Goal: Task Accomplishment & Management: Manage account settings

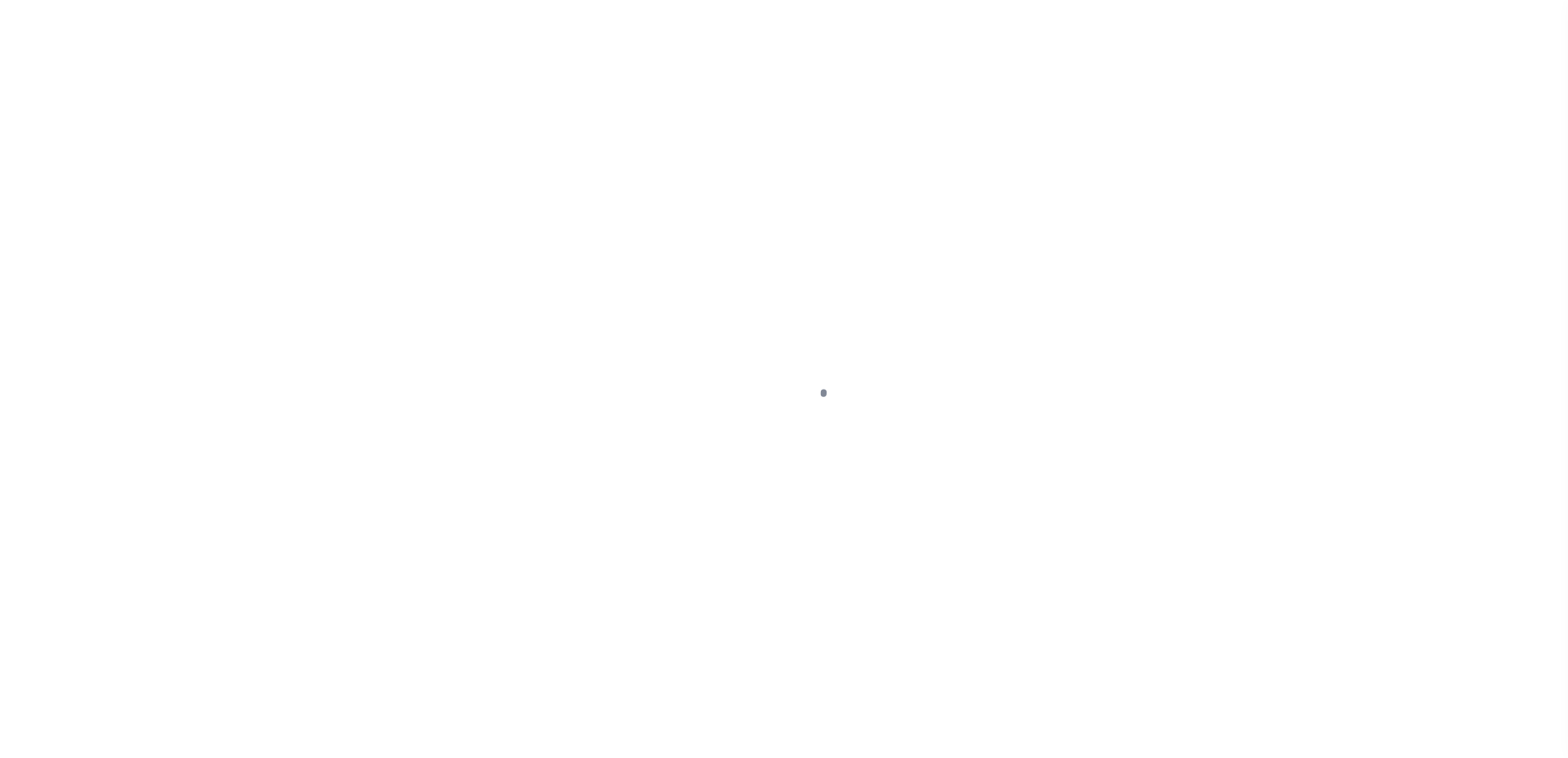
select select "1000"
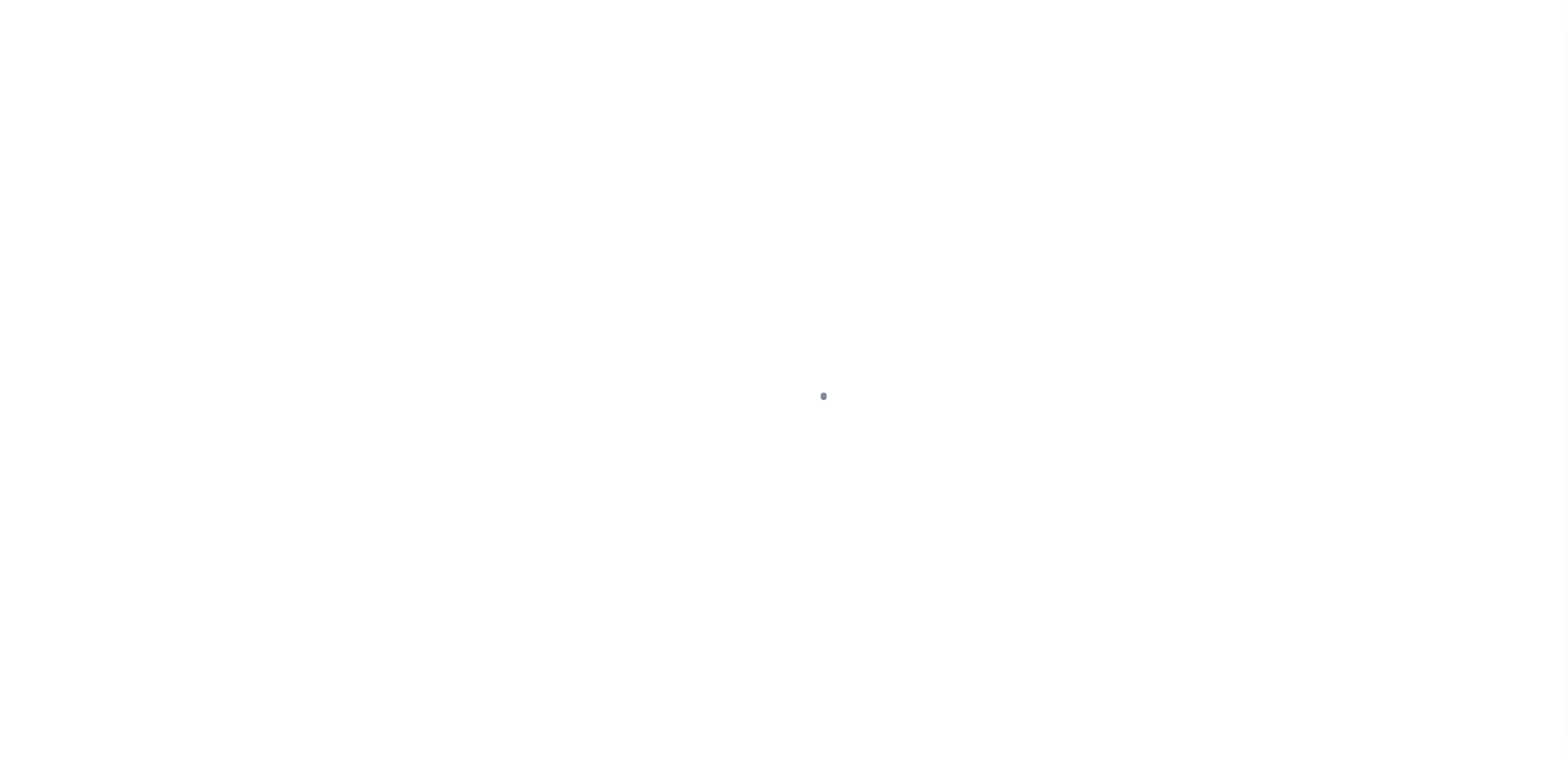
scroll to position [41, 0]
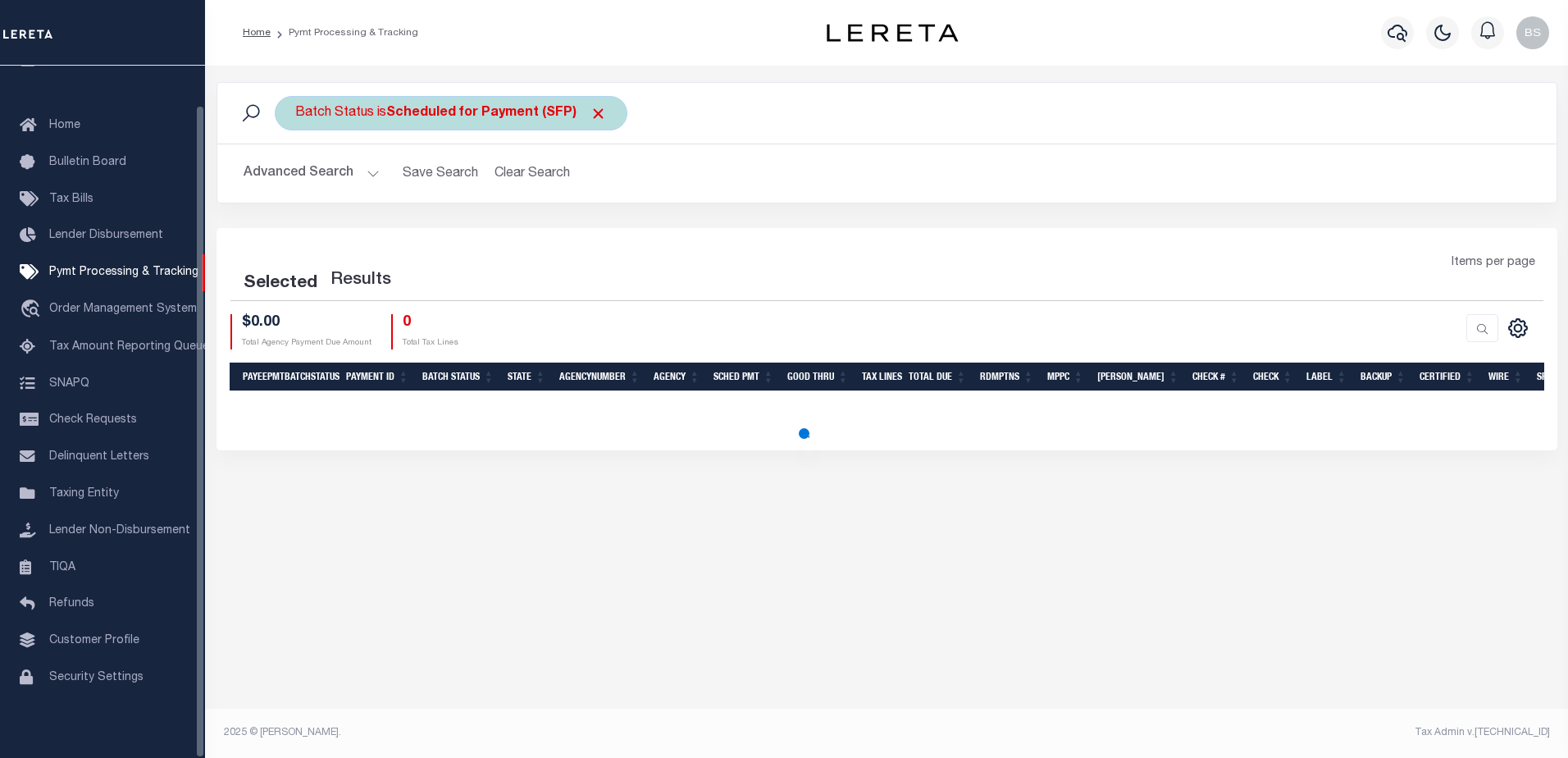
select select "1000"
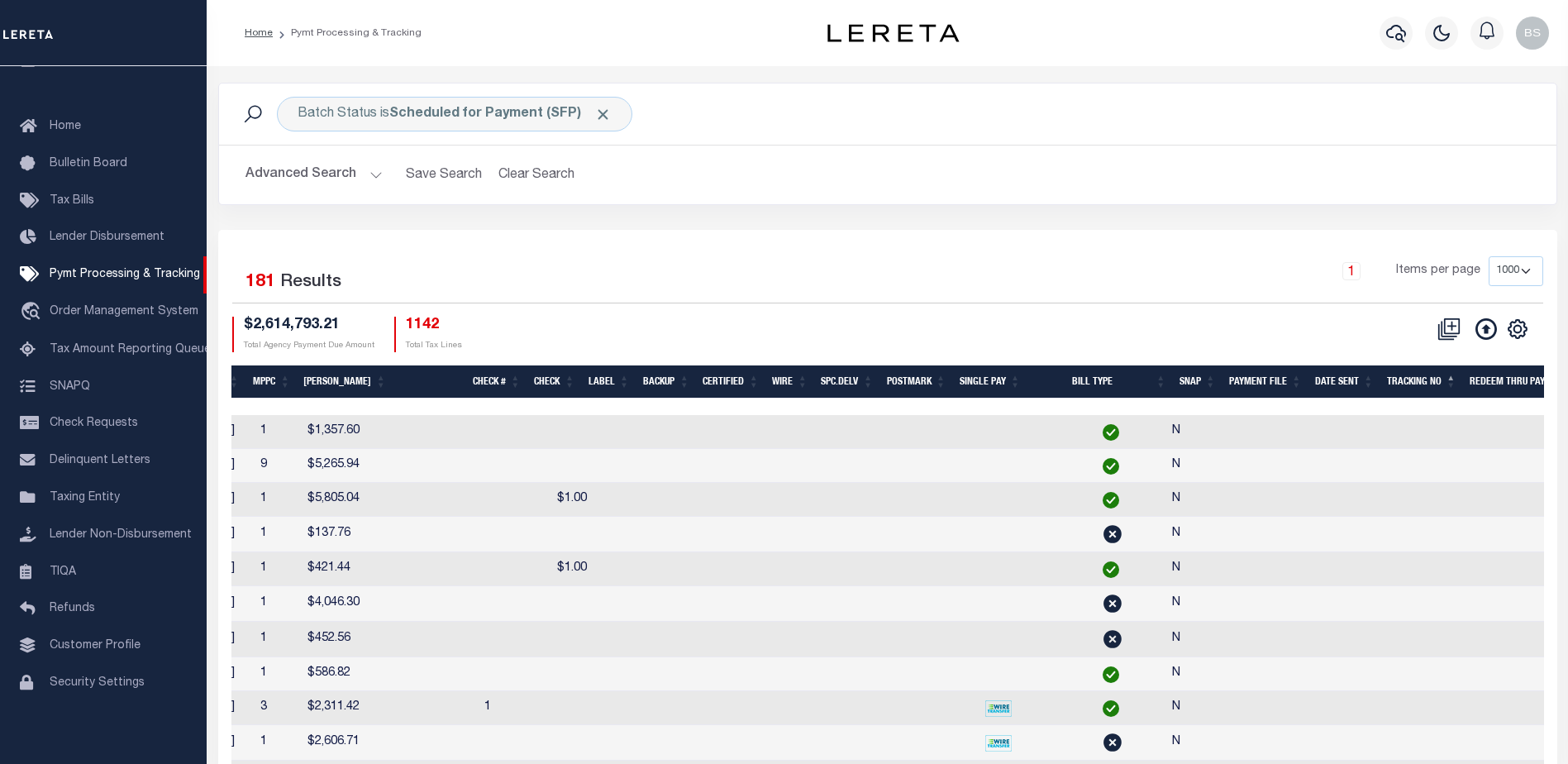
scroll to position [0, 1008]
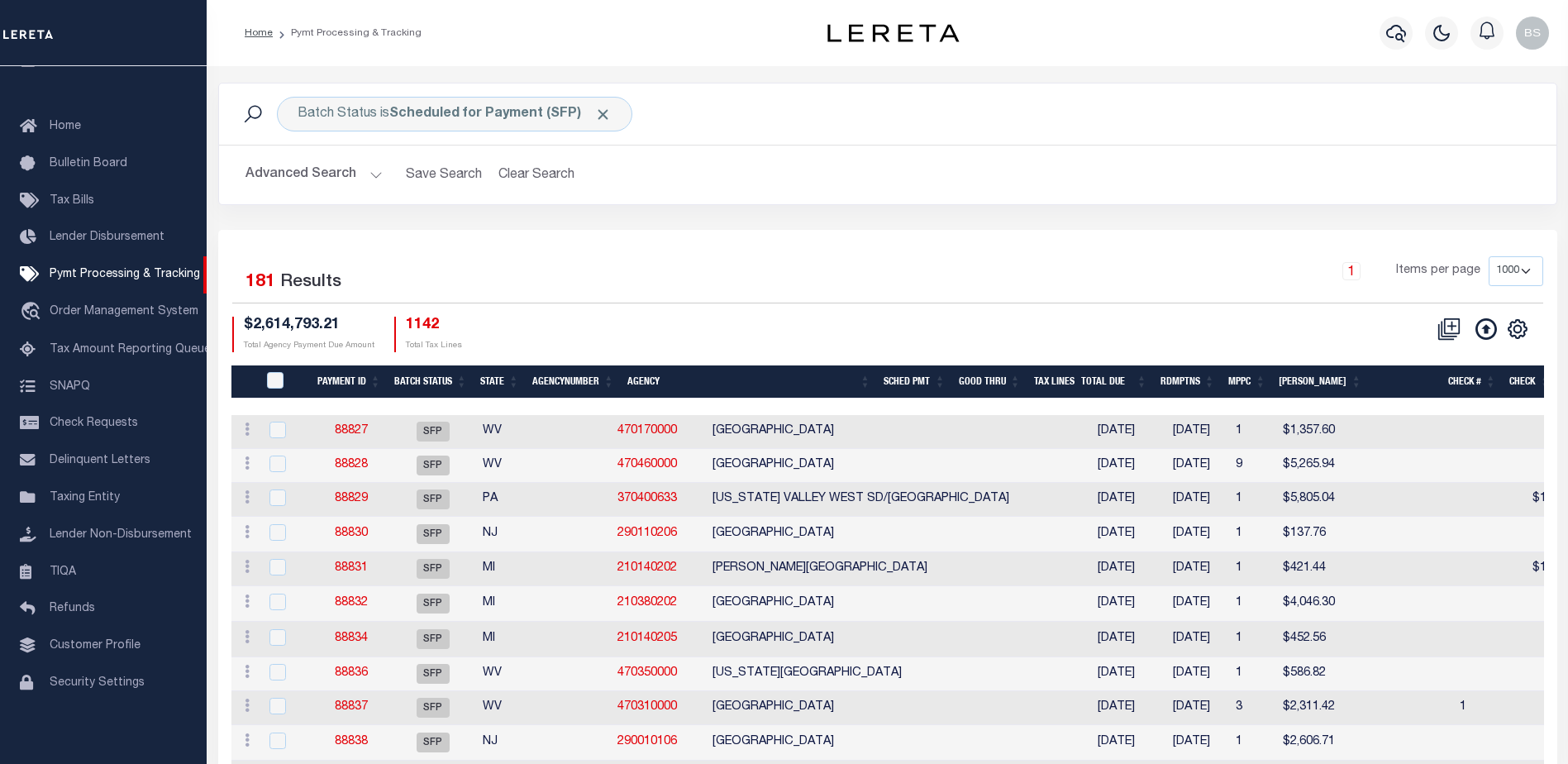
click at [635, 379] on th "Agency" at bounding box center [749, 381] width 256 height 33
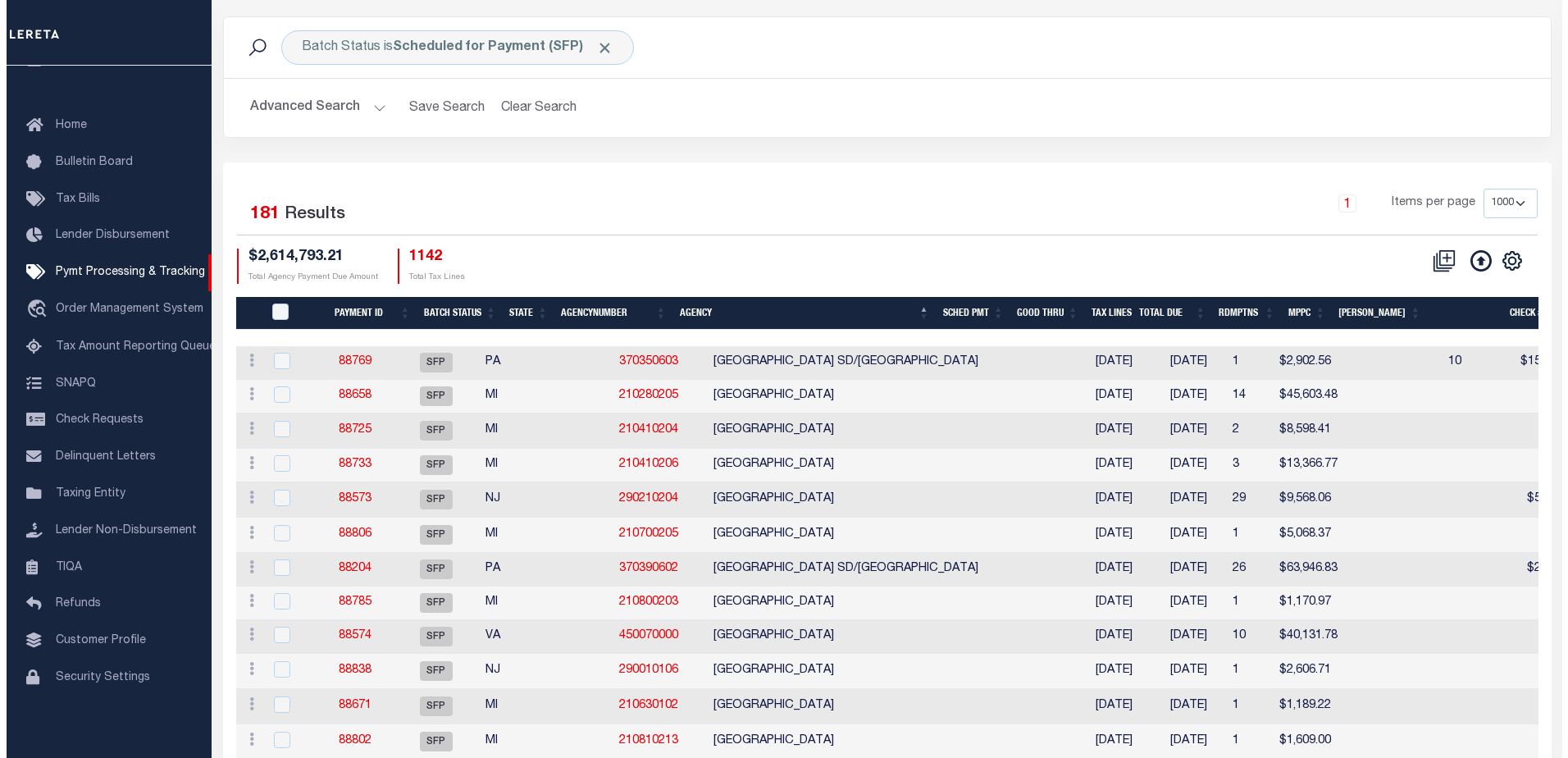
scroll to position [0, 0]
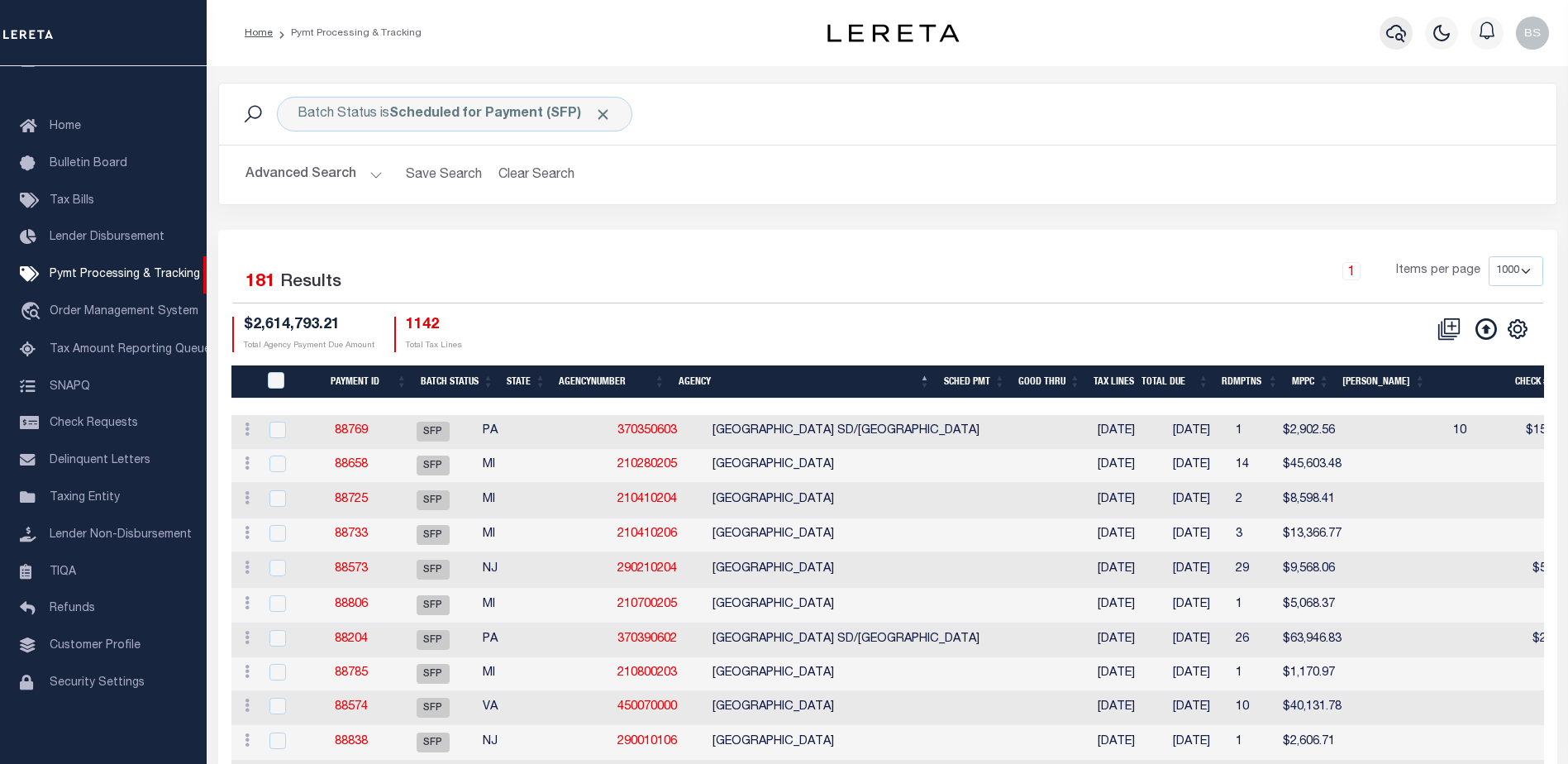
click at [1399, 34] on icon "button" at bounding box center [1395, 33] width 20 height 17
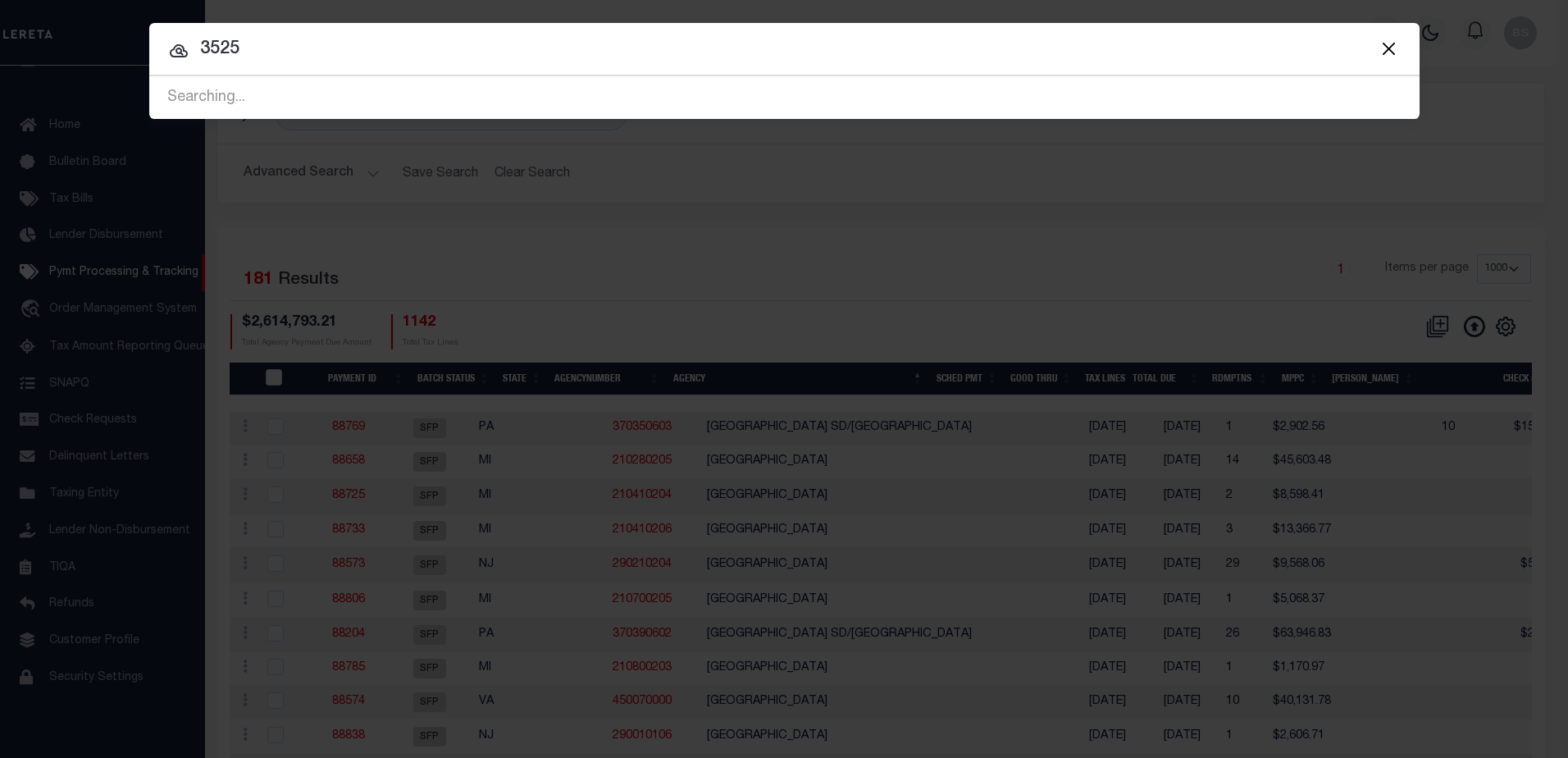
type input "3525"
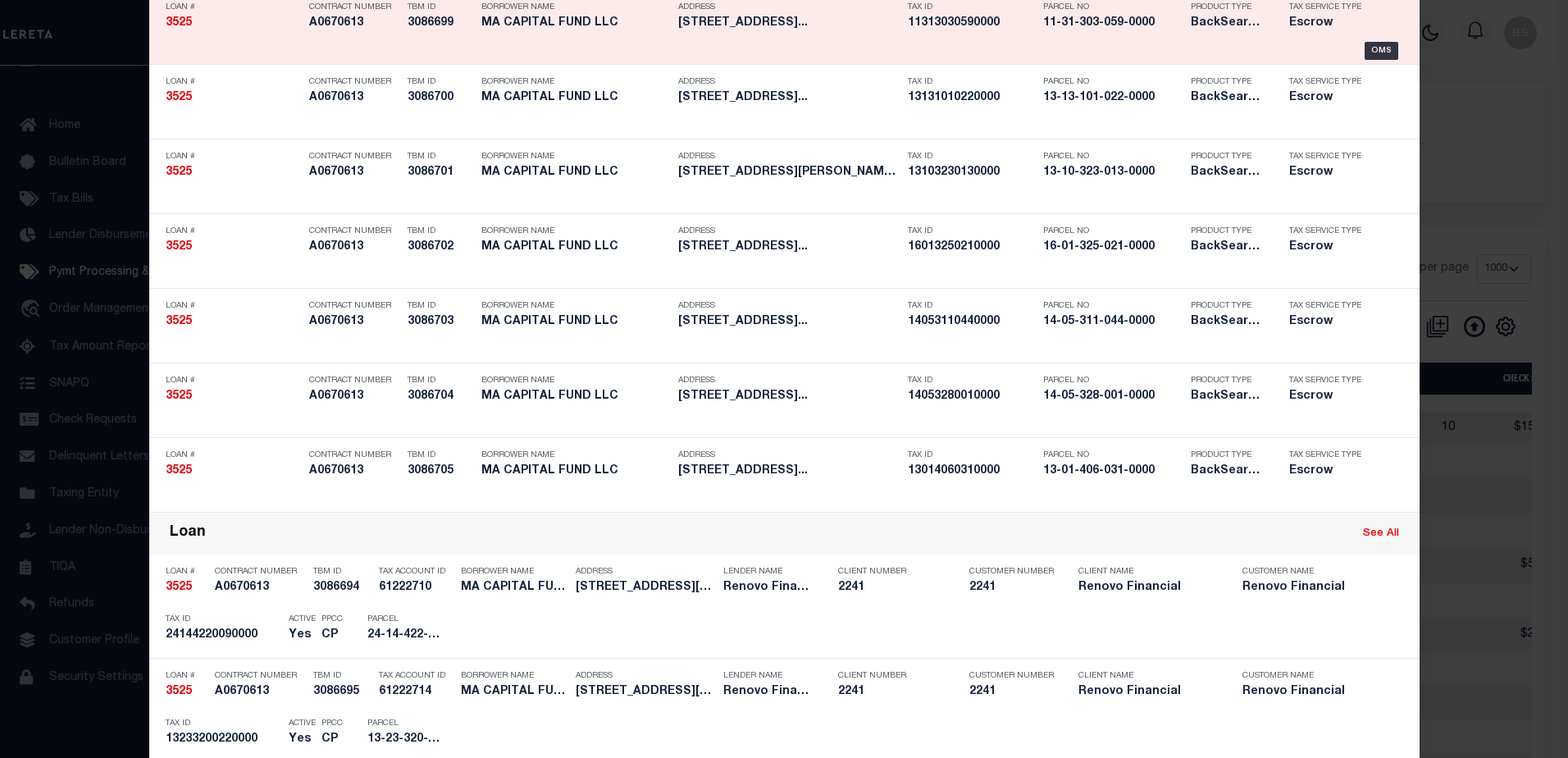
scroll to position [574, 0]
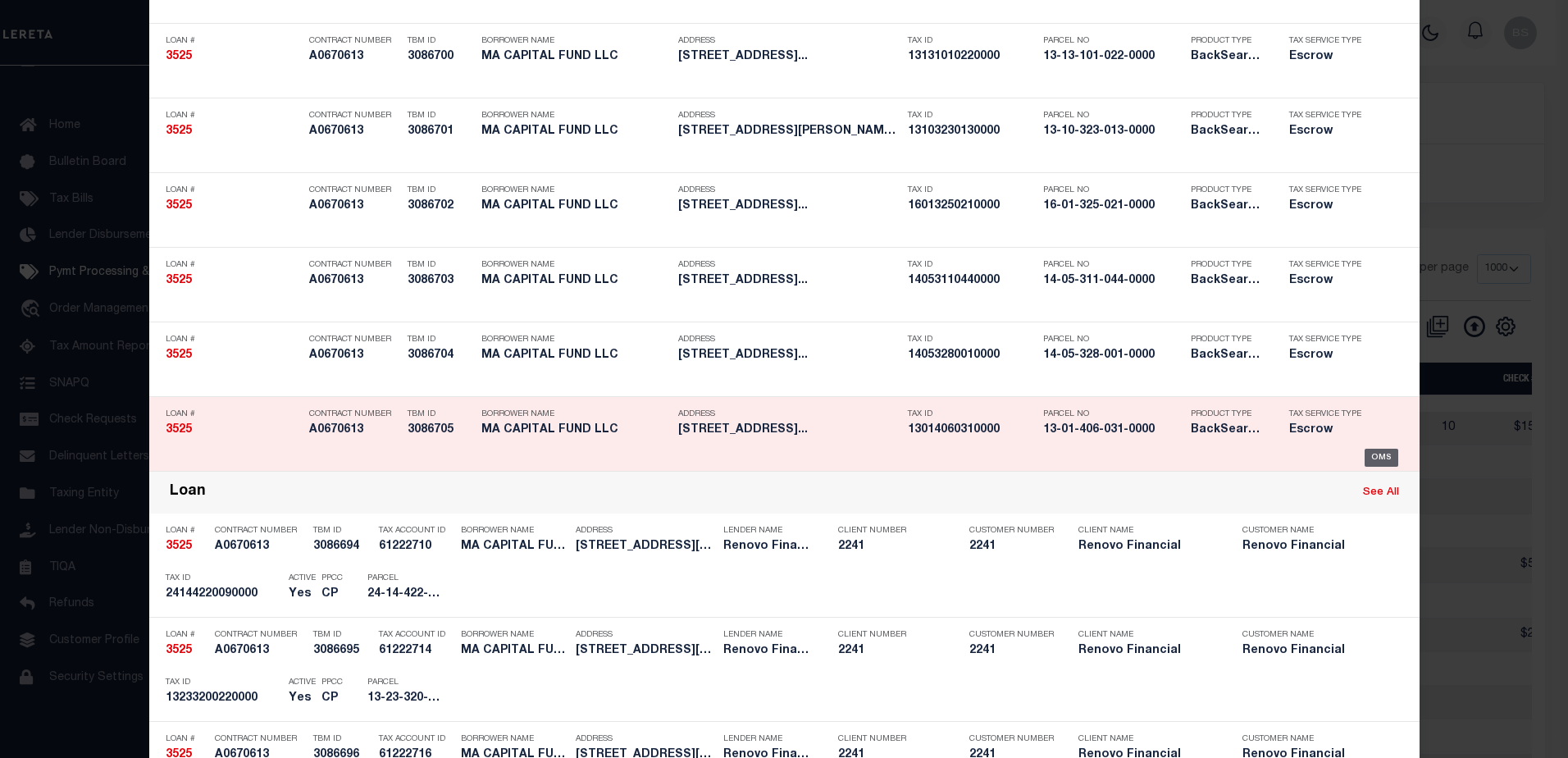
click at [1379, 454] on div "OMS" at bounding box center [1380, 457] width 33 height 18
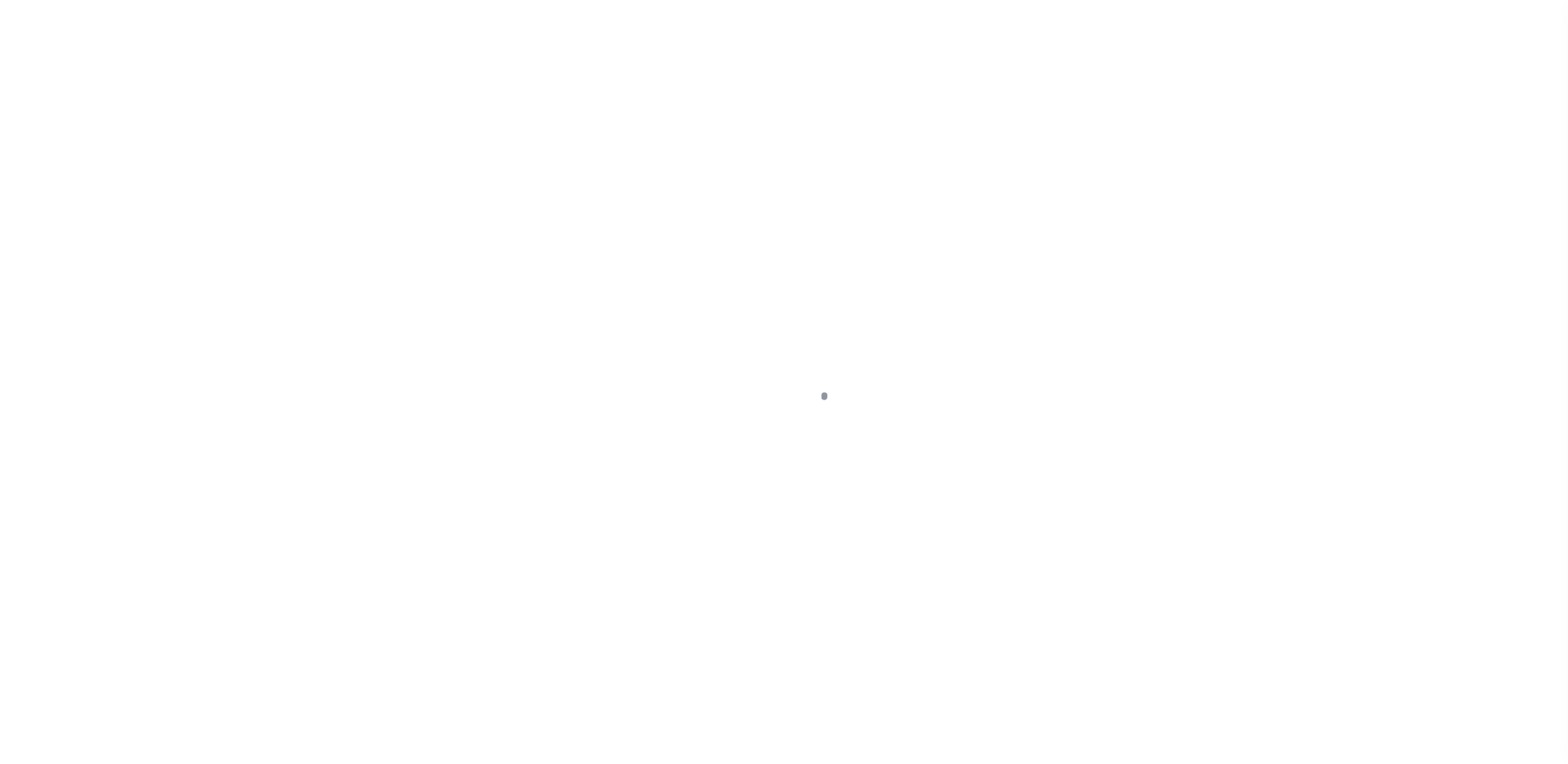
select select "Escrow"
type input "5920 North Artesian Avenue"
type input "13-01-406-031-0000"
select select
type input "[GEOGRAPHIC_DATA], IL 60618"
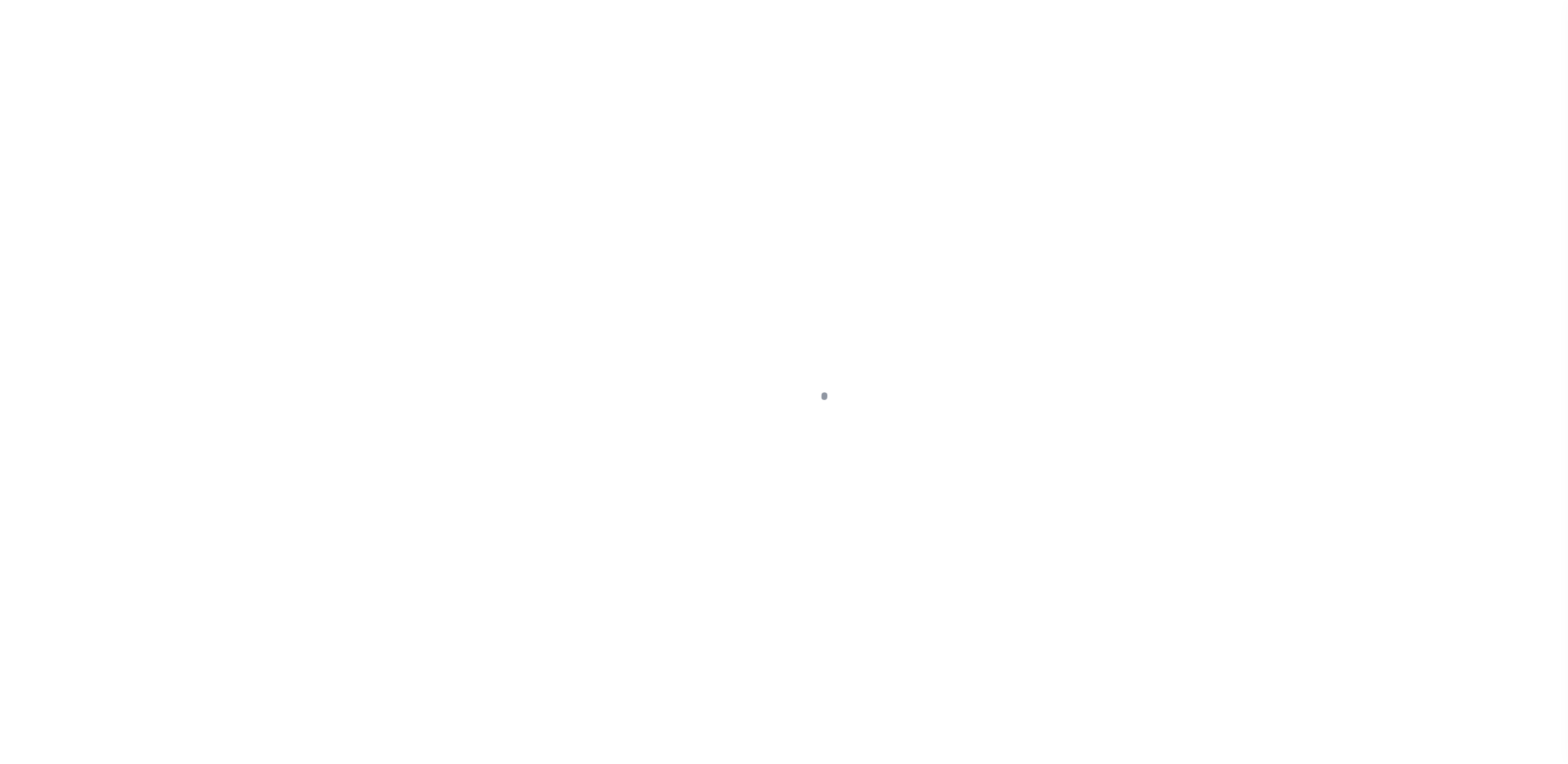
type input "a0k2L00001T3HBD"
type input "IL"
select select
select select "25066"
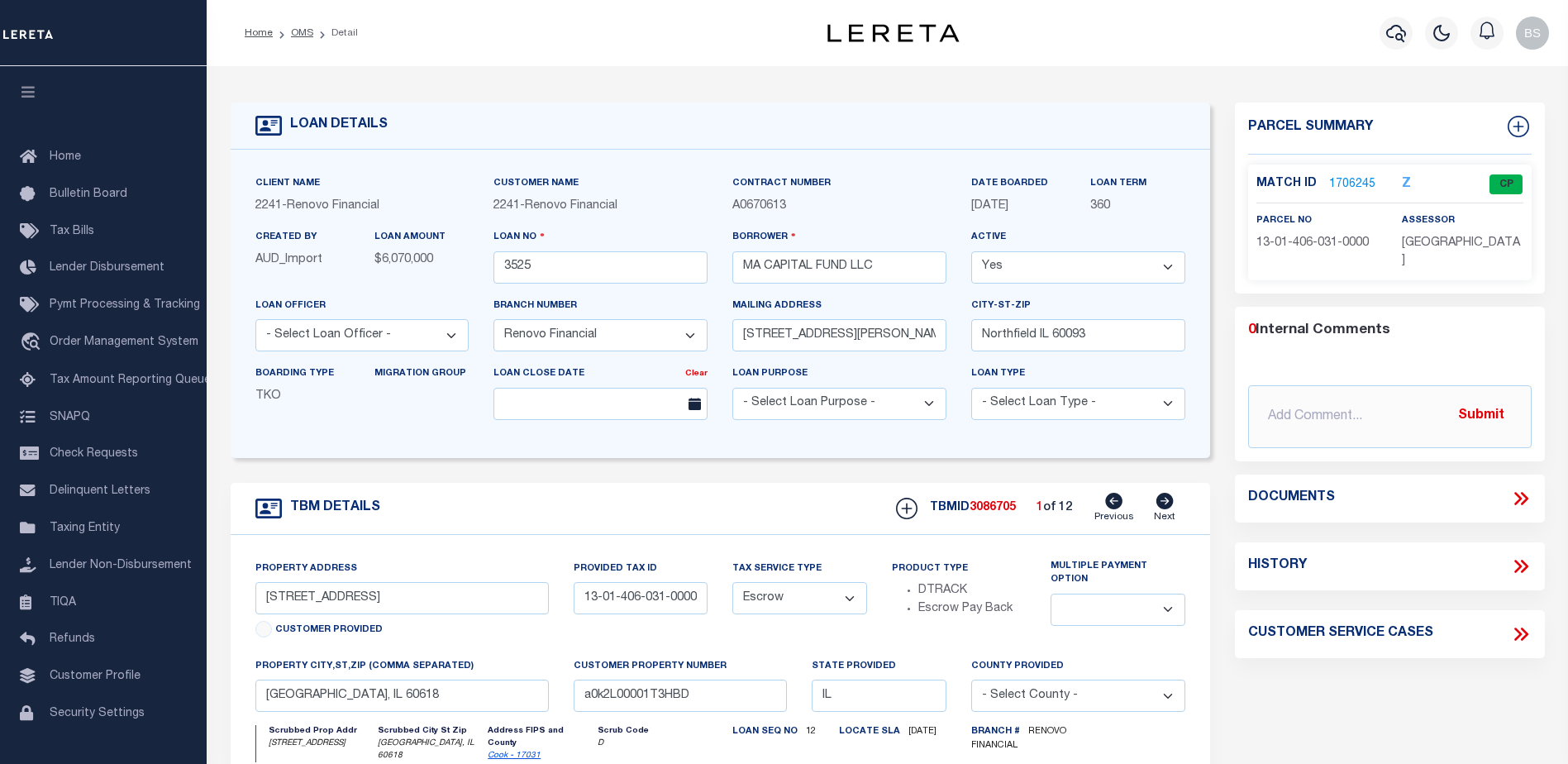
click at [1350, 179] on link "1706245" at bounding box center [1352, 184] width 46 height 17
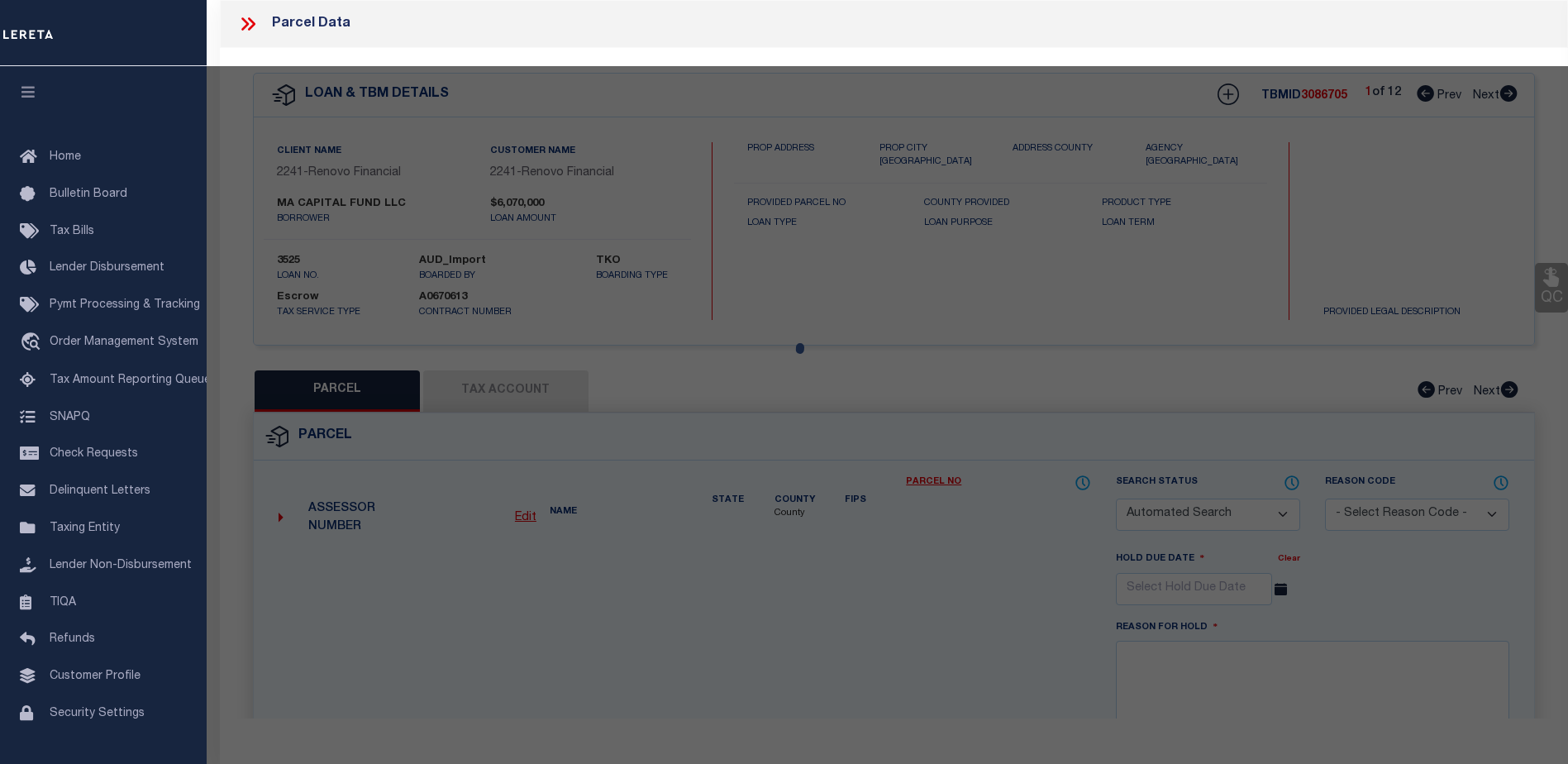
checkbox input "false"
select select "CP"
type input "MA CAPITAL FUND LLC"
select select
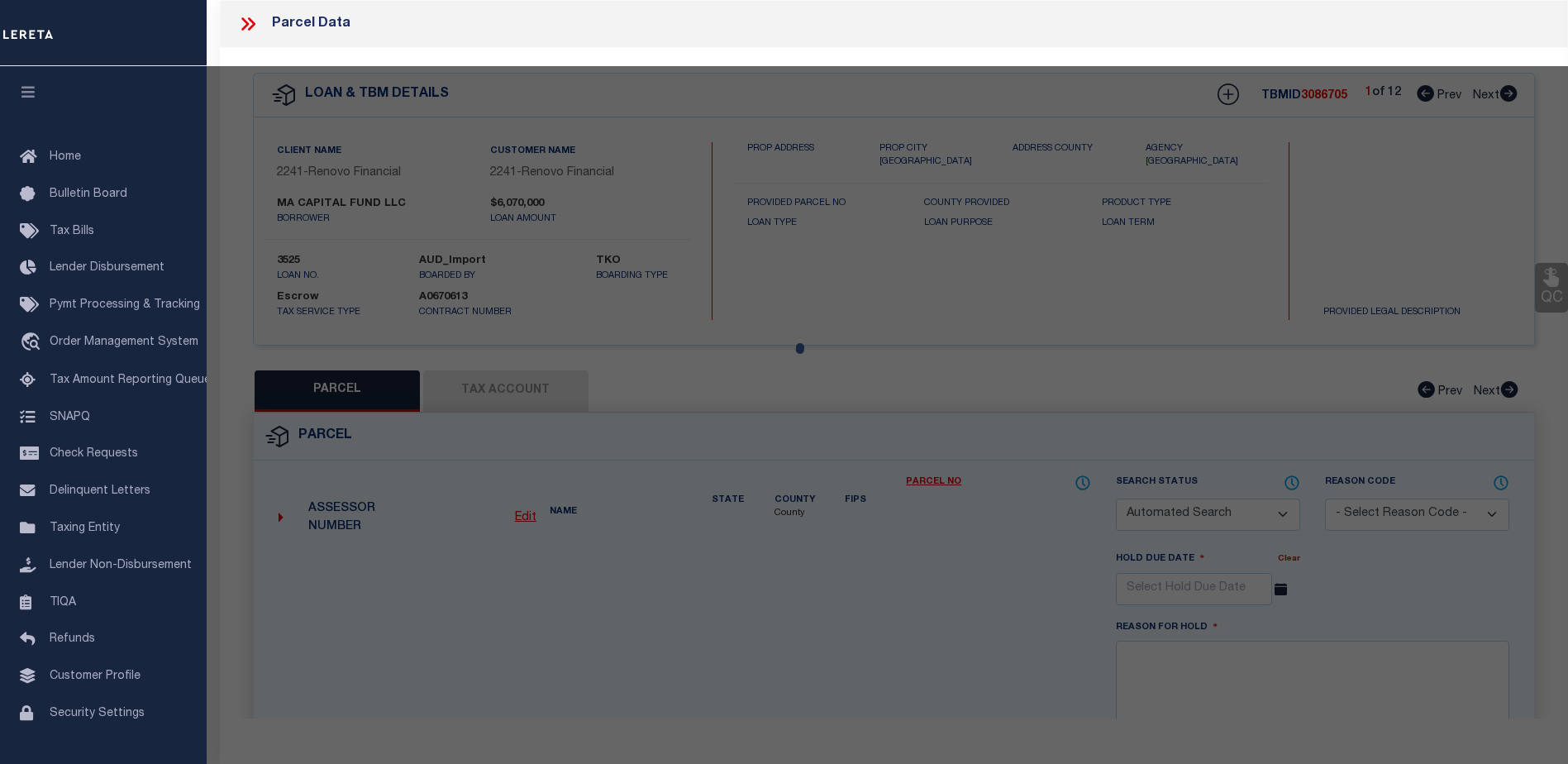
type input "5920 N ARTESIAN AVE,"
checkbox input "false"
type input "CHICAGO, IL 60659"
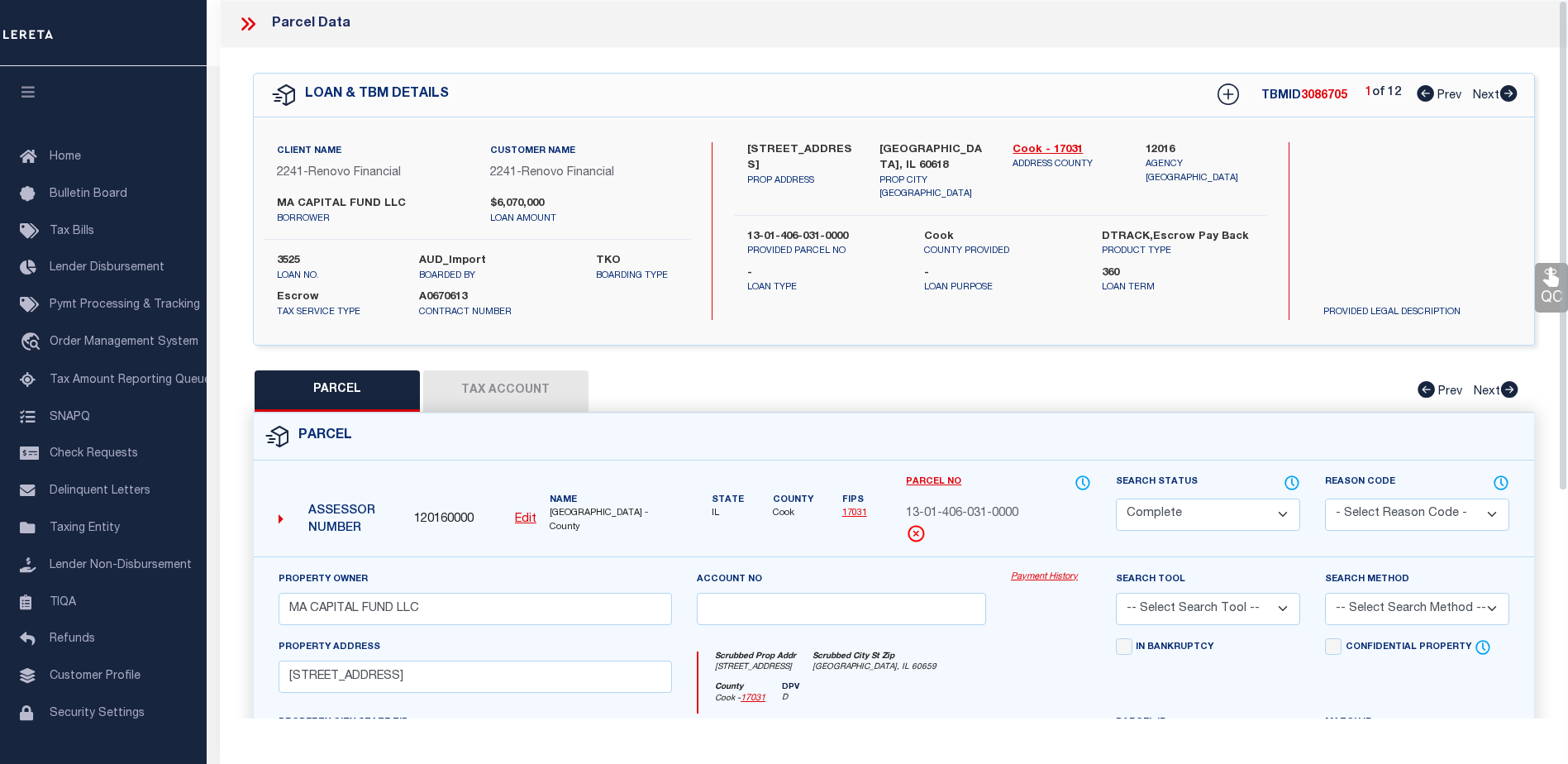
click at [1045, 578] on link "Payment History" at bounding box center [1050, 577] width 80 height 14
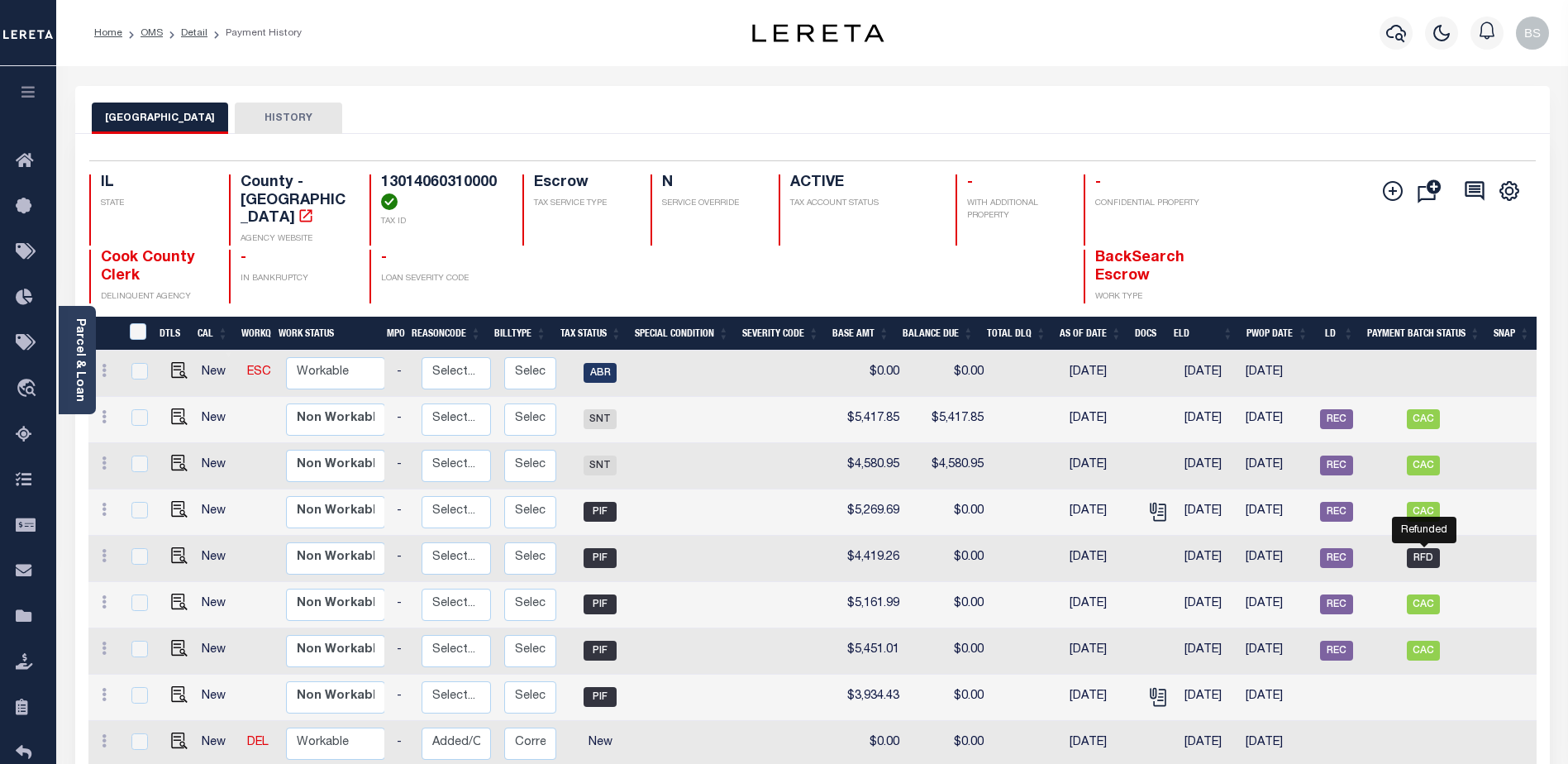
click at [1426, 548] on span "RFD" at bounding box center [1423, 558] width 33 height 20
checkbox input "true"
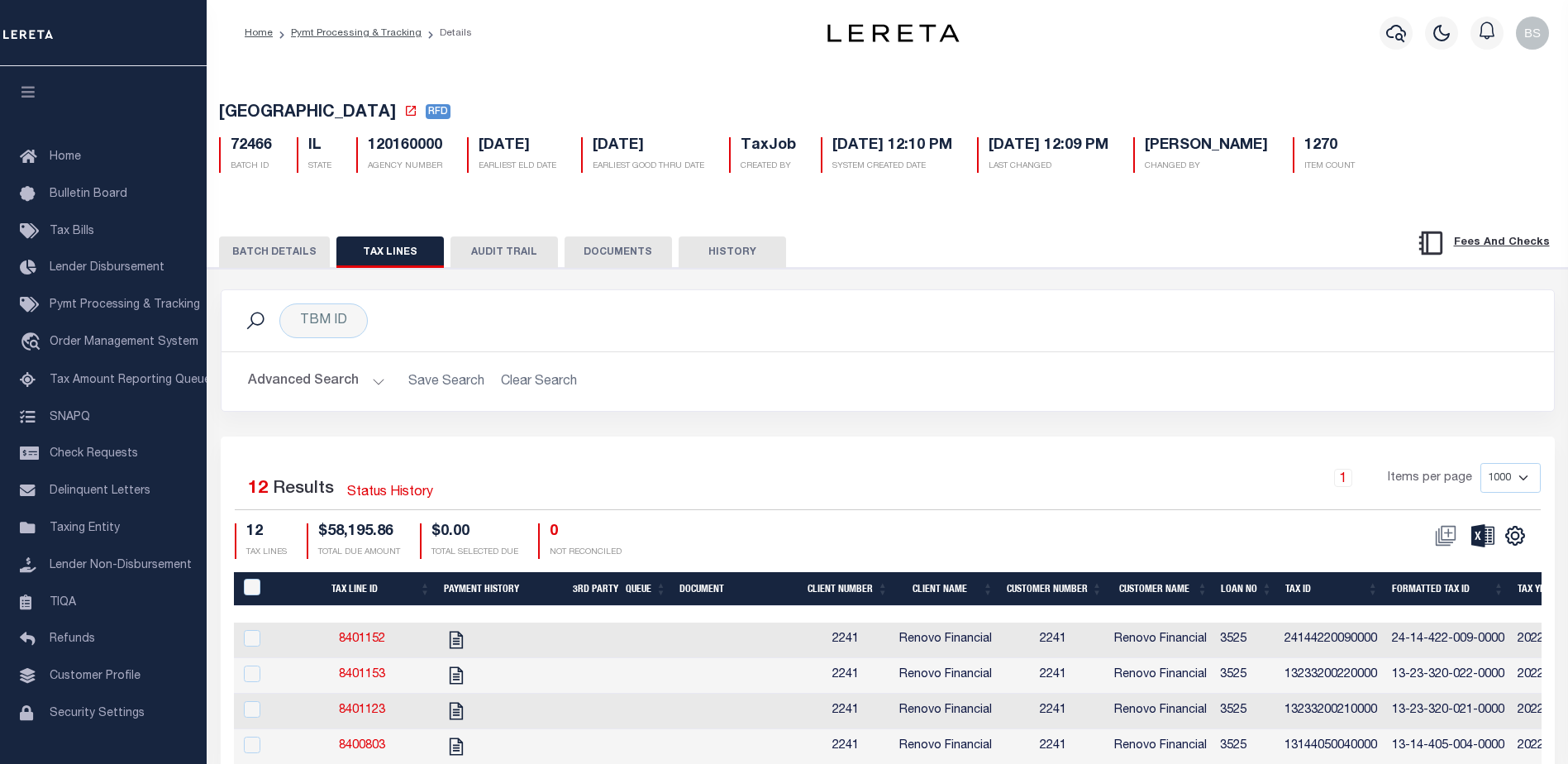
click at [250, 257] on button "BATCH DETAILS" at bounding box center [274, 251] width 111 height 32
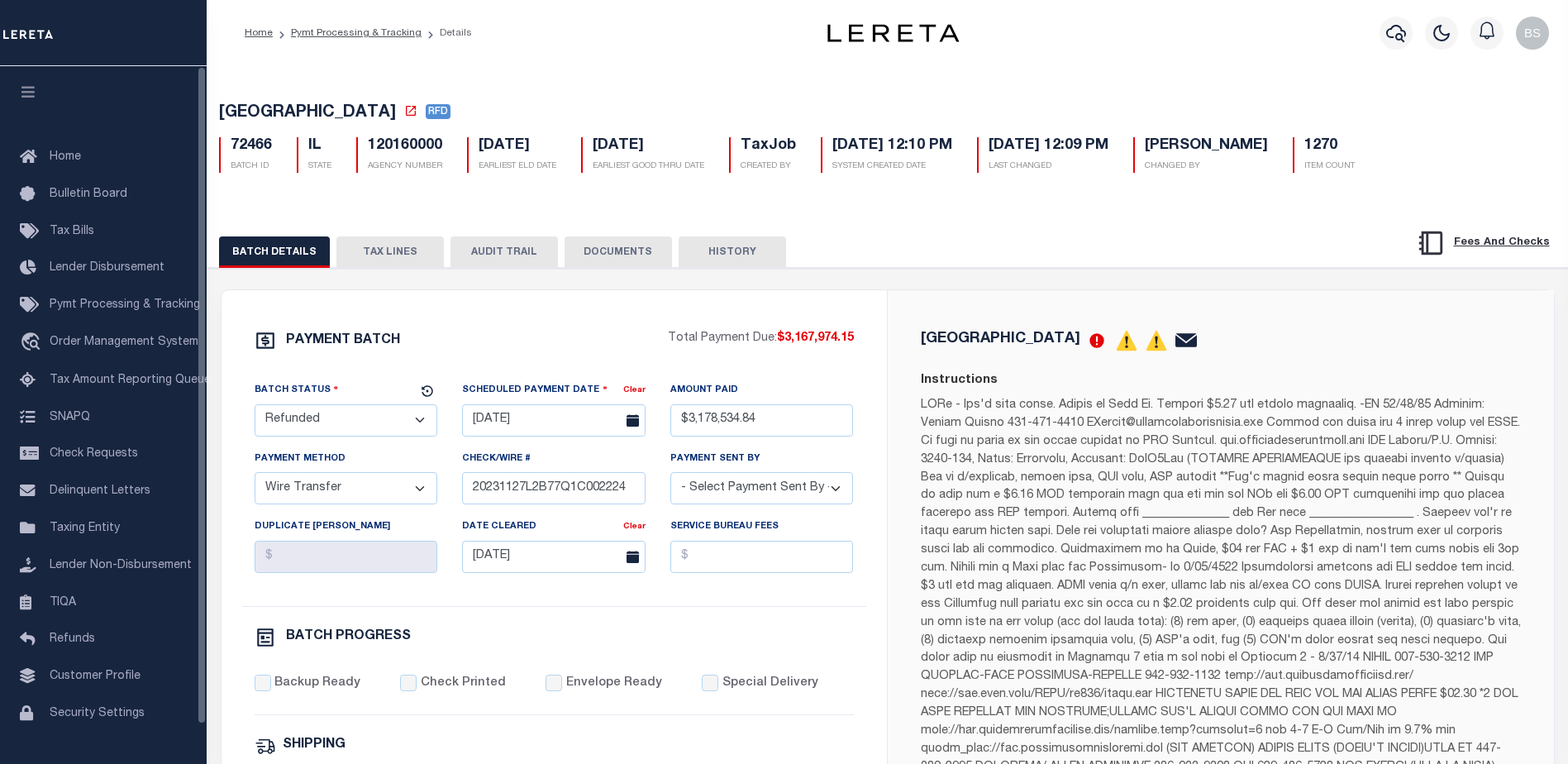
click at [399, 247] on button "TAX LINES" at bounding box center [390, 251] width 107 height 32
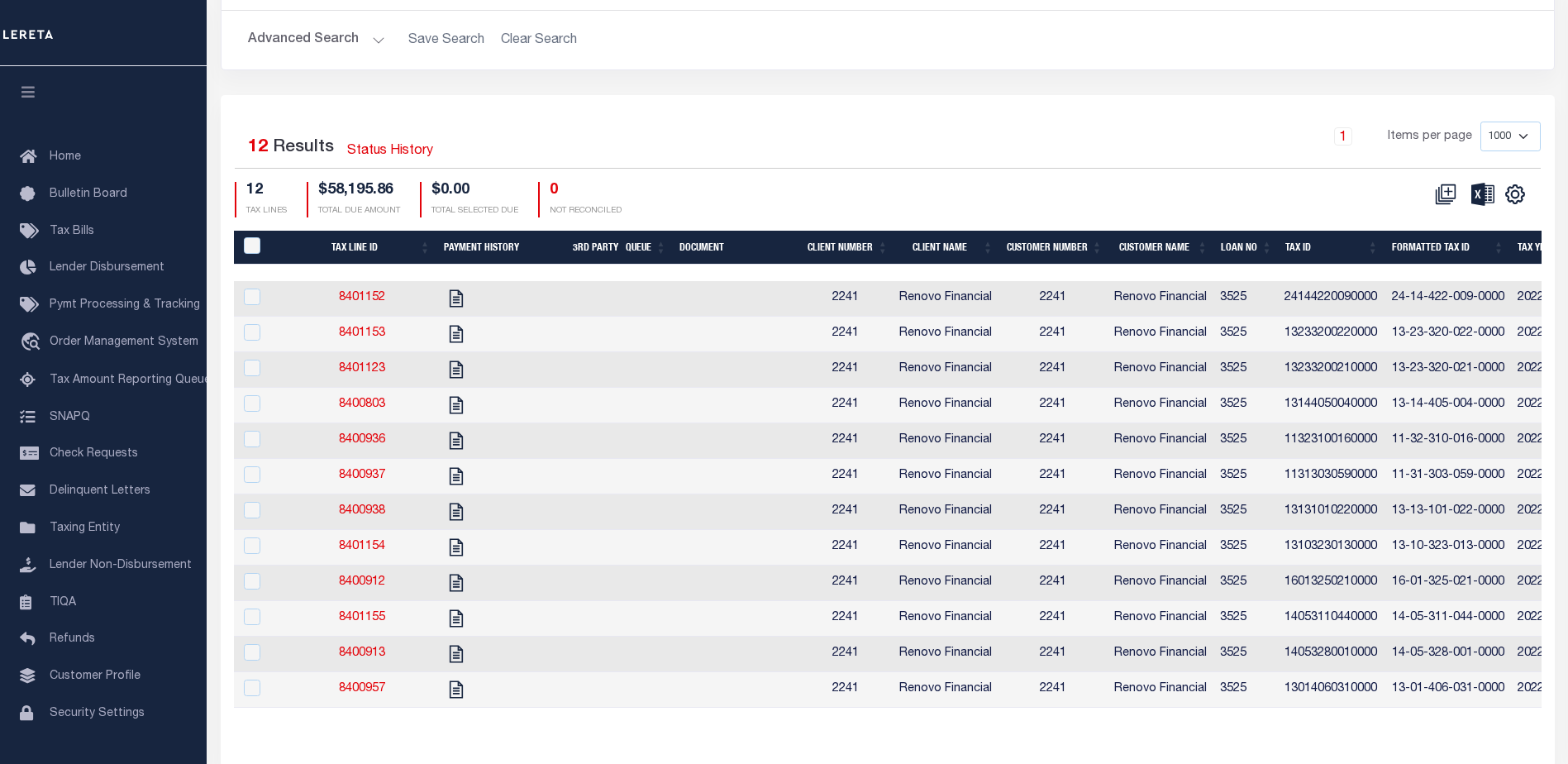
scroll to position [414, 0]
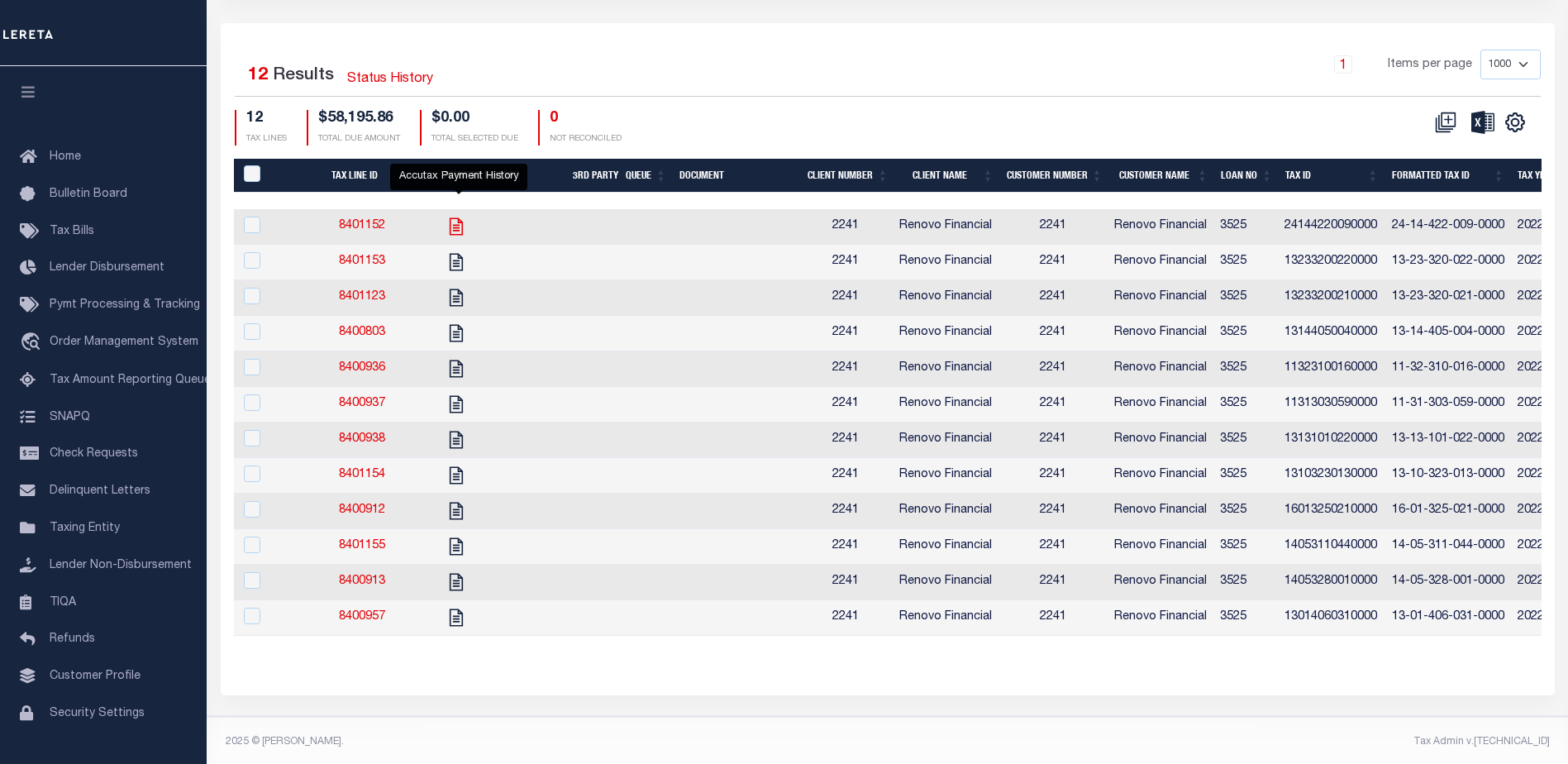
click at [457, 224] on icon "" at bounding box center [456, 226] width 21 height 21
checkbox input "true"
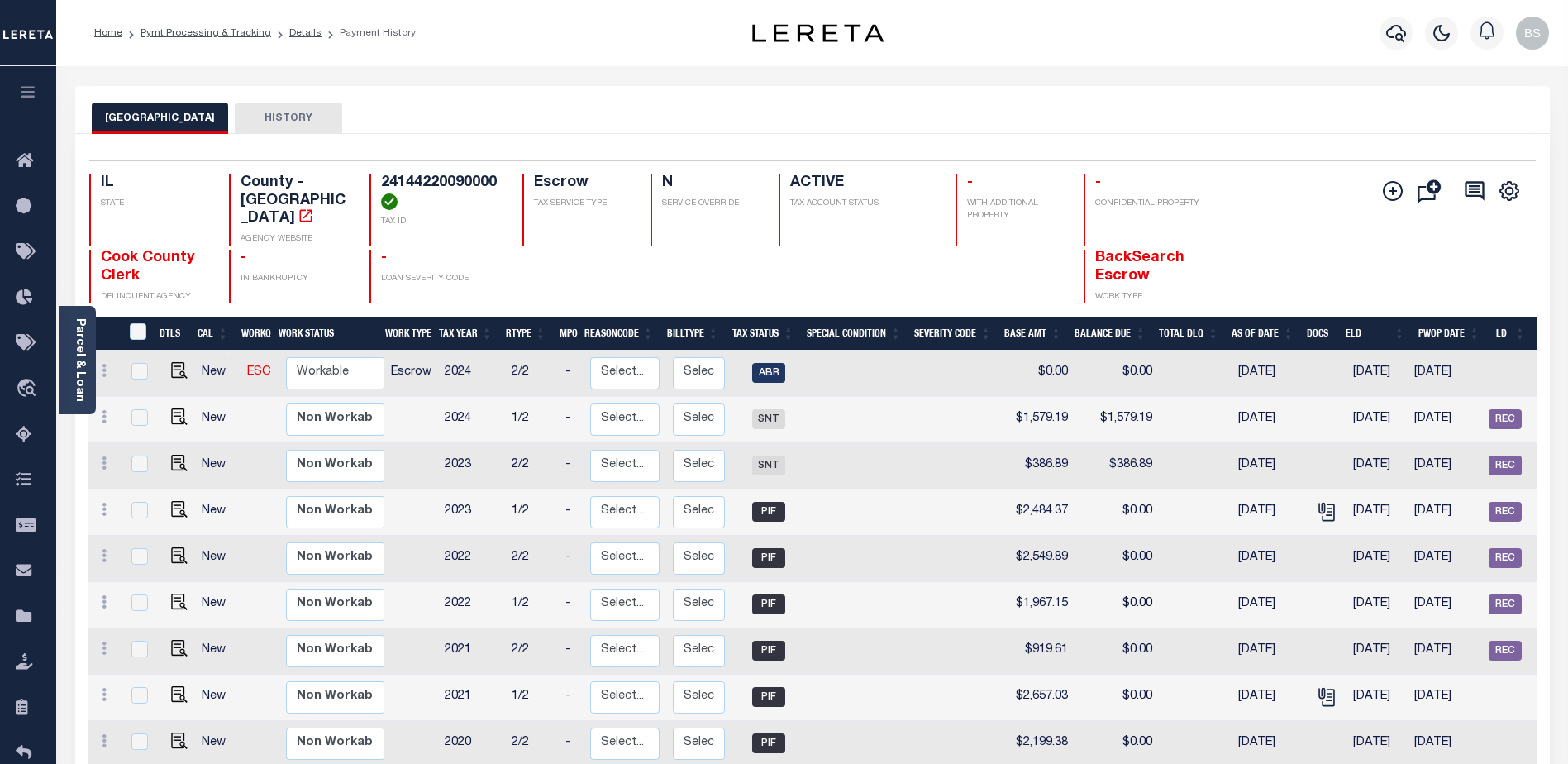
click at [79, 318] on link "Parcel & Loan" at bounding box center [79, 359] width 11 height 83
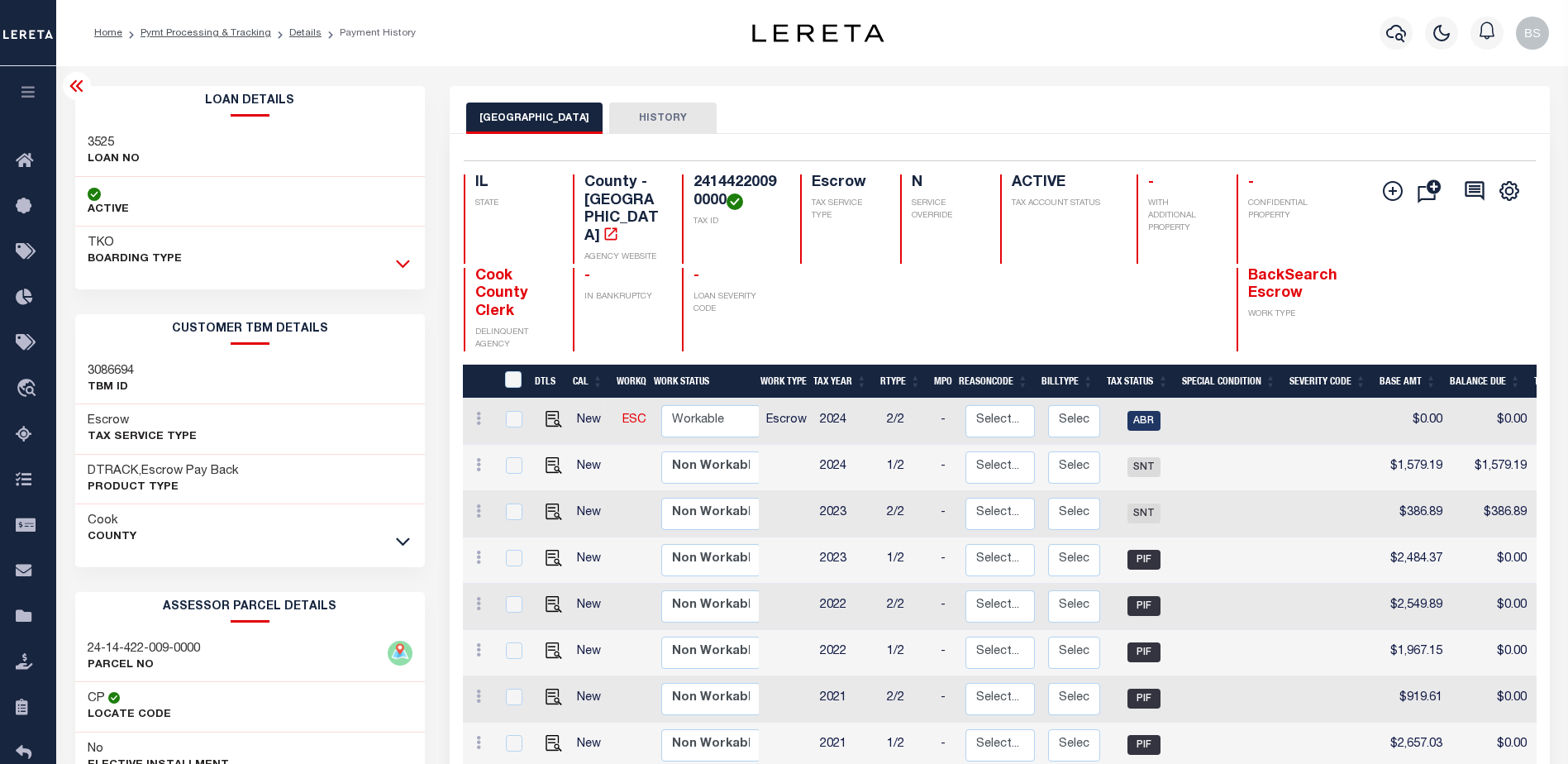
click at [409, 261] on icon at bounding box center [403, 264] width 14 height 17
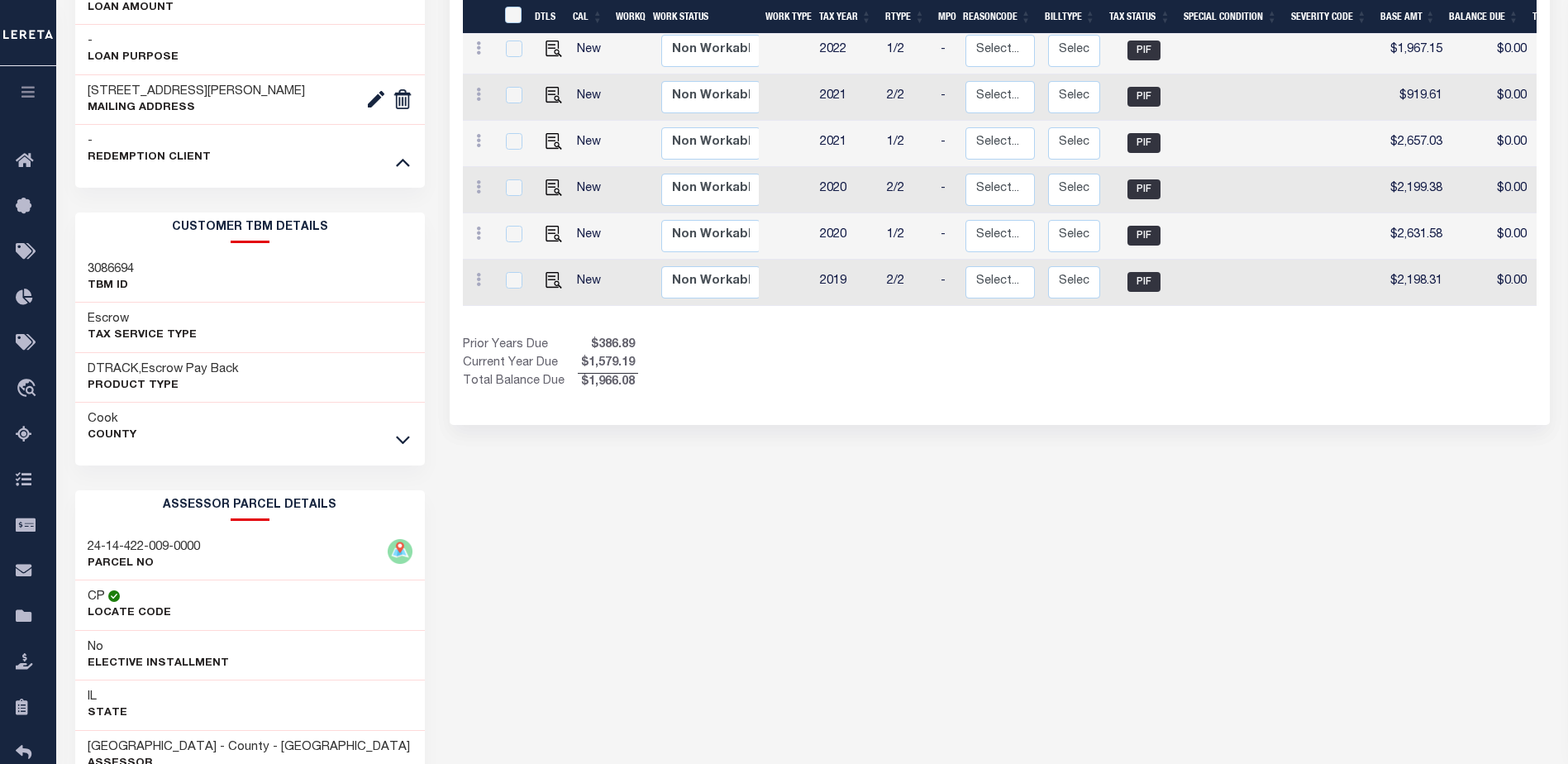
scroll to position [661, 0]
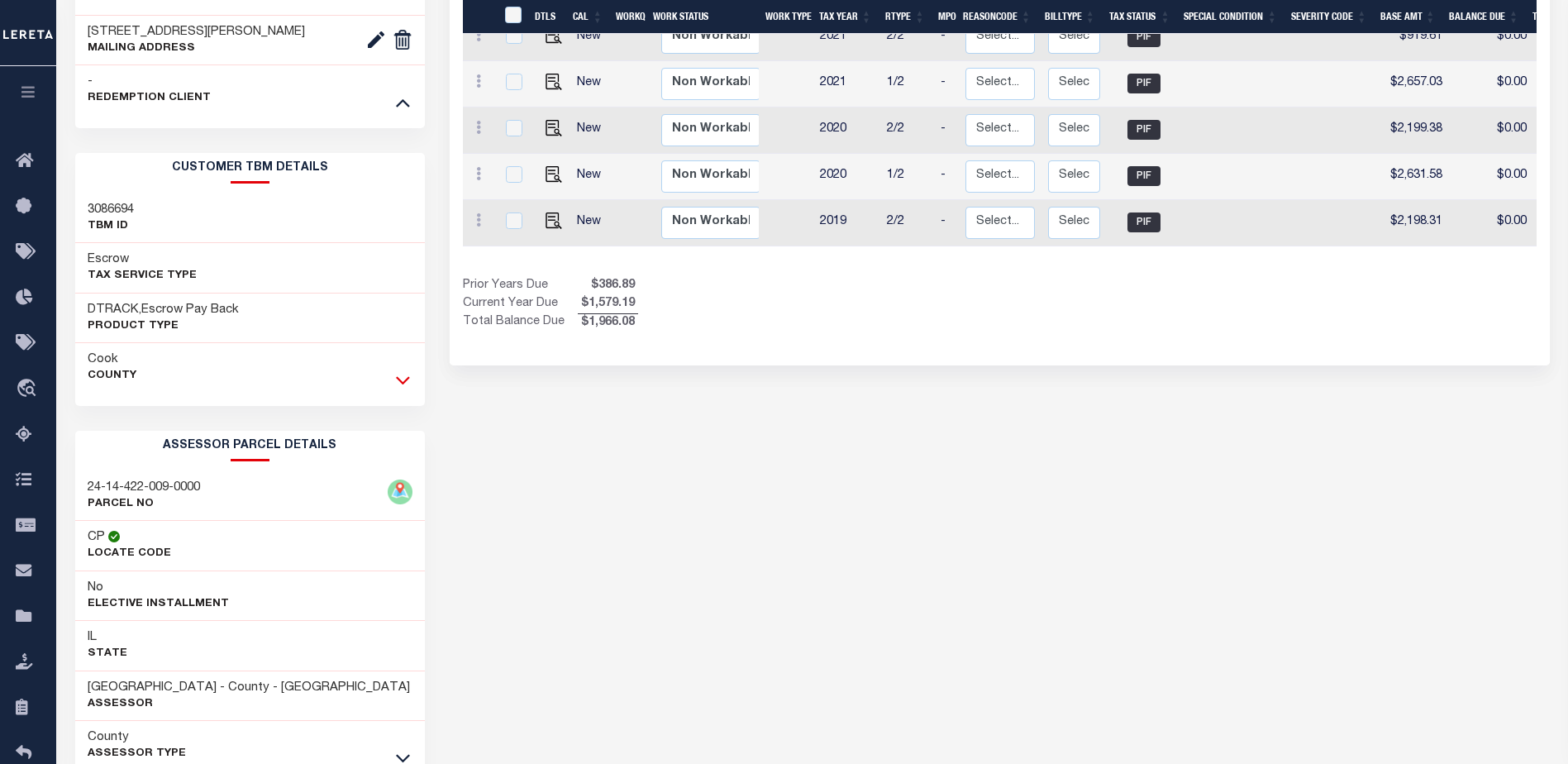
click at [399, 377] on icon at bounding box center [403, 380] width 14 height 17
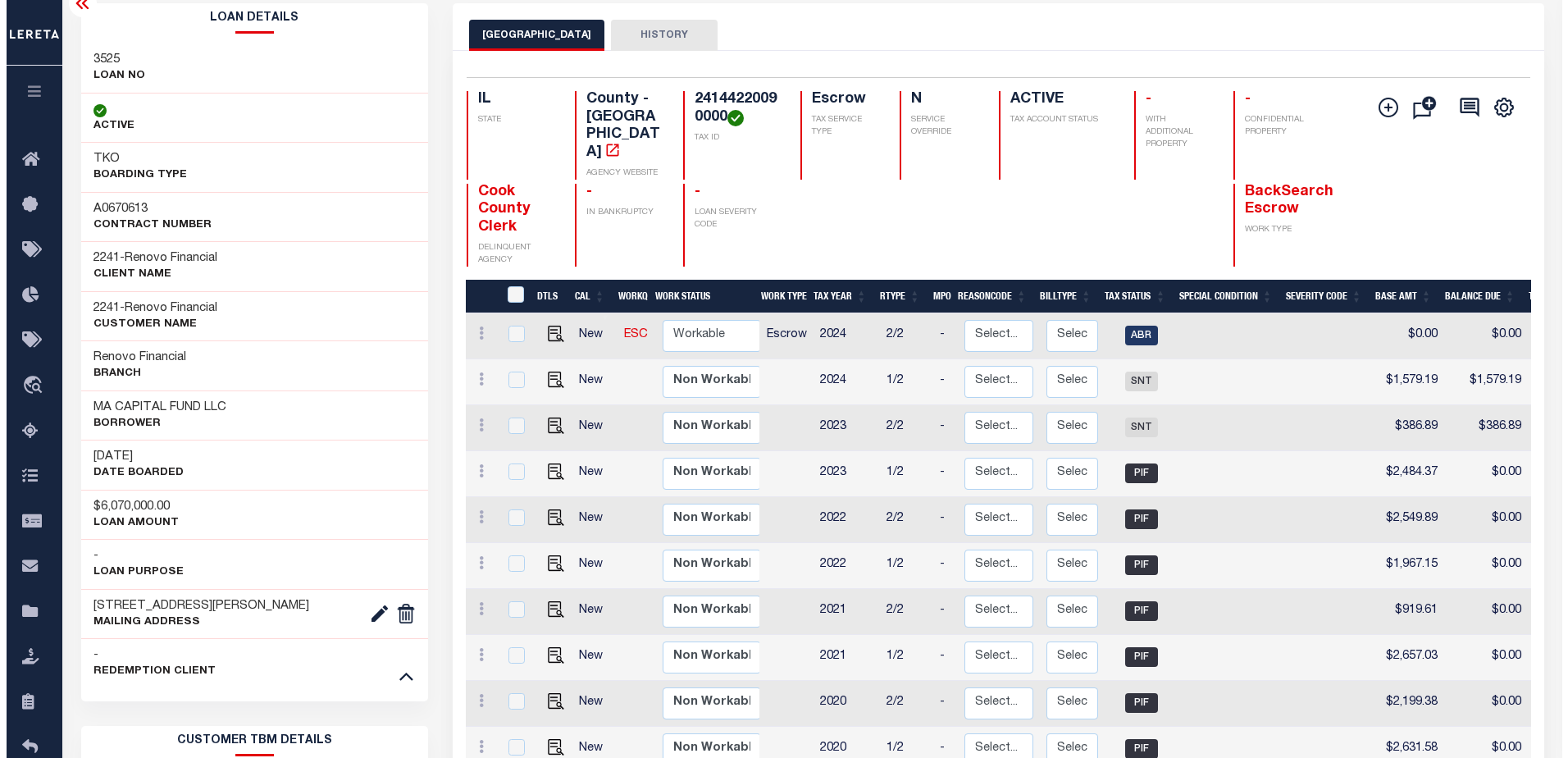
scroll to position [0, 0]
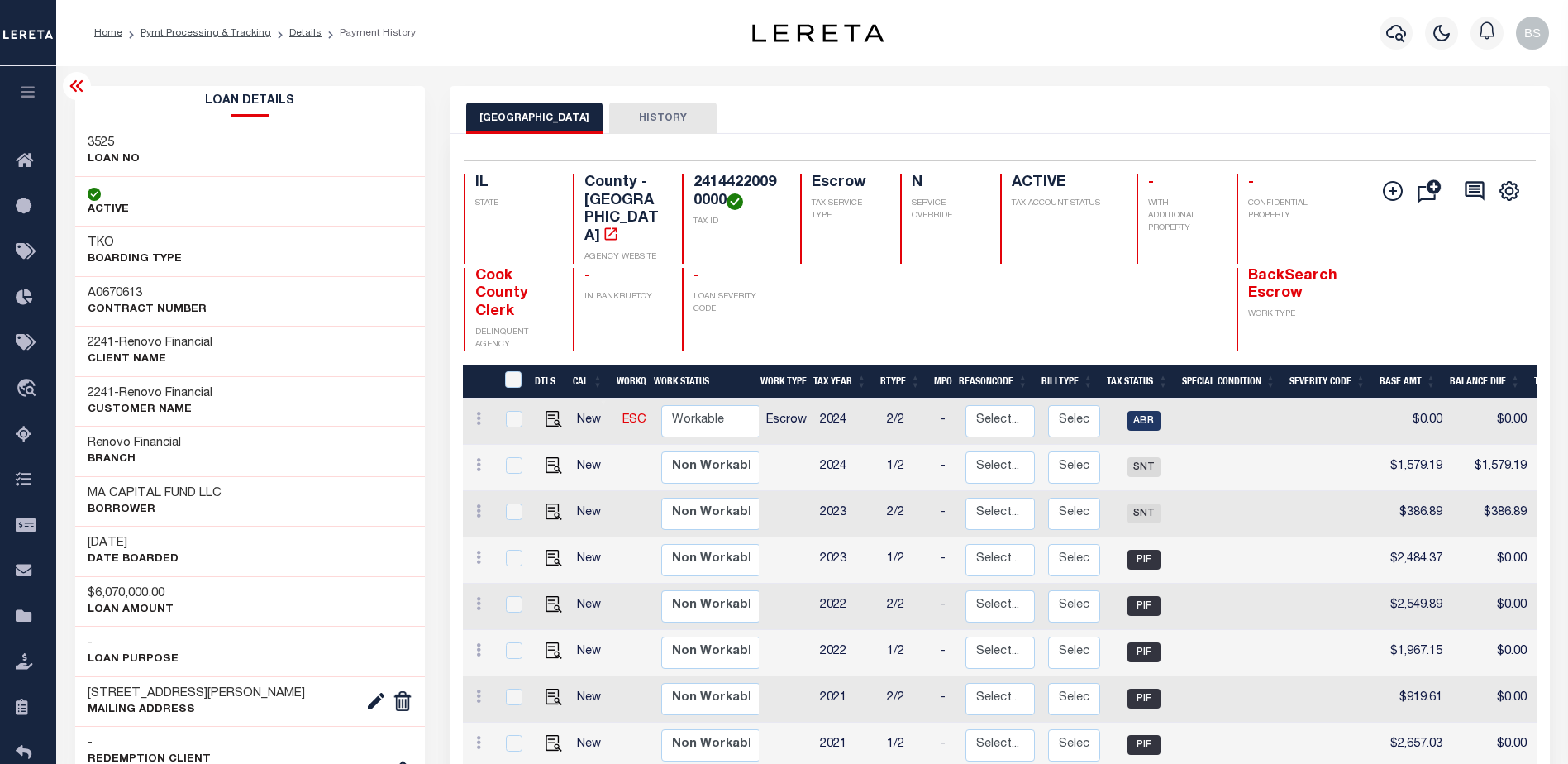
click at [80, 74] on div at bounding box center [76, 85] width 28 height 28
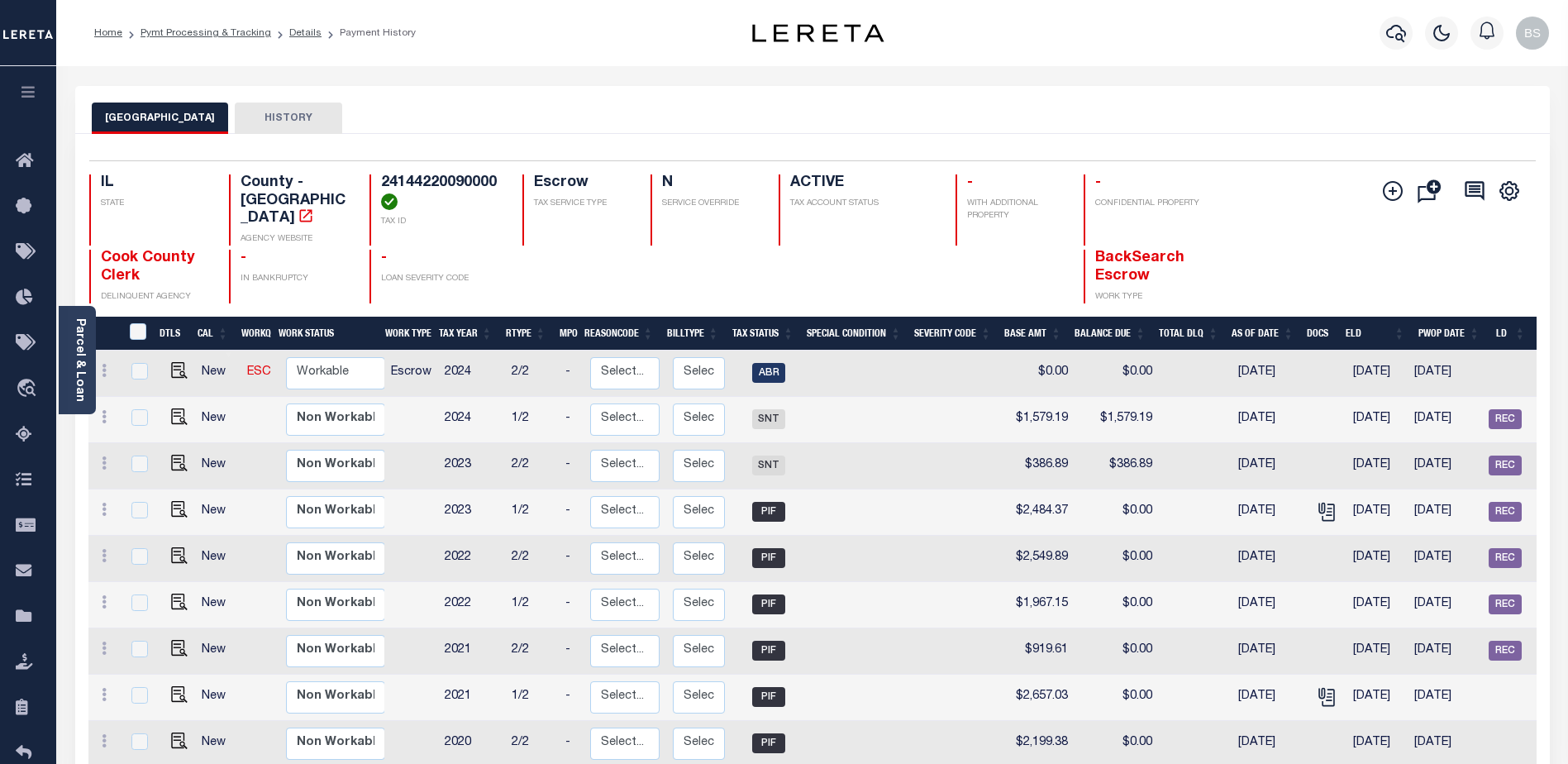
click at [74, 329] on link "Parcel & Loan" at bounding box center [79, 359] width 11 height 83
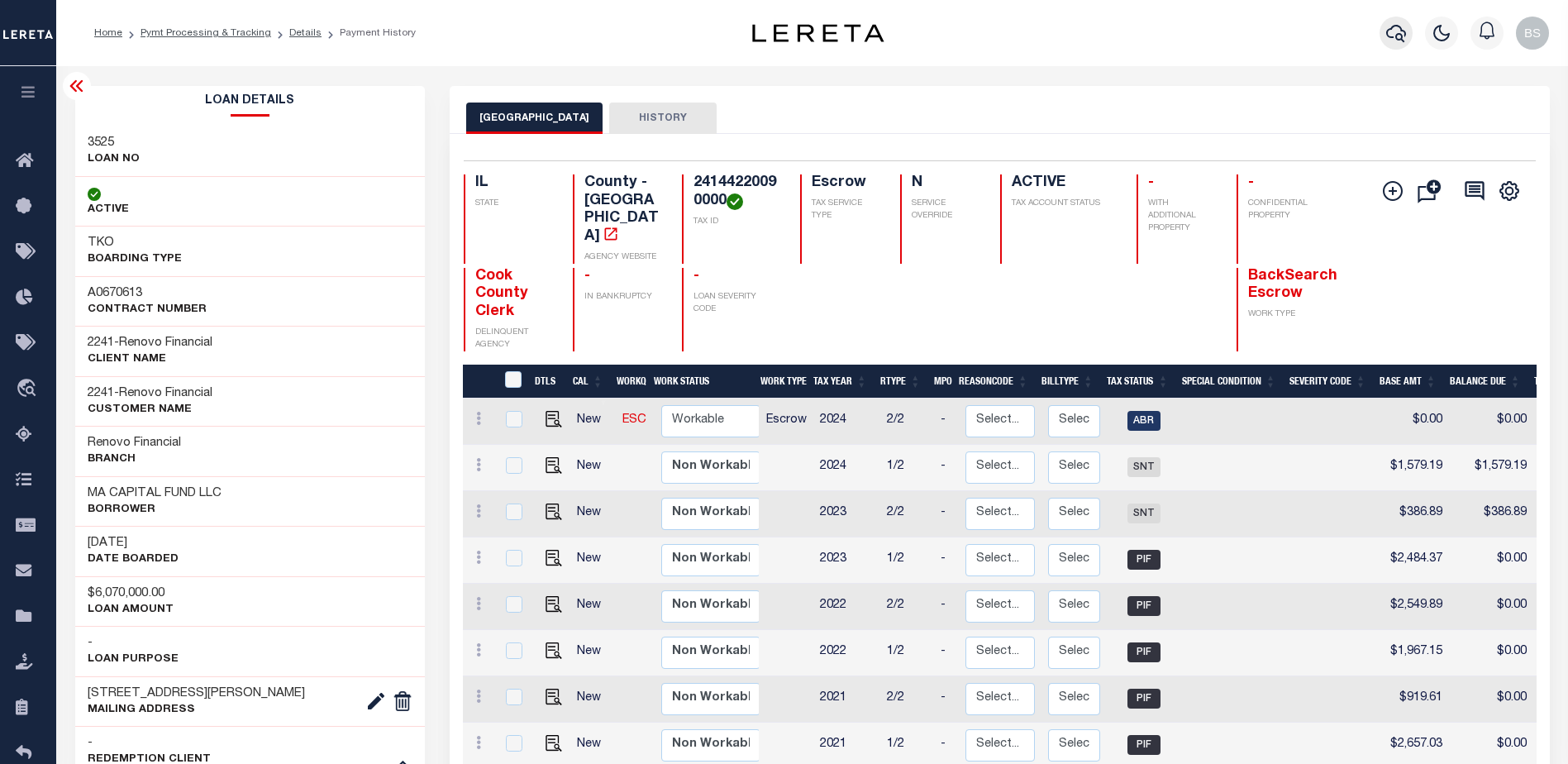
click at [1397, 32] on icon "button" at bounding box center [1395, 32] width 20 height 20
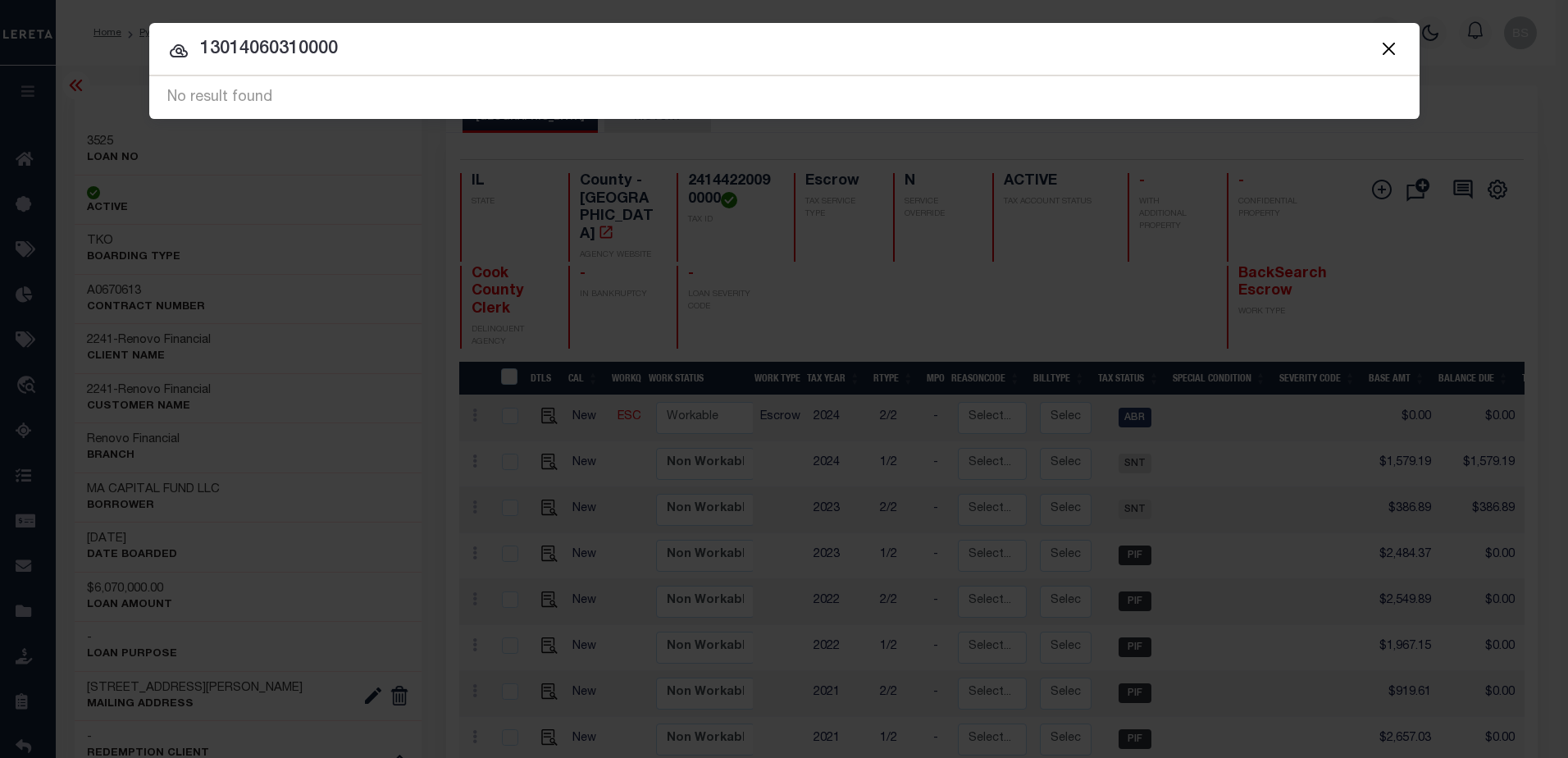
click at [381, 63] on input "13014060310000" at bounding box center [784, 49] width 1270 height 28
type input "1"
type input "5920 N Artesian Ave"
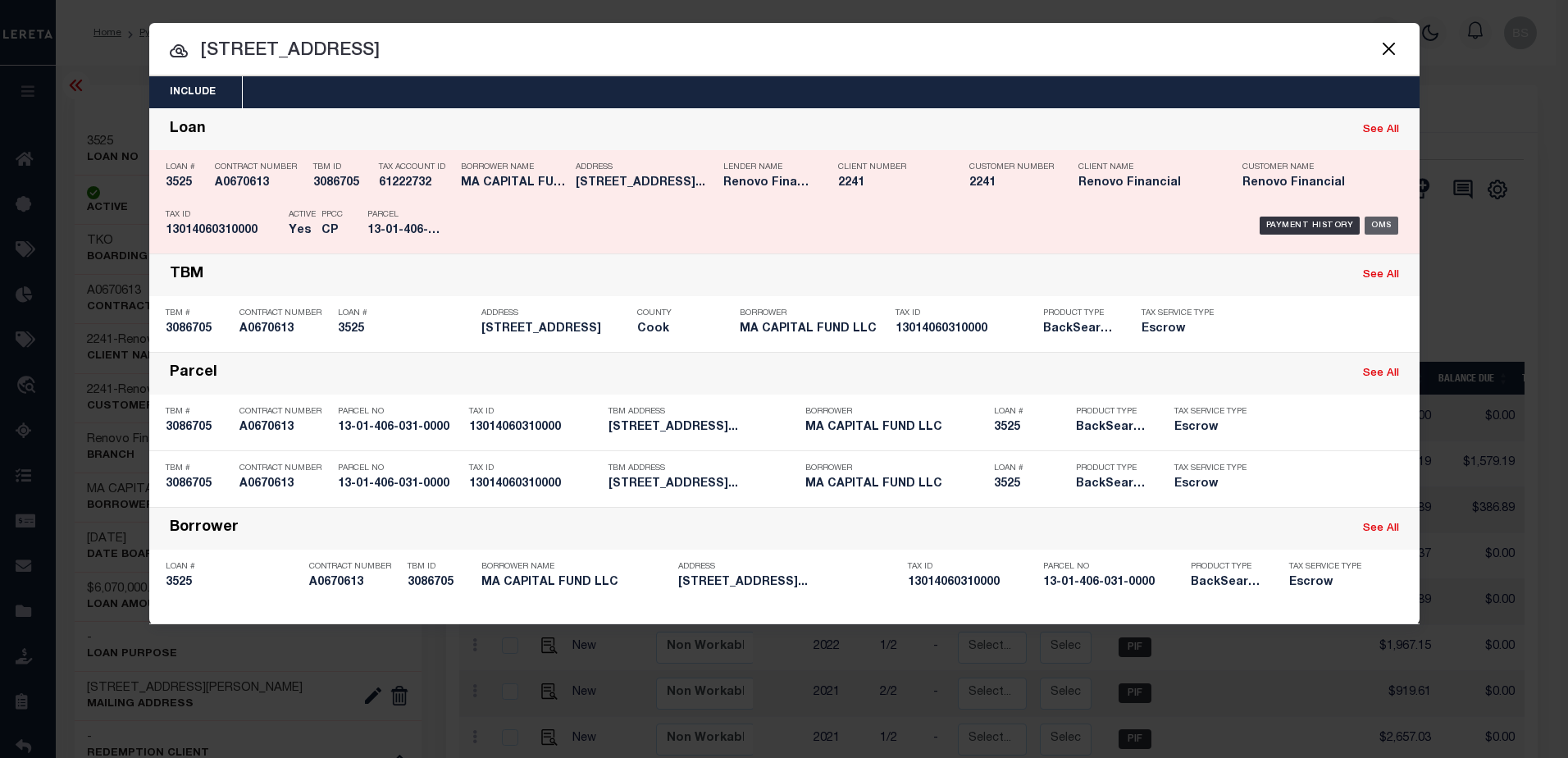
click at [1383, 218] on div "OMS" at bounding box center [1380, 225] width 33 height 18
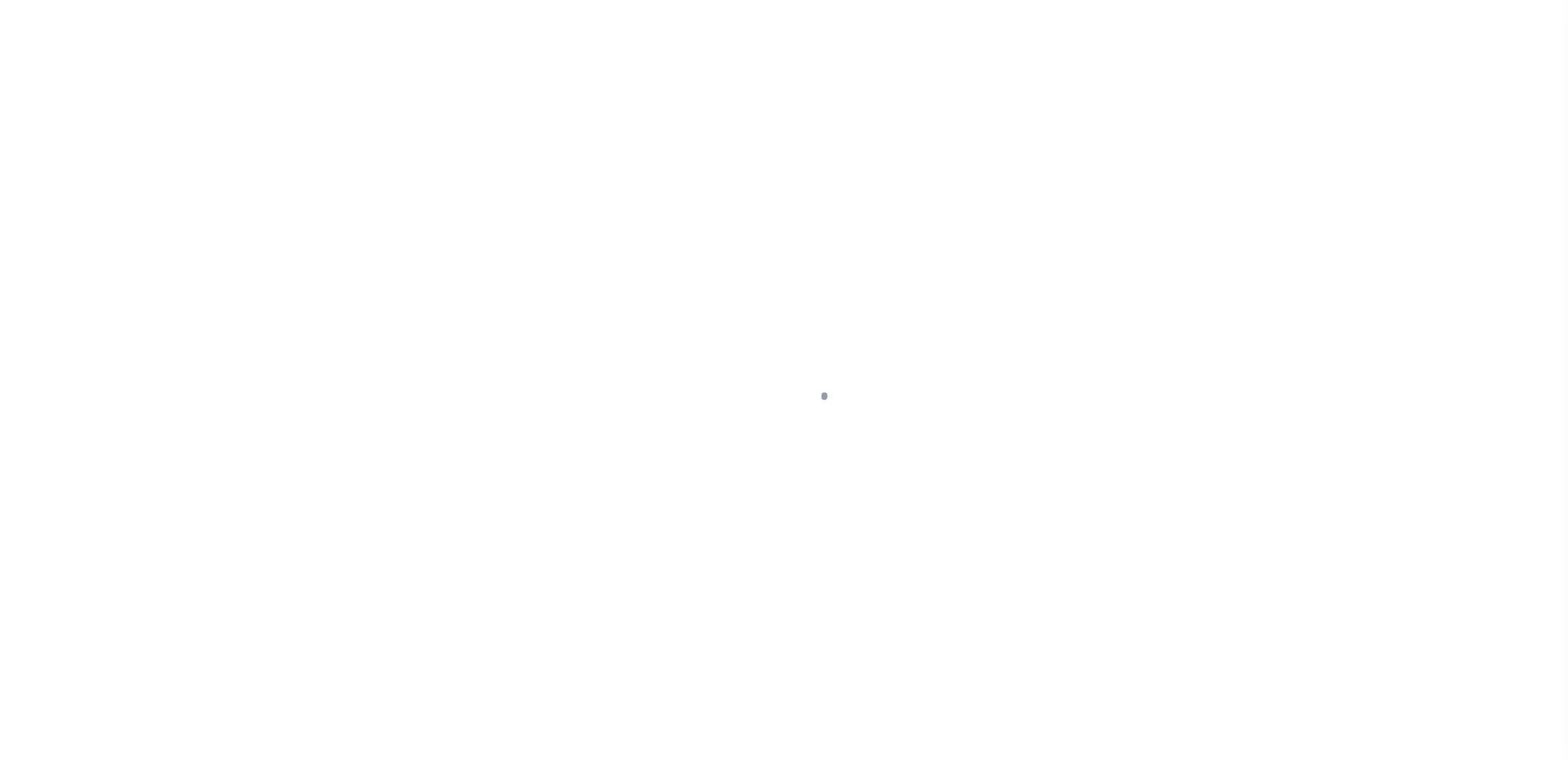
select select "Escrow"
type input "[STREET_ADDRESS]"
type input "13-01-406-031-0000"
select select
type input "[GEOGRAPHIC_DATA], IL 60618"
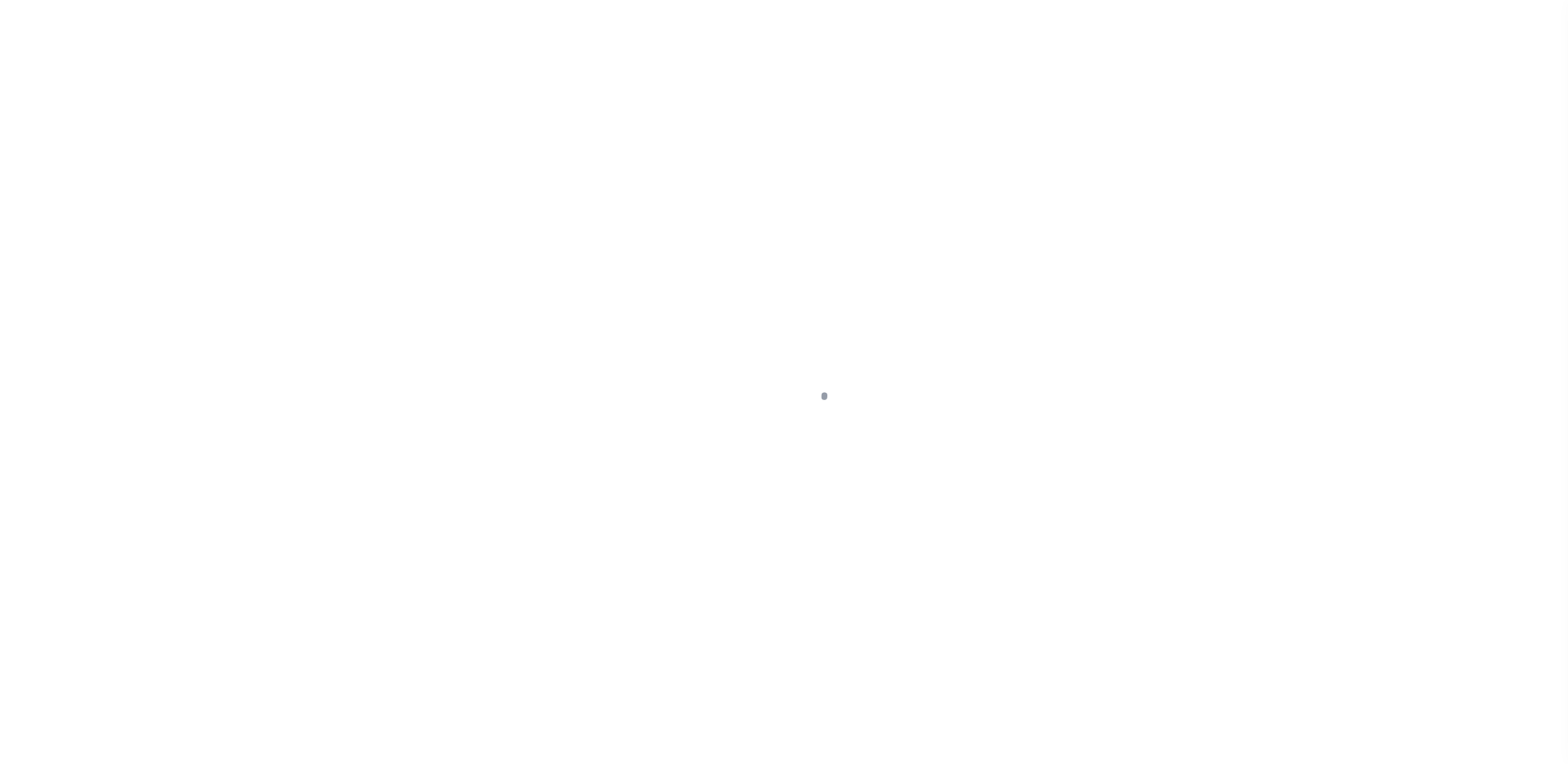
type input "a0k2L00001T3HBD"
type input "IL"
select select
select select "25066"
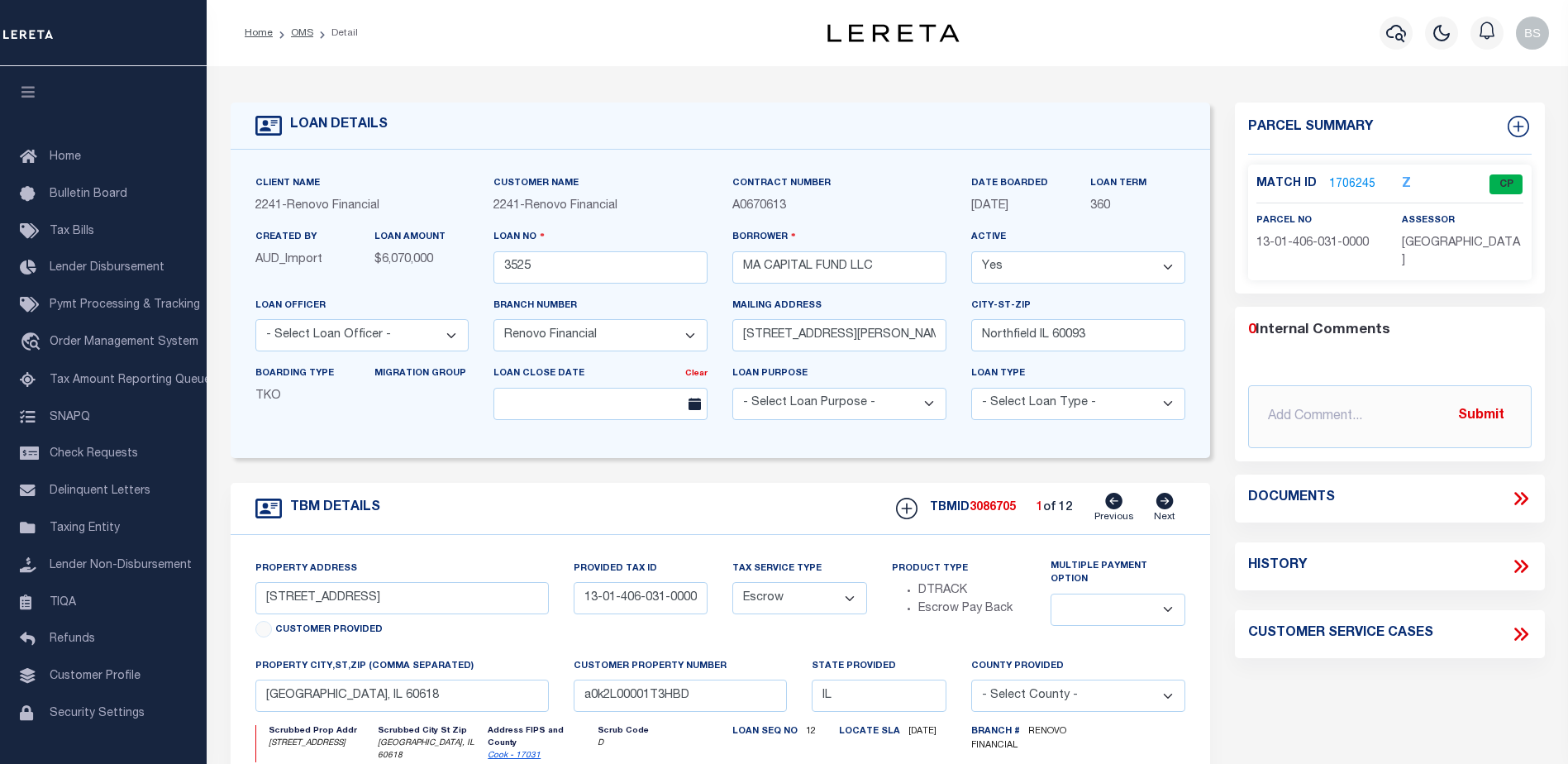
click at [1347, 179] on link "1706245" at bounding box center [1352, 184] width 46 height 17
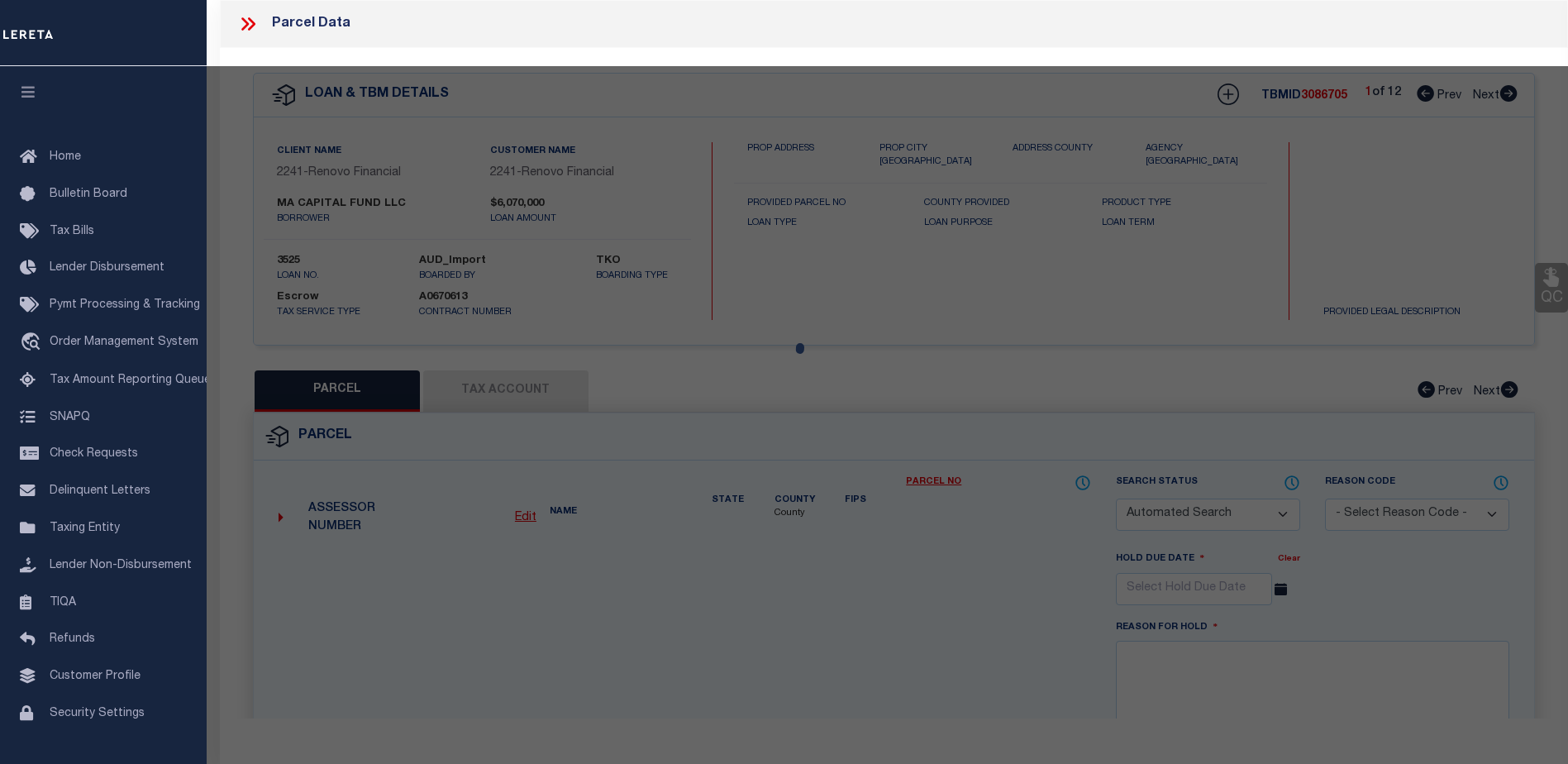
checkbox input "false"
select select "CP"
type input "MA CAPITAL FUND LLC"
select select
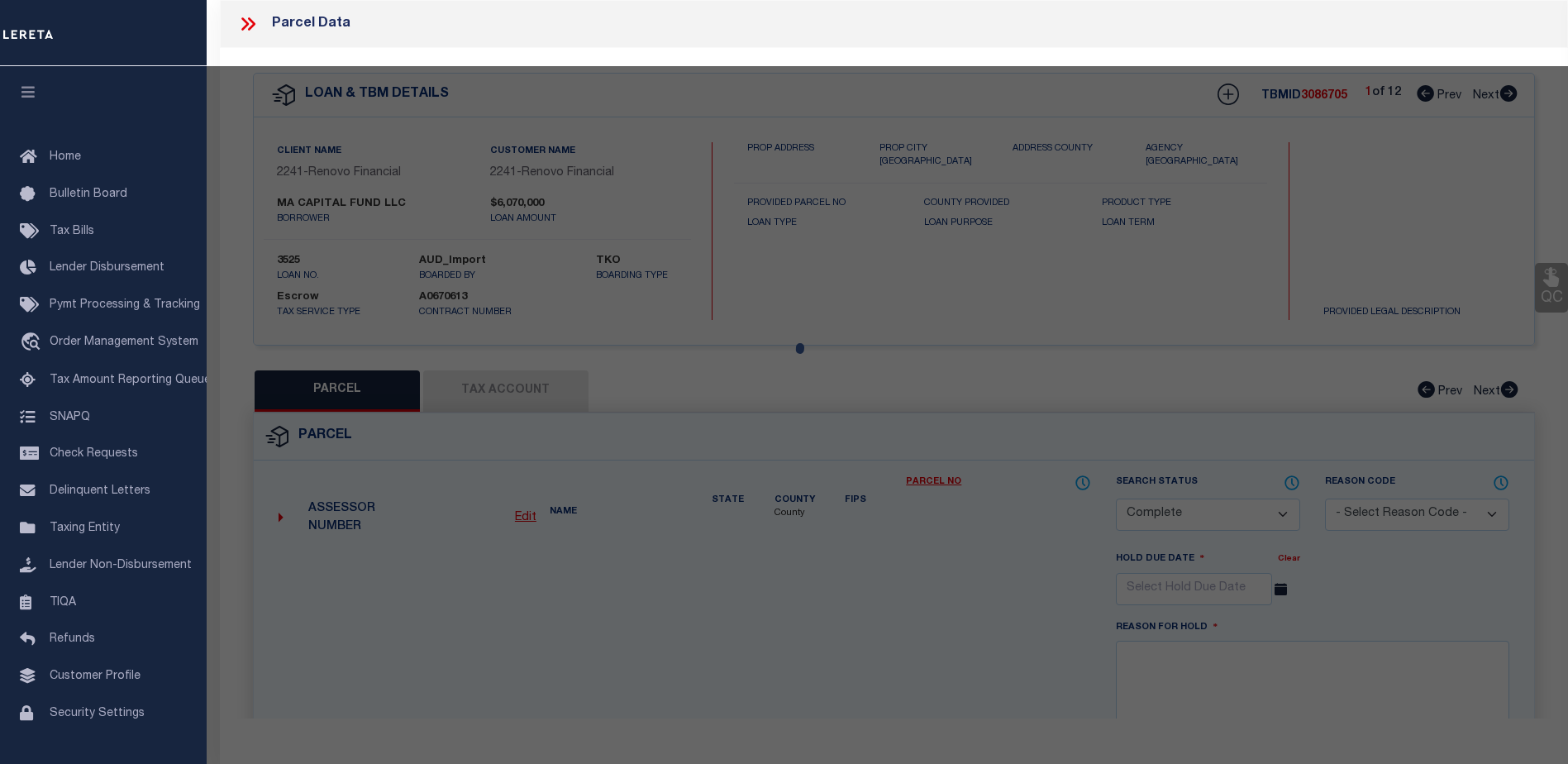
type input "5920 N ARTESIAN AVE,"
checkbox input "false"
type input "CHICAGO, IL 60659"
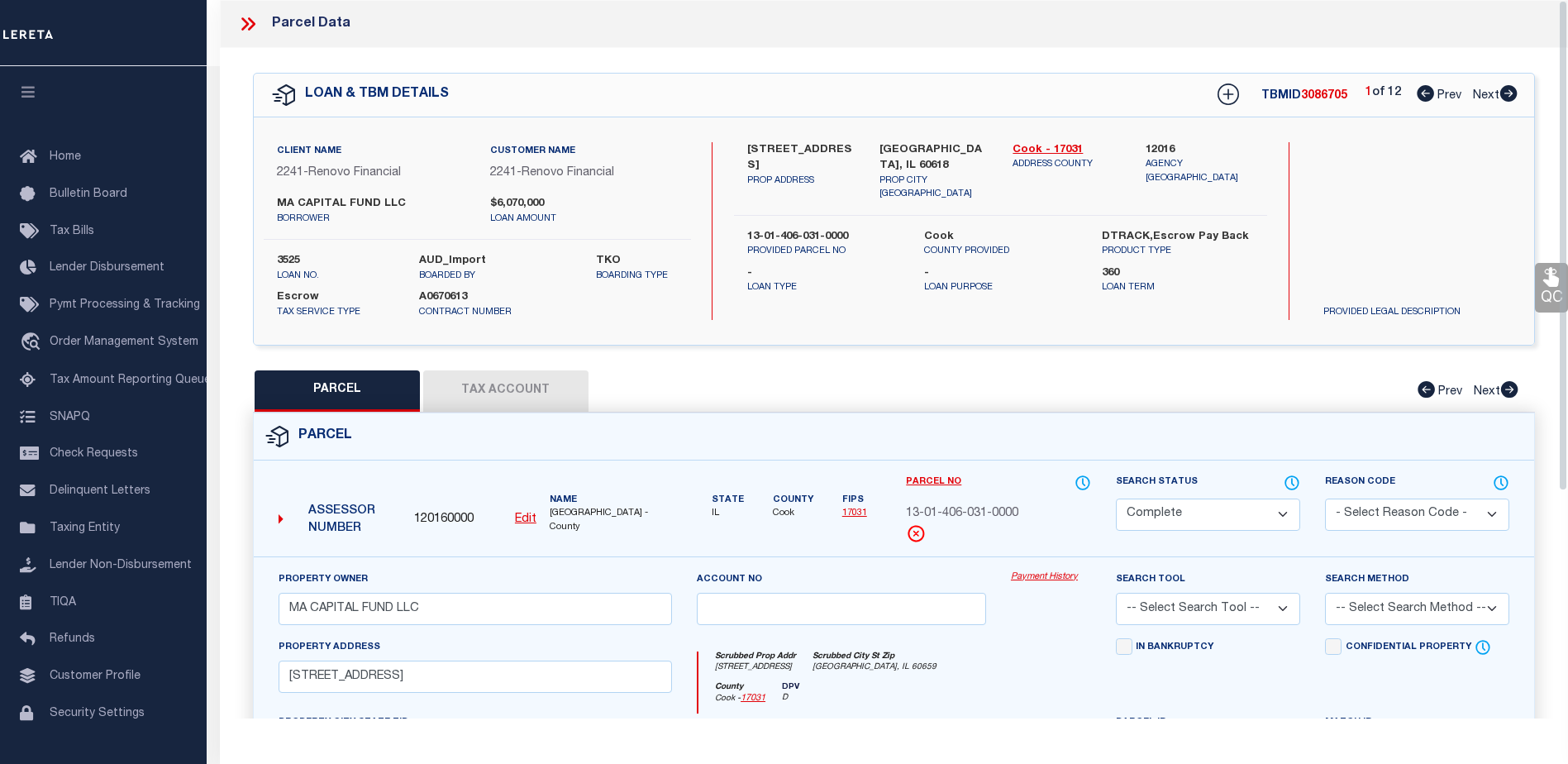
click at [1032, 580] on link "Payment History" at bounding box center [1050, 577] width 80 height 14
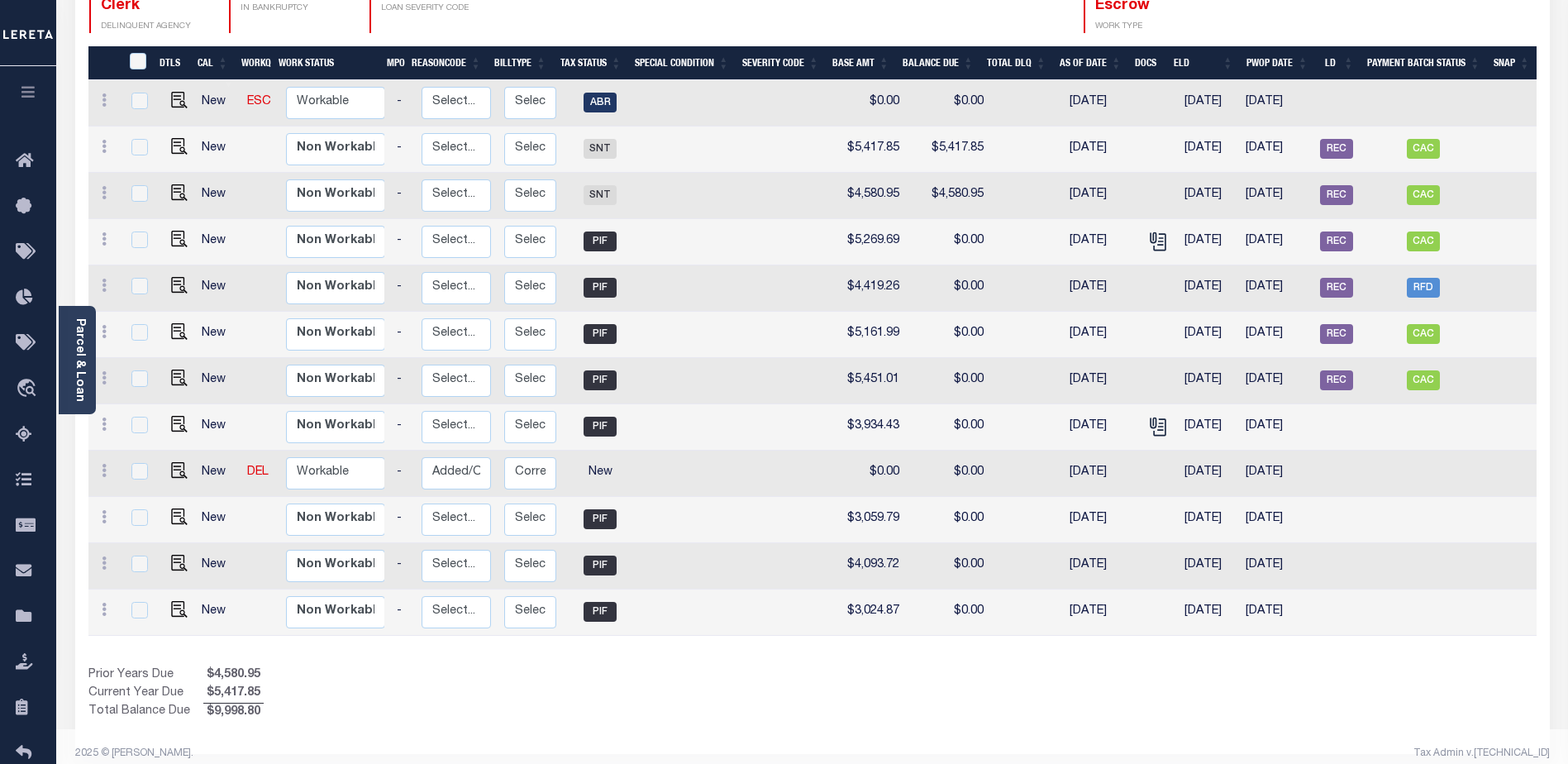
scroll to position [0, 144]
click at [1420, 278] on span "RFD" at bounding box center [1423, 287] width 33 height 20
checkbox input "true"
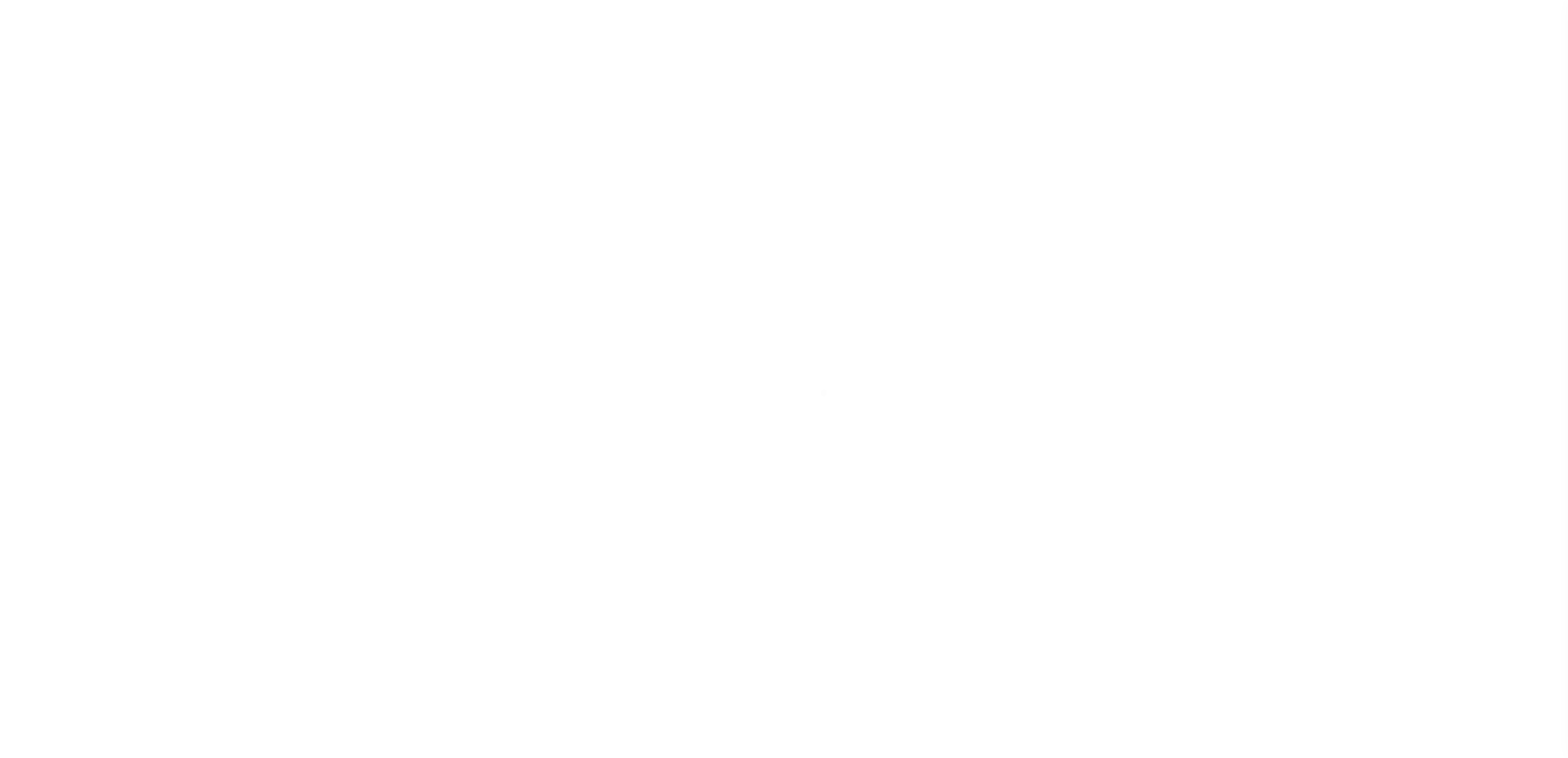
select select "RFD"
select select "TRA"
select select "[PERSON_NAME]"
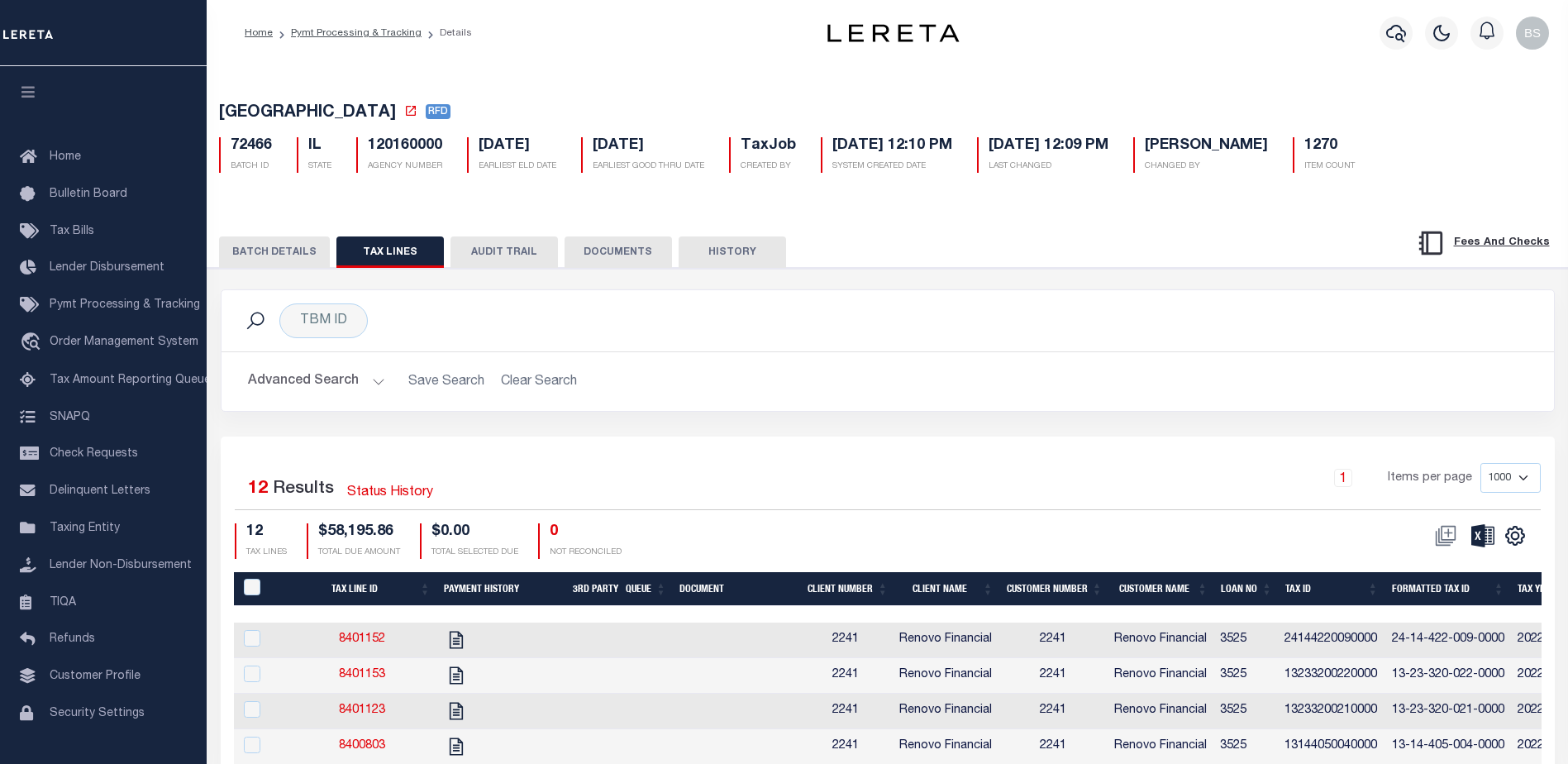
click at [259, 250] on button "BATCH DETAILS" at bounding box center [274, 251] width 111 height 32
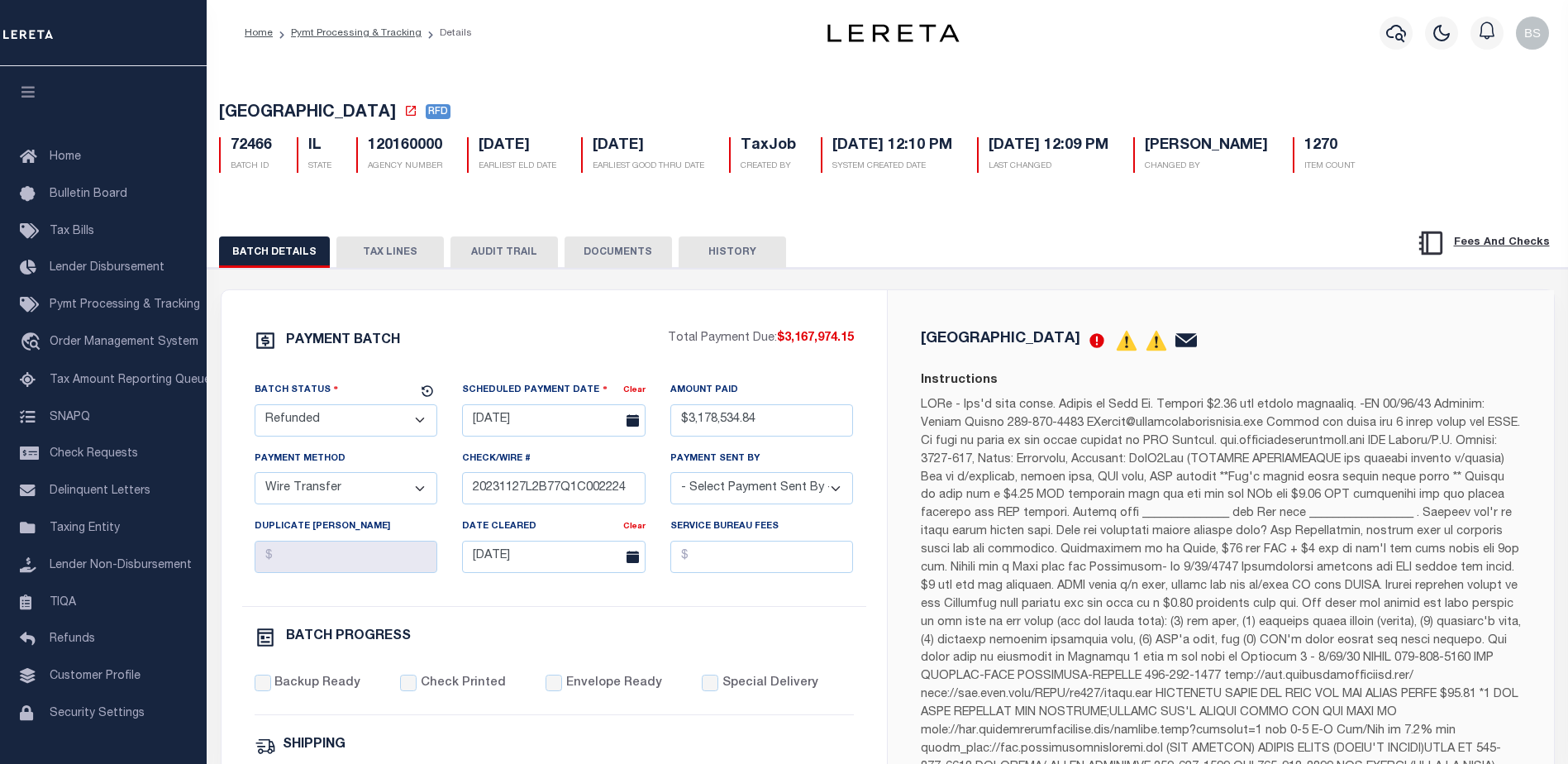
click at [384, 253] on button "TAX LINES" at bounding box center [390, 251] width 107 height 32
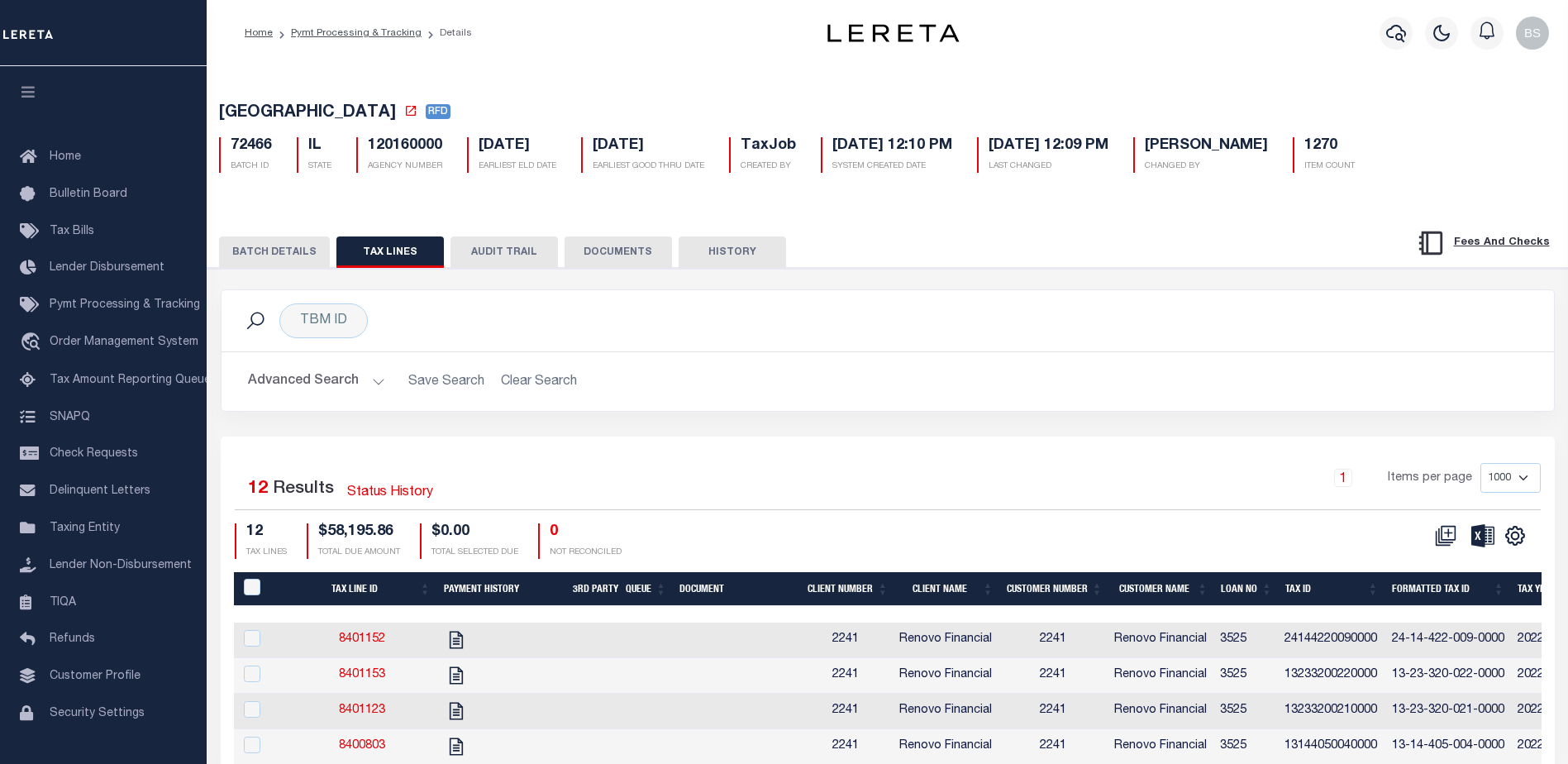
click at [756, 248] on button "HISTORY" at bounding box center [731, 251] width 107 height 32
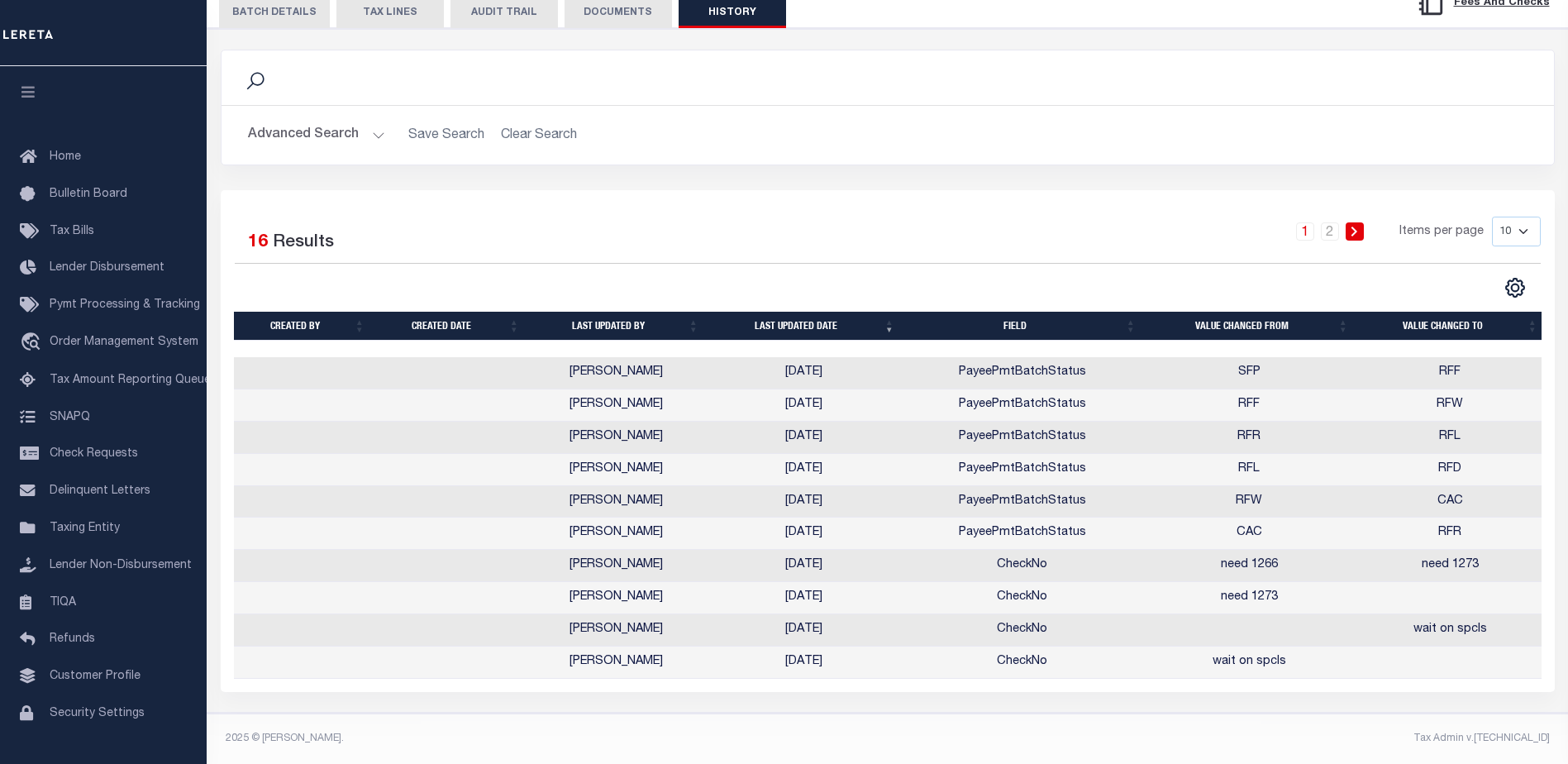
click at [1524, 217] on select "10 25 50 100" at bounding box center [1515, 231] width 49 height 30
select select "100"
click at [1492, 217] on select "10 25 50 100" at bounding box center [1515, 231] width 49 height 30
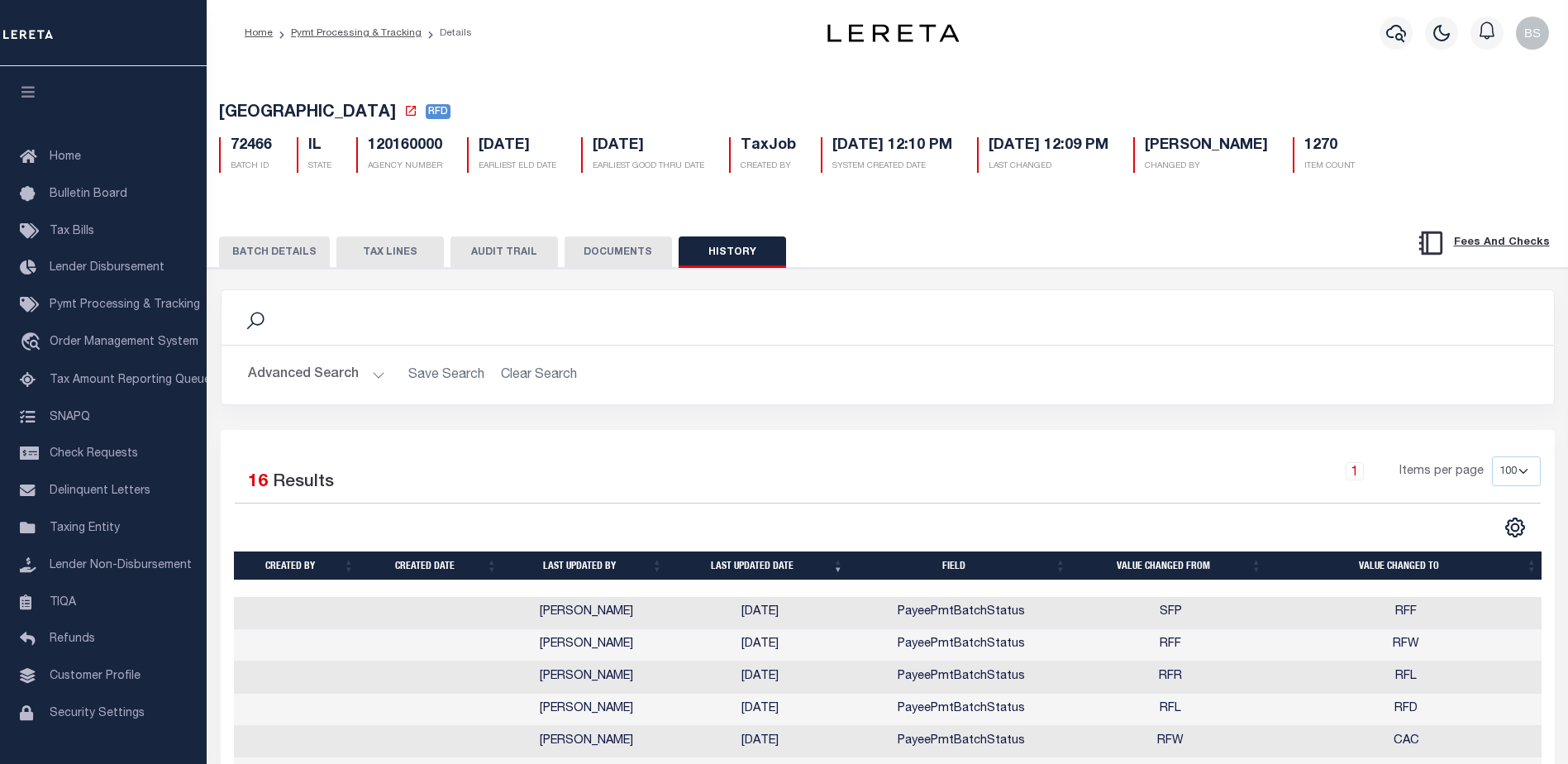
click at [375, 244] on button "TAX LINES" at bounding box center [390, 251] width 107 height 32
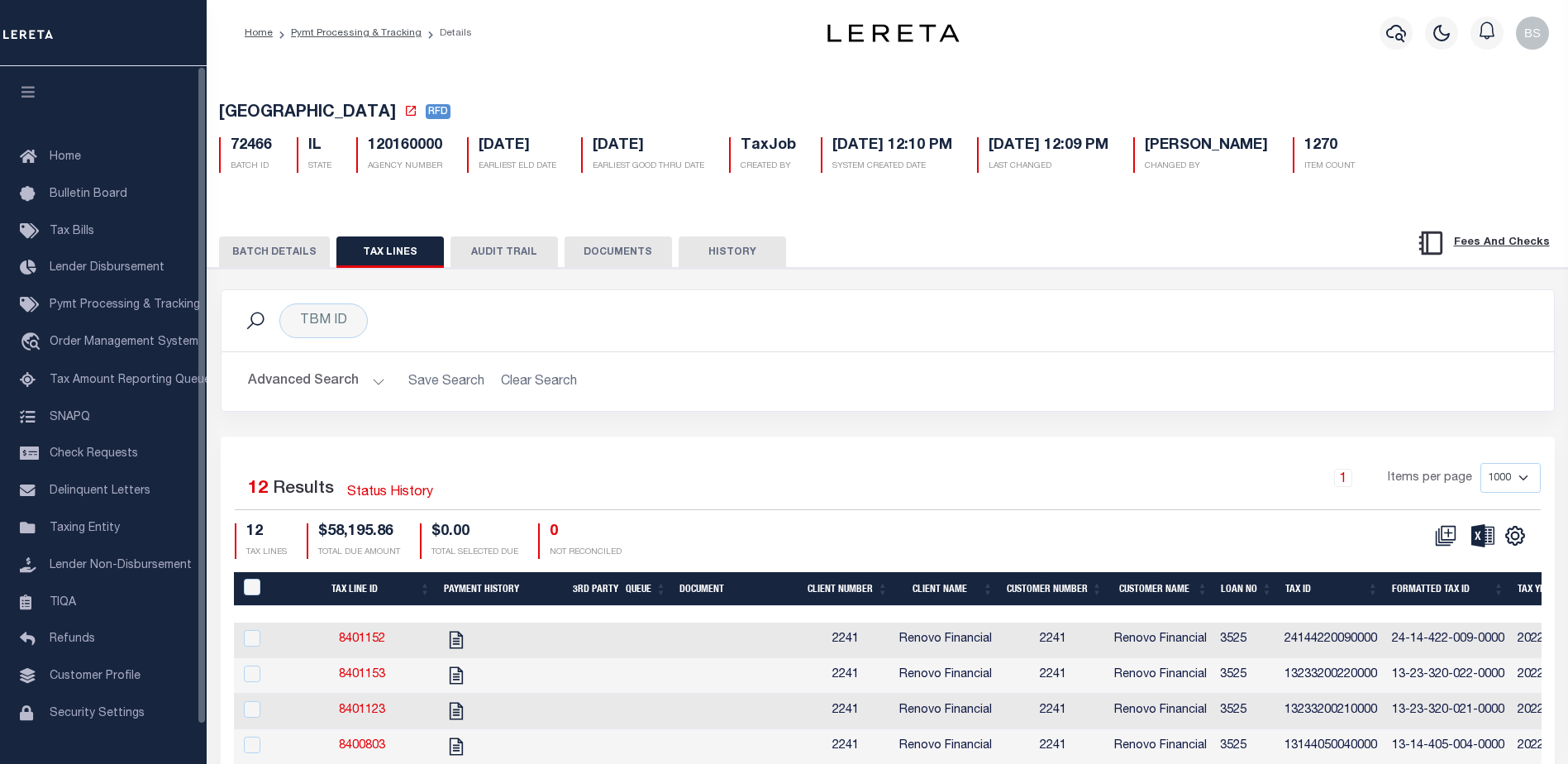
click at [255, 249] on button "BATCH DETAILS" at bounding box center [274, 251] width 111 height 32
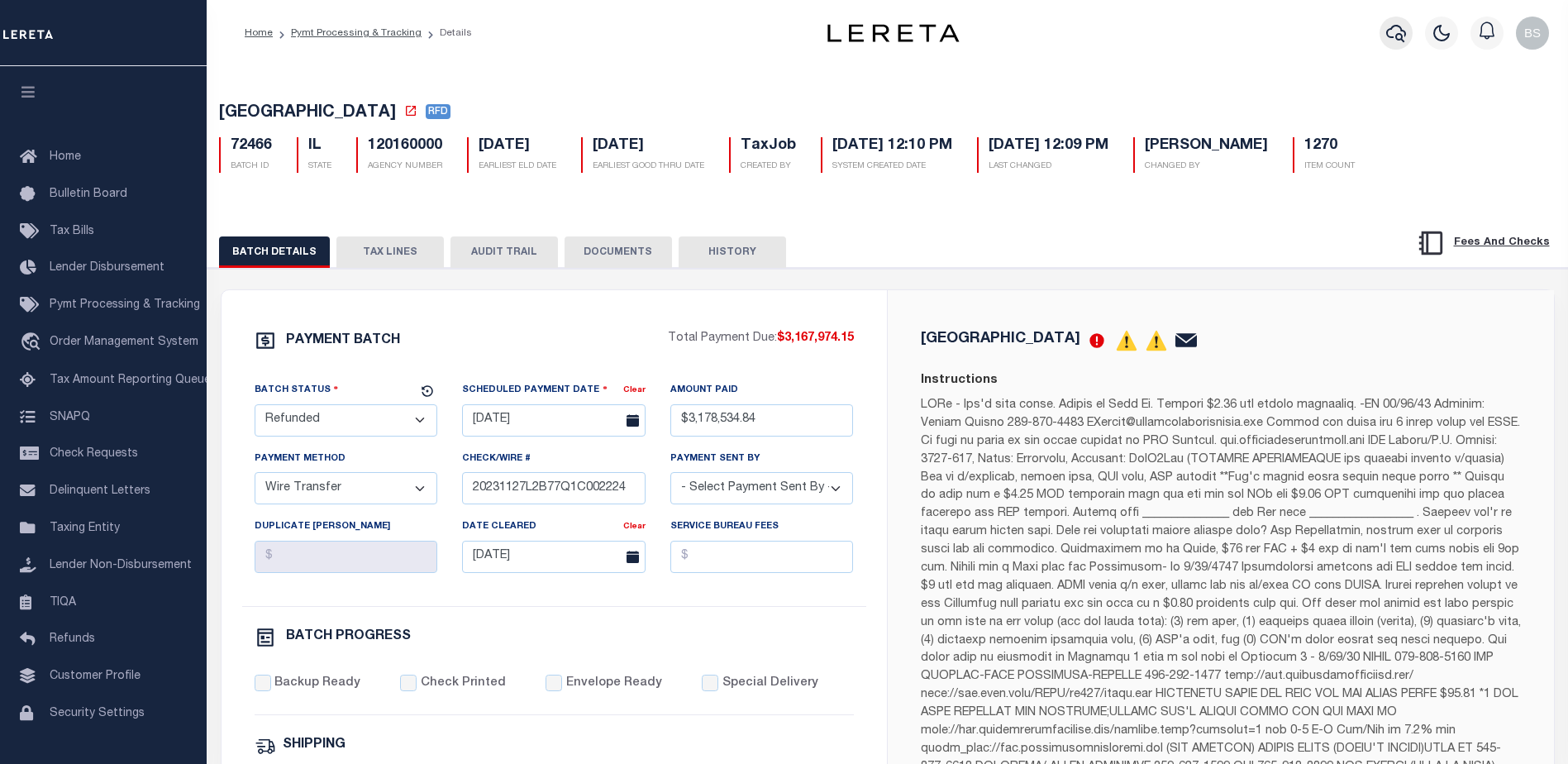
click at [1393, 34] on icon "button" at bounding box center [1395, 32] width 20 height 20
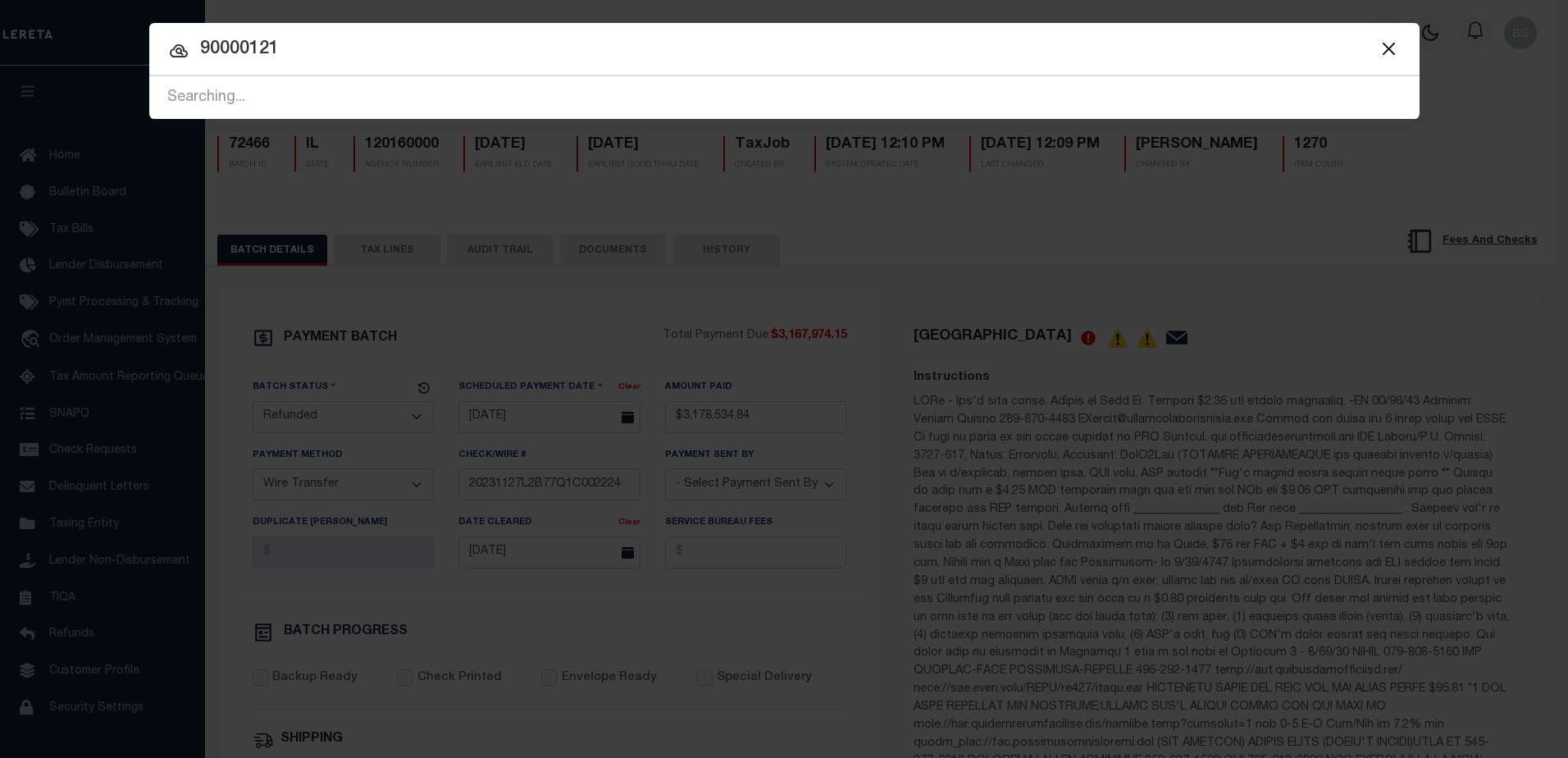
type input "90000121"
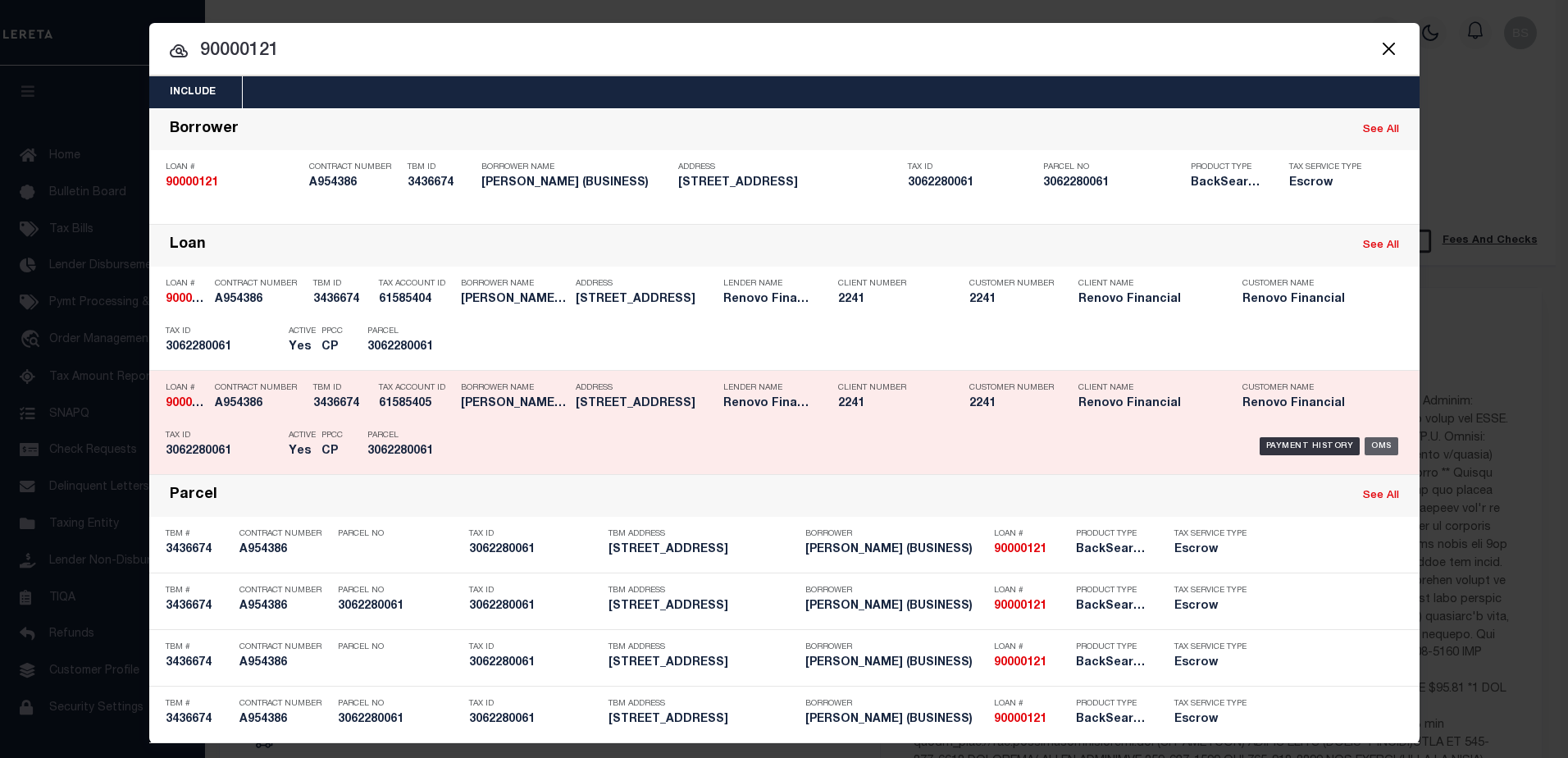
click at [1379, 449] on div "OMS" at bounding box center [1380, 445] width 33 height 18
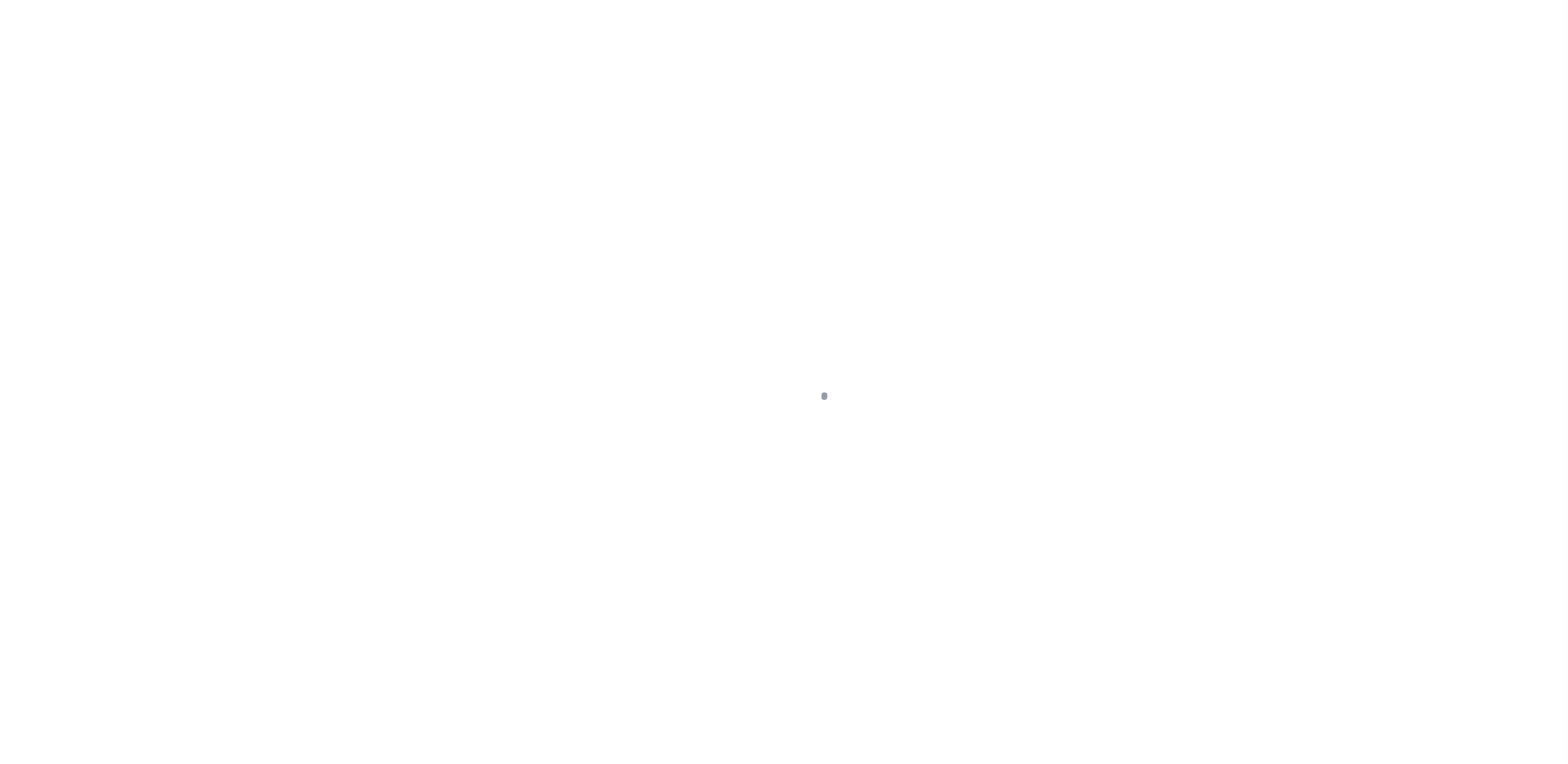
select select "10"
select select "Escrow"
type input "1935 76th St"
type input "Brooklyn, NY 11214"
type input "a0kUS00000Avmv0"
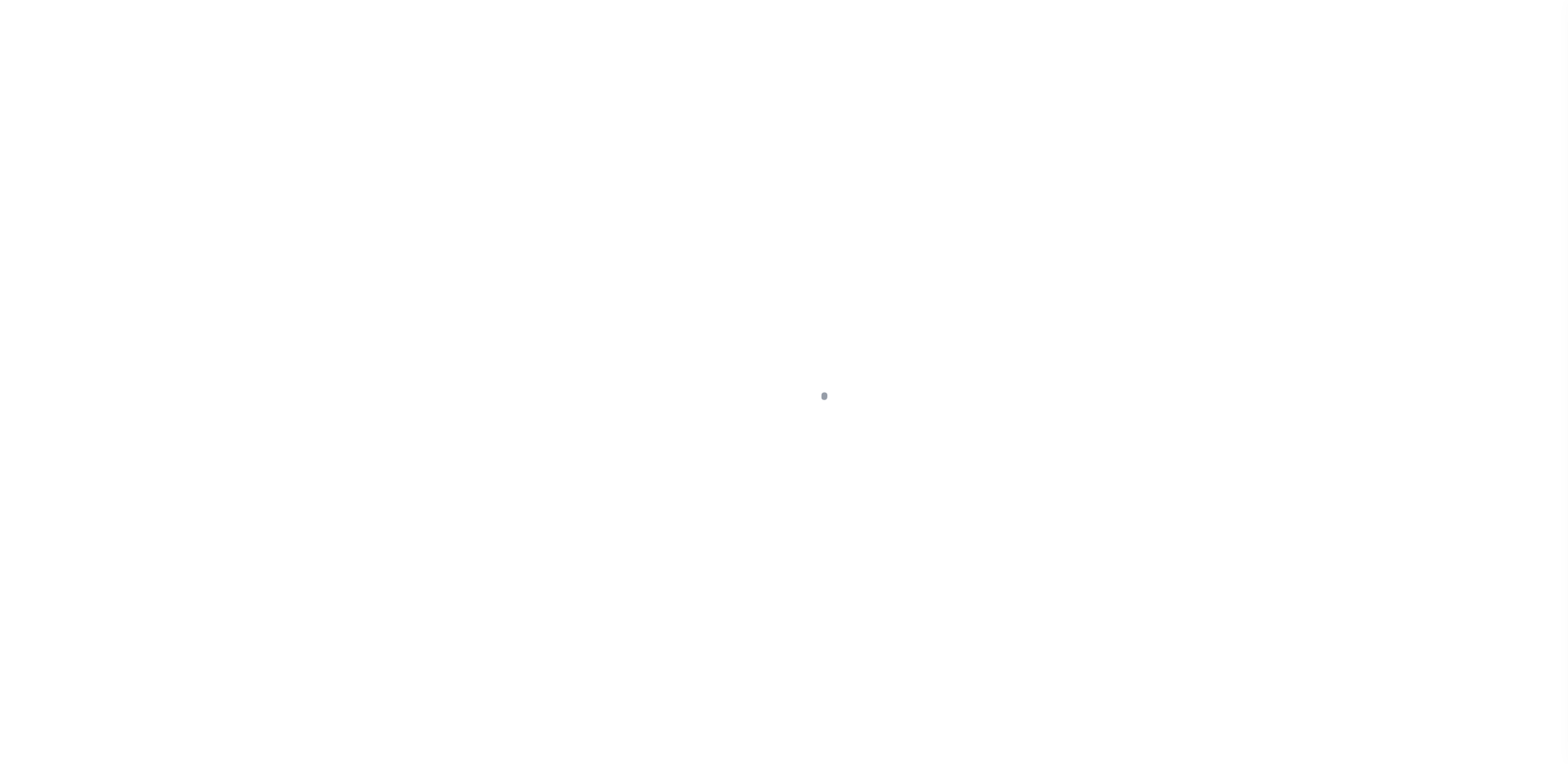
type input "NY"
select select "25067"
select select
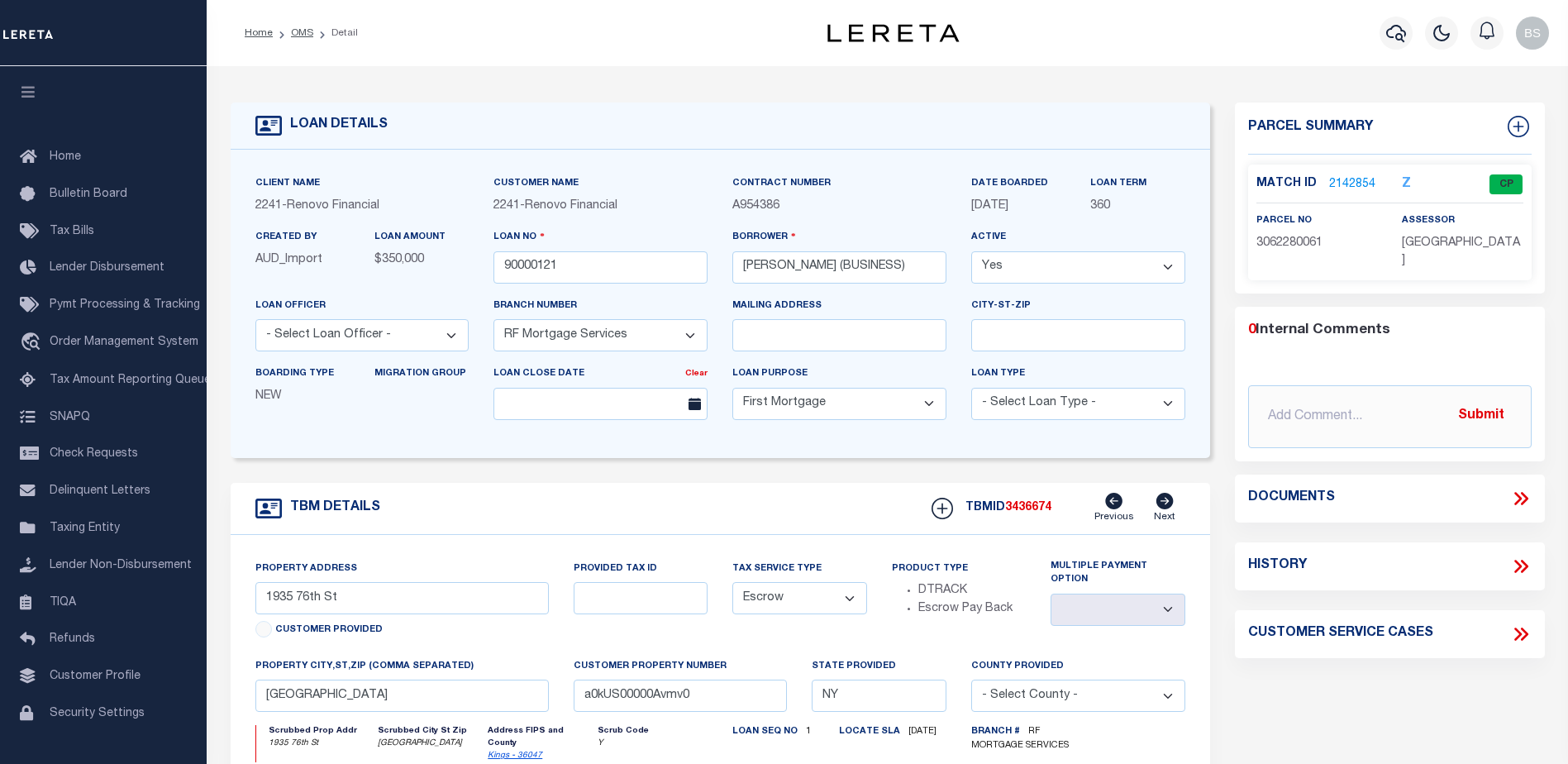
click at [1351, 180] on link "2142854" at bounding box center [1352, 184] width 46 height 17
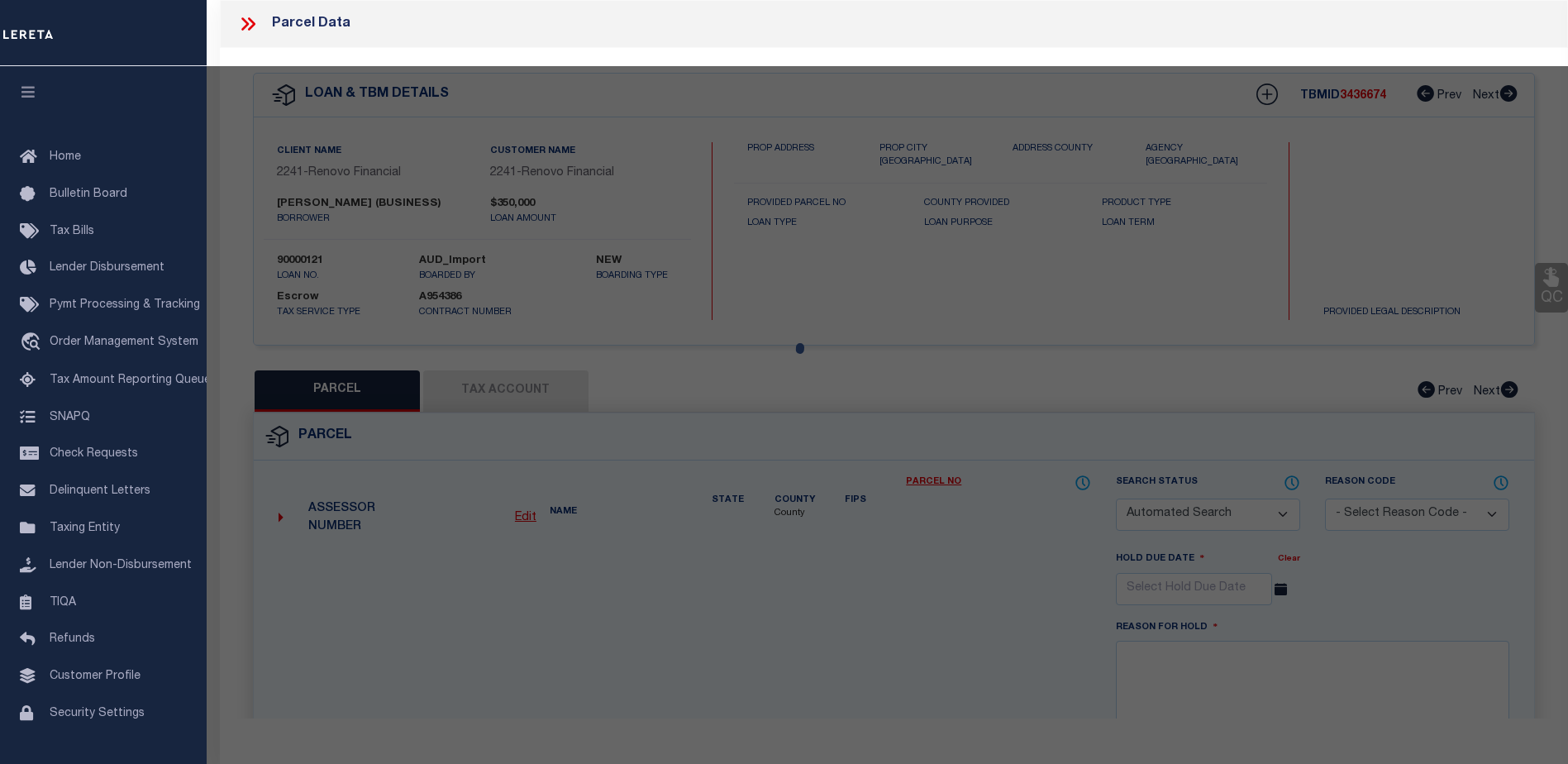
checkbox input "false"
select select "CP"
type input "IANNI, KAREN"
select select "AGW"
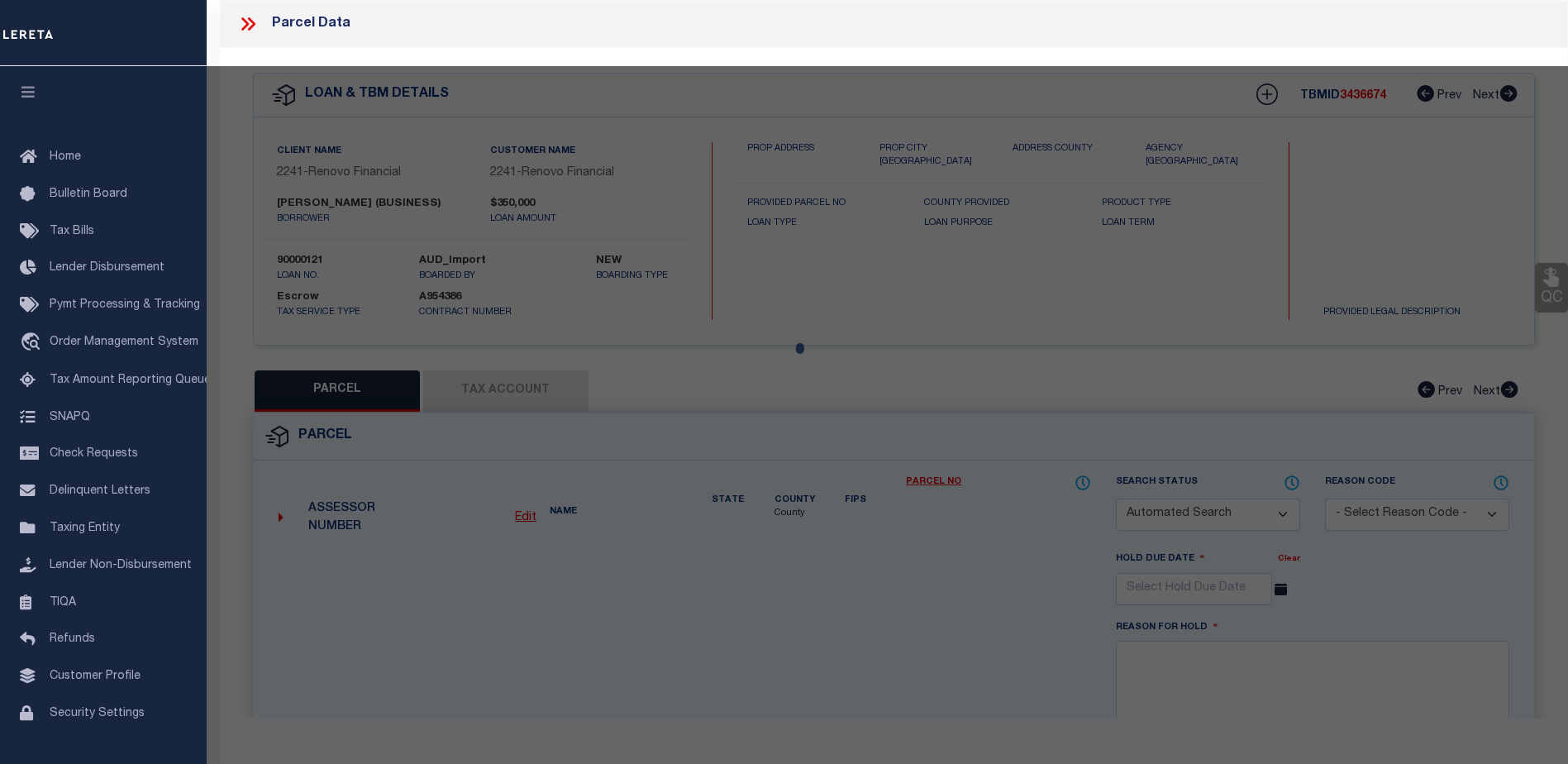
select select "ADD"
type input "1935 76 STREET"
type input "Brooklyn, NY 11214"
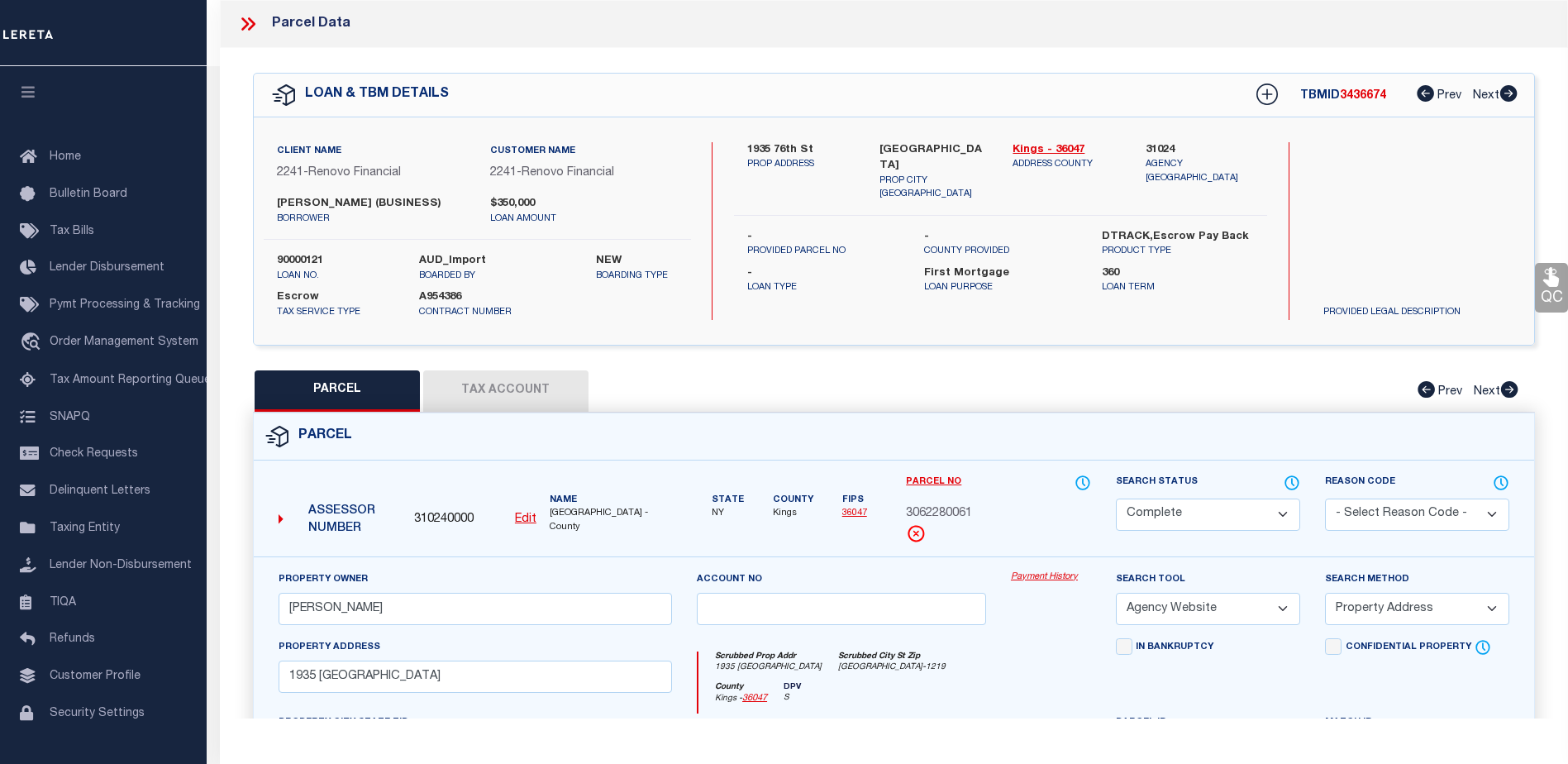
click at [1038, 574] on link "Payment History" at bounding box center [1050, 577] width 80 height 14
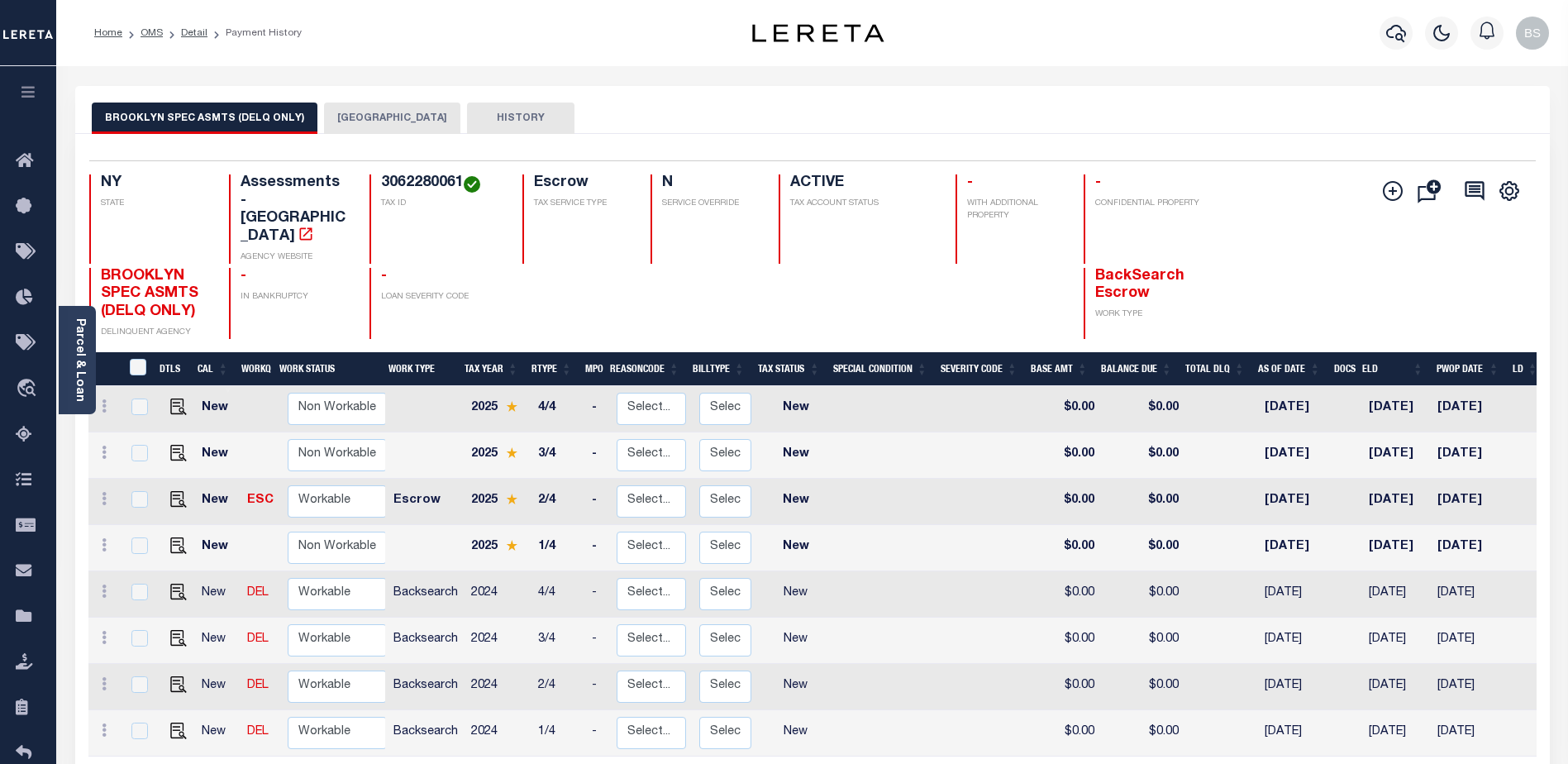
click at [361, 121] on button "[GEOGRAPHIC_DATA]" at bounding box center [392, 117] width 137 height 32
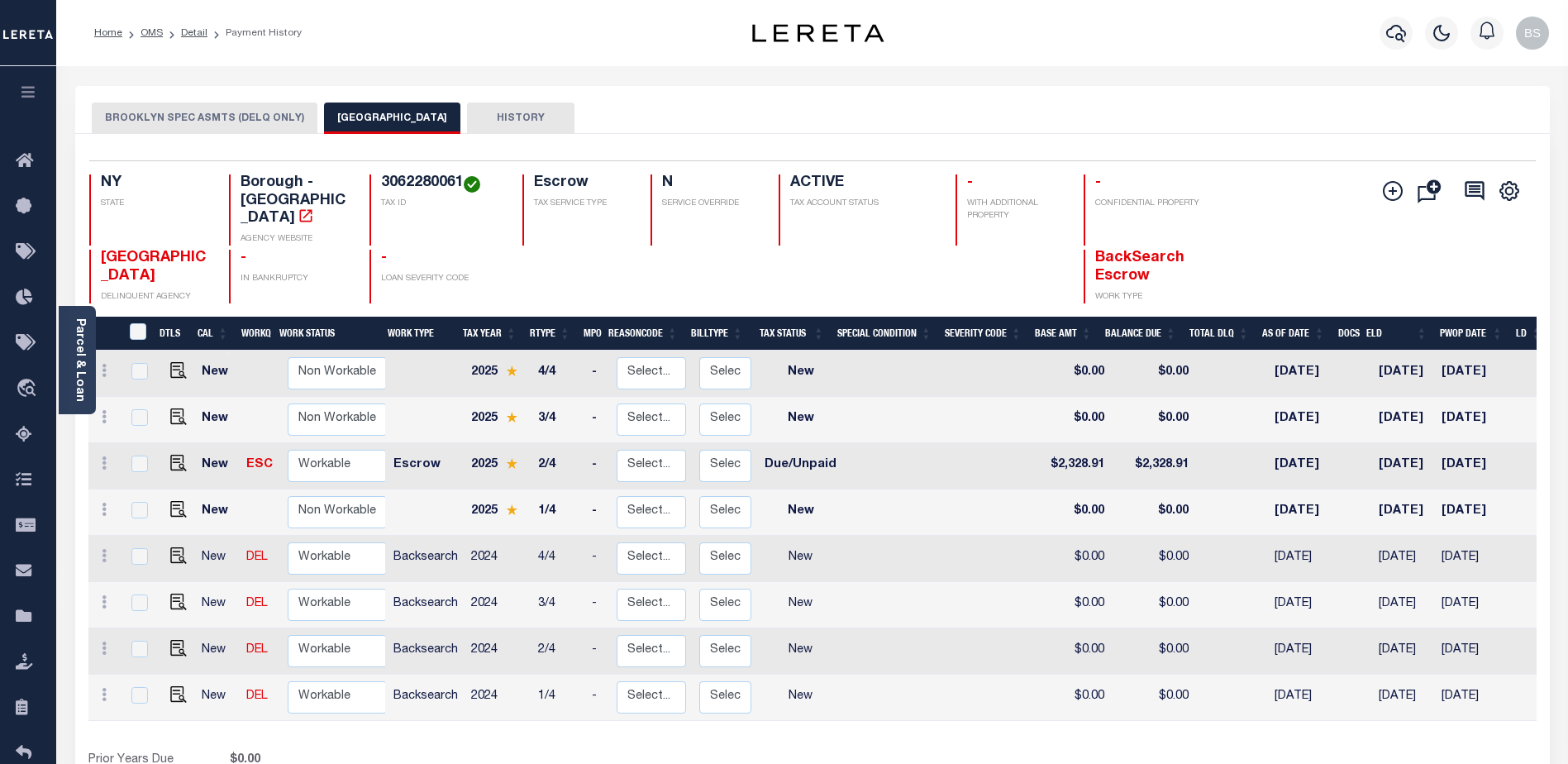
click at [151, 120] on button "BROOKLYN SPEC ASMTS (DELQ ONLY)" at bounding box center [204, 117] width 225 height 32
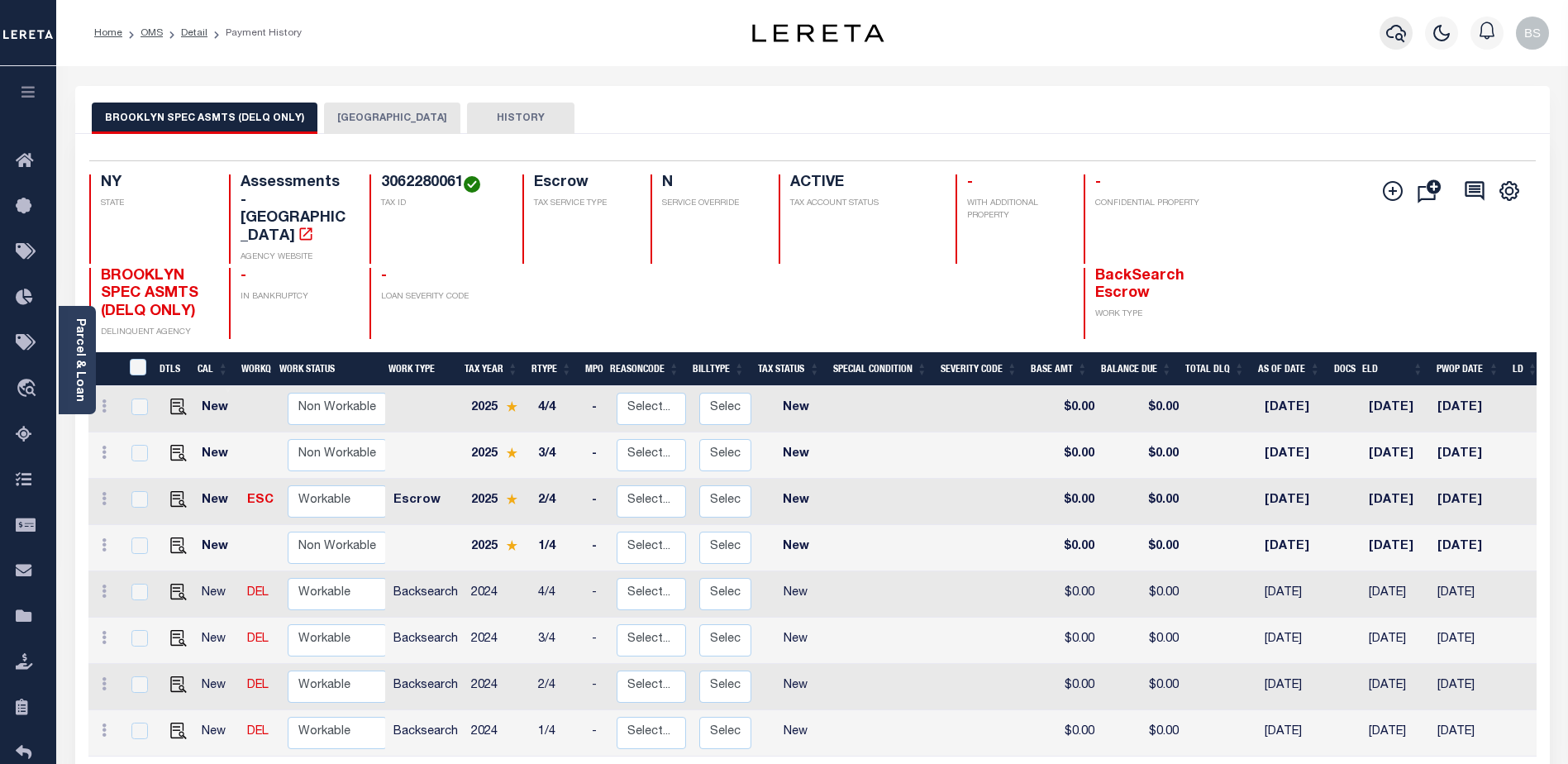
click at [1396, 33] on icon "button" at bounding box center [1395, 32] width 20 height 20
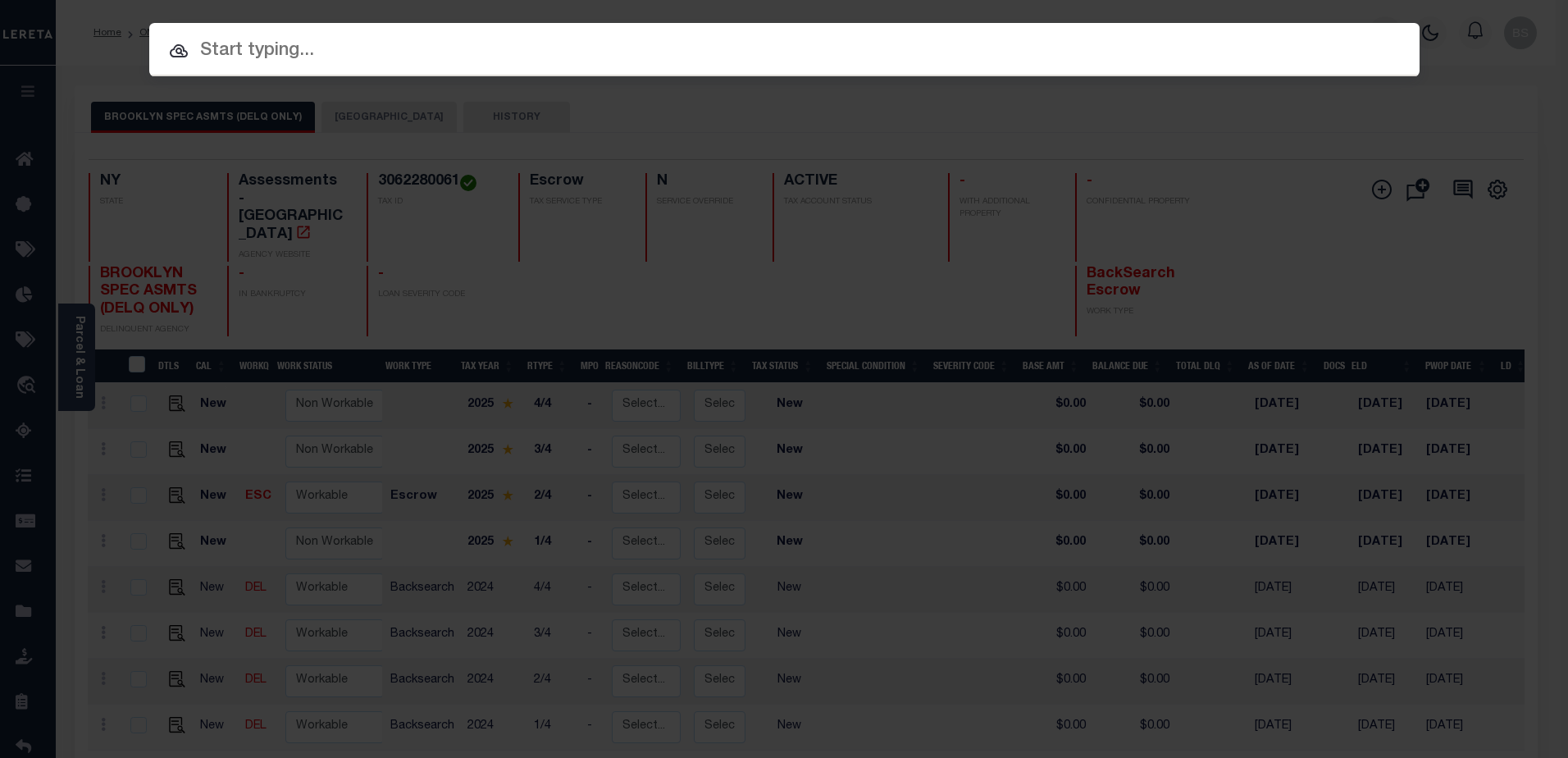
click at [321, 41] on input "text" at bounding box center [784, 51] width 1270 height 28
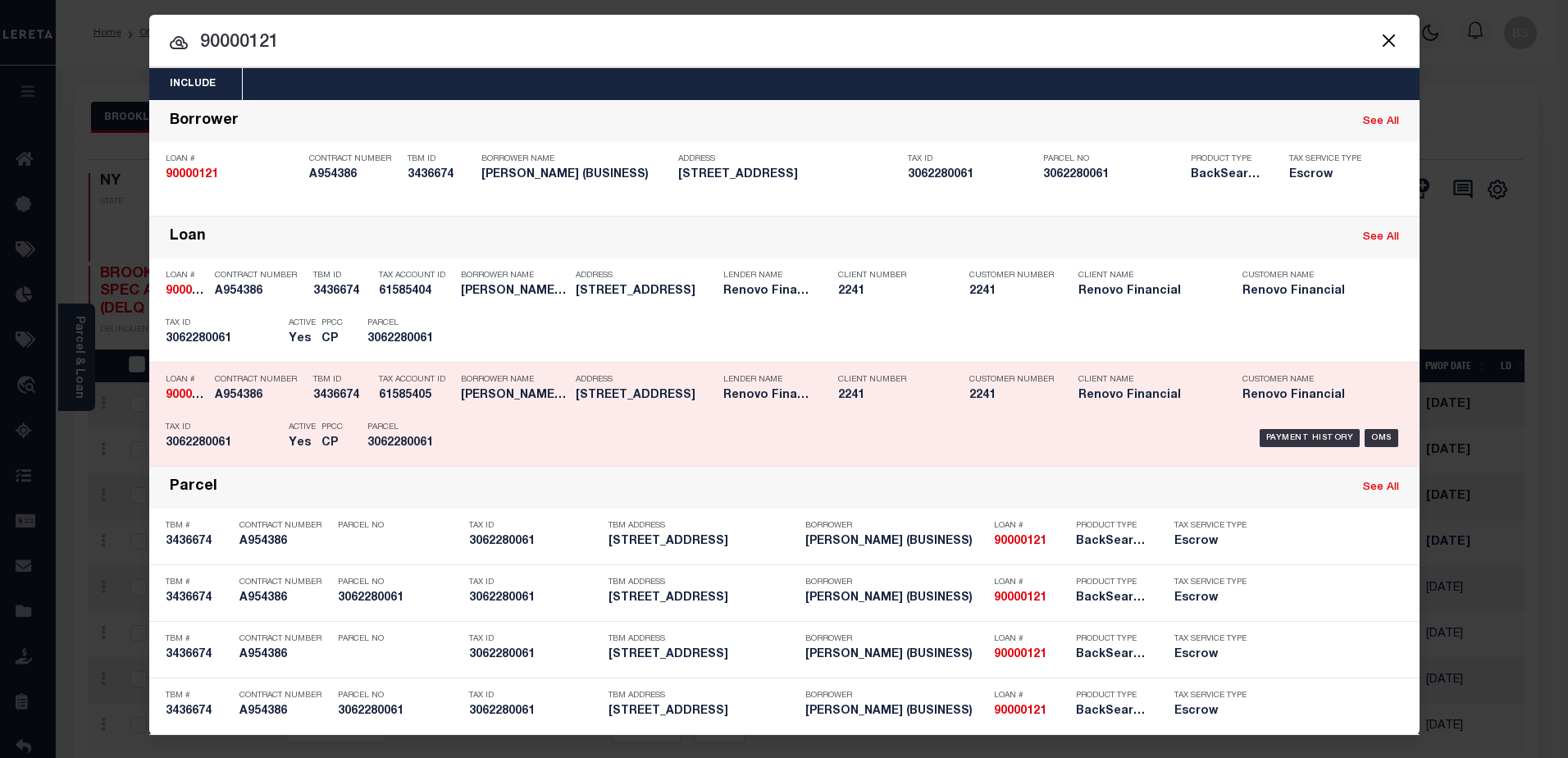
scroll to position [10, 0]
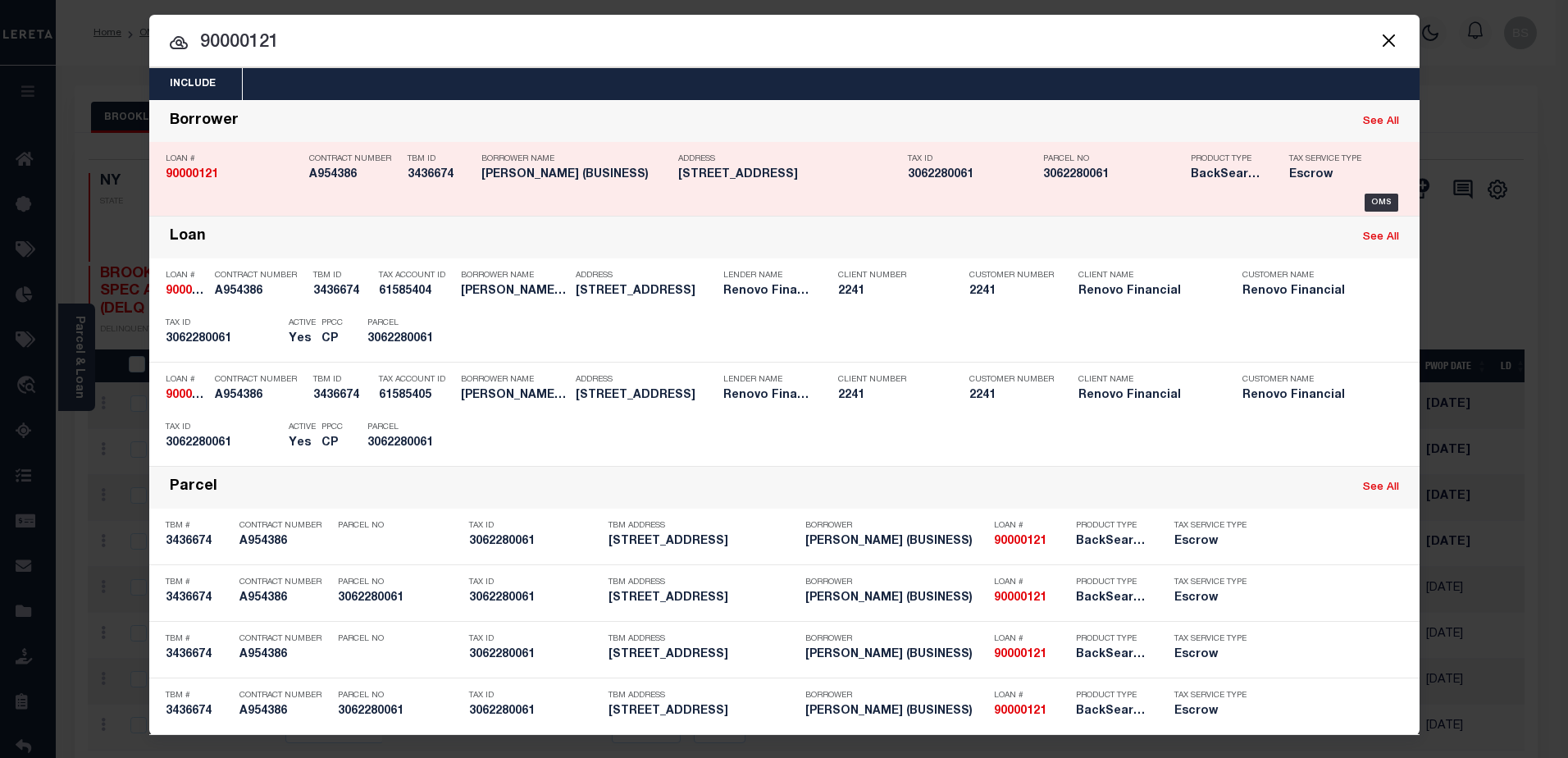
click at [1376, 120] on link "See All" at bounding box center [1380, 121] width 36 height 10
type input "90000121"
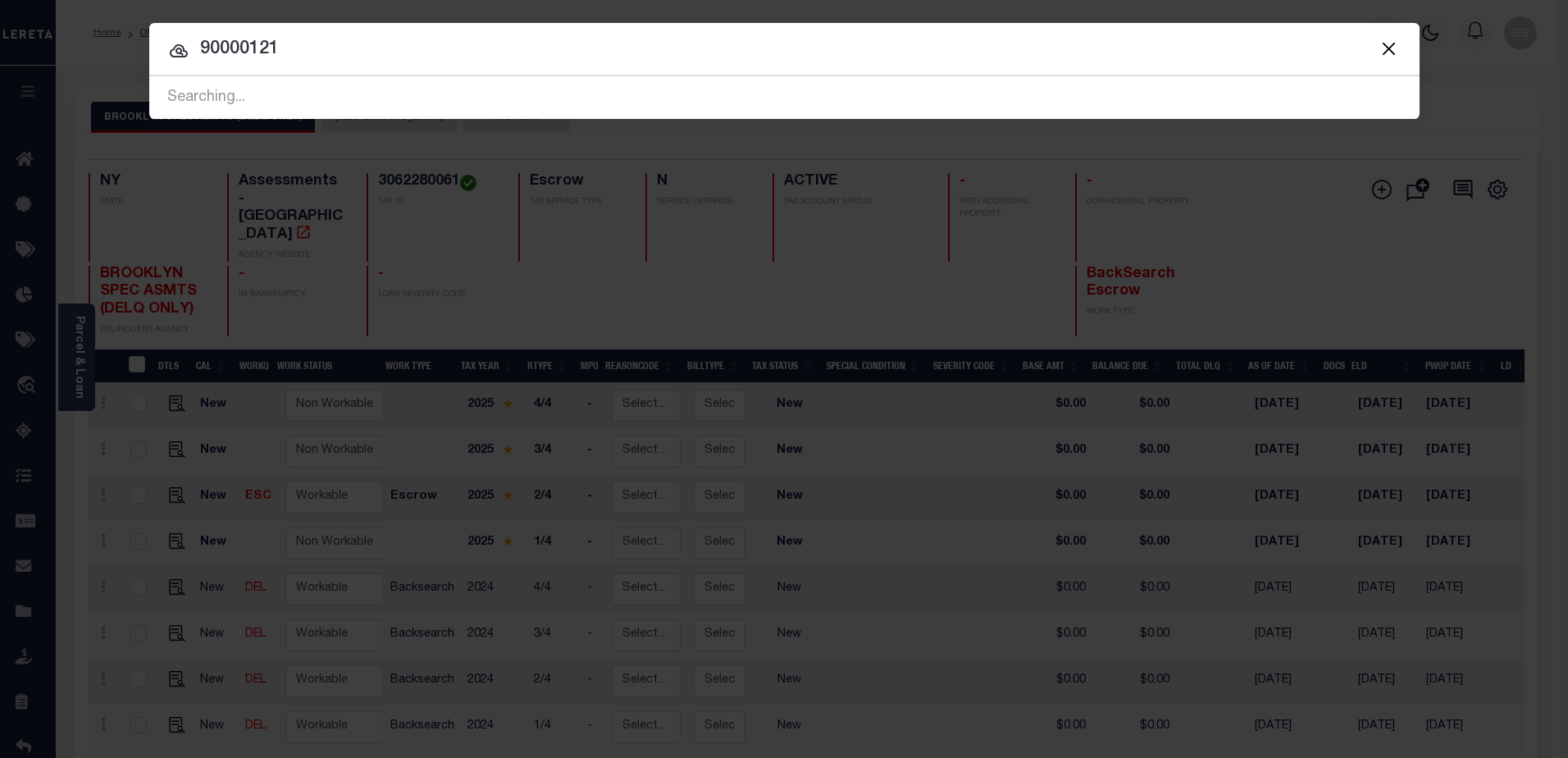
scroll to position [0, 0]
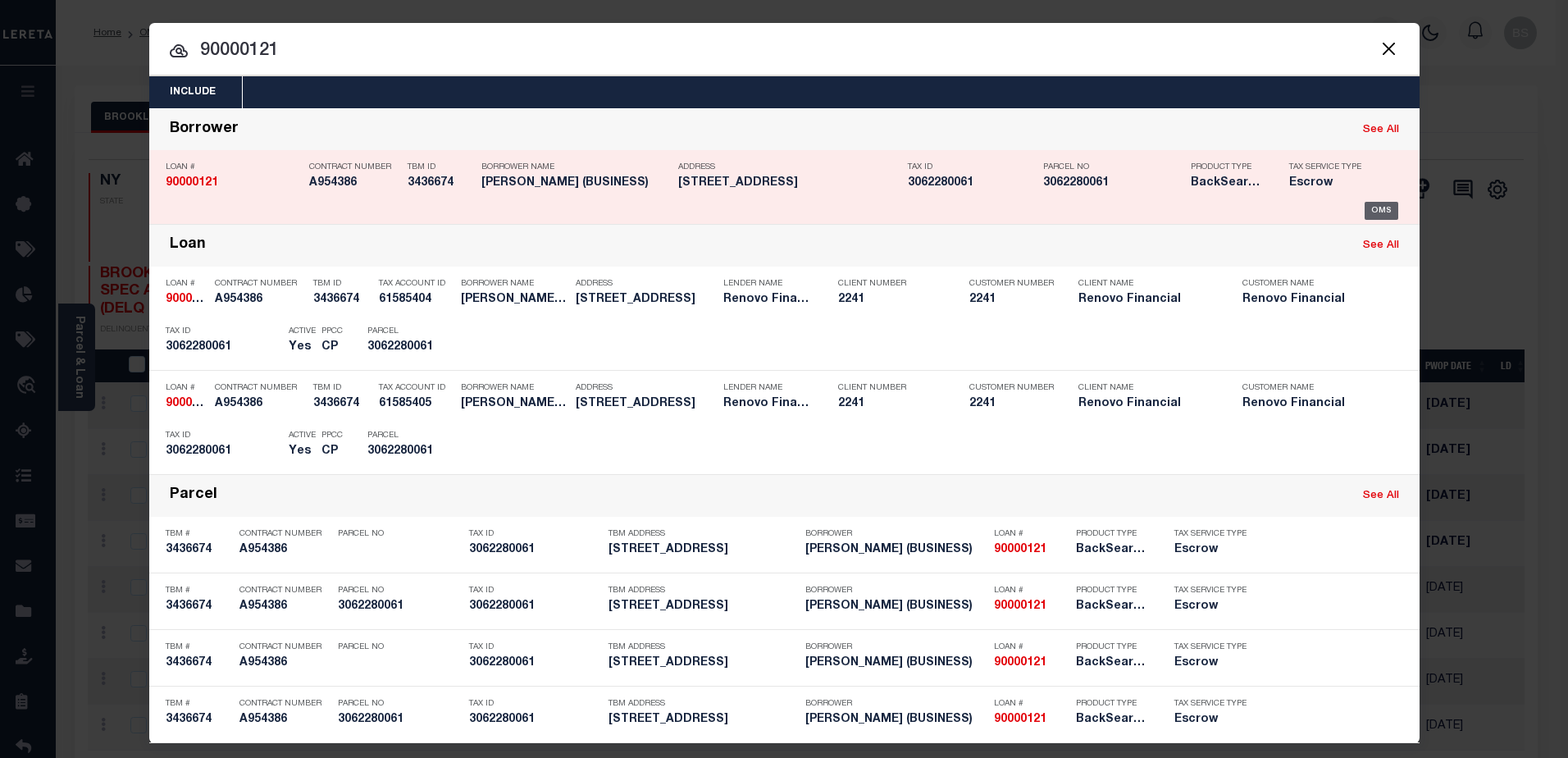
click at [1378, 210] on div "OMS" at bounding box center [1380, 210] width 33 height 18
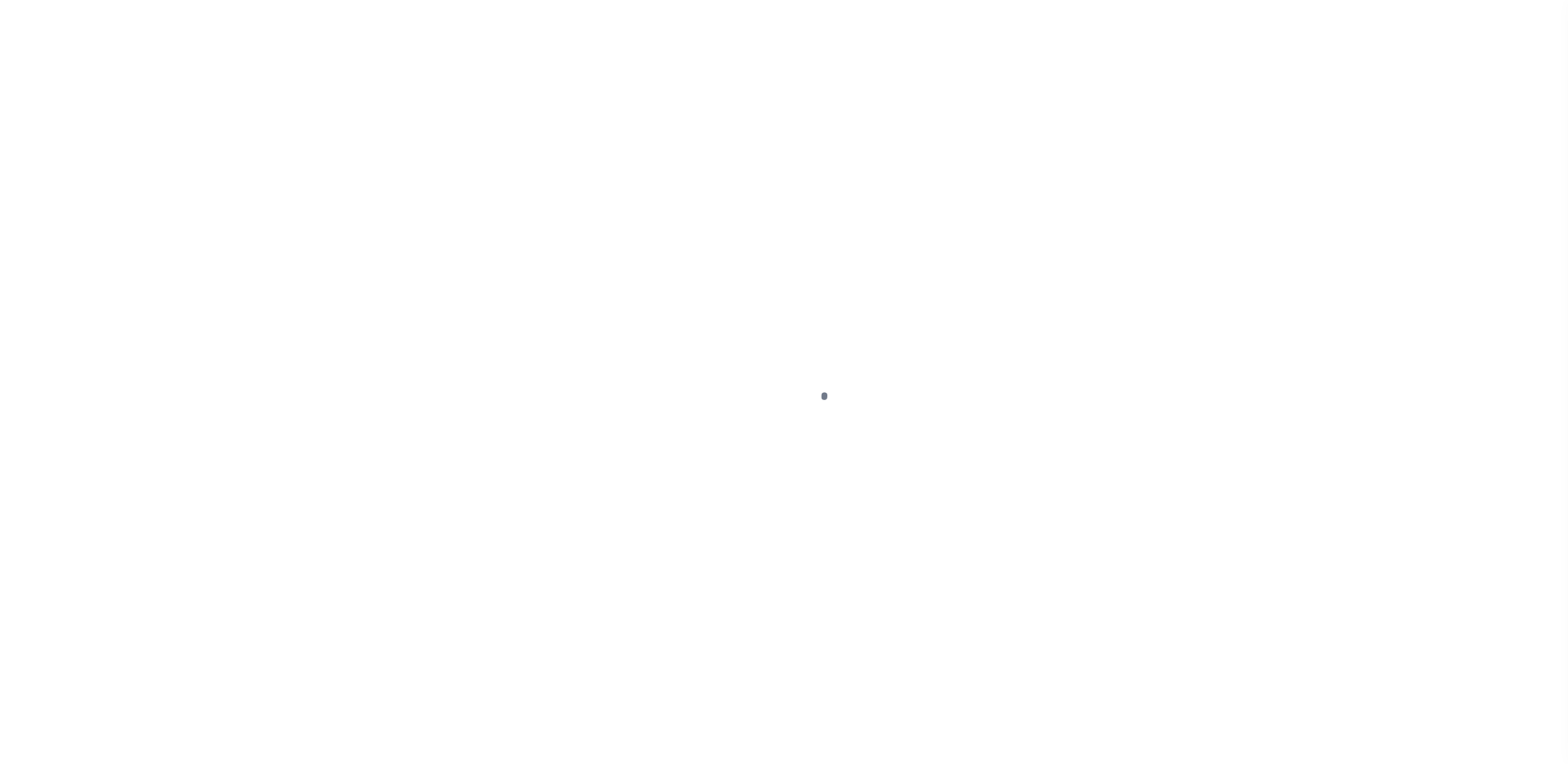
select select "10"
select select "Escrow"
type input "1935 76th St"
type input "[GEOGRAPHIC_DATA]"
type input "a0kUS00000Avmv0"
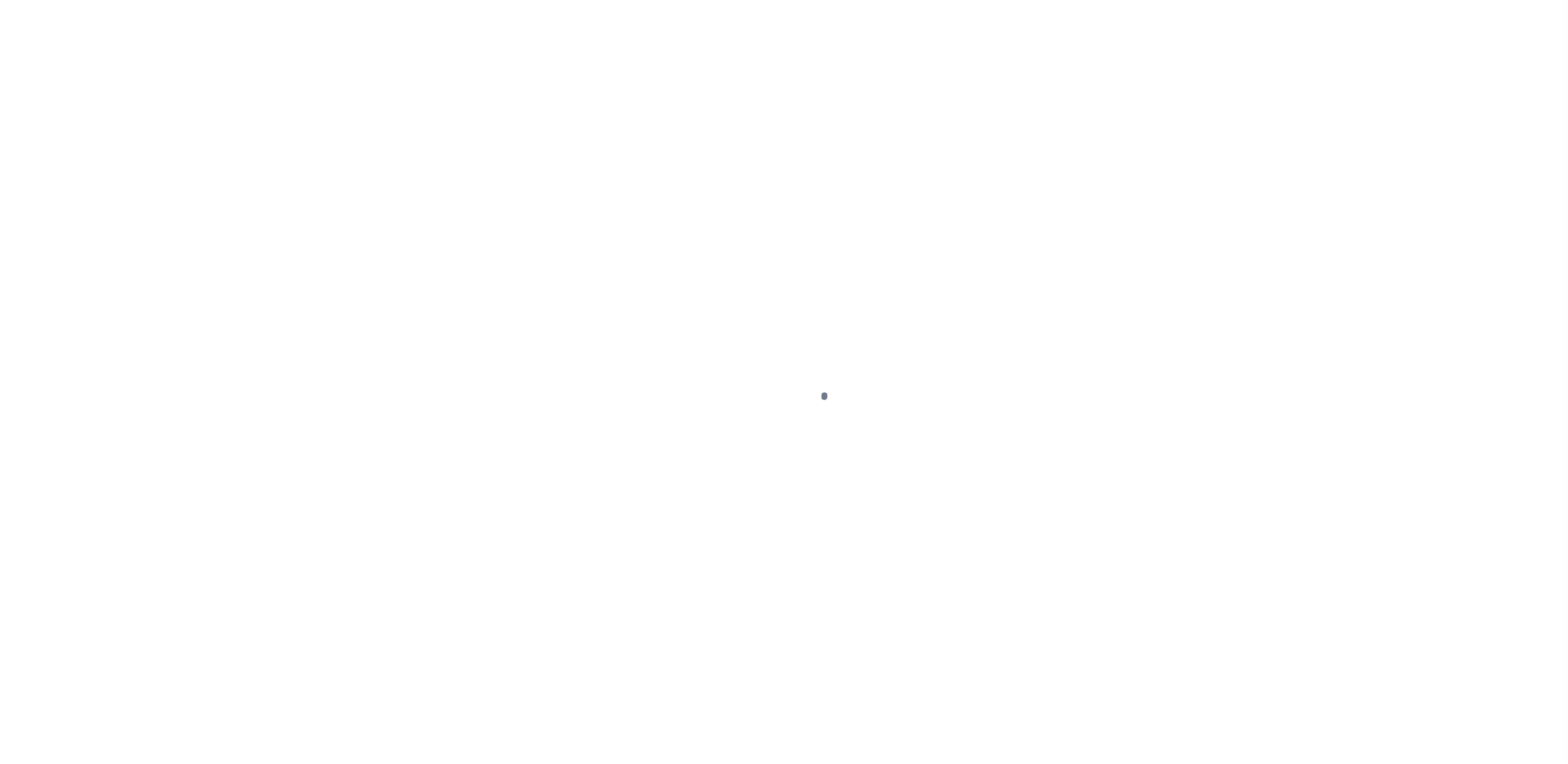
type input "NY"
select select "25067"
select select
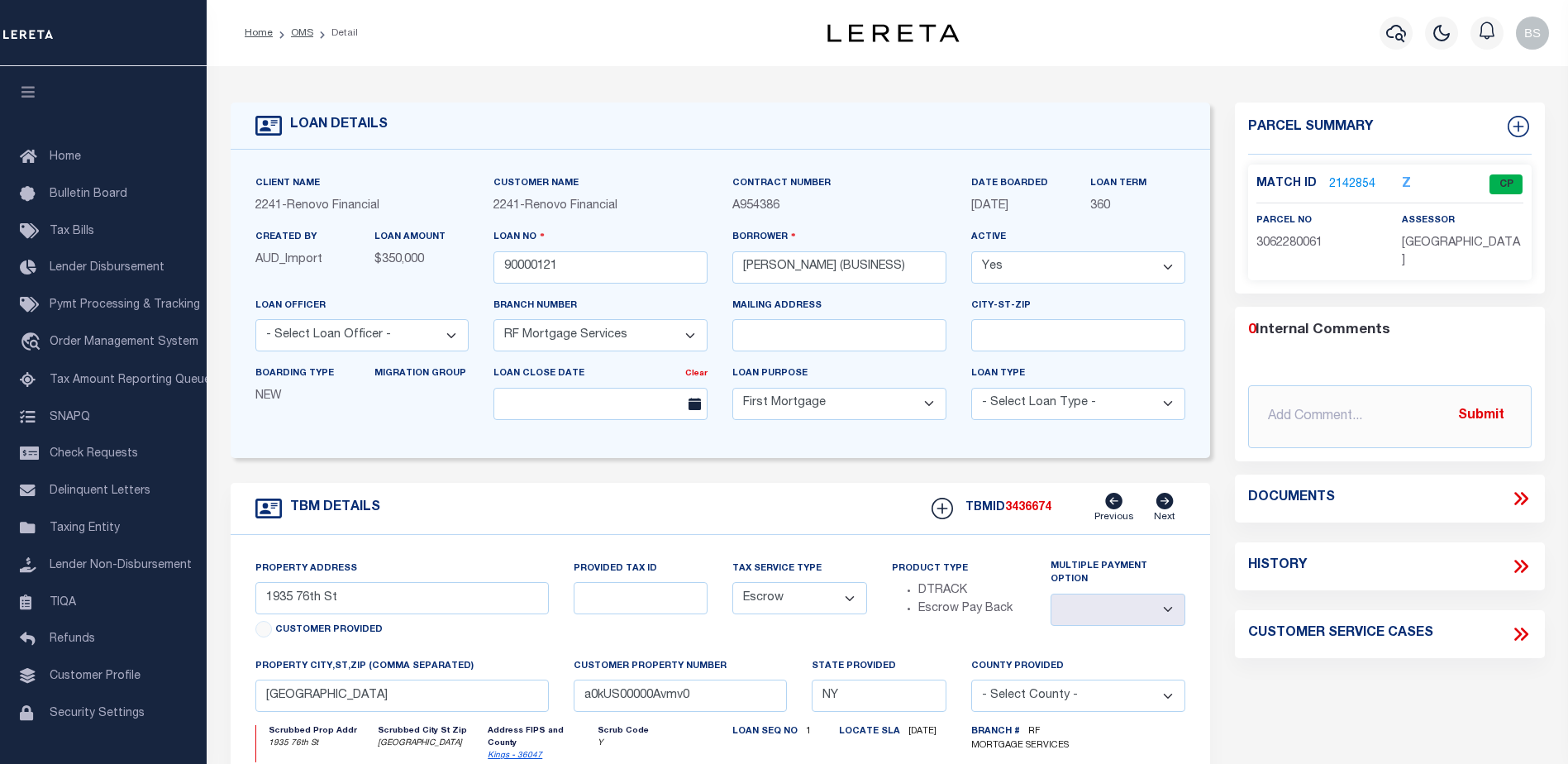
click at [1341, 182] on link "2142854" at bounding box center [1352, 184] width 46 height 17
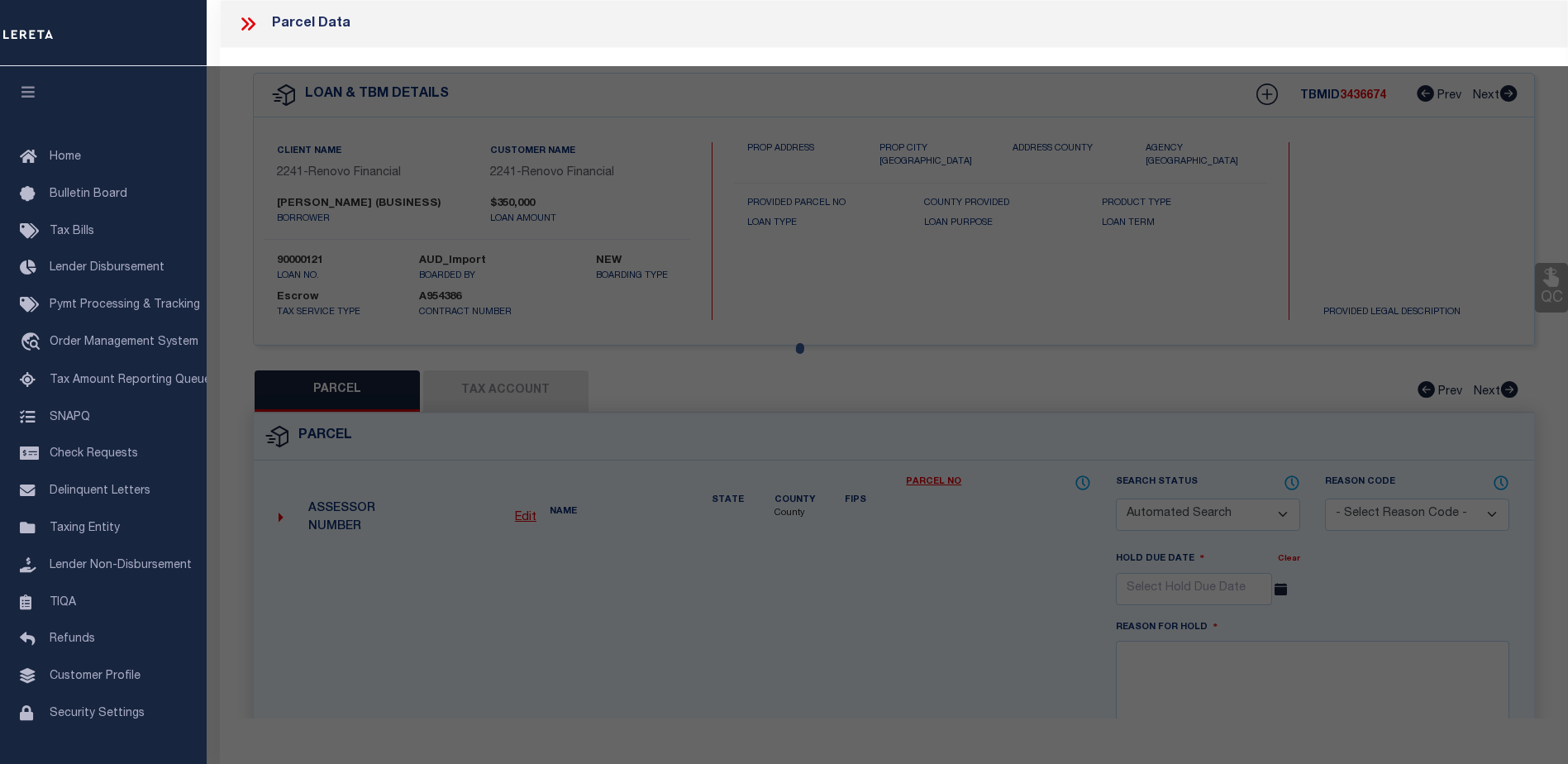
checkbox input "false"
select select "CP"
type input "IANNI, KAREN"
select select "AGW"
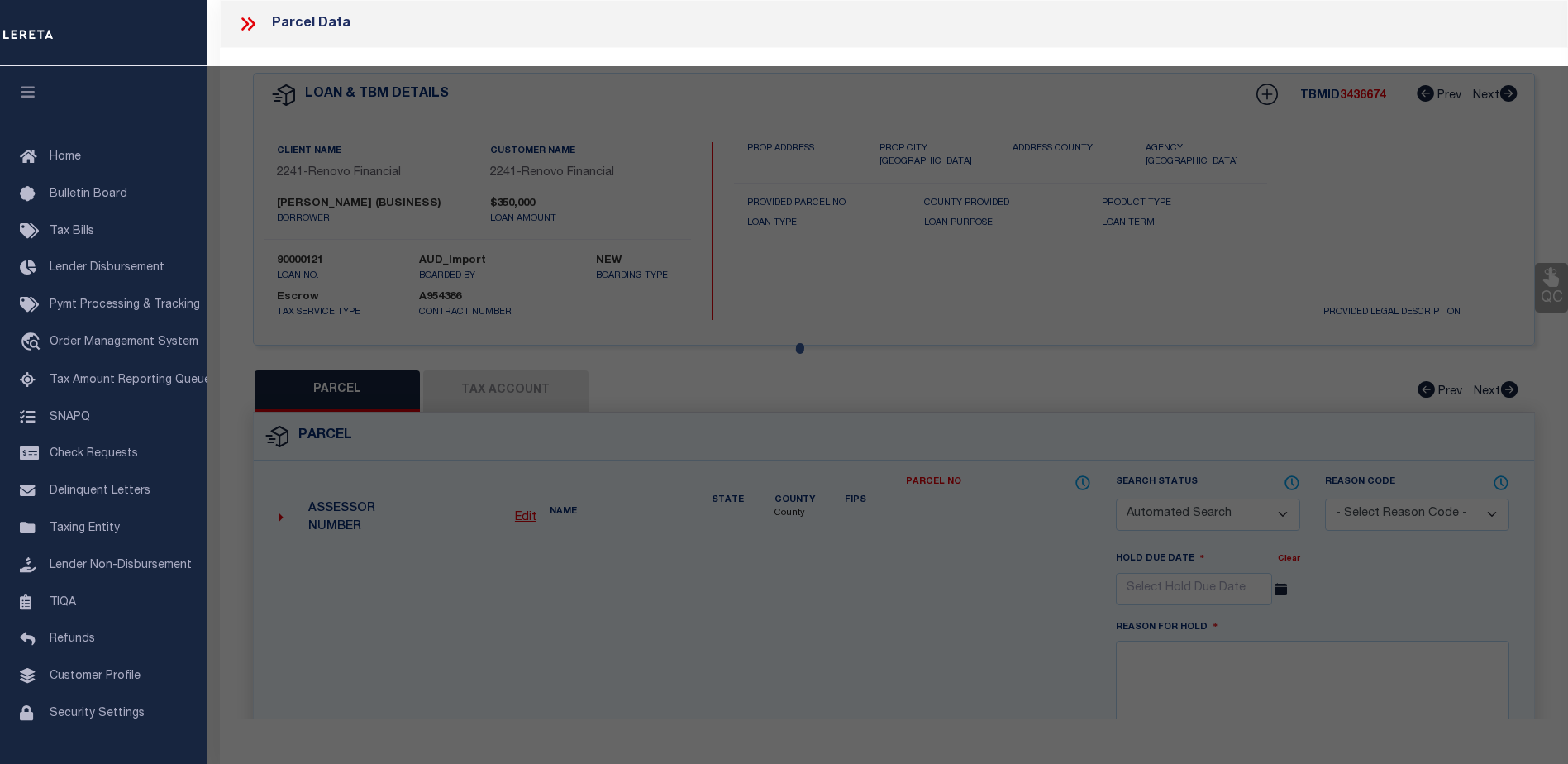
select select "ADD"
type input "1935 76 STREET"
type input "[GEOGRAPHIC_DATA]"
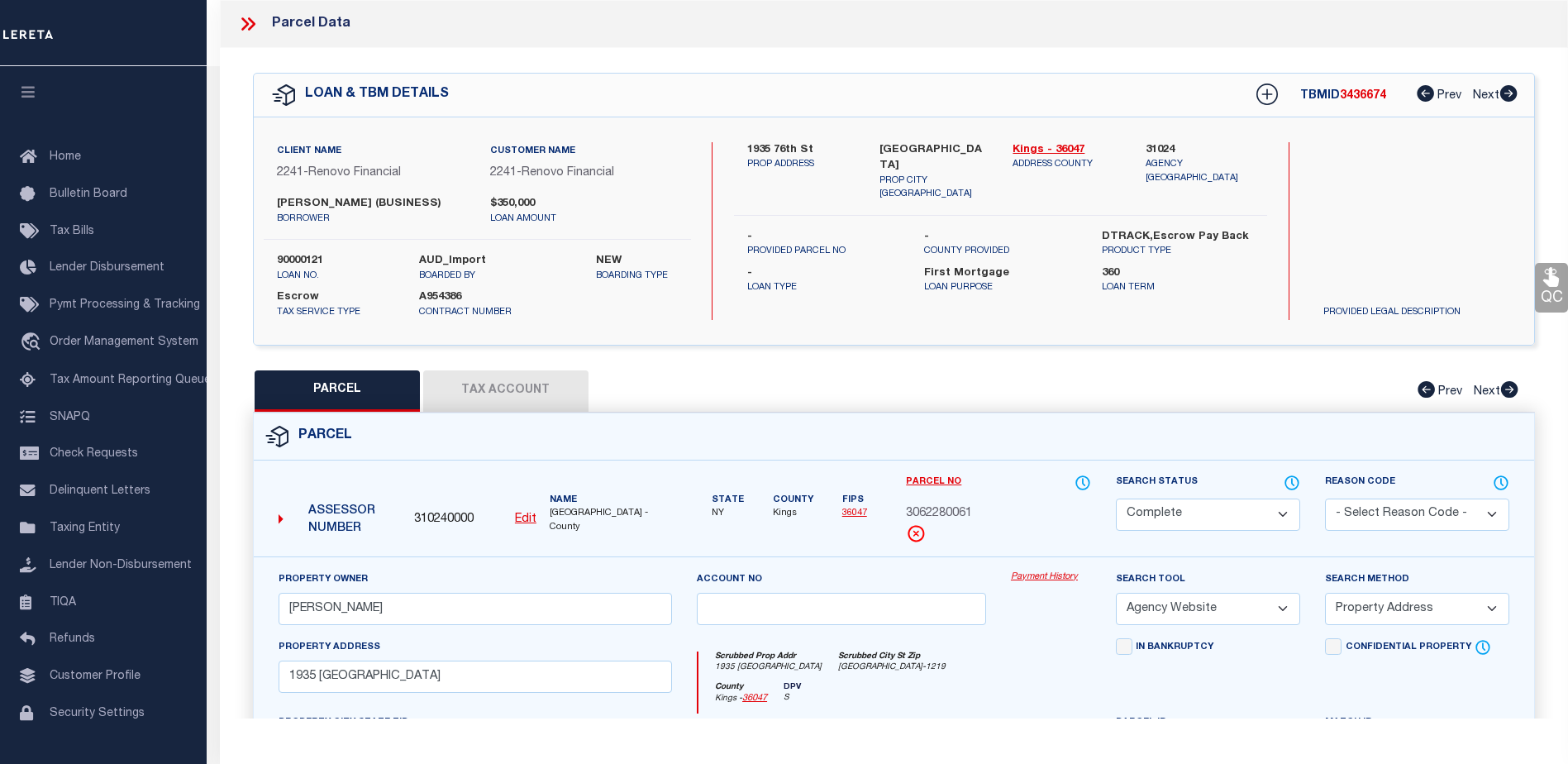
click at [1023, 577] on link "Payment History" at bounding box center [1050, 577] width 80 height 14
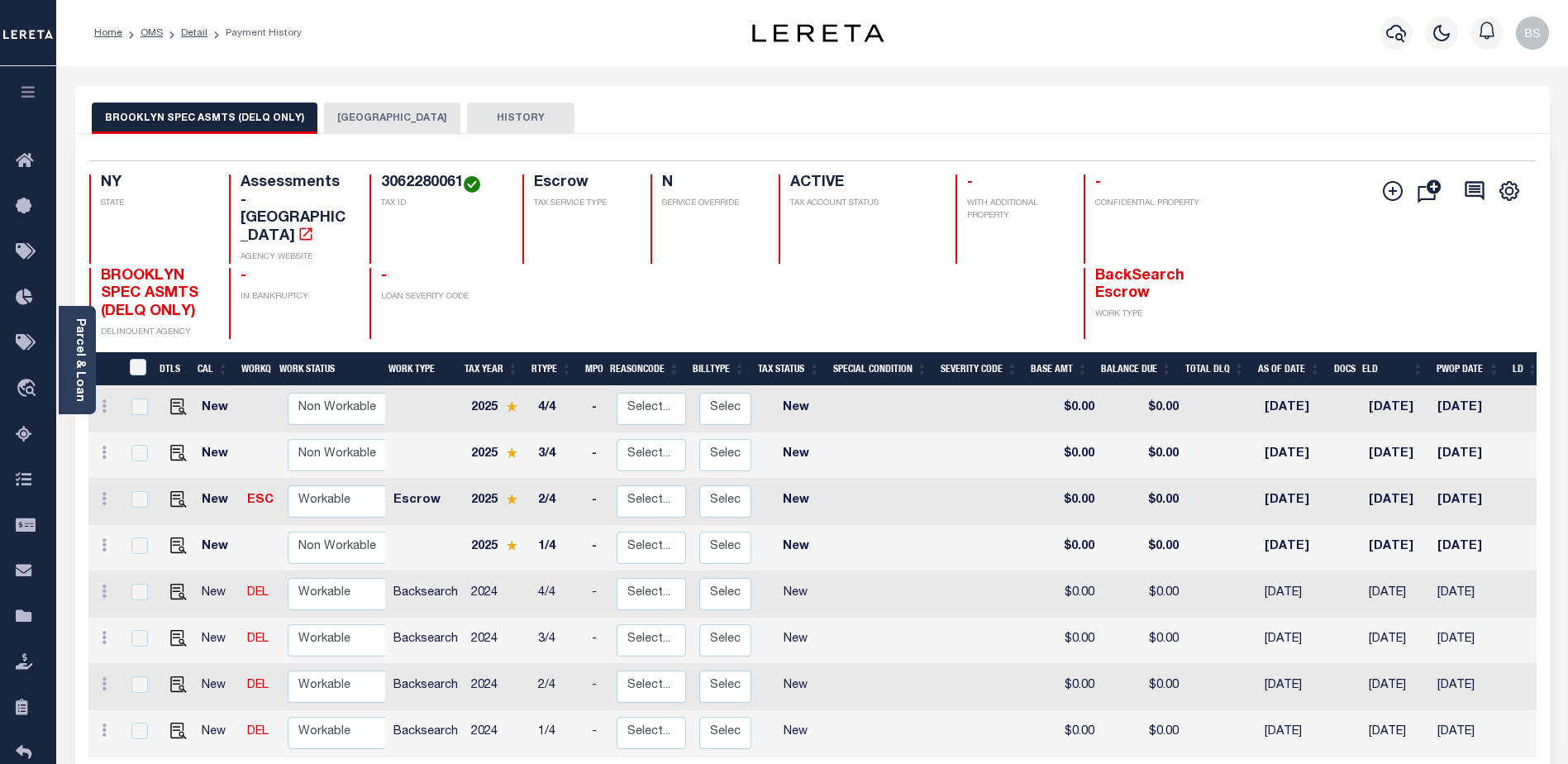
click at [382, 122] on button "[GEOGRAPHIC_DATA]" at bounding box center [392, 117] width 137 height 32
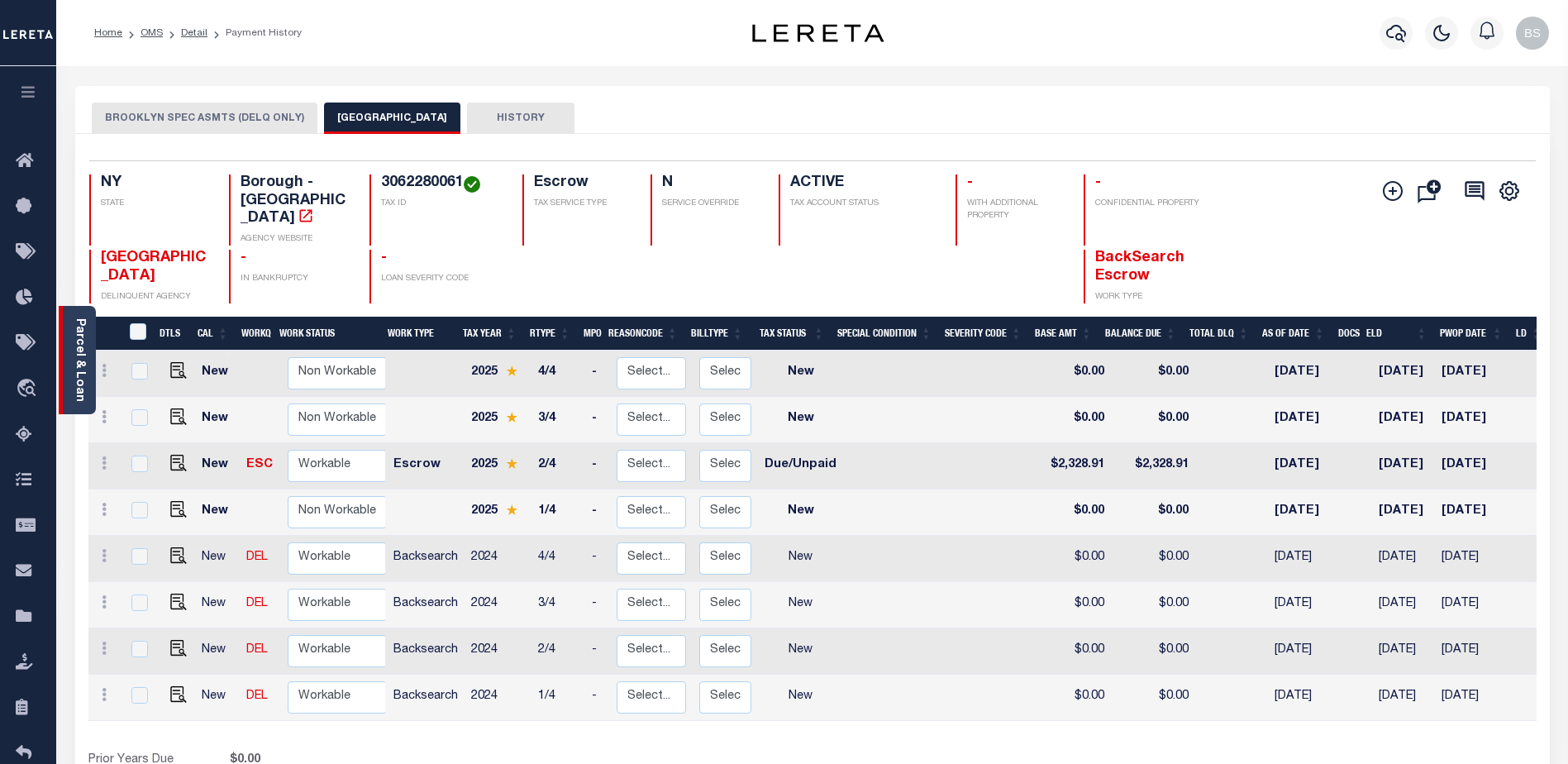
click at [74, 328] on link "Parcel & Loan" at bounding box center [79, 359] width 11 height 83
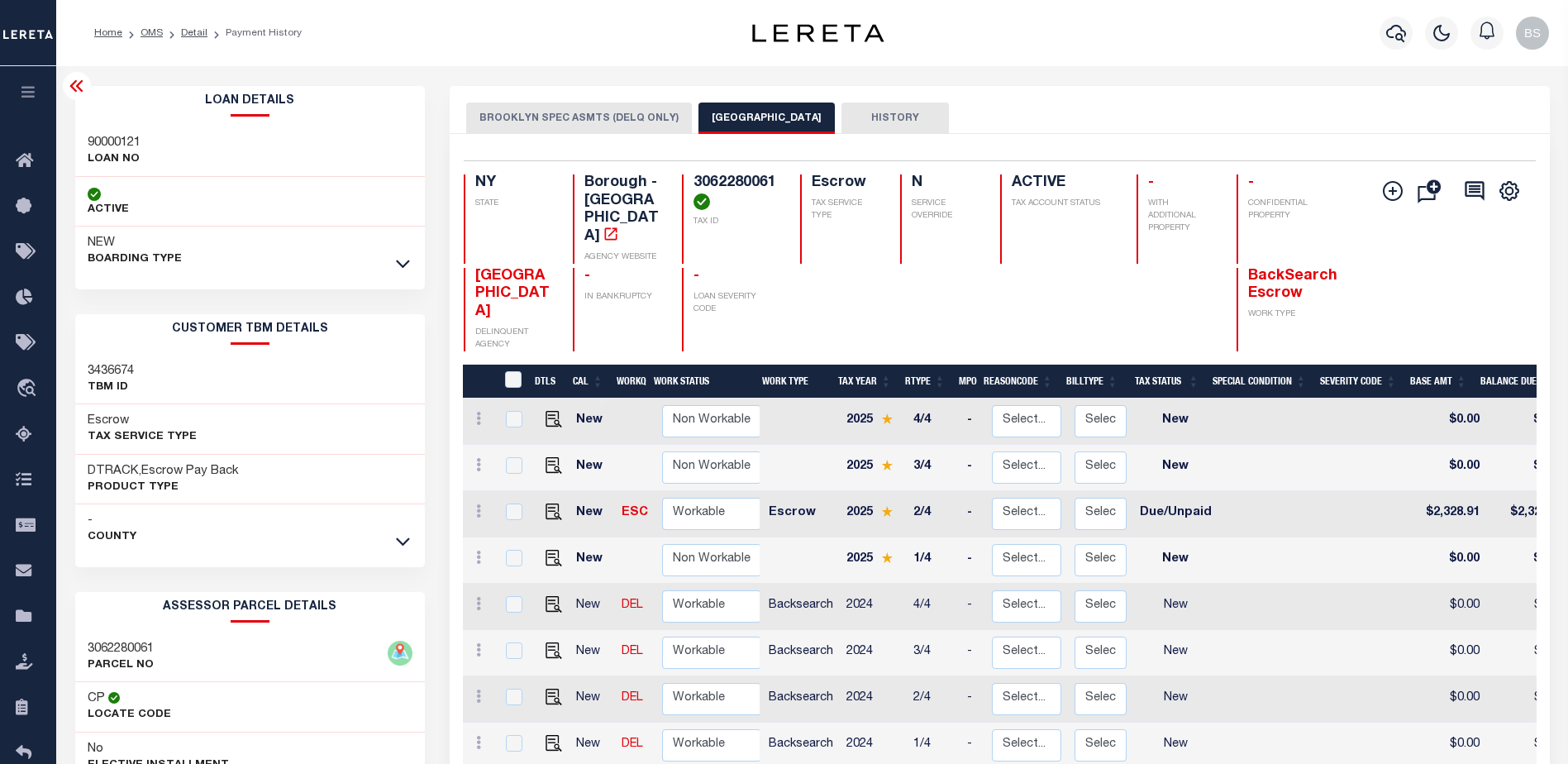
click at [407, 255] on div at bounding box center [403, 264] width 19 height 18
click at [402, 259] on icon at bounding box center [403, 264] width 14 height 17
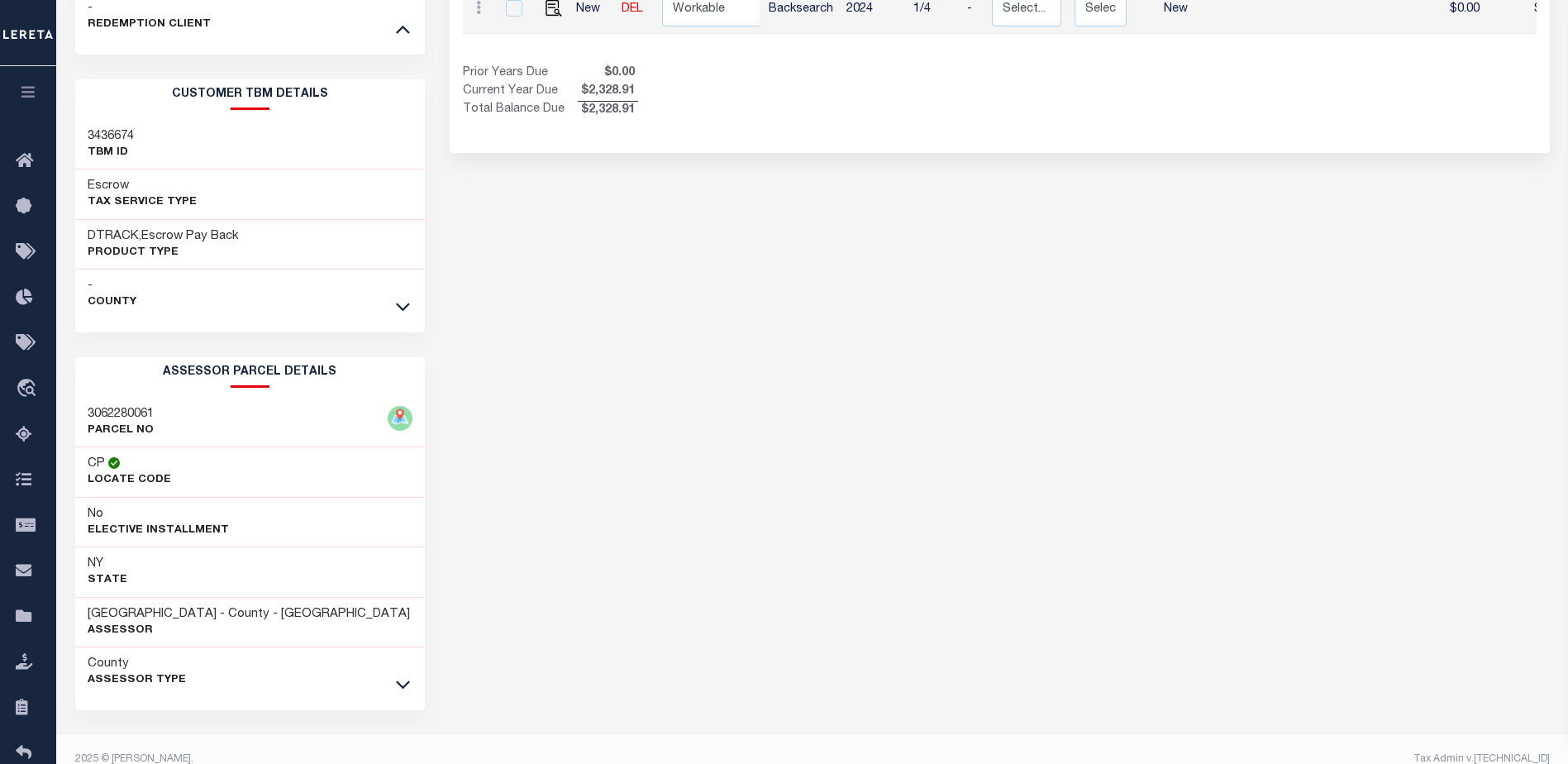
scroll to position [744, 0]
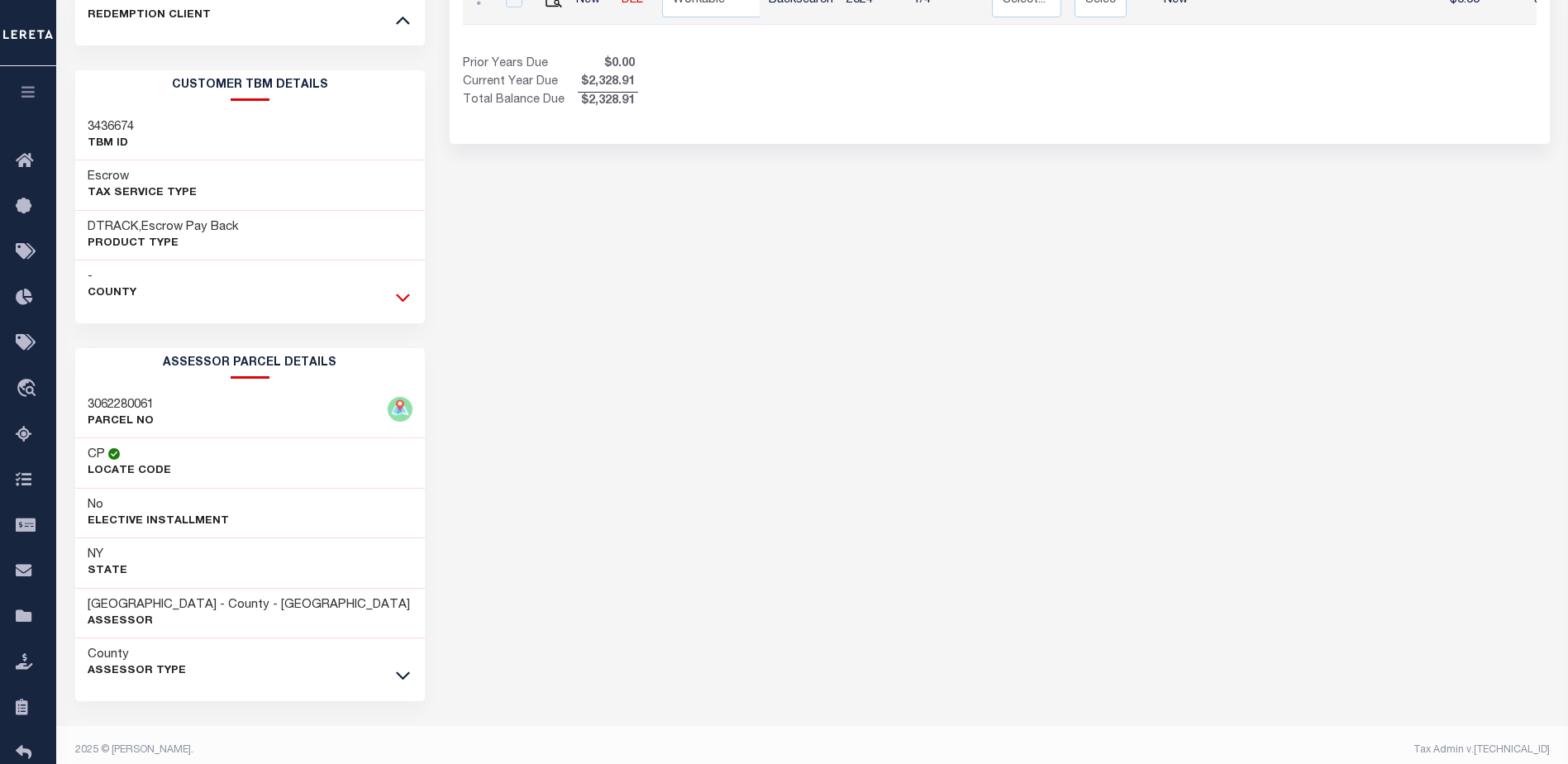
click at [403, 298] on icon at bounding box center [403, 297] width 14 height 17
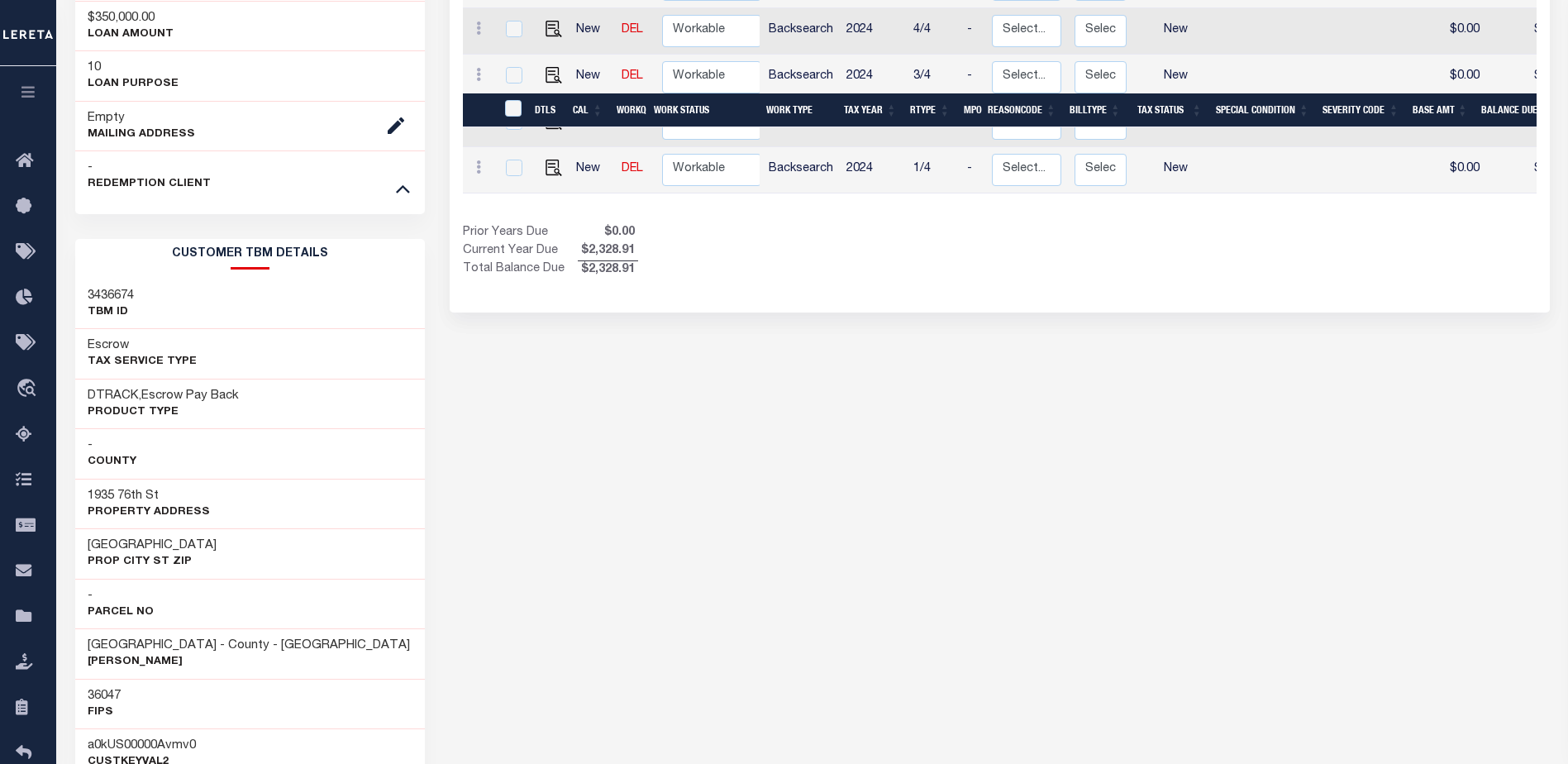
scroll to position [0, 0]
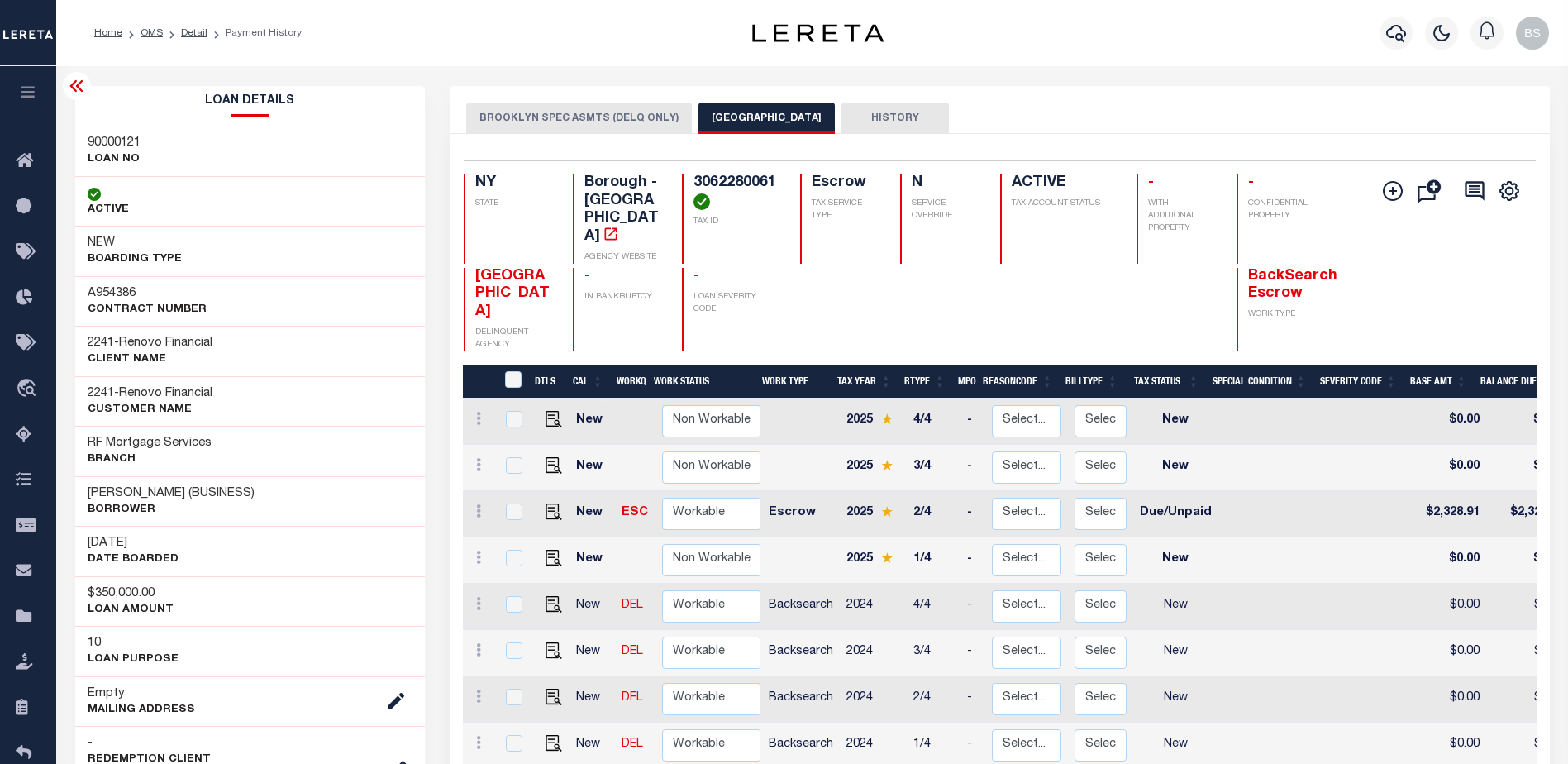
click at [74, 86] on icon at bounding box center [76, 86] width 20 height 20
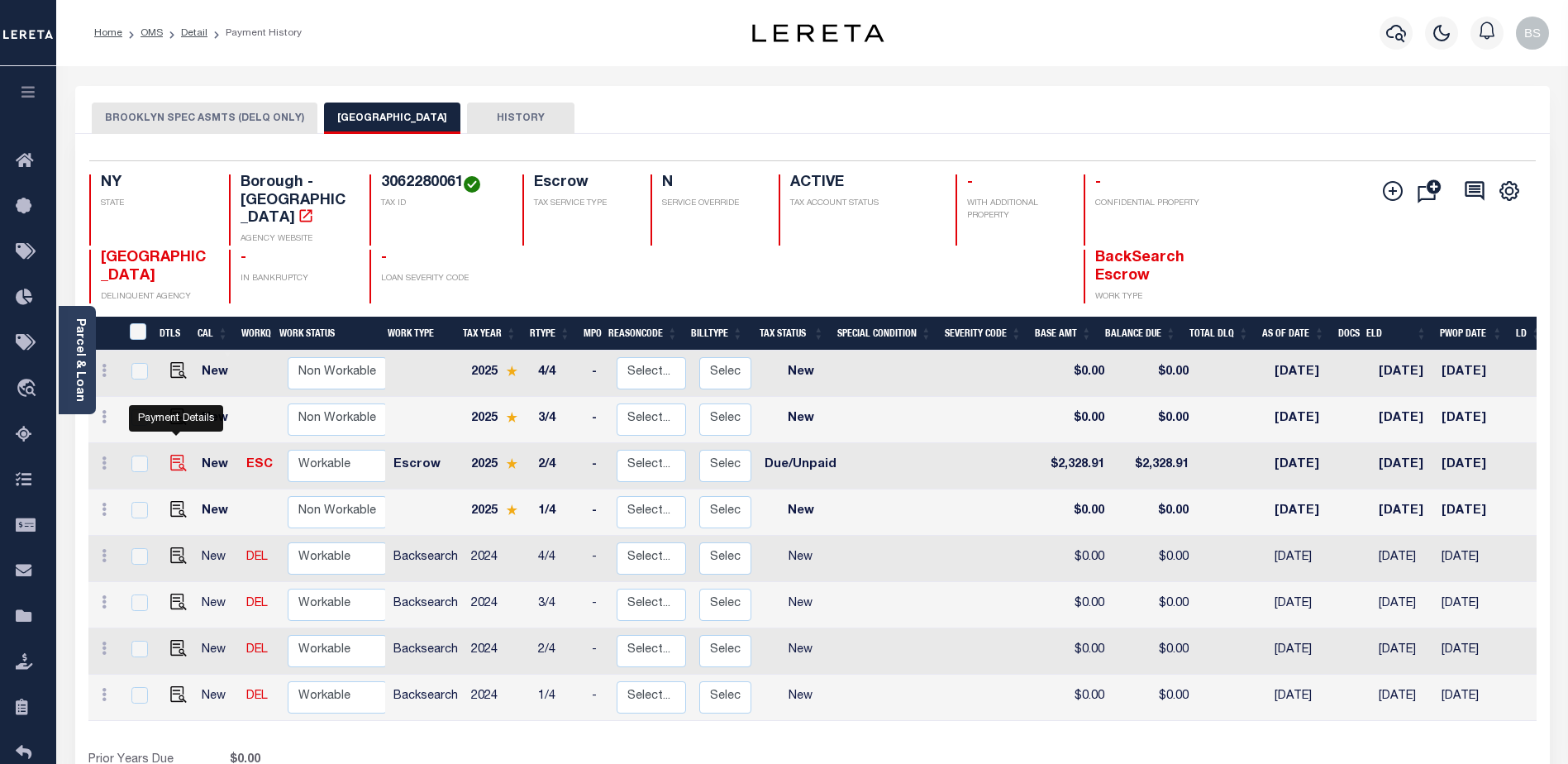
click at [175, 455] on img "" at bounding box center [178, 462] width 16 height 16
checkbox input "true"
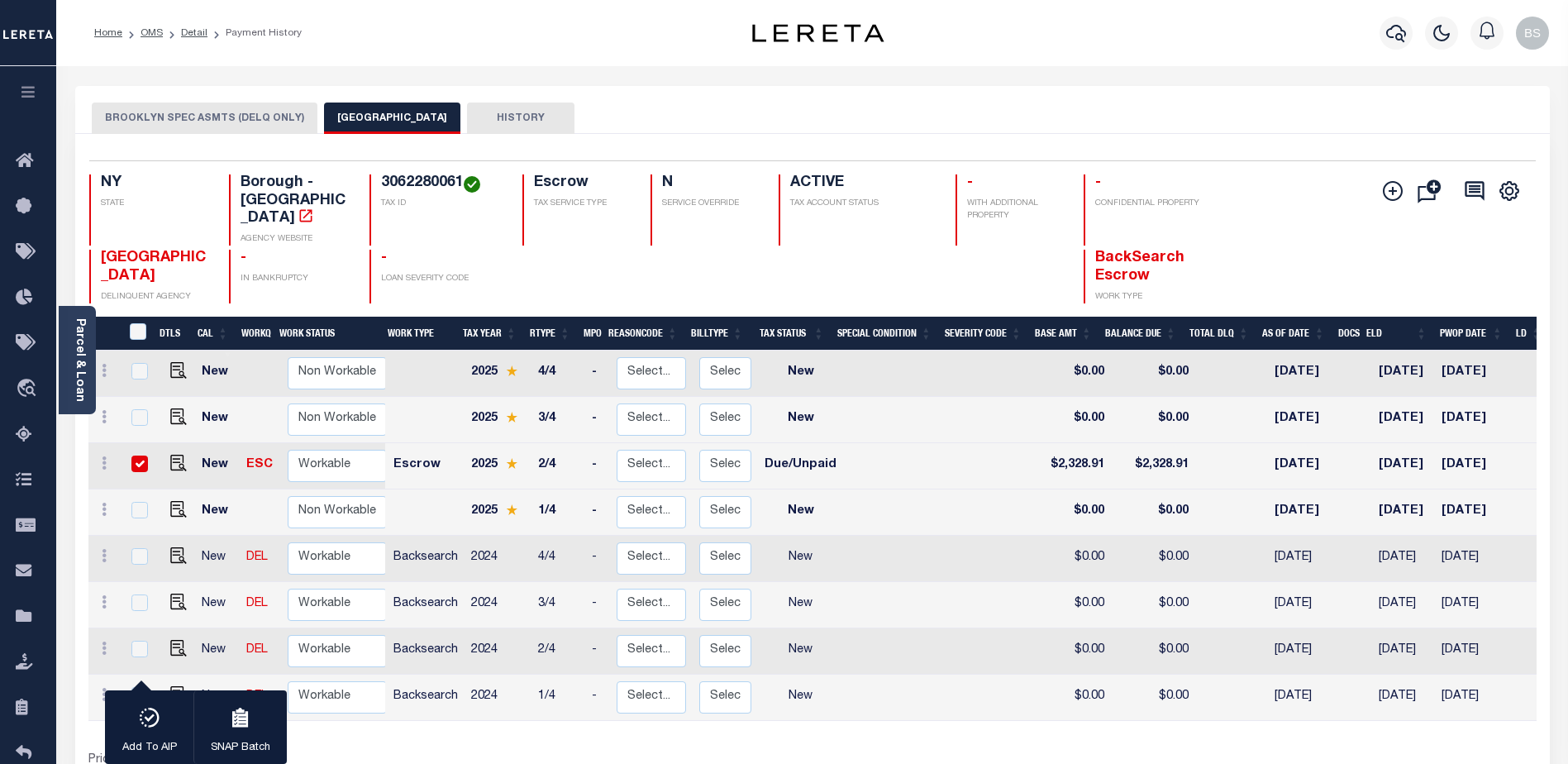
click at [138, 456] on input "checkbox" at bounding box center [139, 463] width 16 height 16
checkbox input "false"
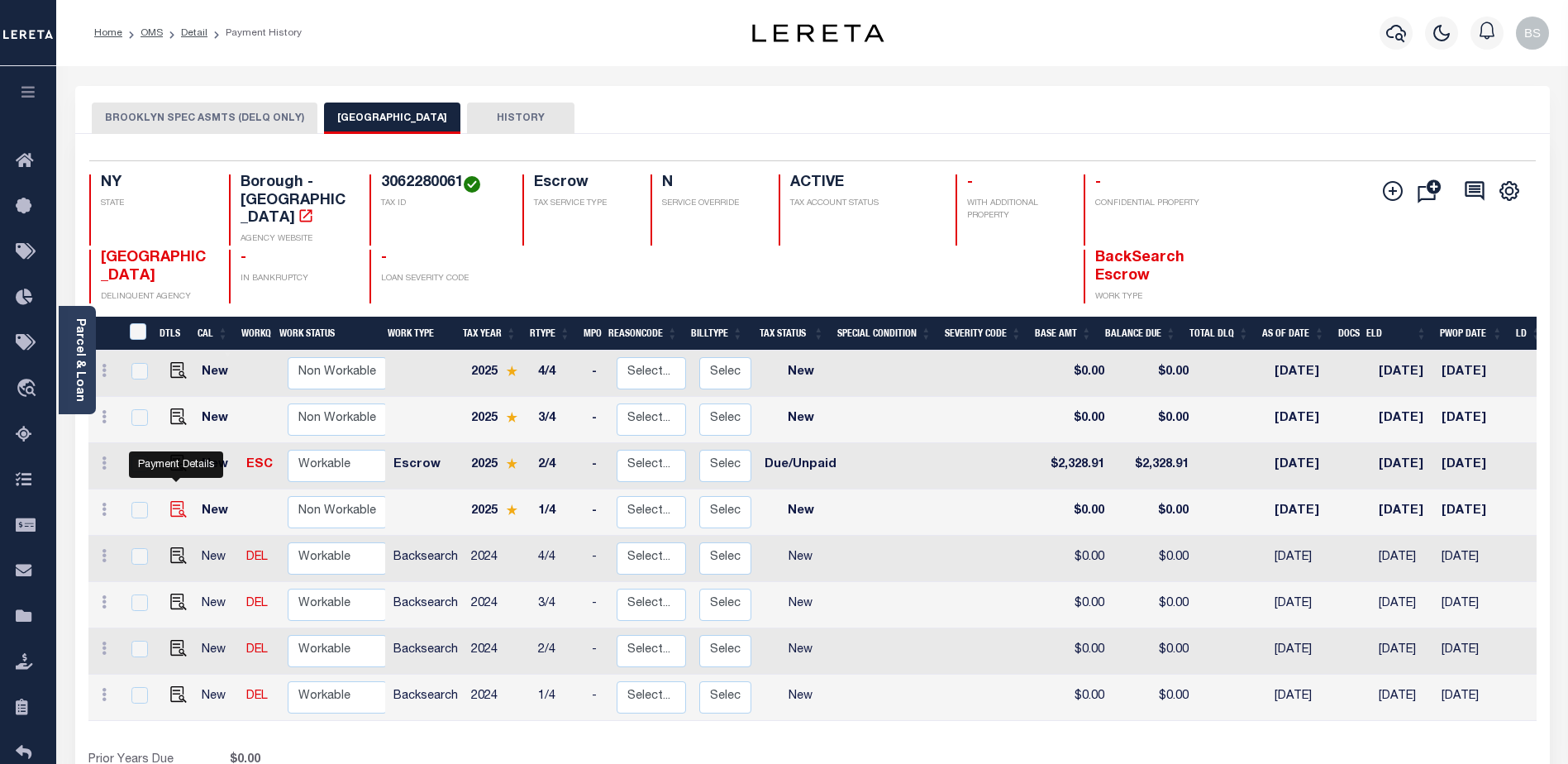
click at [170, 500] on img "" at bounding box center [178, 508] width 16 height 16
checkbox input "true"
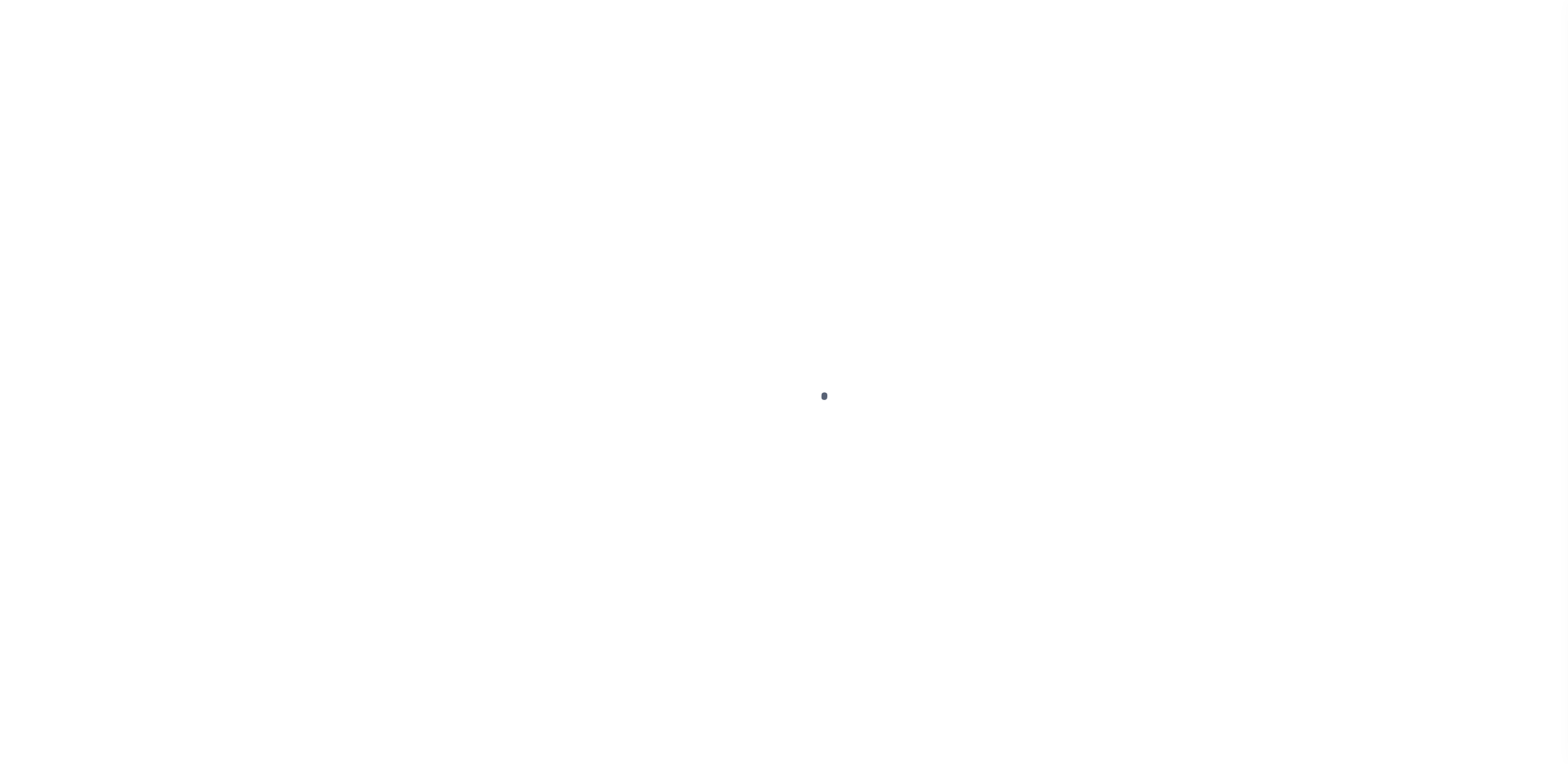
select select "DUE"
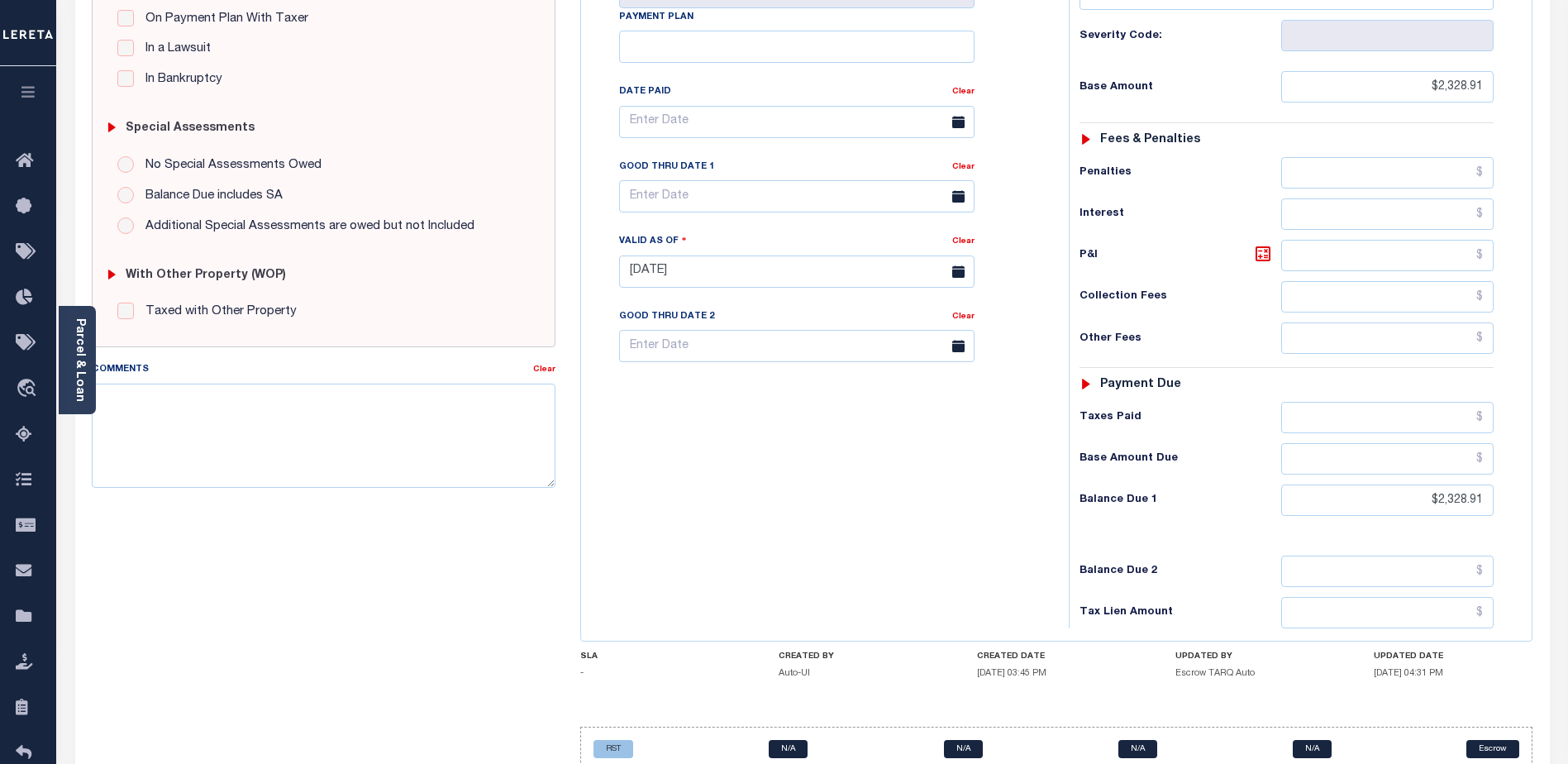
scroll to position [371, 0]
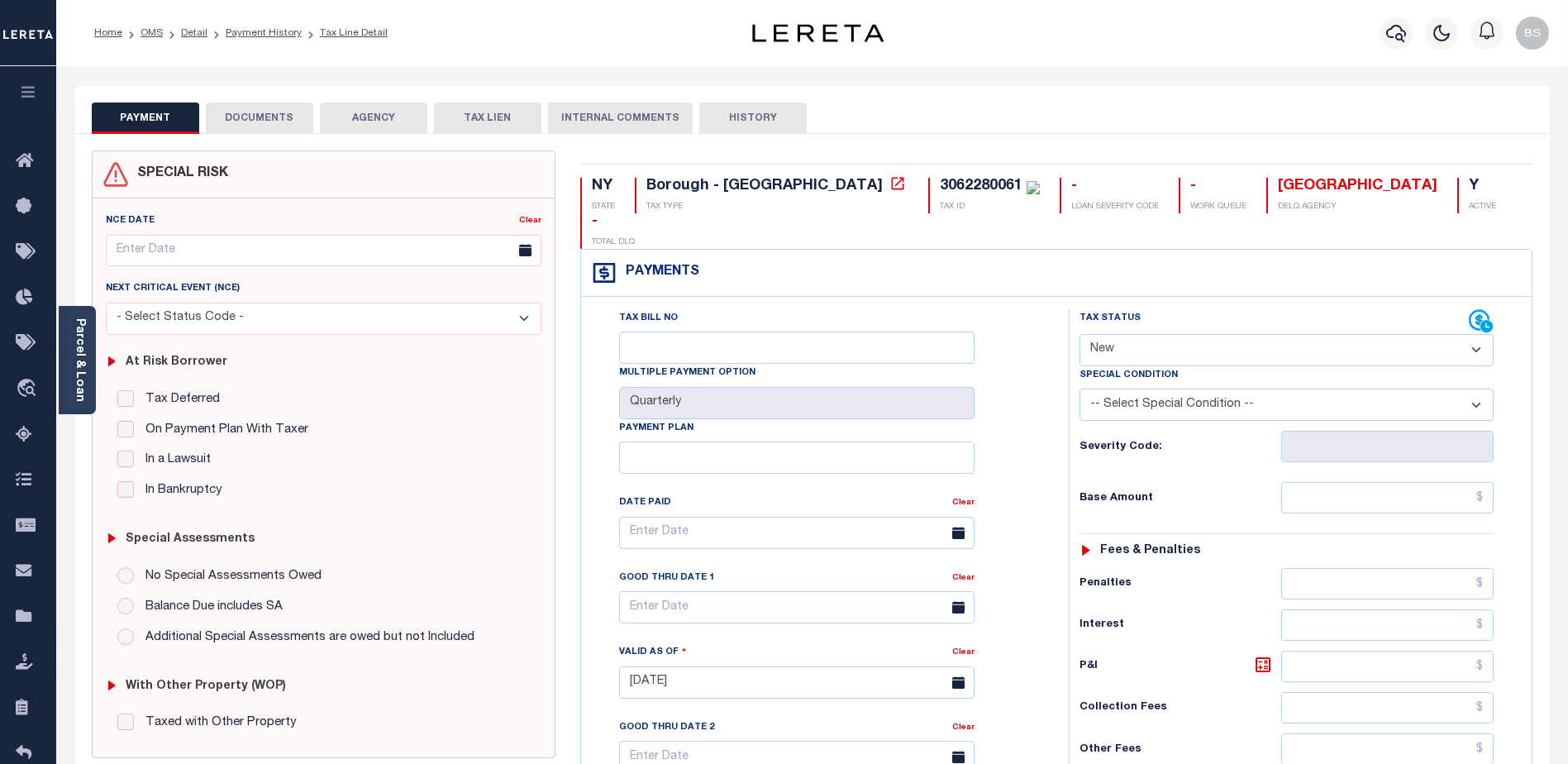
click at [1482, 334] on select "- Select Status Code - Open Due/Unpaid Paid Incomplete No Tax Due Internal Refu…" at bounding box center [1286, 350] width 414 height 32
select select "DUE"
click at [1079, 334] on select "- Select Status Code - Open Due/Unpaid Paid Incomplete No Tax Due Internal Refu…" at bounding box center [1286, 350] width 414 height 32
type input "[DATE]"
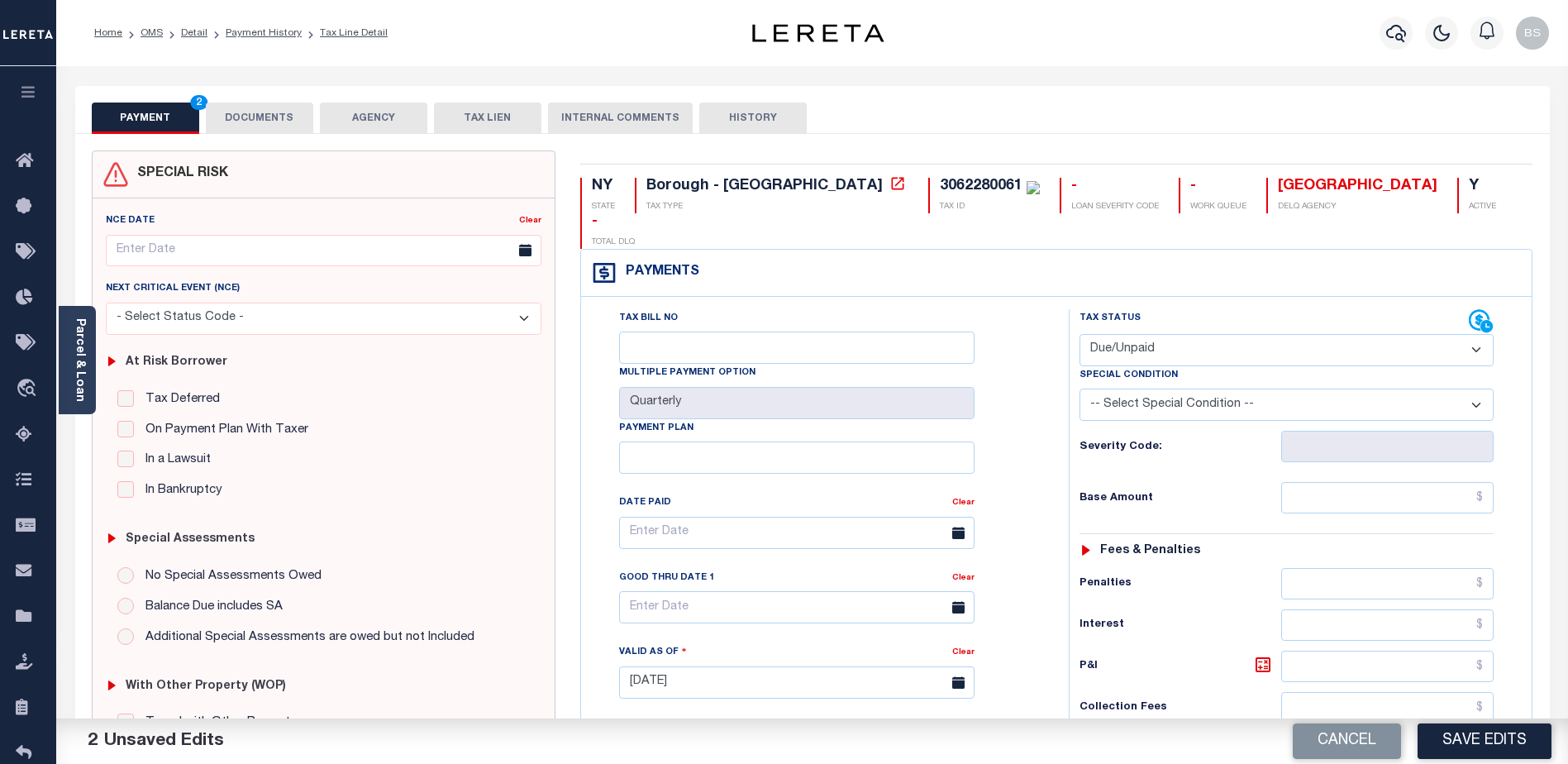
click at [1471, 389] on select "-- Select Special Condition -- 3RD PARTY TAX LIEN AGENCY TAX LIEN (A.K.A Inside…" at bounding box center [1286, 405] width 414 height 32
select select "17"
click at [1079, 389] on select "-- Select Special Condition -- 3RD PARTY TAX LIEN AGENCY TAX LIEN (A.K.A Inside…" at bounding box center [1286, 405] width 414 height 32
click at [1425, 482] on input "text" at bounding box center [1387, 498] width 212 height 32
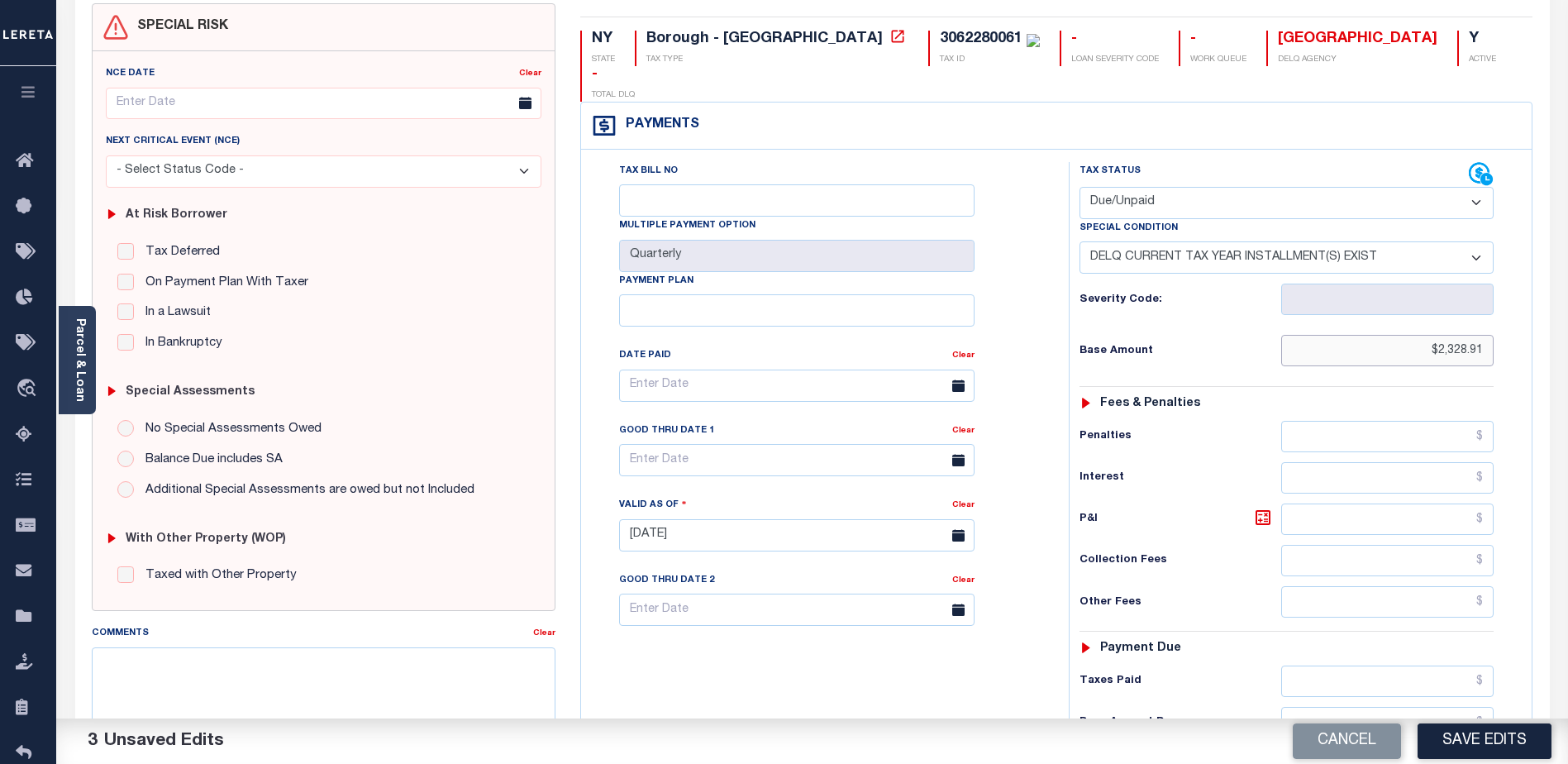
scroll to position [330, 0]
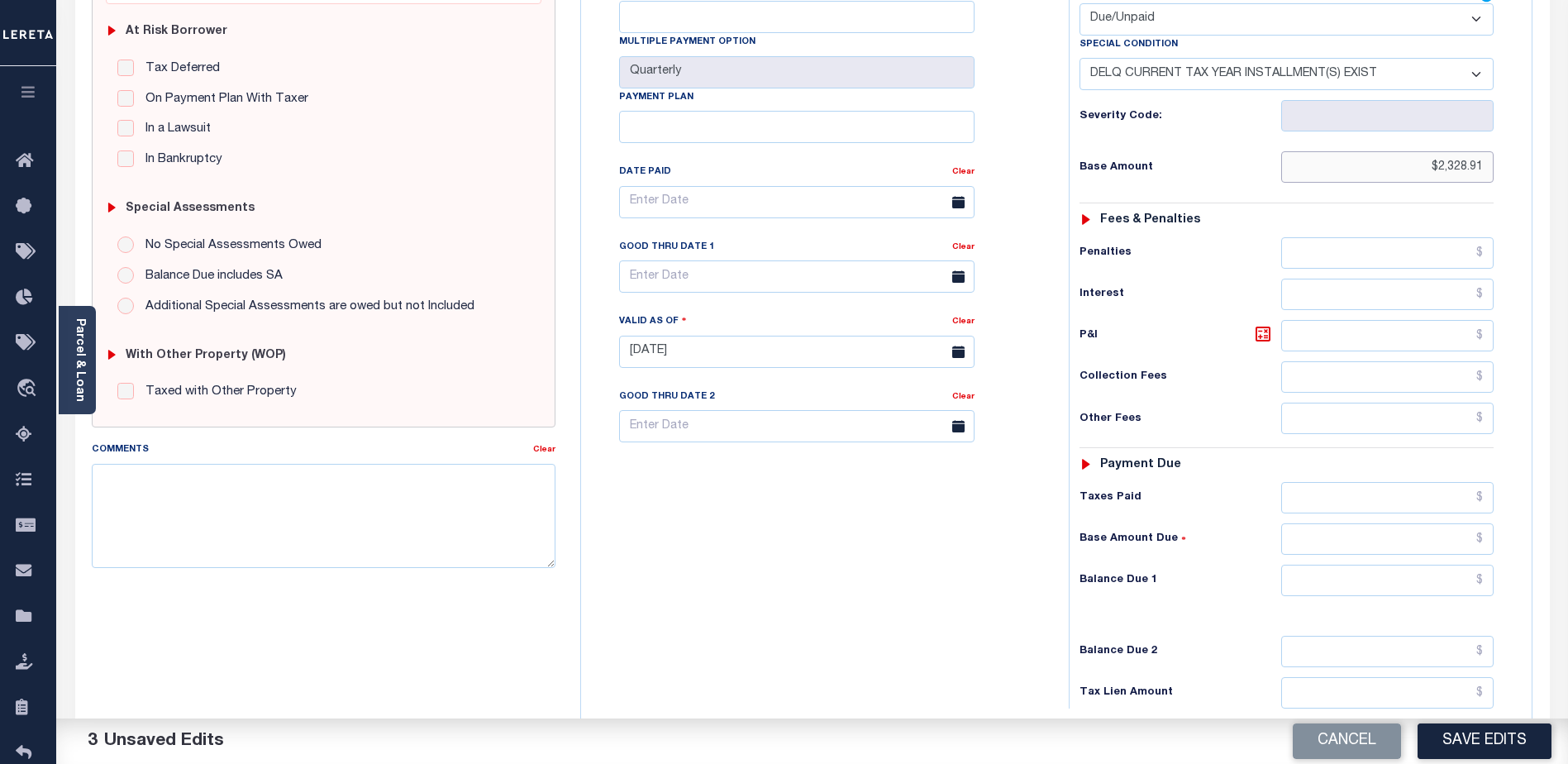
type input "$2,328.91"
click at [1447, 564] on input "text" at bounding box center [1387, 580] width 212 height 32
type input "$2,328.91"
click at [244, 506] on textarea "Comments" at bounding box center [323, 515] width 463 height 104
type textarea "CAS-48026"
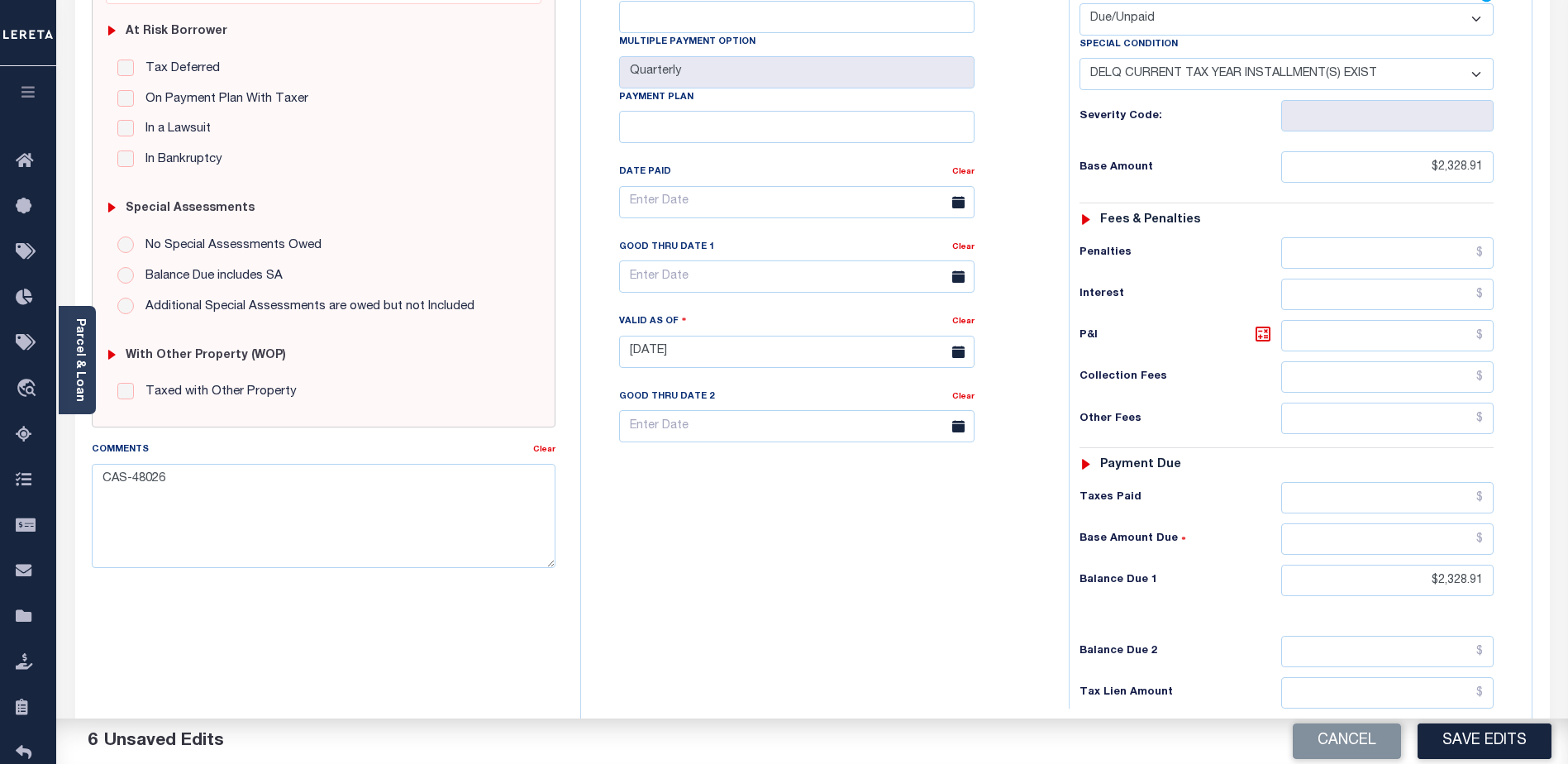
drag, startPoint x: 746, startPoint y: 479, endPoint x: 762, endPoint y: 484, distance: 16.8
click at [747, 479] on div "Tax Bill No Multiple Payment Option Quarterly Payment Plan" at bounding box center [820, 344] width 471 height 730
click at [1448, 735] on button "Save Edits" at bounding box center [1484, 740] width 134 height 35
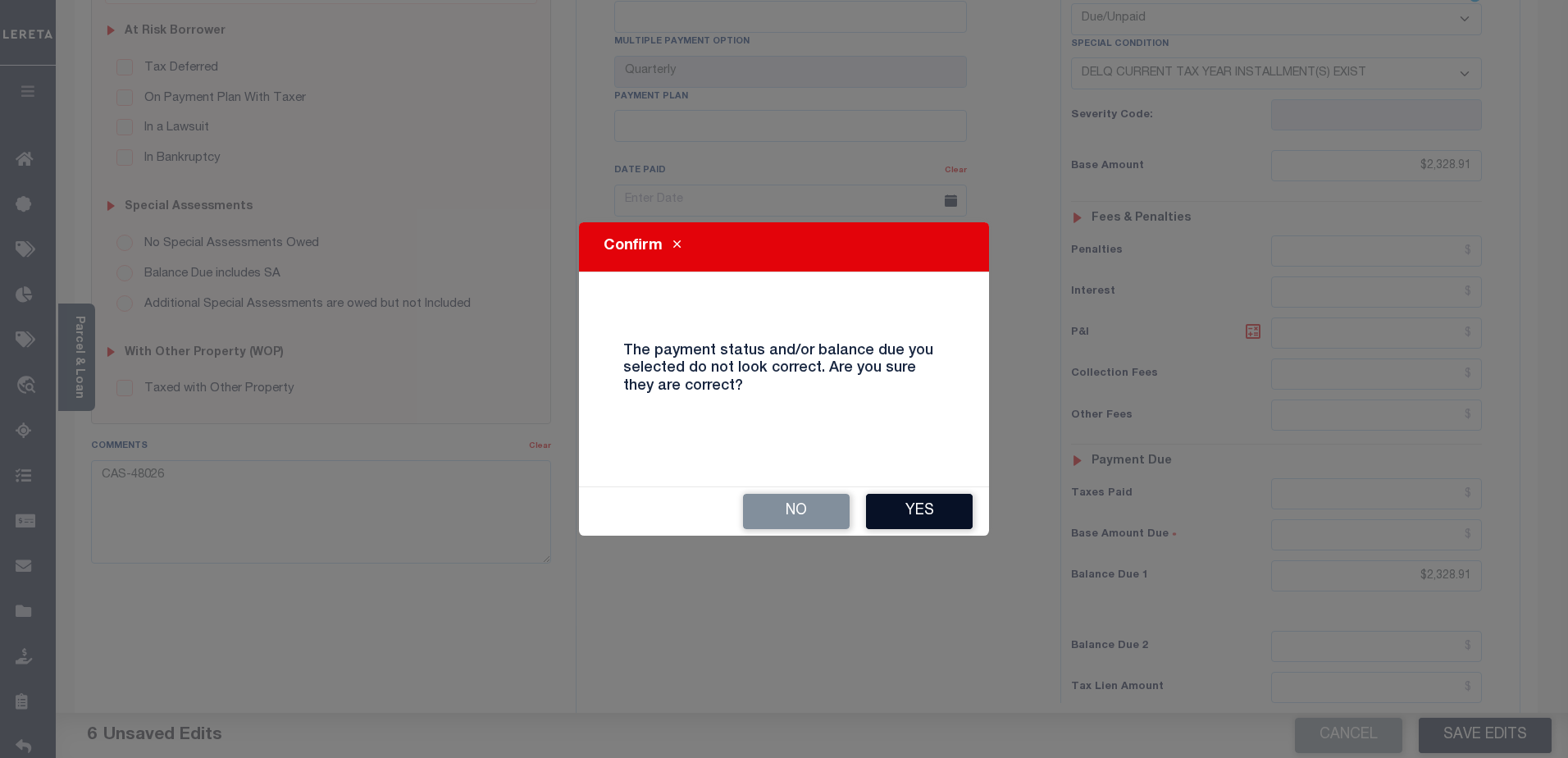
click at [902, 509] on button "Yes" at bounding box center [919, 511] width 106 height 35
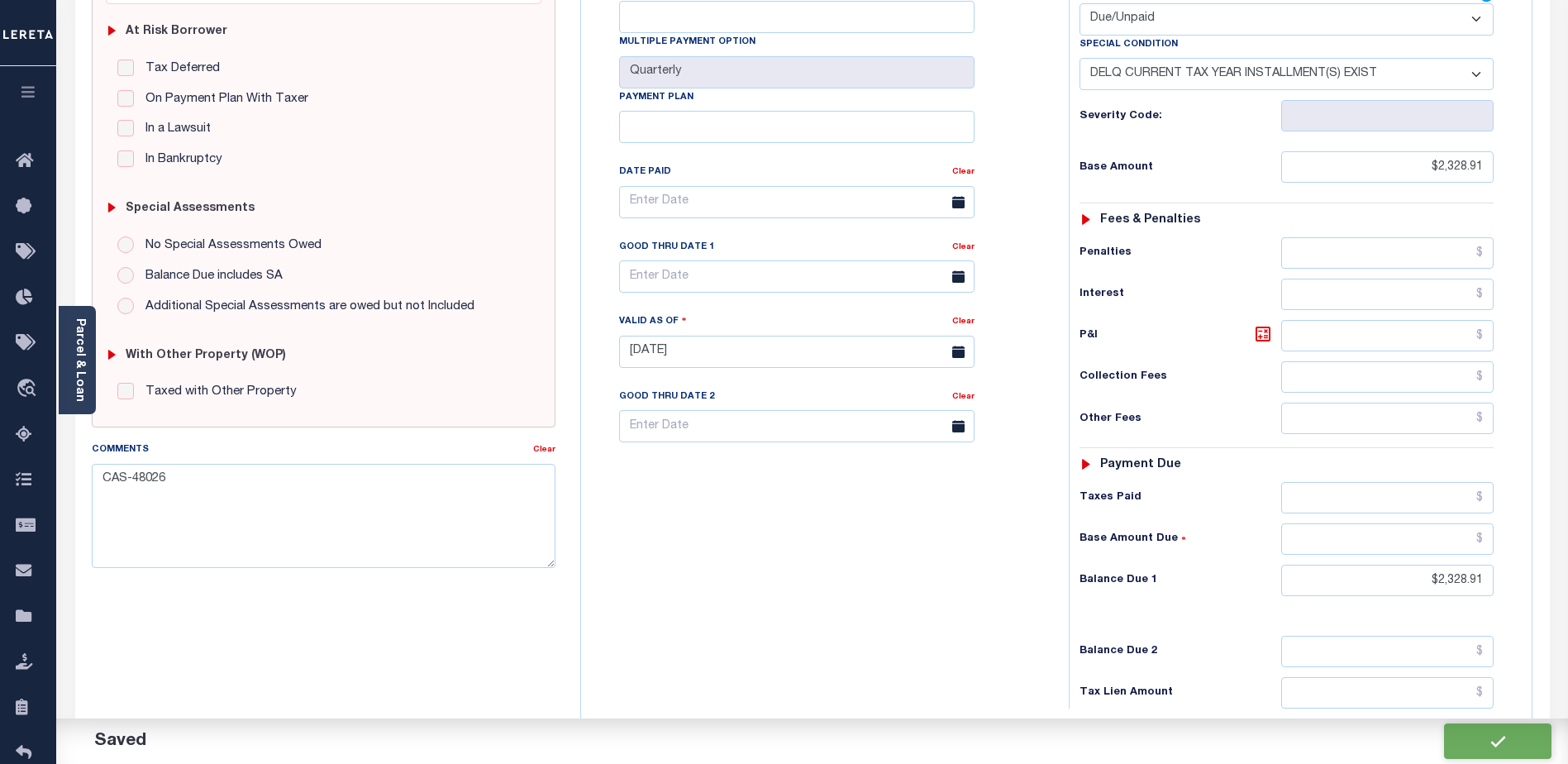
checkbox input "false"
type input "$2,328.91"
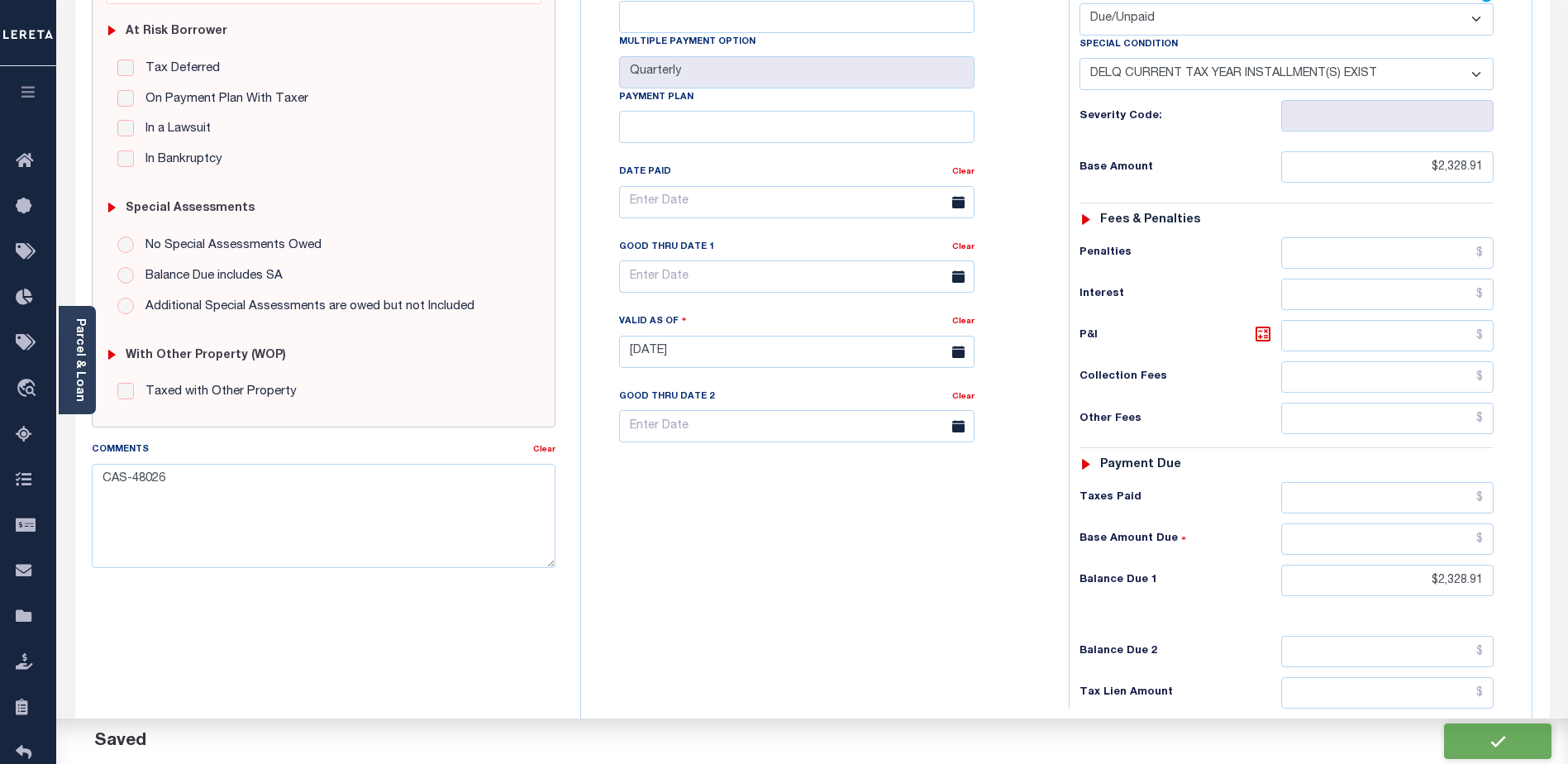
type input "$2,328.91"
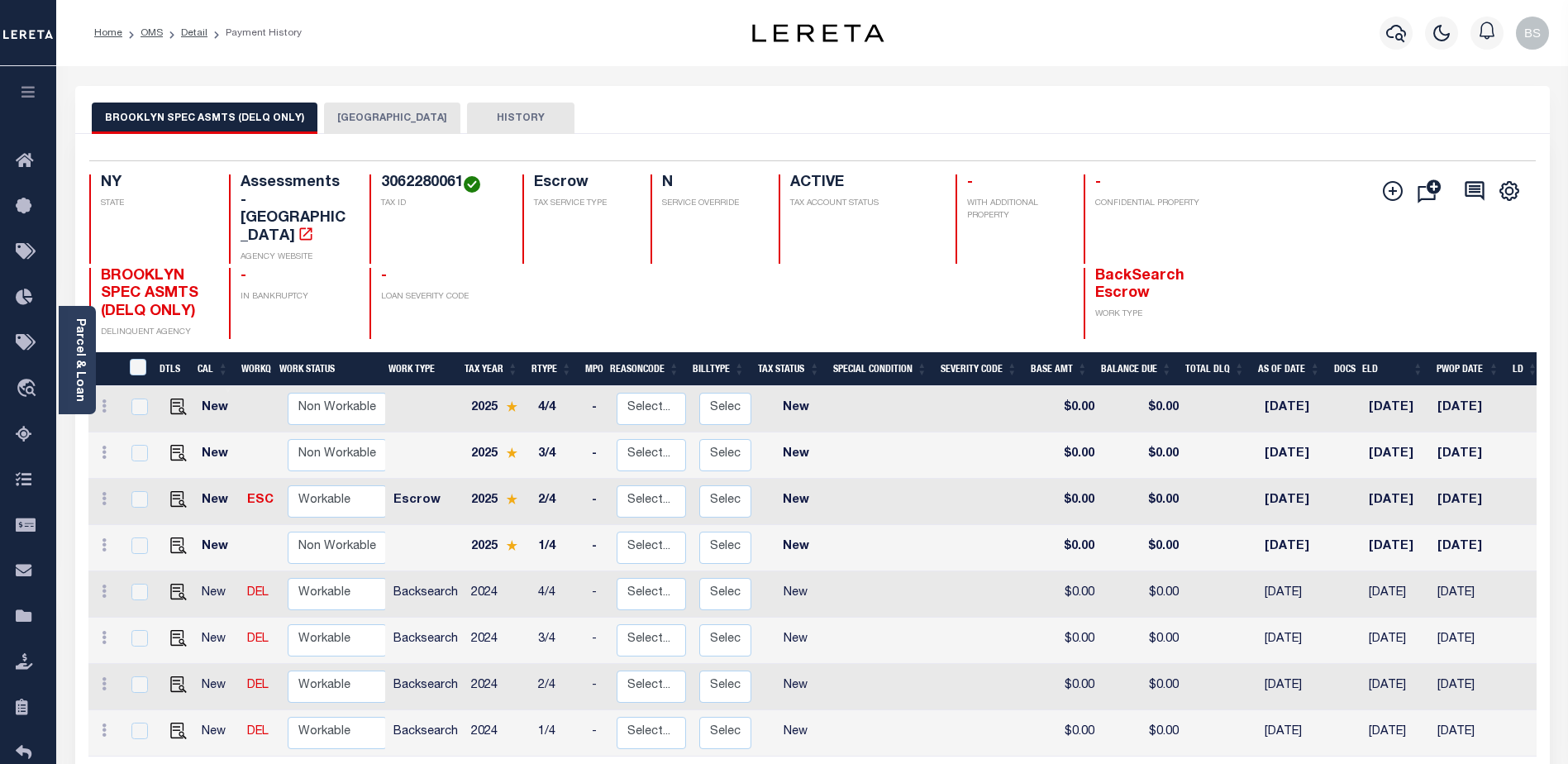
click at [396, 119] on button "[GEOGRAPHIC_DATA]" at bounding box center [392, 117] width 137 height 32
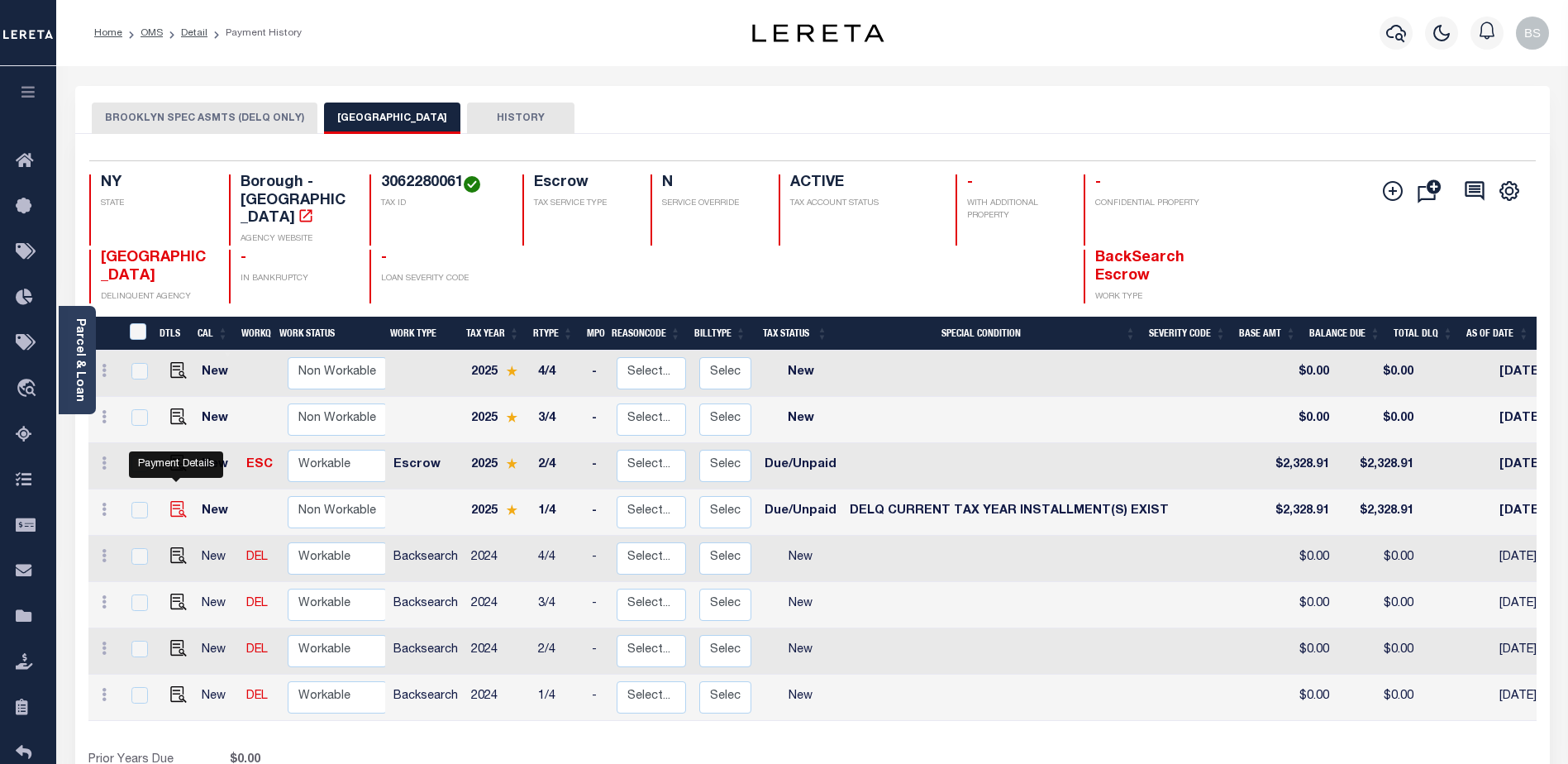
click at [170, 500] on img "" at bounding box center [178, 508] width 16 height 16
checkbox input "true"
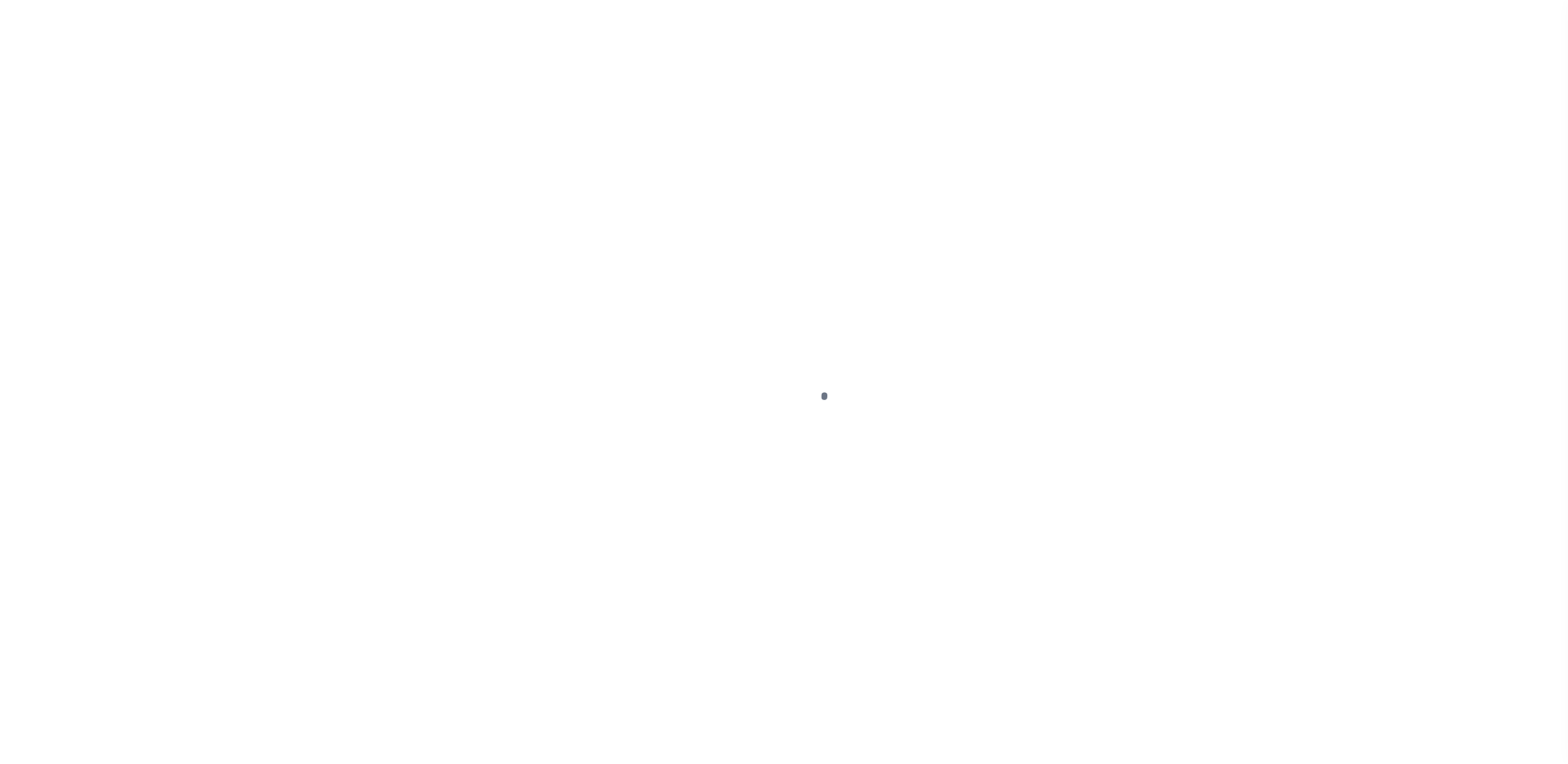
select select "DUE"
select select "17"
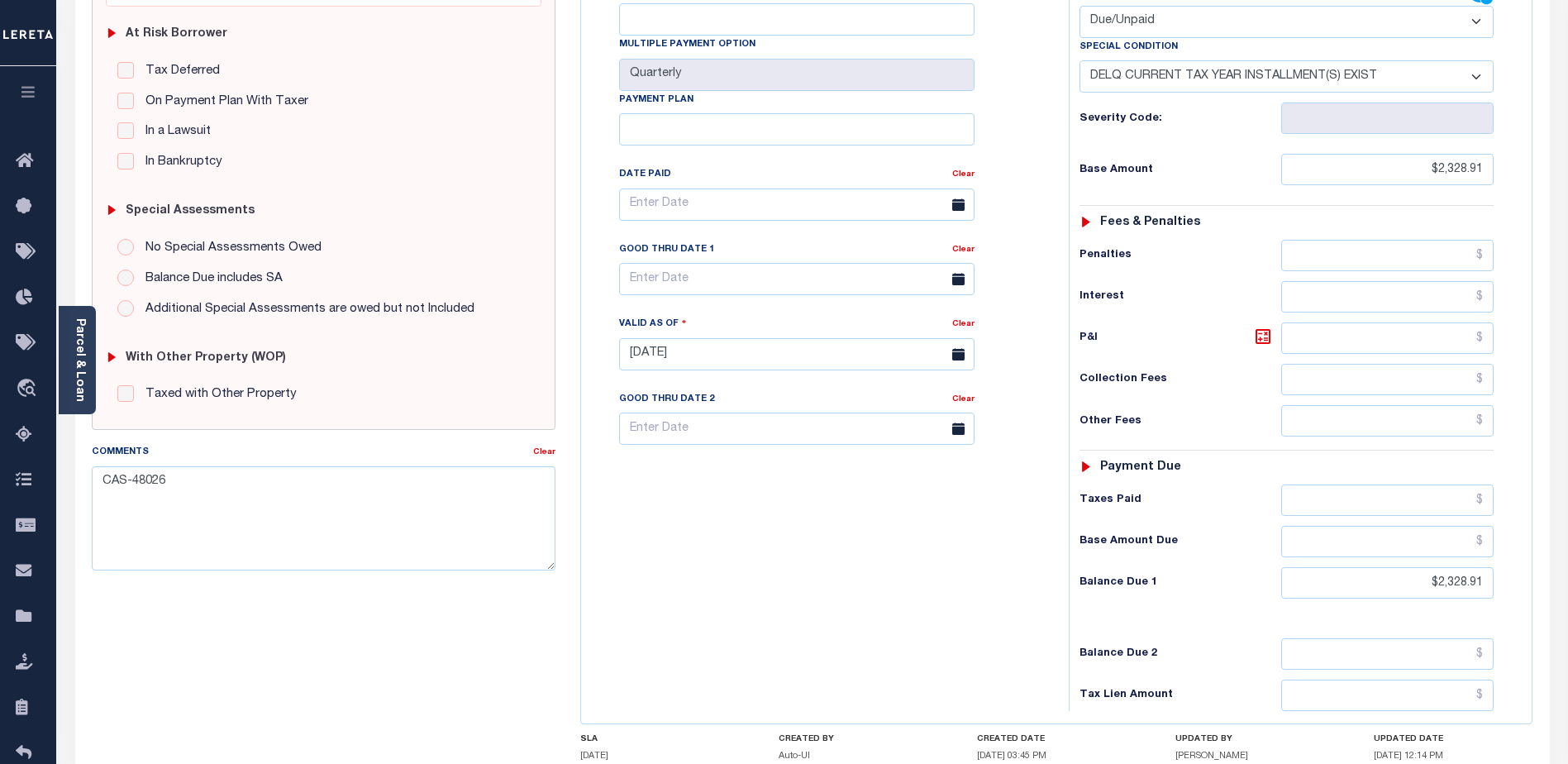
scroll to position [453, 0]
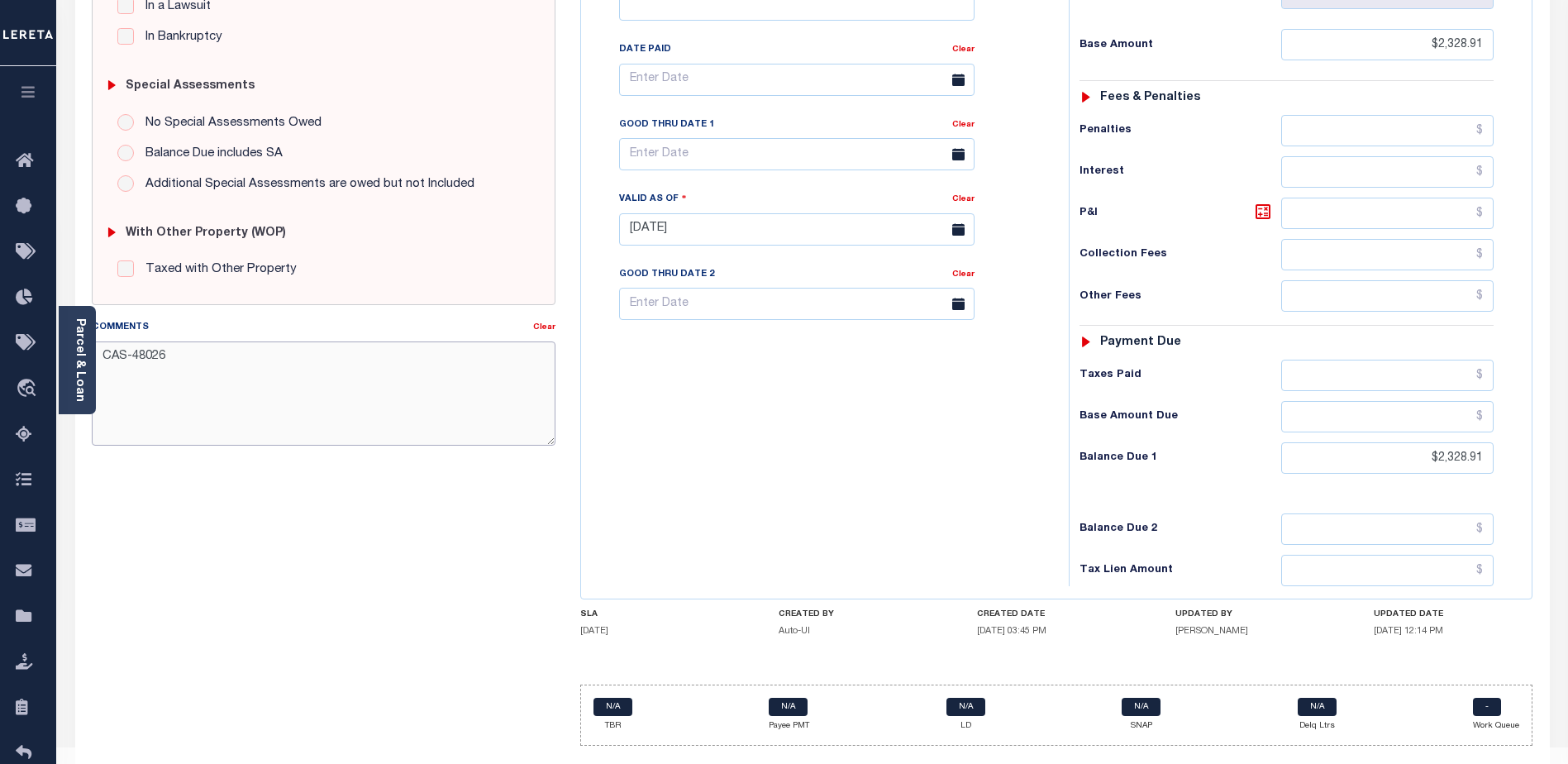
click at [233, 363] on textarea "CAS-48026" at bounding box center [323, 393] width 463 height 104
click at [289, 401] on textarea "CAS-48026 - 2025 1st installment Delq Base $2328.91 P&I $35.49 - Lereta respons…" at bounding box center [323, 393] width 463 height 104
click at [320, 393] on textarea "CAS-48026 - 2025 1st installment Delq Base $2328.91 P&I $35.49 - Lereta respons…" at bounding box center [323, 393] width 463 height 104
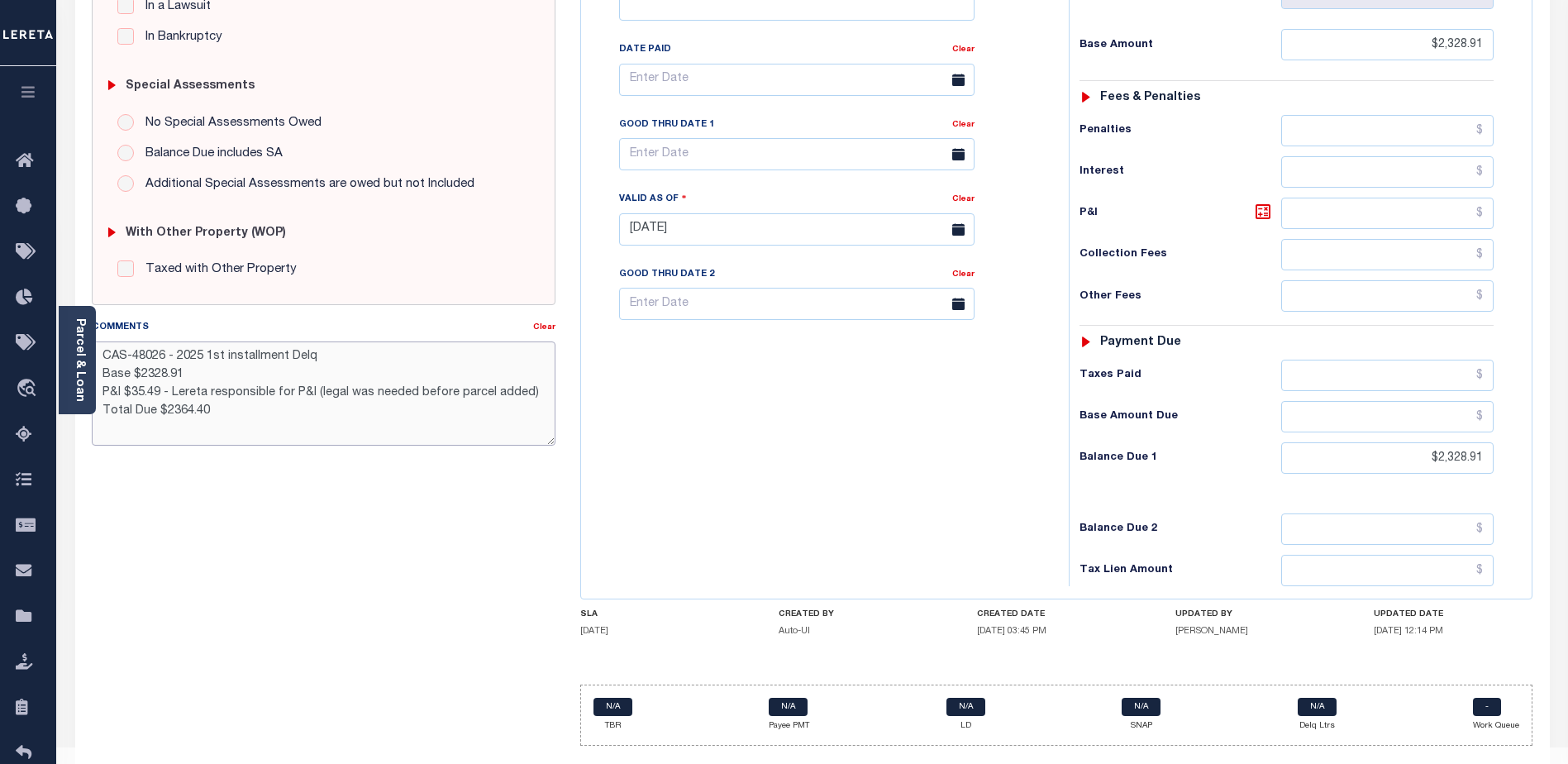
click at [258, 417] on textarea "CAS-48026 - 2025 1st installment Delq Base $2328.91 P&I $35.49 - Lereta respons…" at bounding box center [323, 393] width 463 height 104
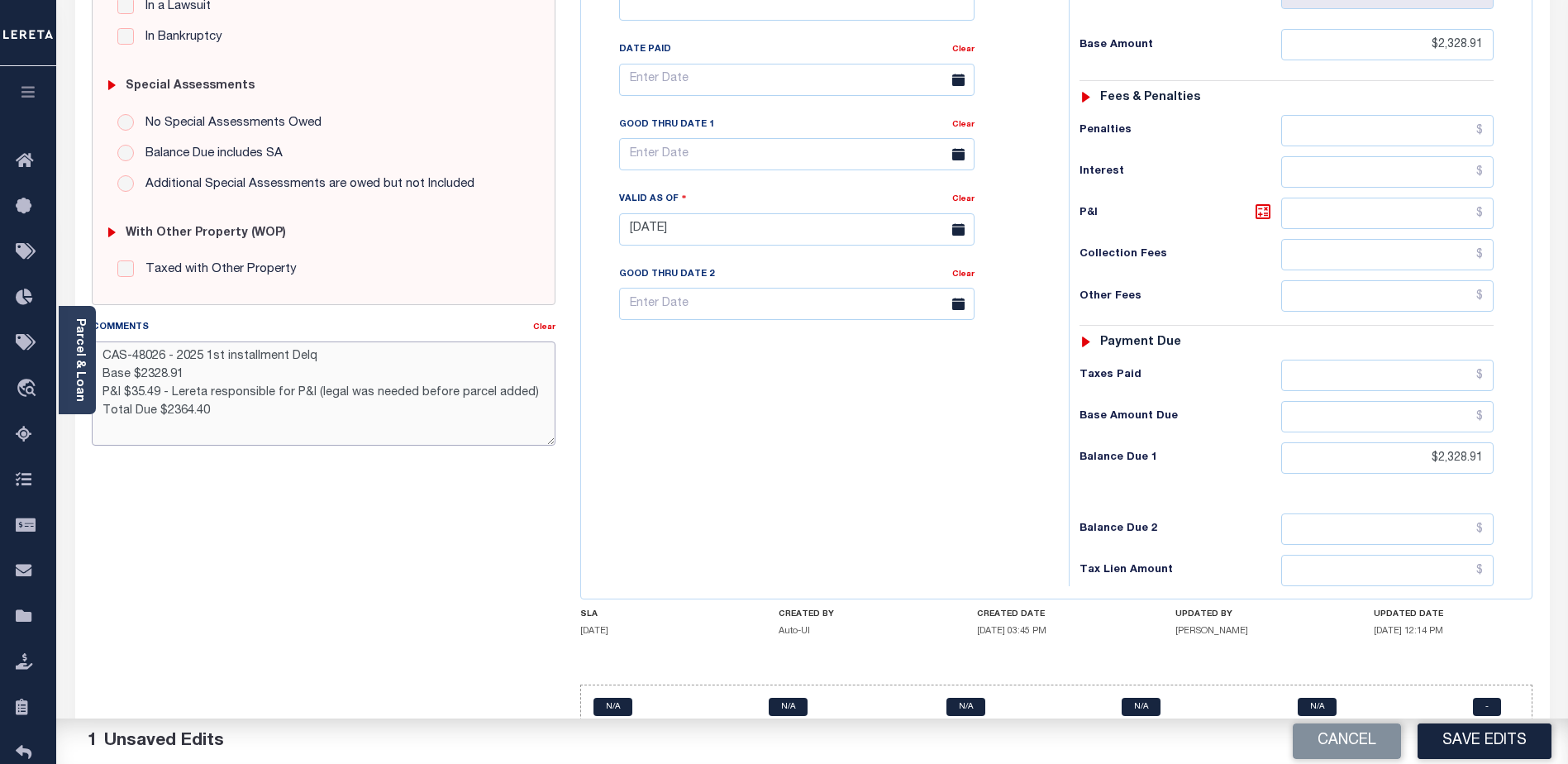
click at [217, 382] on textarea "CAS-48026 - 2025 1st installment Delq Base $2328.91 P&I $35.49 - Lereta respons…" at bounding box center [323, 393] width 463 height 104
paste textarea "LERETA liability one"
click at [212, 383] on textarea "CAS-48026 - 2025 1st installment Delq Base $2328.91 P&I $35.49 - Lereta LERETA …" at bounding box center [323, 393] width 463 height 104
click at [273, 380] on textarea "CAS-48026 - 2025 1st installment Delq Base $2328.91 P&I $35.49 - Lereta liabili…" at bounding box center [323, 393] width 463 height 104
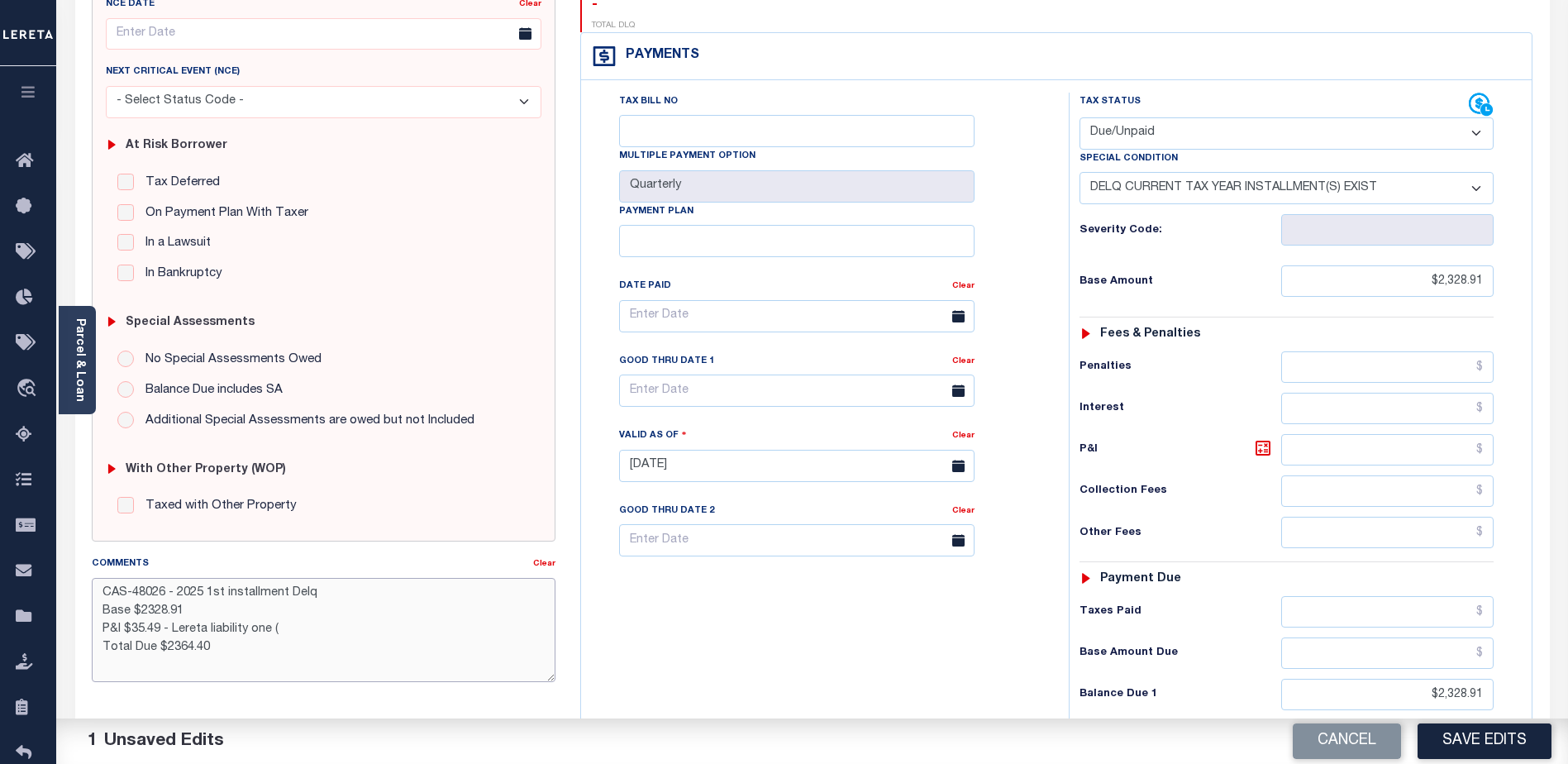
scroll to position [205, 0]
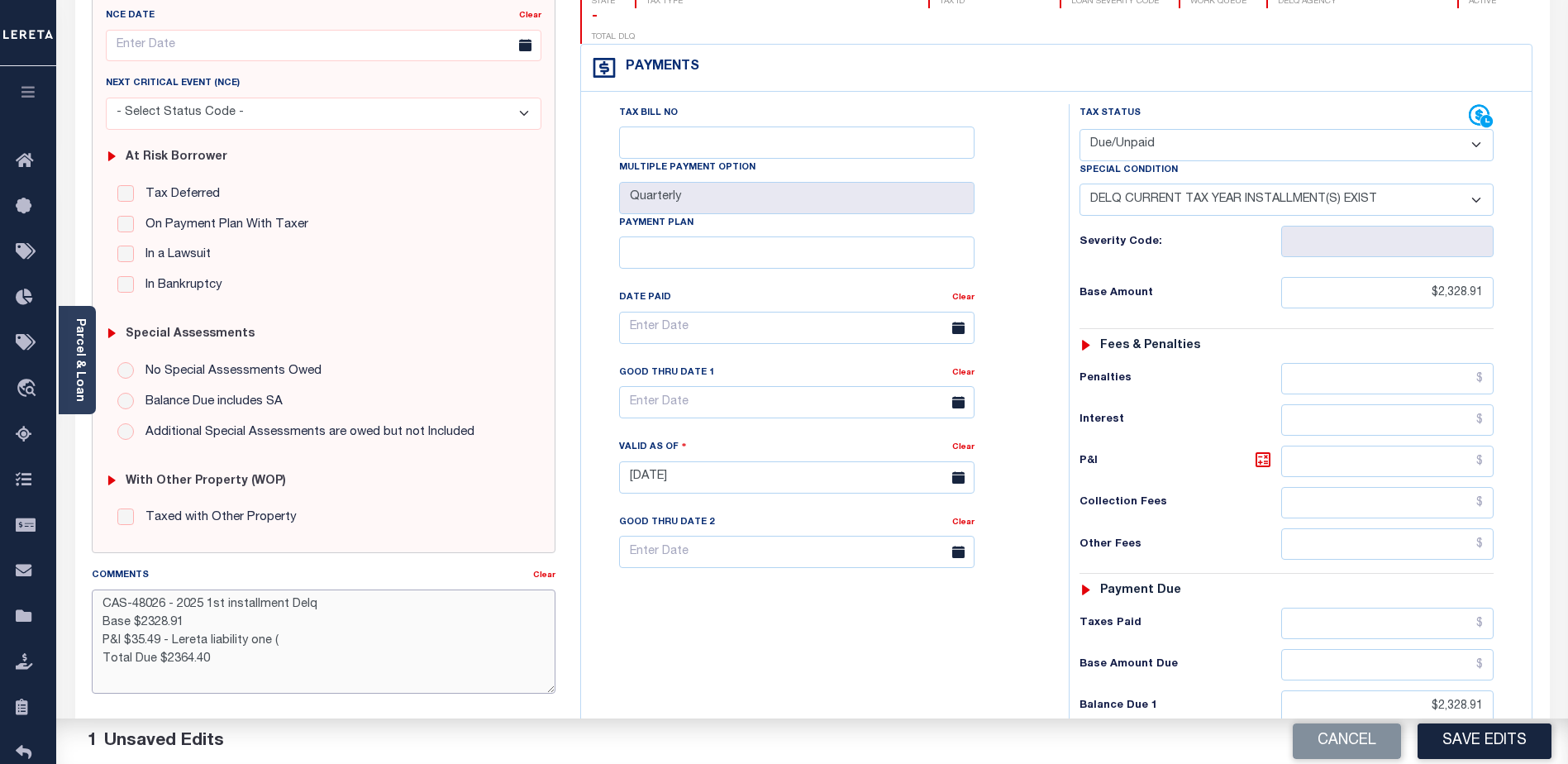
click at [208, 592] on textarea "CAS-48026 - 2025 1st installment Delq Base $2328.91 P&I $35.49 - Lereta liabili…" at bounding box center [323, 641] width 463 height 104
click at [143, 677] on textarea "CAS-48026 - 2025 2/4 installment Delq Base $2328.91 P&I $35.49 - Lereta liabili…" at bounding box center [323, 641] width 463 height 104
drag, startPoint x: 293, startPoint y: 618, endPoint x: 279, endPoint y: 631, distance: 19.1
click at [280, 631] on textarea "CAS-48026 - 2025 2/4 installment Delq Base $2328.91 P&I $35.49 - Lereta liabili…" at bounding box center [323, 641] width 463 height 104
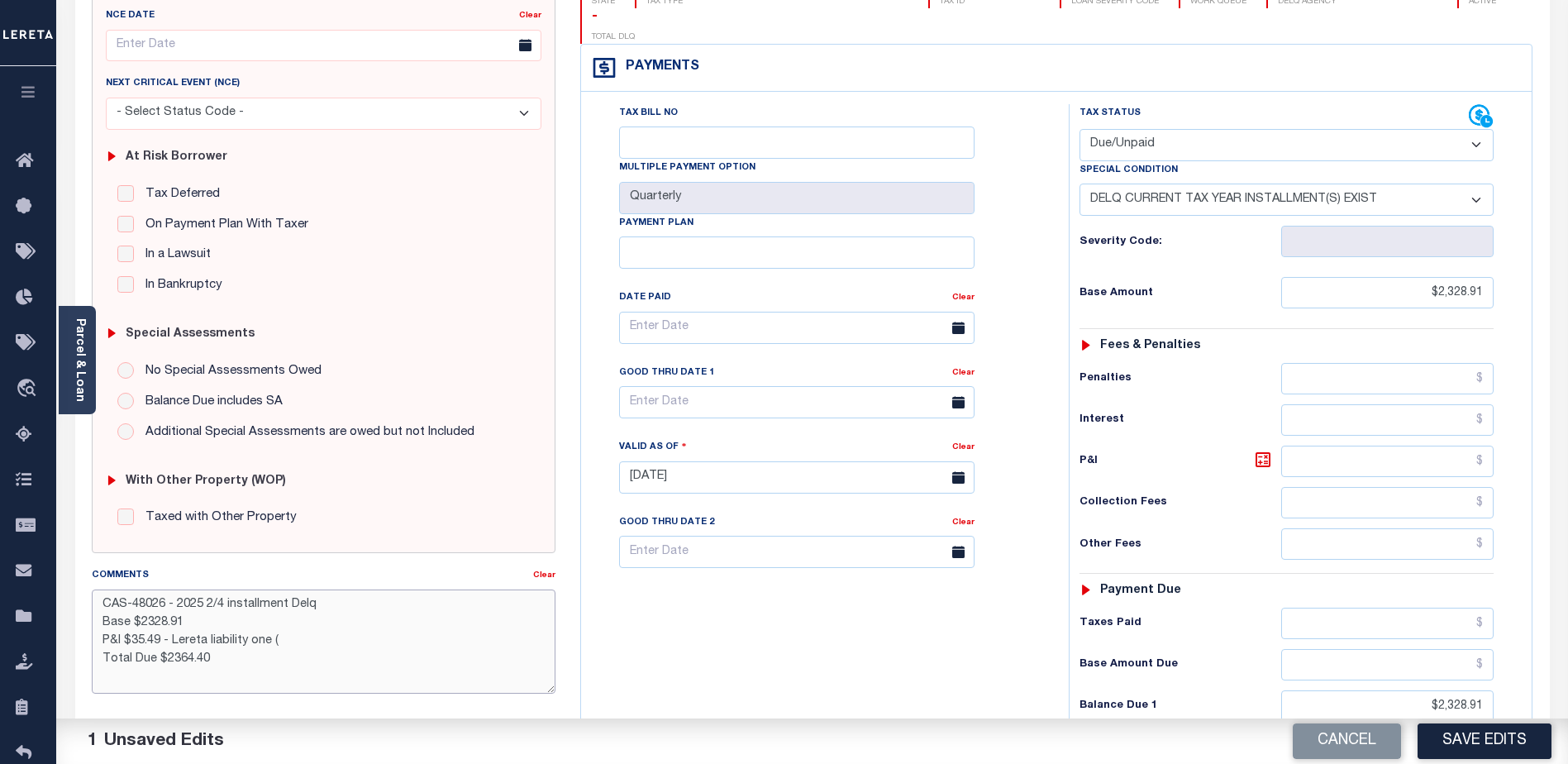
drag, startPoint x: 302, startPoint y: 614, endPoint x: 286, endPoint y: 633, distance: 24.8
click at [302, 616] on textarea "CAS-48026 - 2025 2/4 installment Delq Base $2328.91 P&I $35.49 - Lereta liabili…" at bounding box center [323, 641] width 463 height 104
click at [281, 639] on textarea "CAS-48026 - 2025 2/4 installment Delq Base $2328.91 P&I $35.49 - Lereta liabili…" at bounding box center [323, 641] width 463 height 104
click at [230, 598] on textarea "CAS-48026 - 2025 2/4 installment Delq Base $2328.91 P&I $35.49 - Lereta liabili…" at bounding box center [323, 641] width 463 height 104
click at [201, 660] on textarea "CAS-48026 - 2025 2/4 taxes Delq Base $2328.91 P&I $35.49 - Lereta liability one…" at bounding box center [323, 641] width 463 height 104
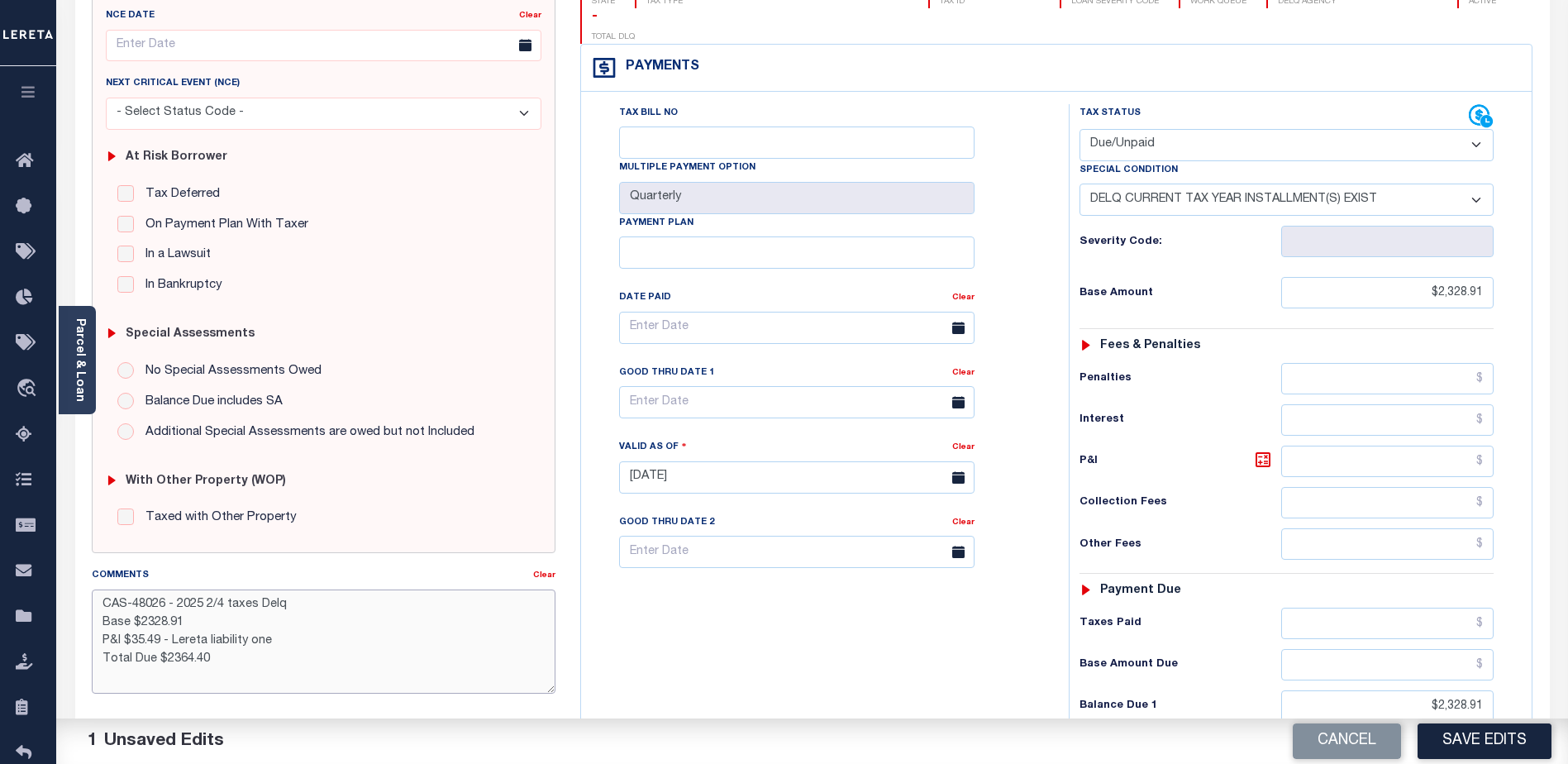
type textarea "CAS-48026 - 2025 2/4 taxes Delq Base $2328.91 P&I $35.49 - Lereta liability one…"
click at [1497, 746] on button "Save Edits" at bounding box center [1484, 740] width 134 height 35
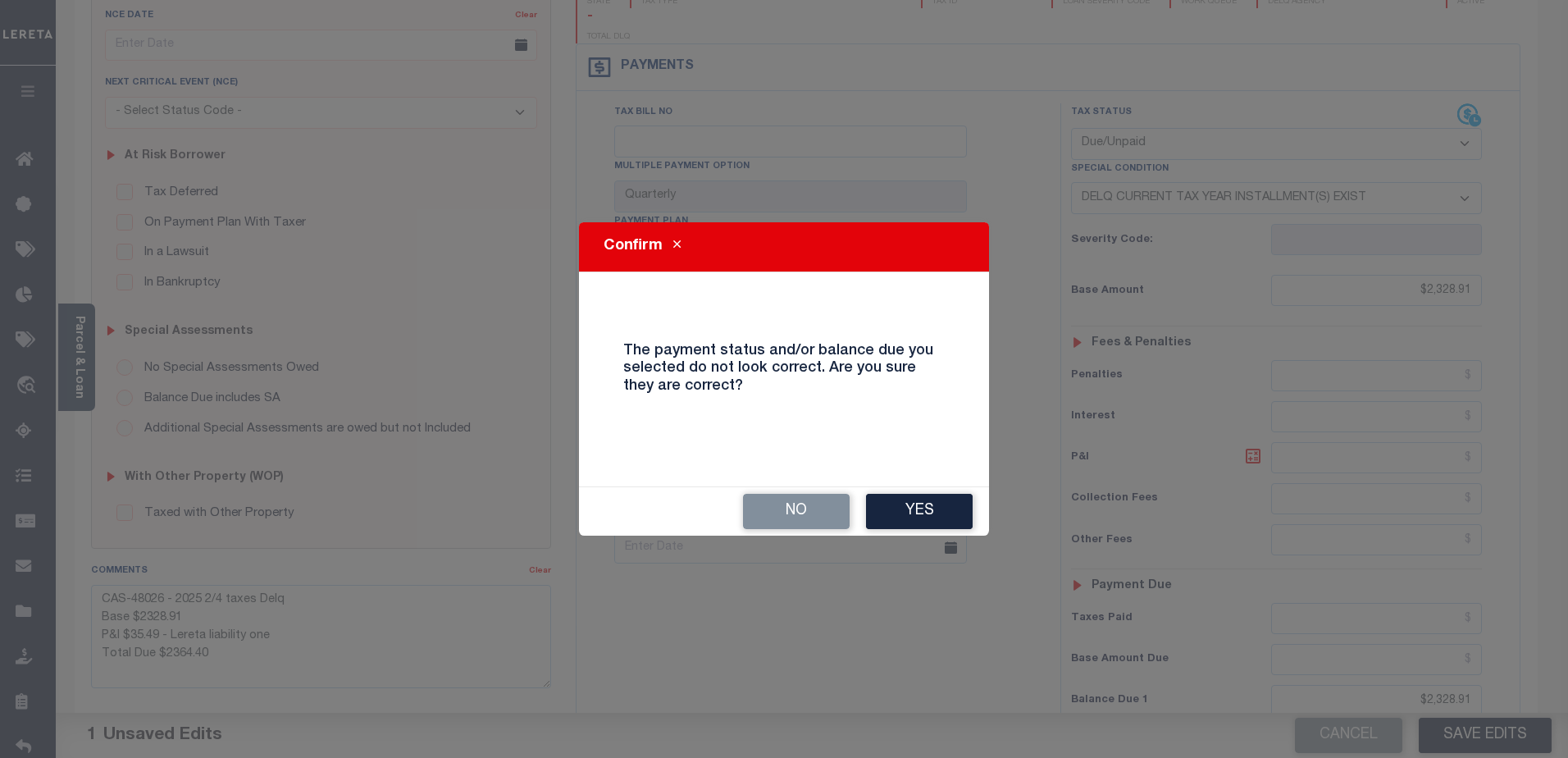
click at [893, 517] on button "Yes" at bounding box center [919, 511] width 106 height 35
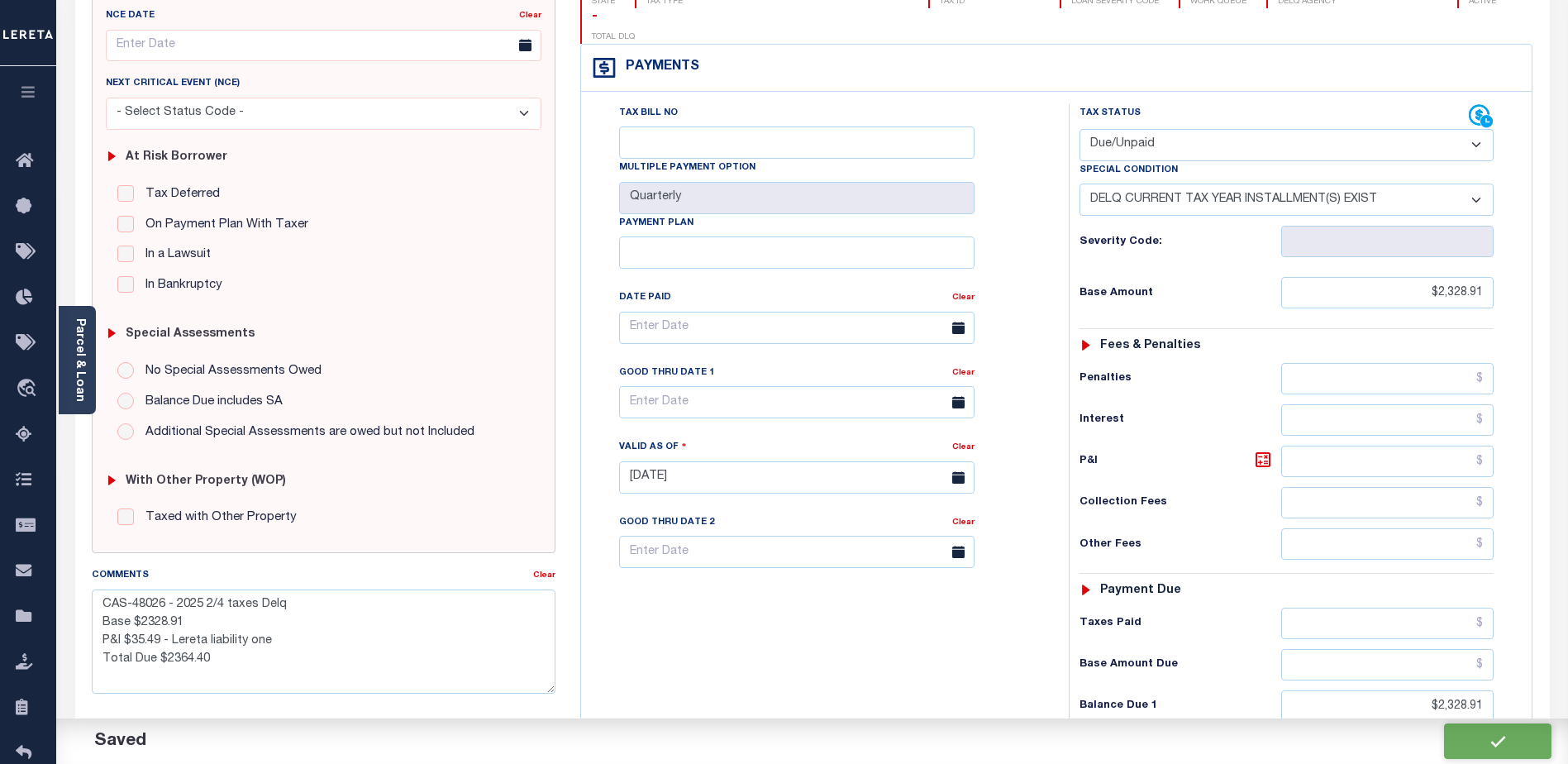
checkbox input "false"
type textarea "CAS-48026 - 2025 2/4 taxes Delq Base $2328.91 P&I $35.49 - Lereta liability one…"
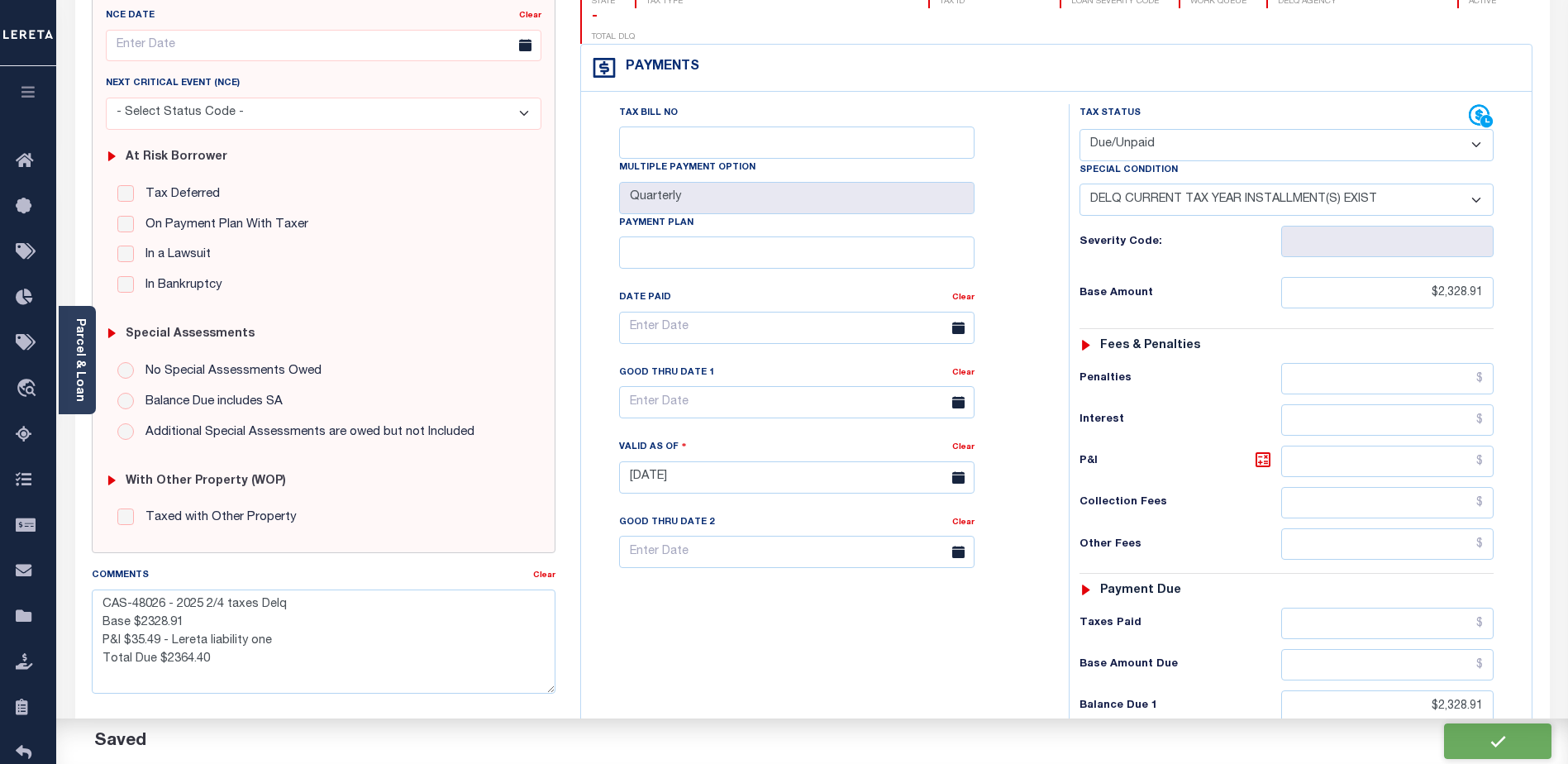
type input "$2,328.91"
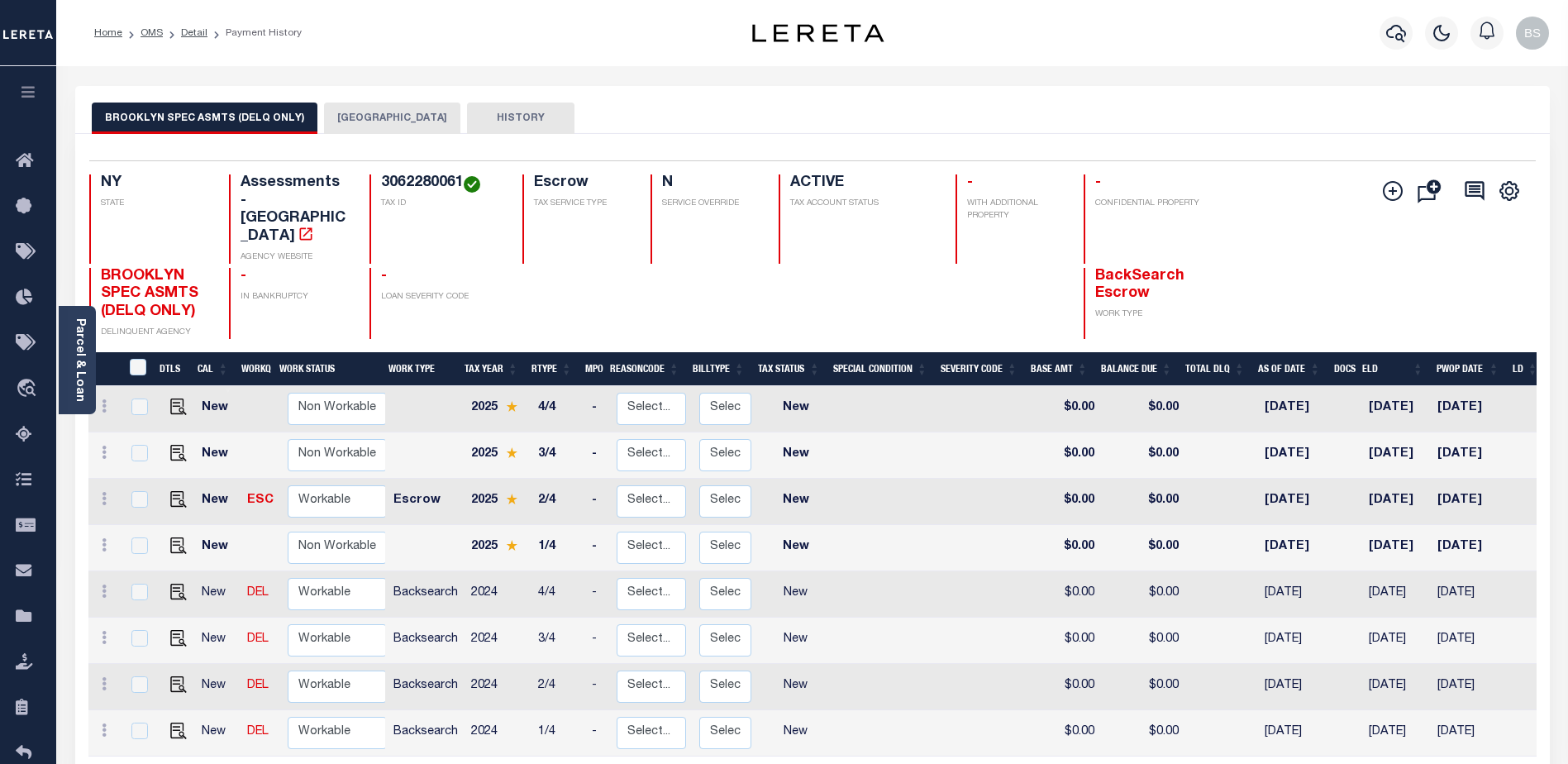
drag, startPoint x: 360, startPoint y: 114, endPoint x: 361, endPoint y: 123, distance: 9.1
click at [360, 115] on button "[GEOGRAPHIC_DATA]" at bounding box center [392, 117] width 137 height 32
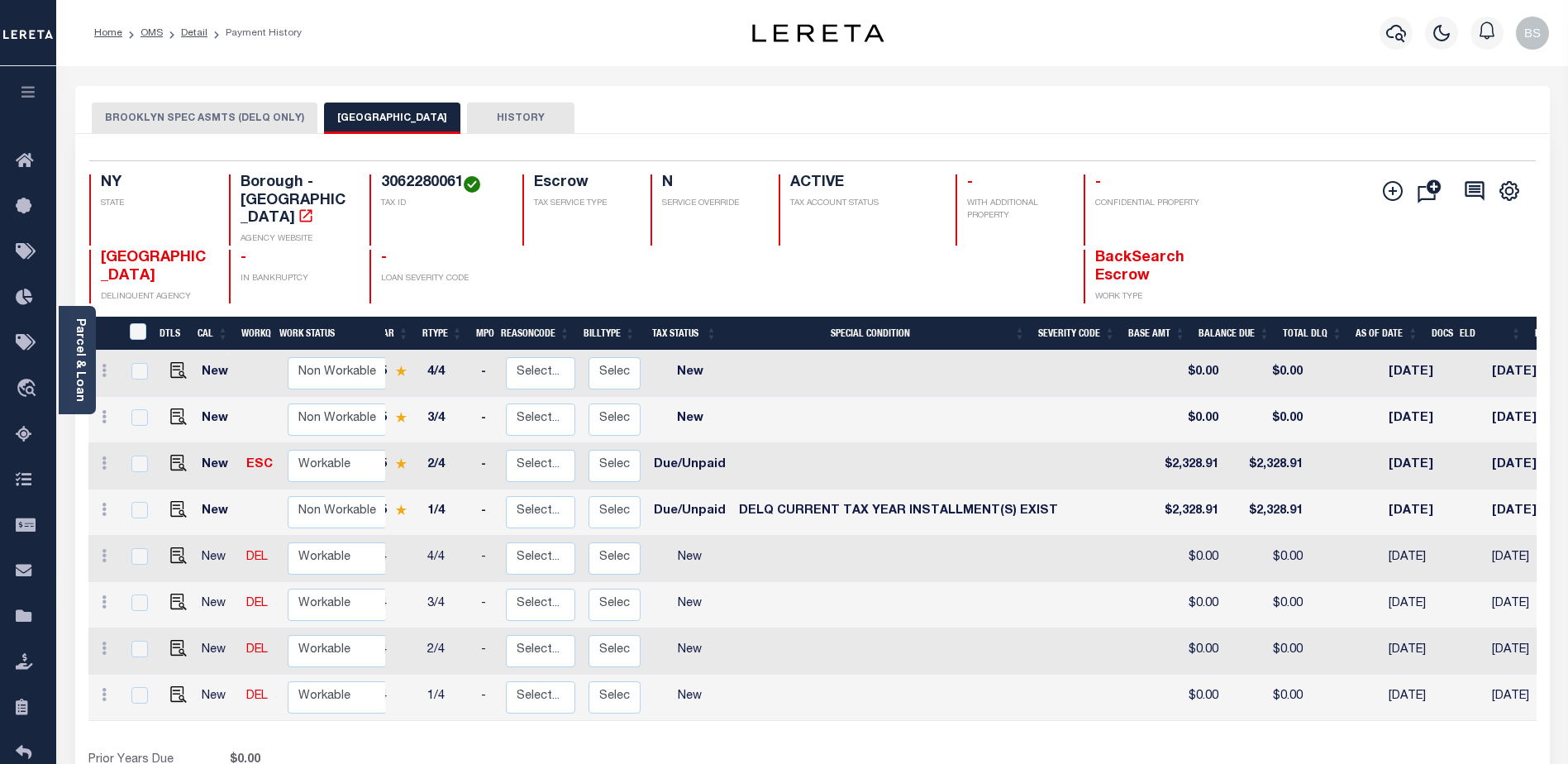
scroll to position [0, 41]
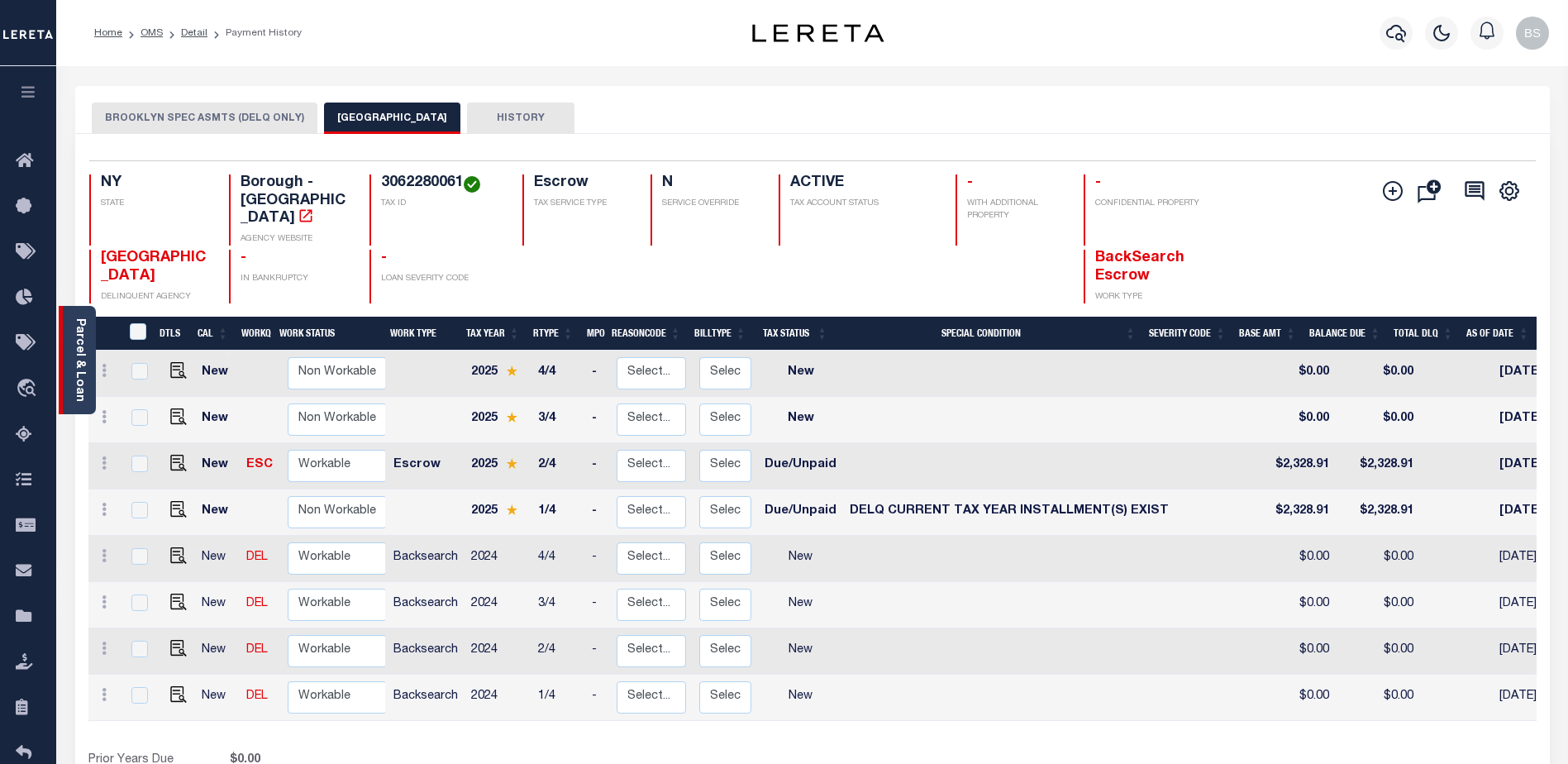
click at [83, 344] on link "Parcel & Loan" at bounding box center [79, 359] width 11 height 83
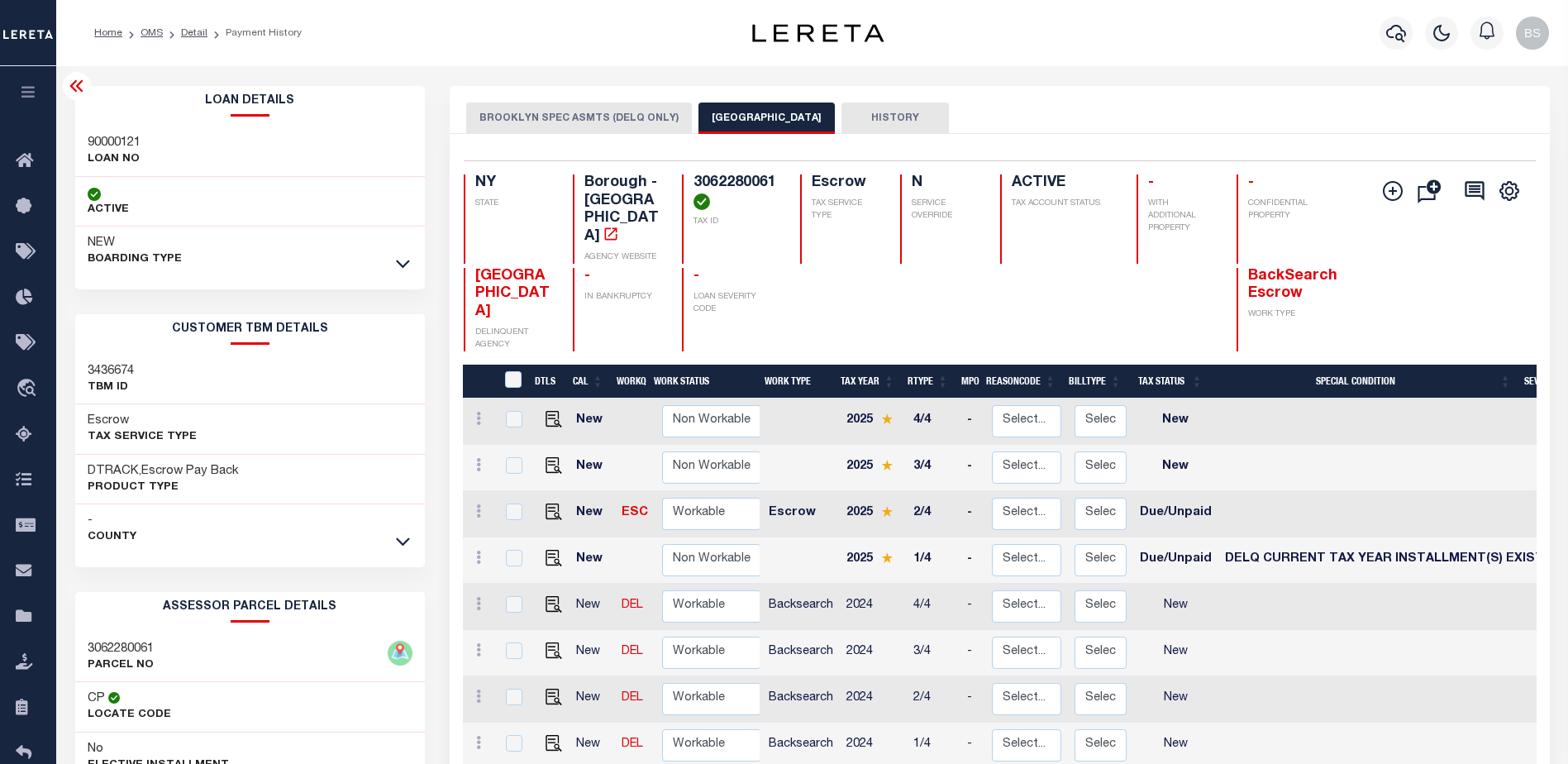
click at [404, 260] on icon at bounding box center [403, 264] width 14 height 17
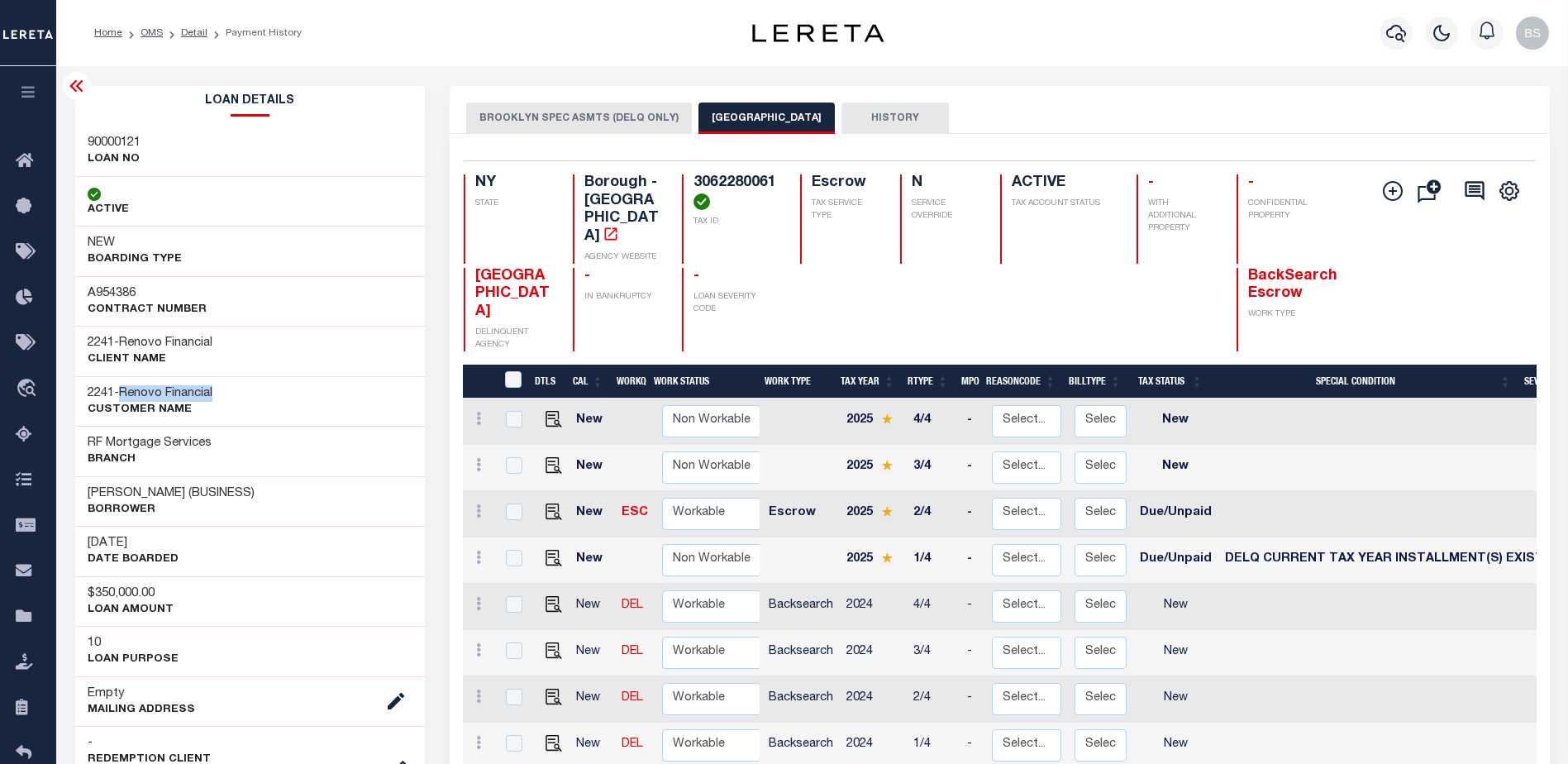
drag, startPoint x: 126, startPoint y: 390, endPoint x: 229, endPoint y: 390, distance: 103.0
click at [229, 390] on div "2241 - Renovo Financial CUSTOMER Name" at bounding box center [250, 401] width 350 height 51
copy span "Renovo Financial"
click at [21, 161] on icon at bounding box center [29, 161] width 27 height 21
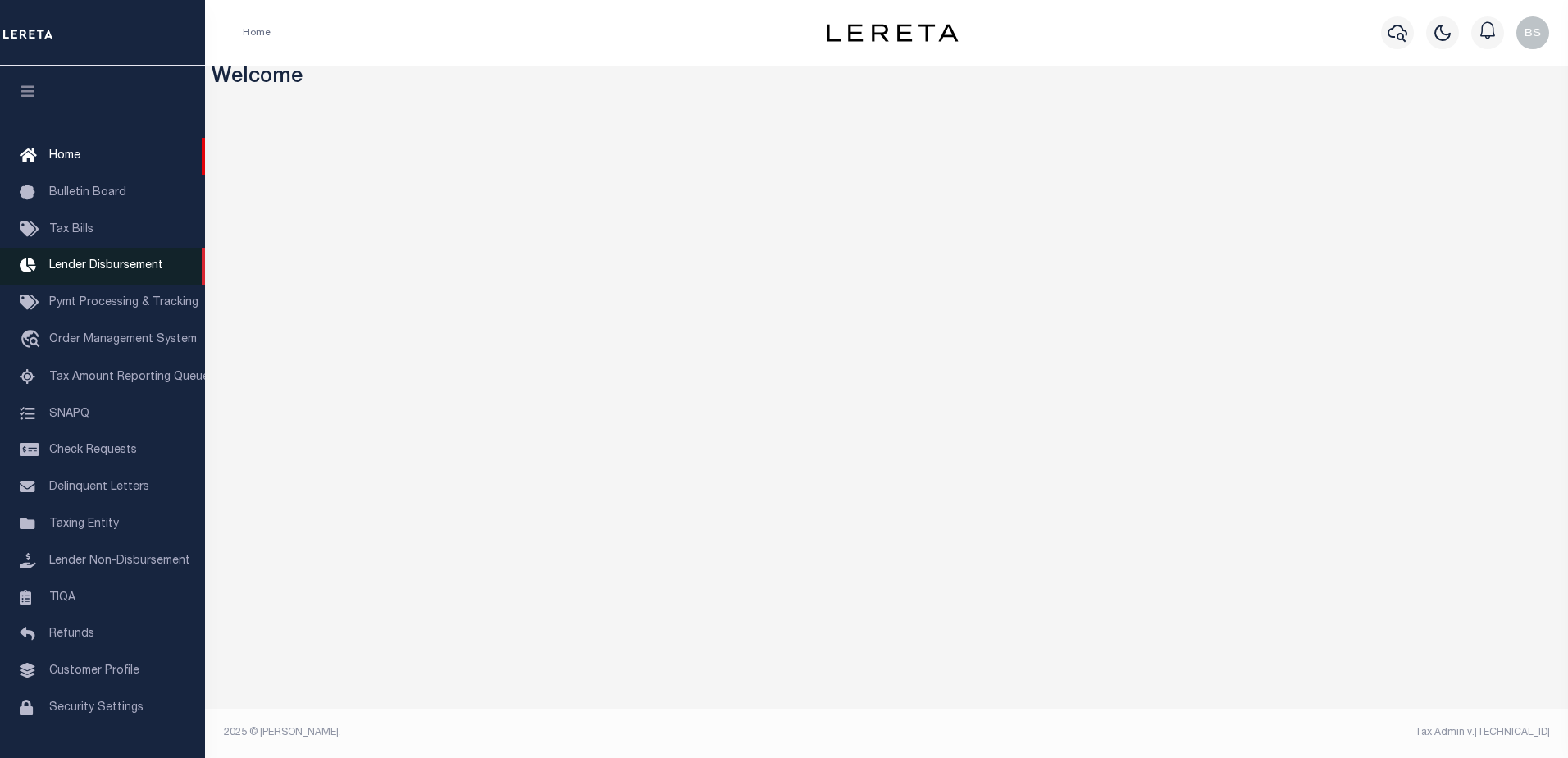
click at [101, 271] on span "Lender Disbursement" at bounding box center [106, 265] width 114 height 11
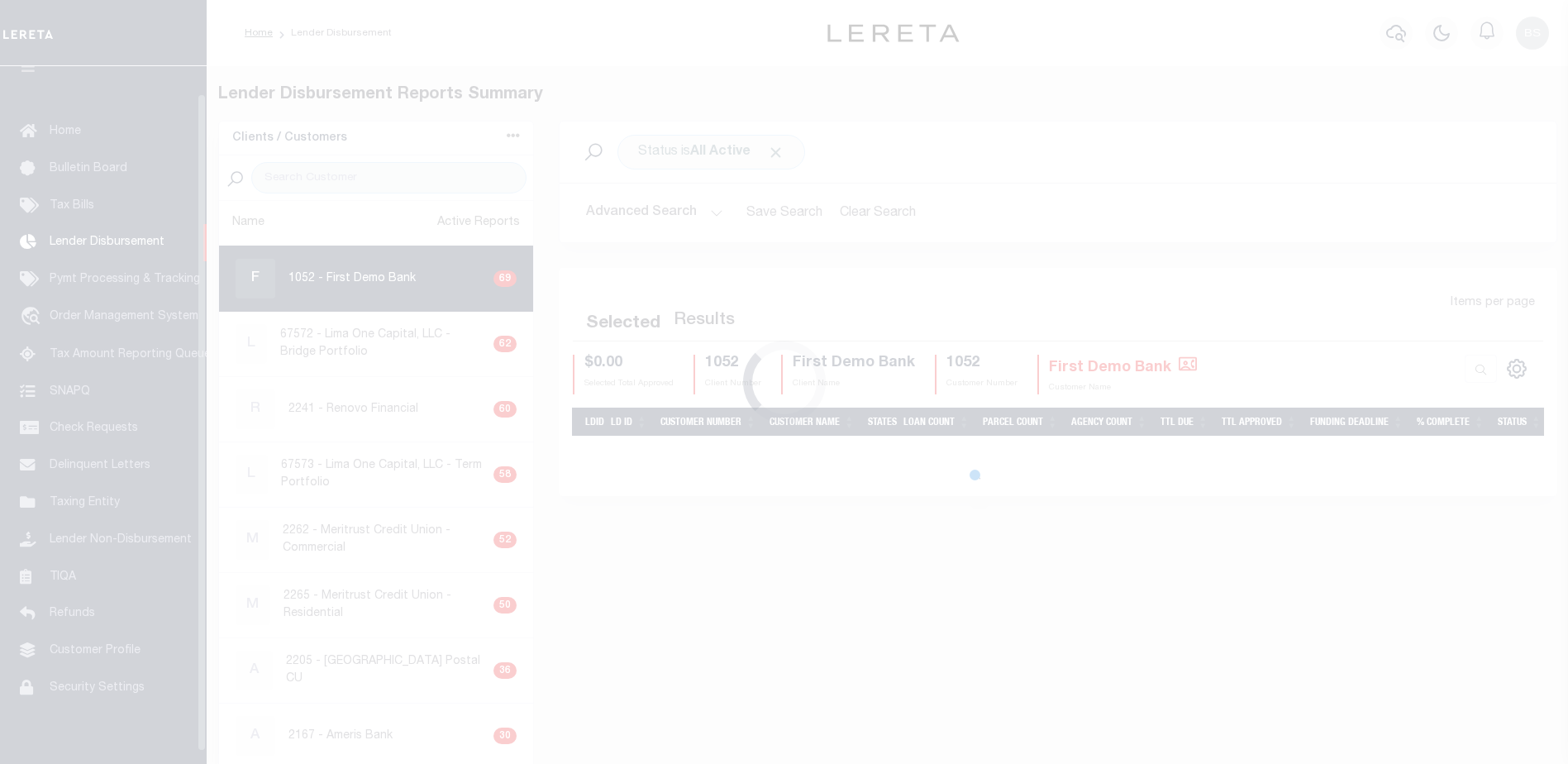
scroll to position [29, 0]
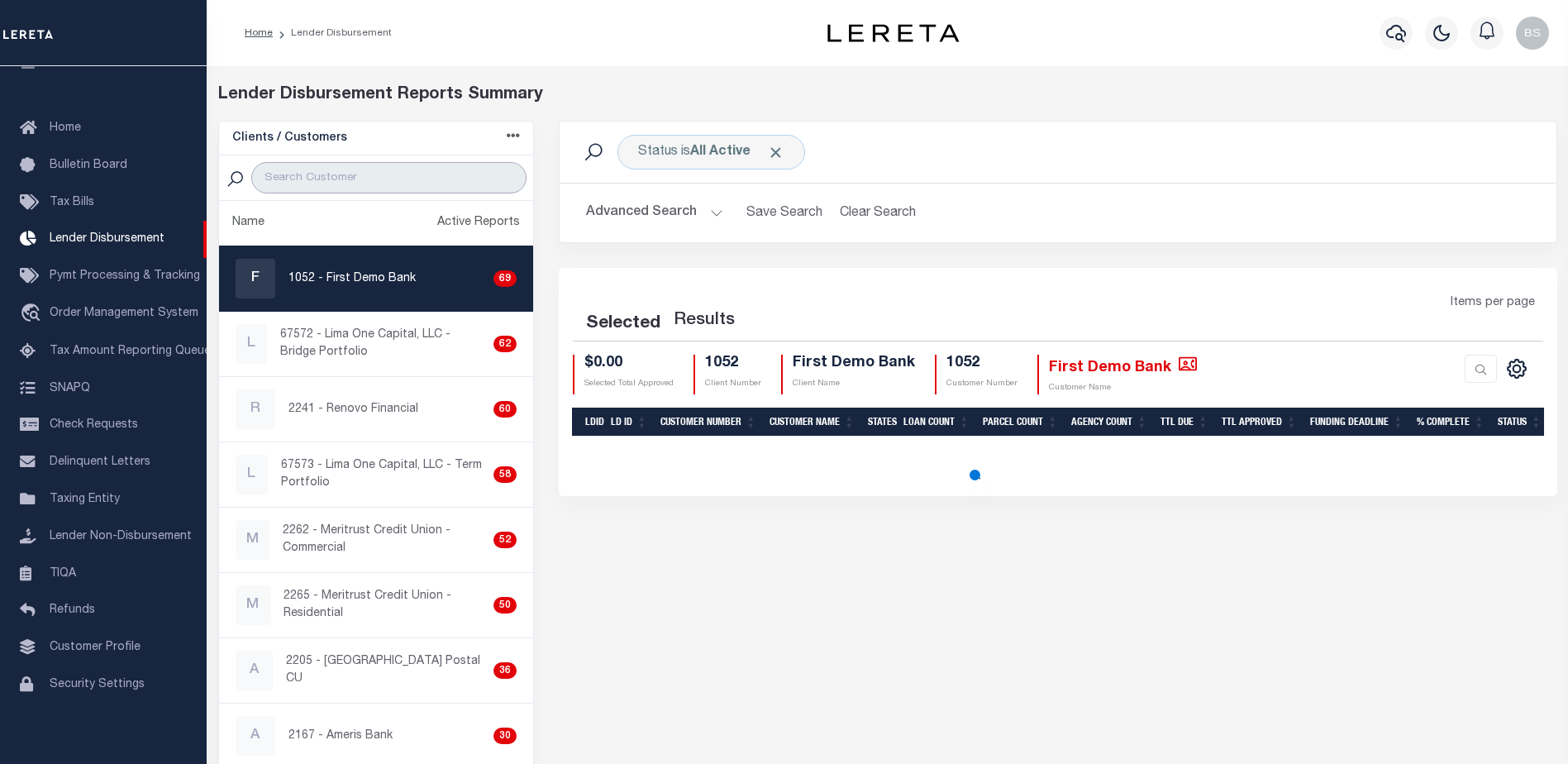
click at [353, 184] on input "search" at bounding box center [389, 178] width 275 height 32
paste input "Renovo Financial"
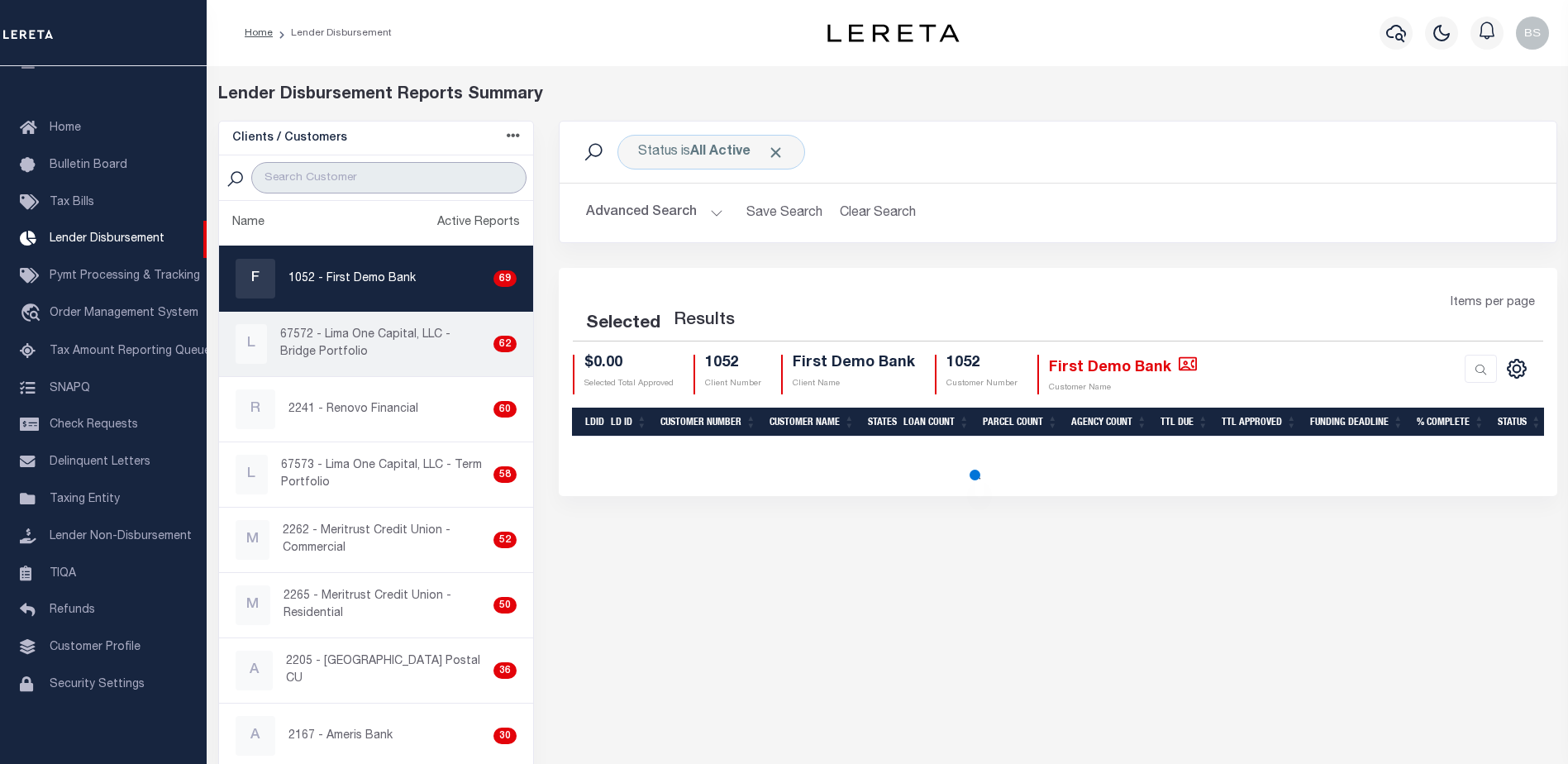
type input "Renovo Financial"
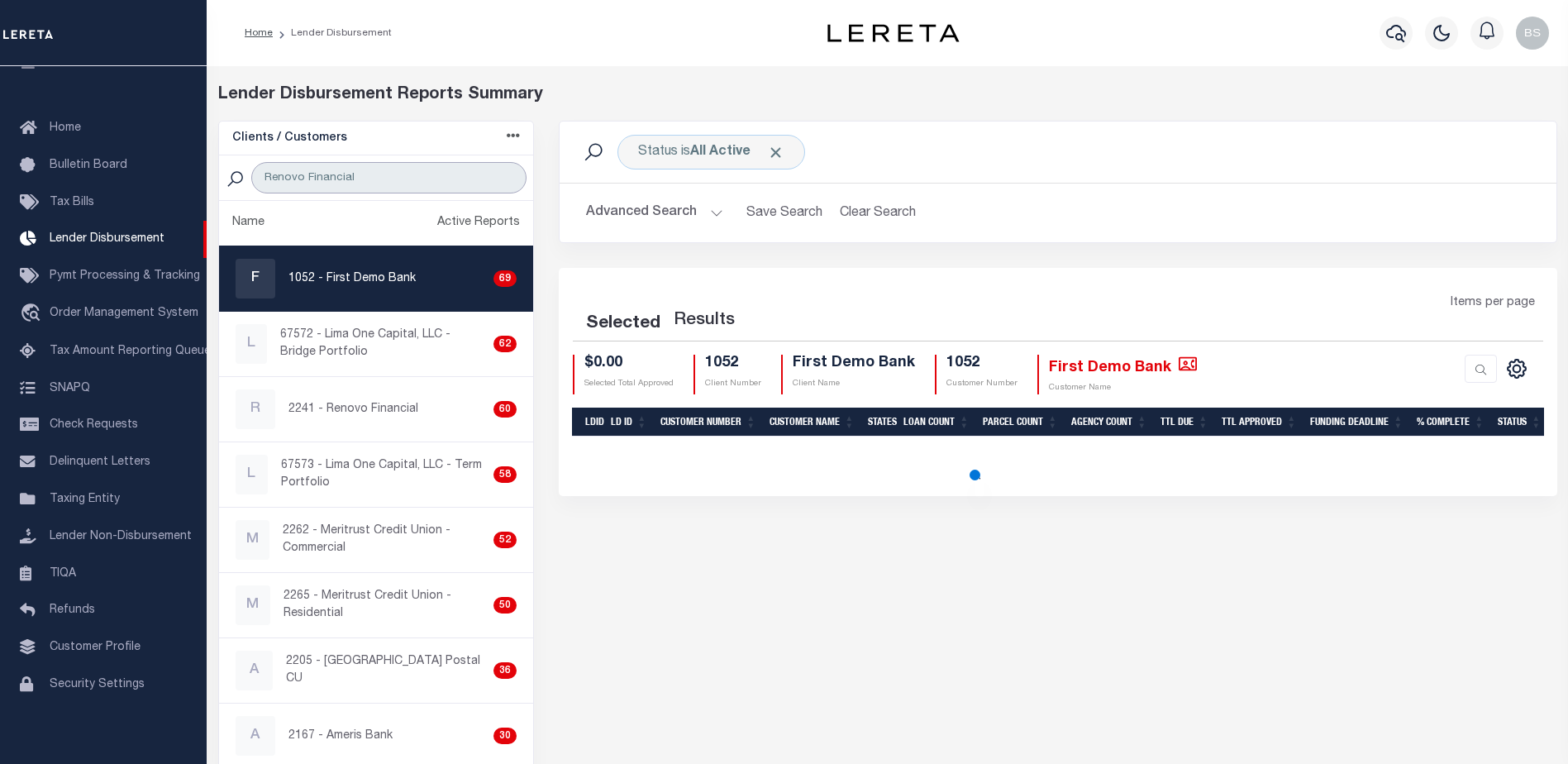
select select "200"
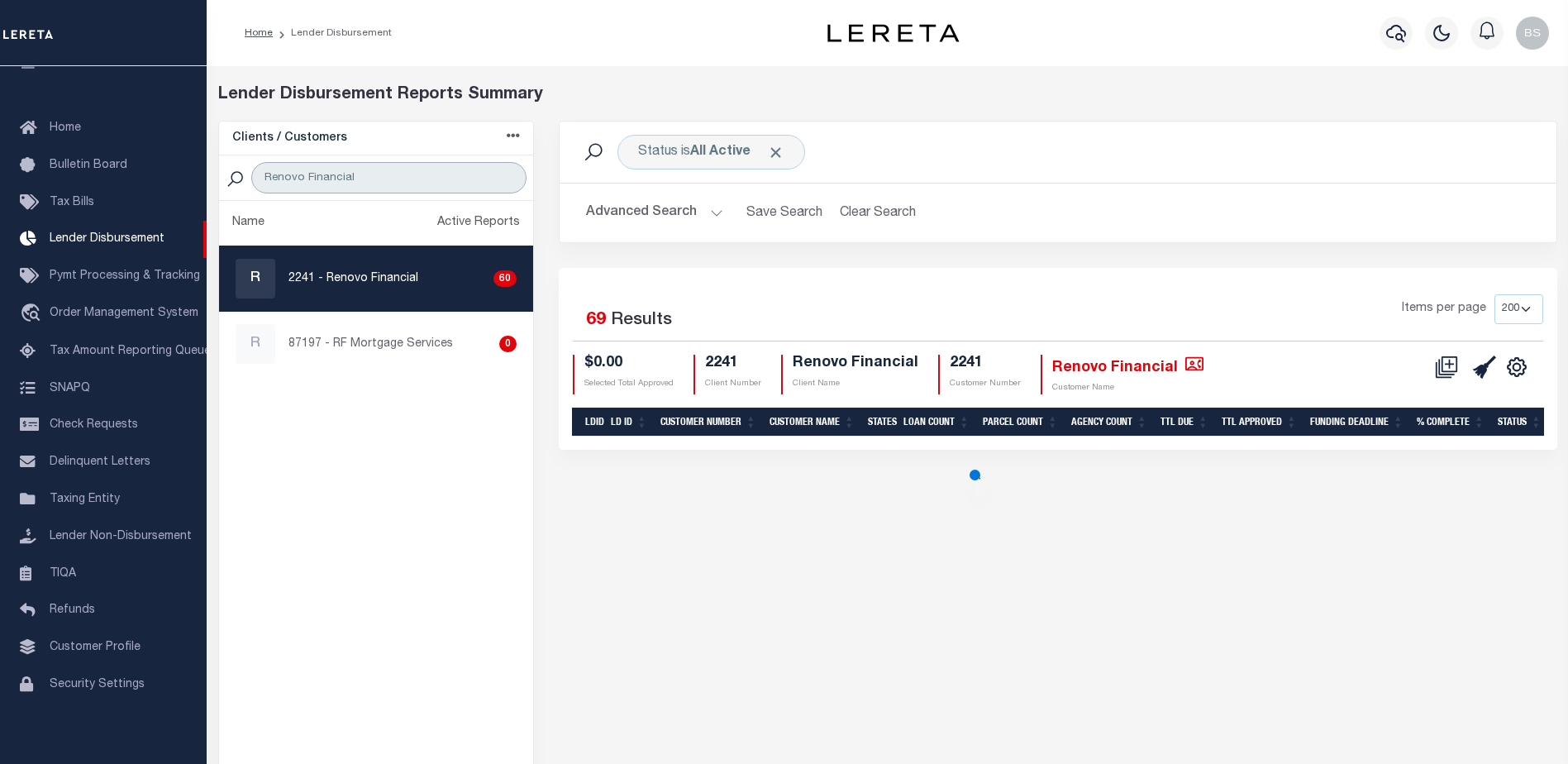
type input "Renovo Financial"
drag, startPoint x: 1529, startPoint y: 310, endPoint x: 1532, endPoint y: 326, distance: 16.3
click at [1529, 310] on select "25 50 100 200" at bounding box center [1518, 308] width 49 height 30
select select "200"
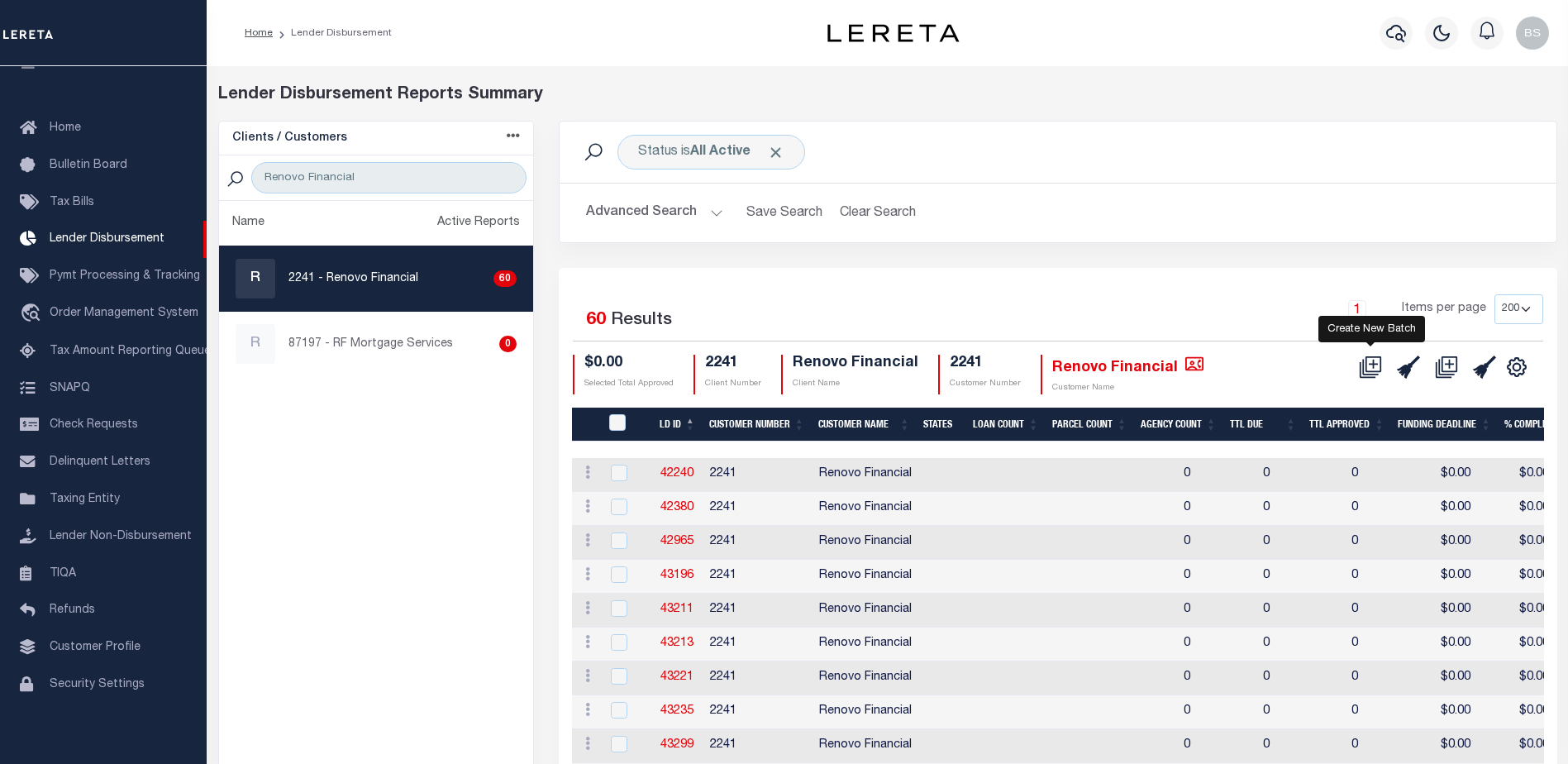
click at [1375, 369] on icon "" at bounding box center [1370, 367] width 23 height 23
select select "7"
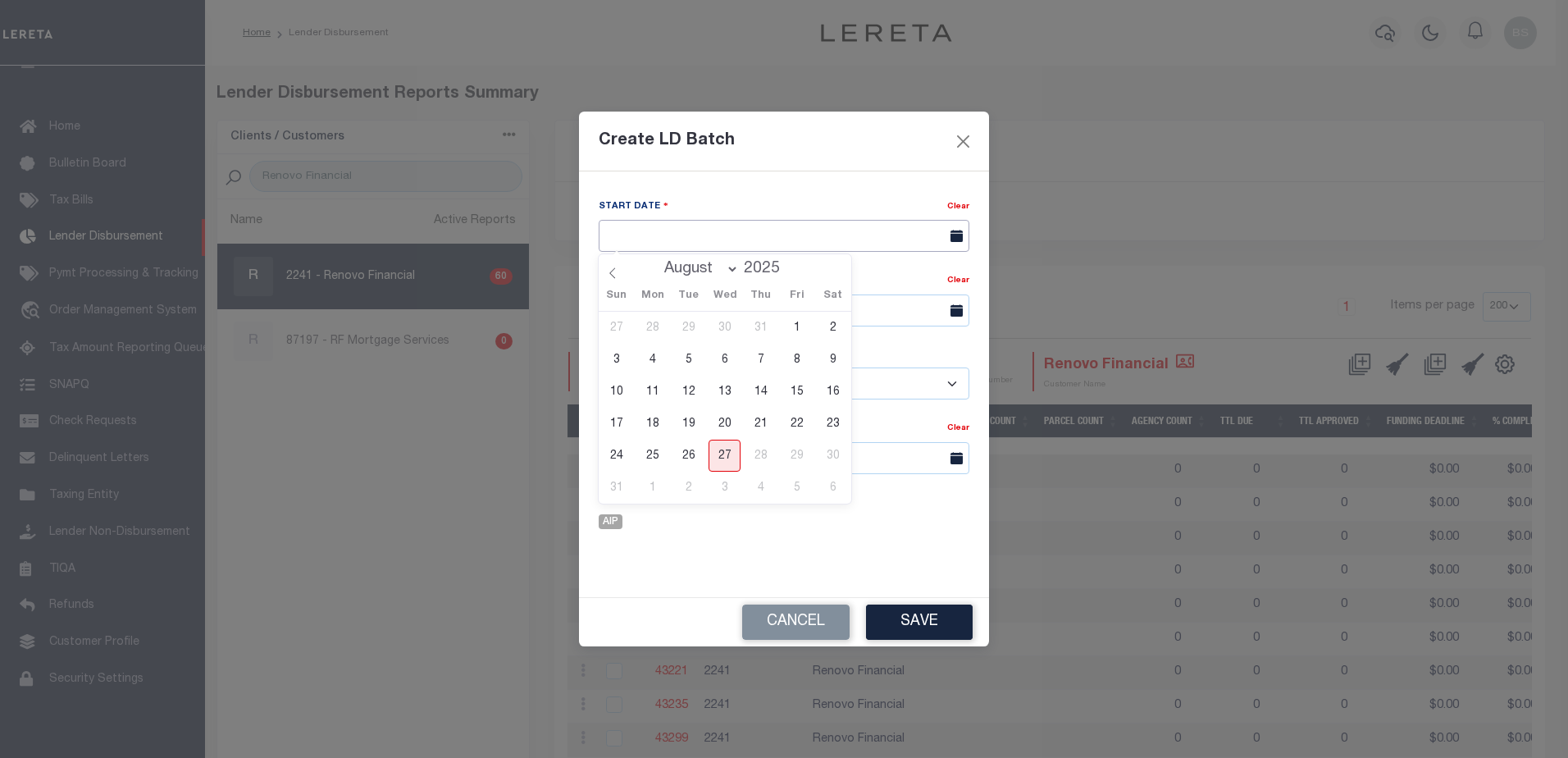
click at [748, 244] on input "text" at bounding box center [784, 236] width 370 height 32
click at [731, 456] on span "27" at bounding box center [725, 456] width 32 height 32
type input "[DATE]"
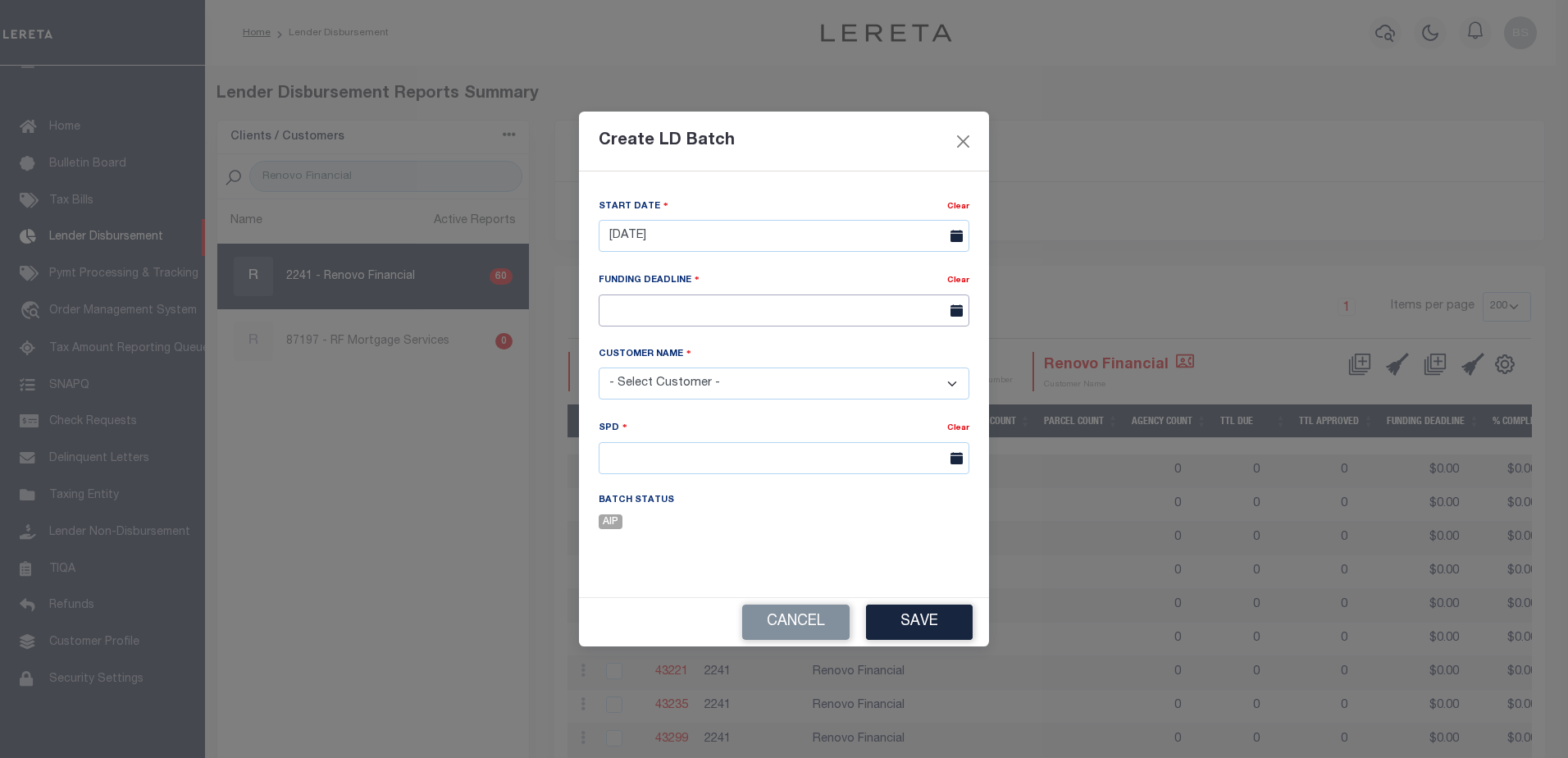
click at [676, 320] on input "text" at bounding box center [784, 311] width 370 height 32
click at [834, 351] on icon at bounding box center [837, 349] width 11 height 11
select select "8"
click at [728, 403] on span "3" at bounding box center [725, 403] width 32 height 32
type input "[DATE]"
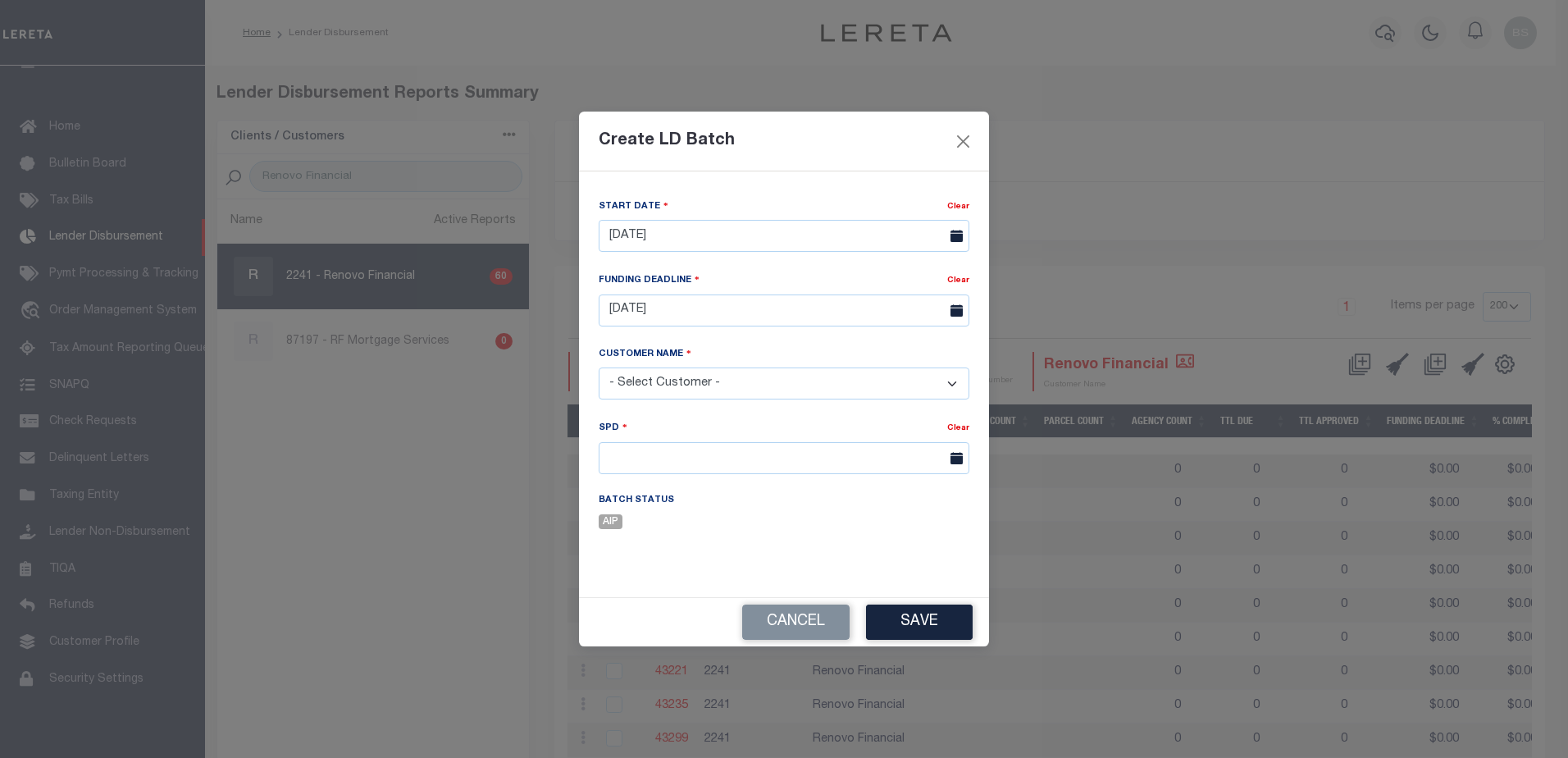
click at [949, 387] on select "- Select Customer - Accumatch - Refunds All In Credit Union Amarillo National B…" at bounding box center [784, 384] width 370 height 32
select select "2241"
click at [599, 368] on select "- Select Customer - Accumatch - Refunds All In Credit Union Amarillo National B…" at bounding box center [784, 384] width 370 height 32
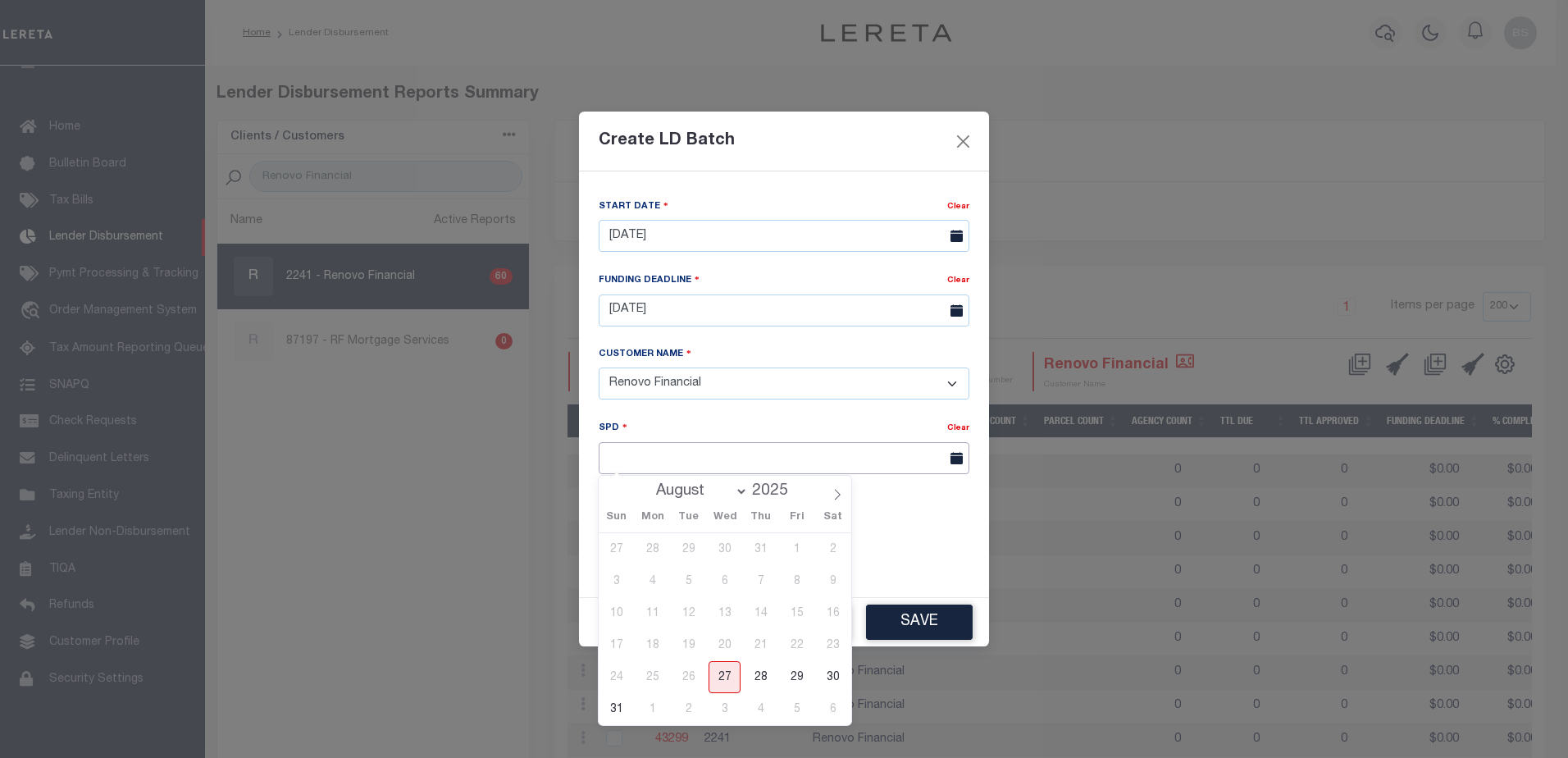
click at [682, 456] on input "text" at bounding box center [784, 458] width 370 height 32
click at [842, 494] on icon at bounding box center [837, 495] width 11 height 11
select select "8"
click at [731, 545] on span "3" at bounding box center [725, 549] width 32 height 32
type input "[DATE]"
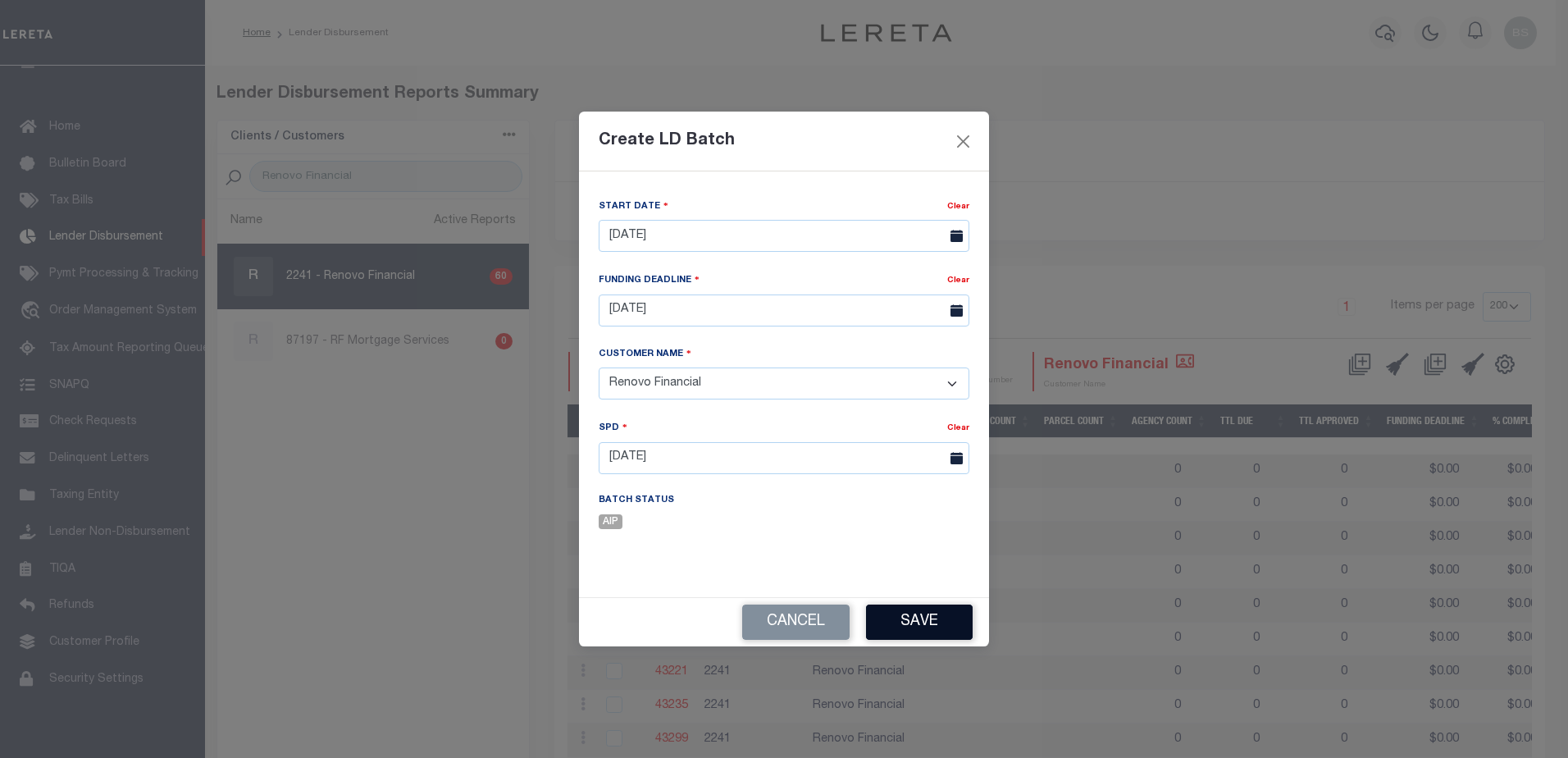
click at [901, 627] on button "Save" at bounding box center [919, 622] width 106 height 35
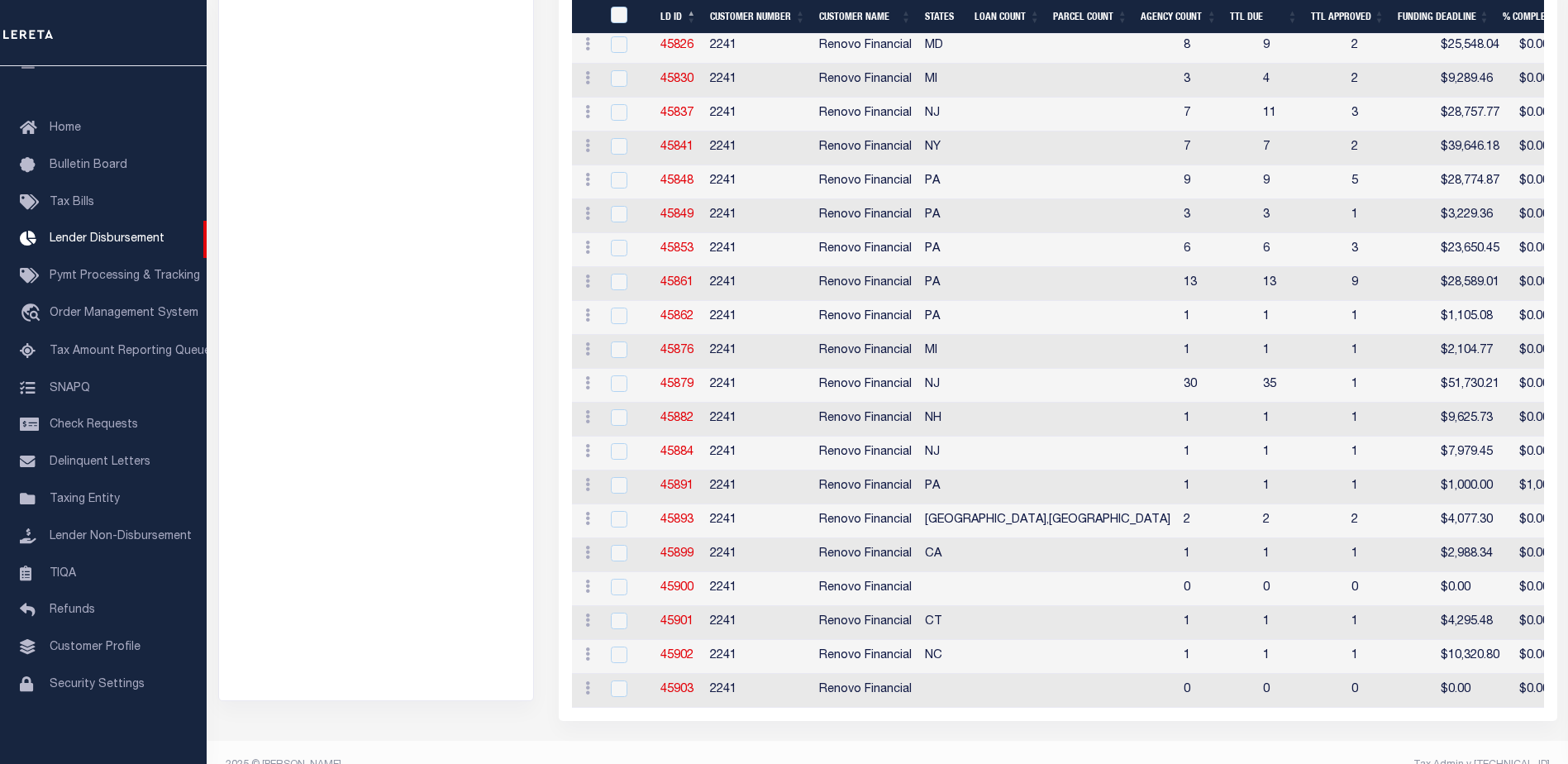
scroll to position [1840, 0]
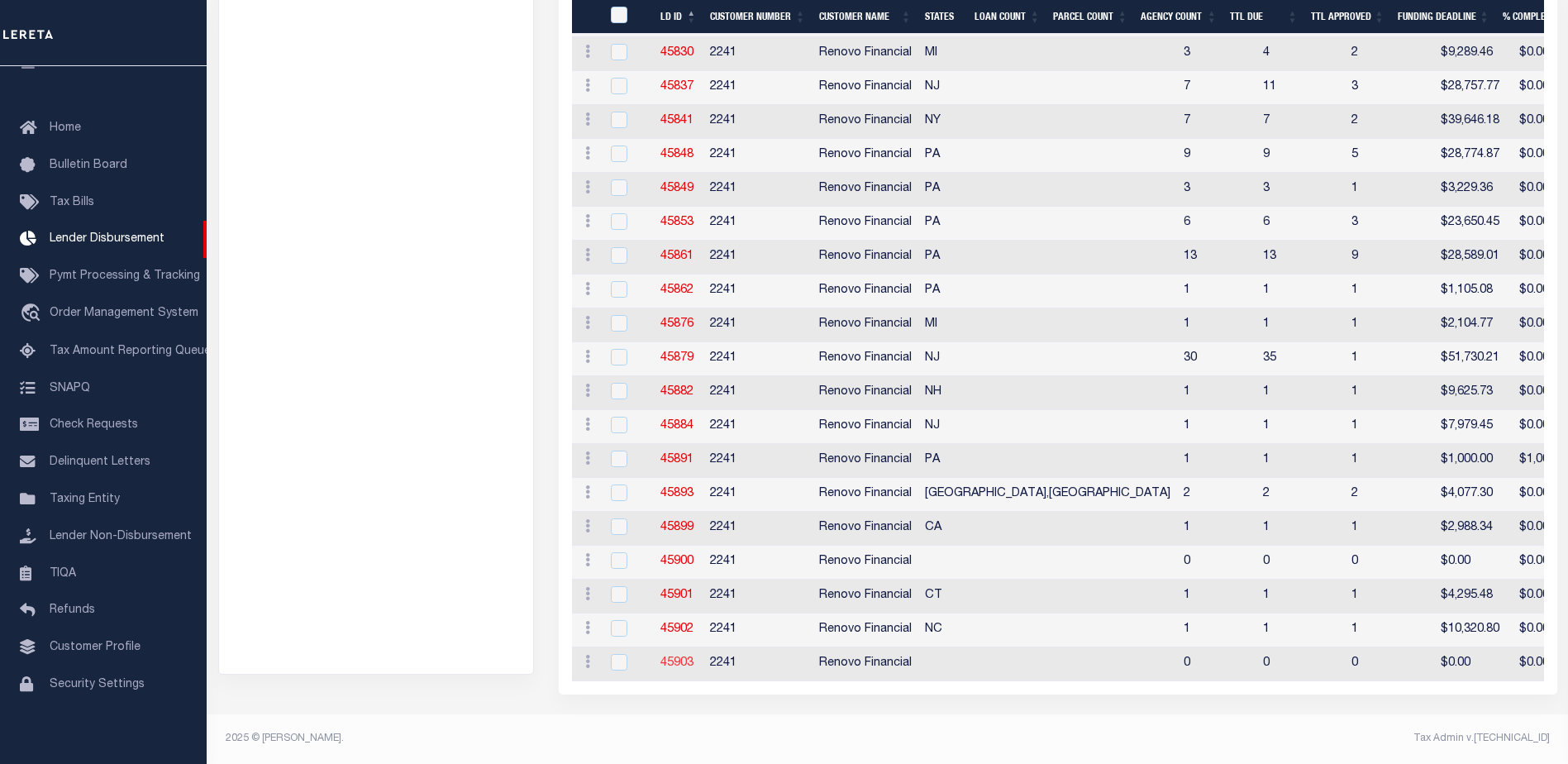
click at [674, 657] on link "45903" at bounding box center [676, 663] width 33 height 11
checkbox input "true"
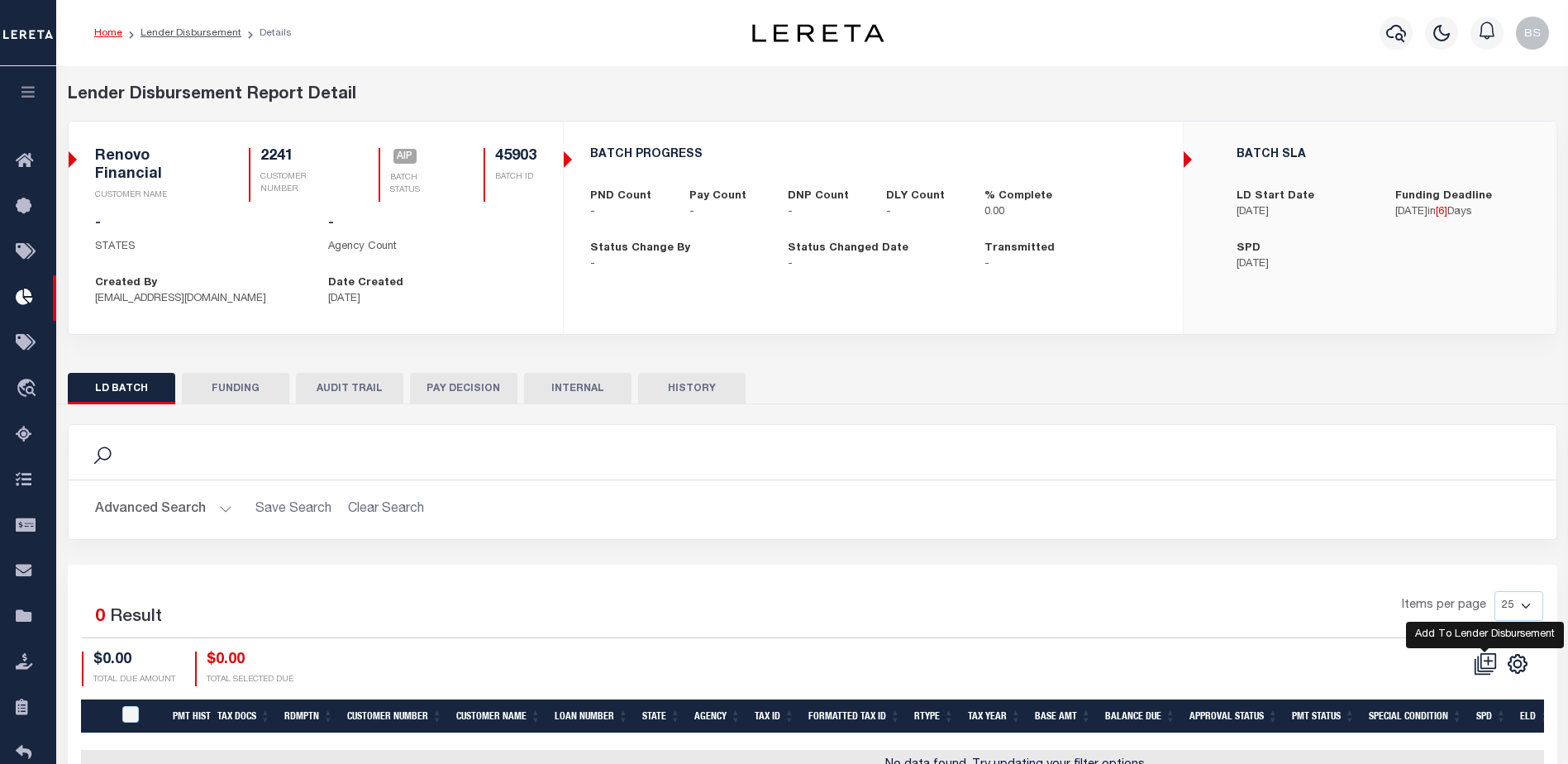
click at [1484, 660] on icon at bounding box center [1485, 664] width 23 height 23
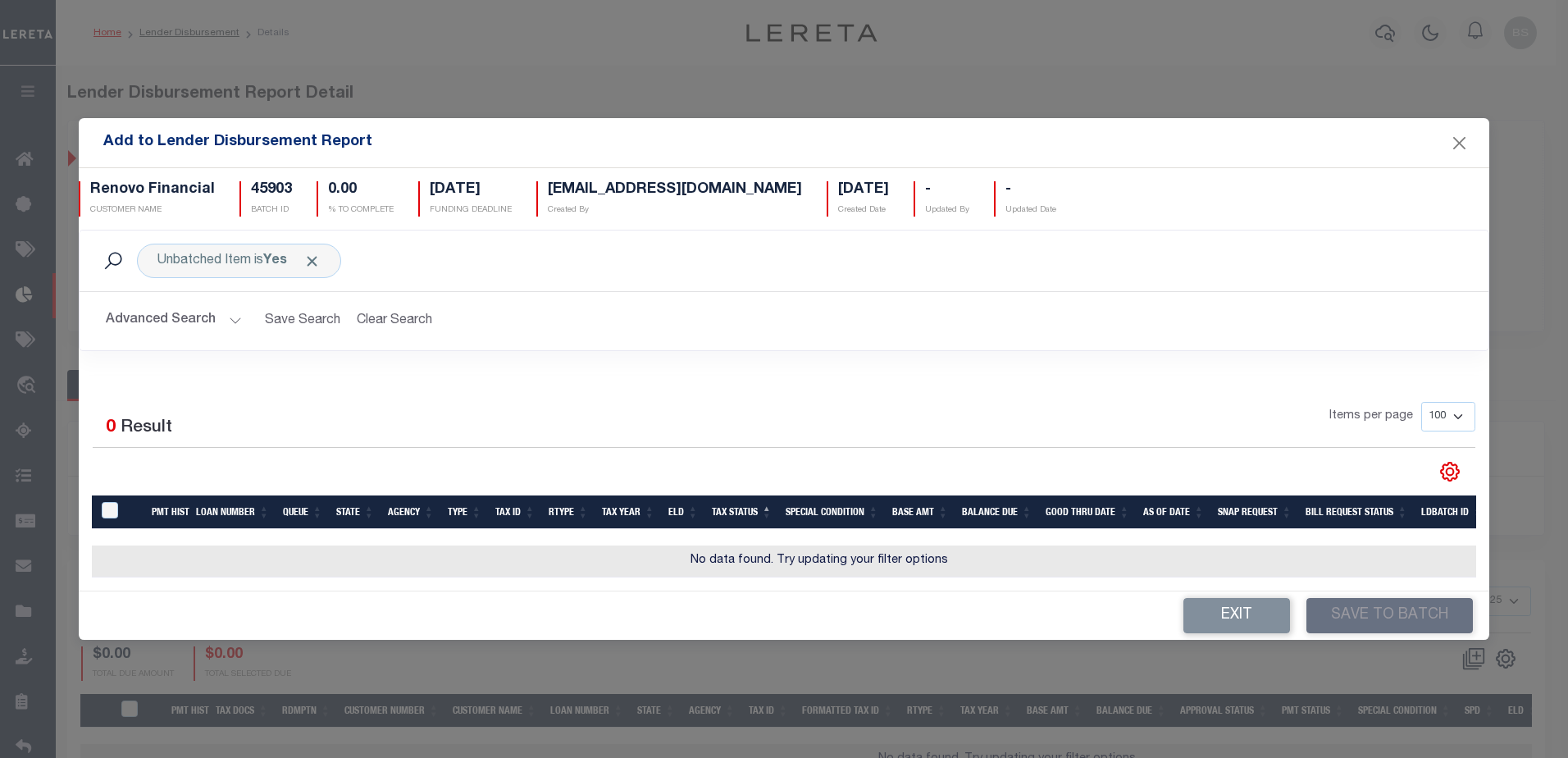
click at [226, 314] on button "Advanced Search" at bounding box center [174, 321] width 136 height 32
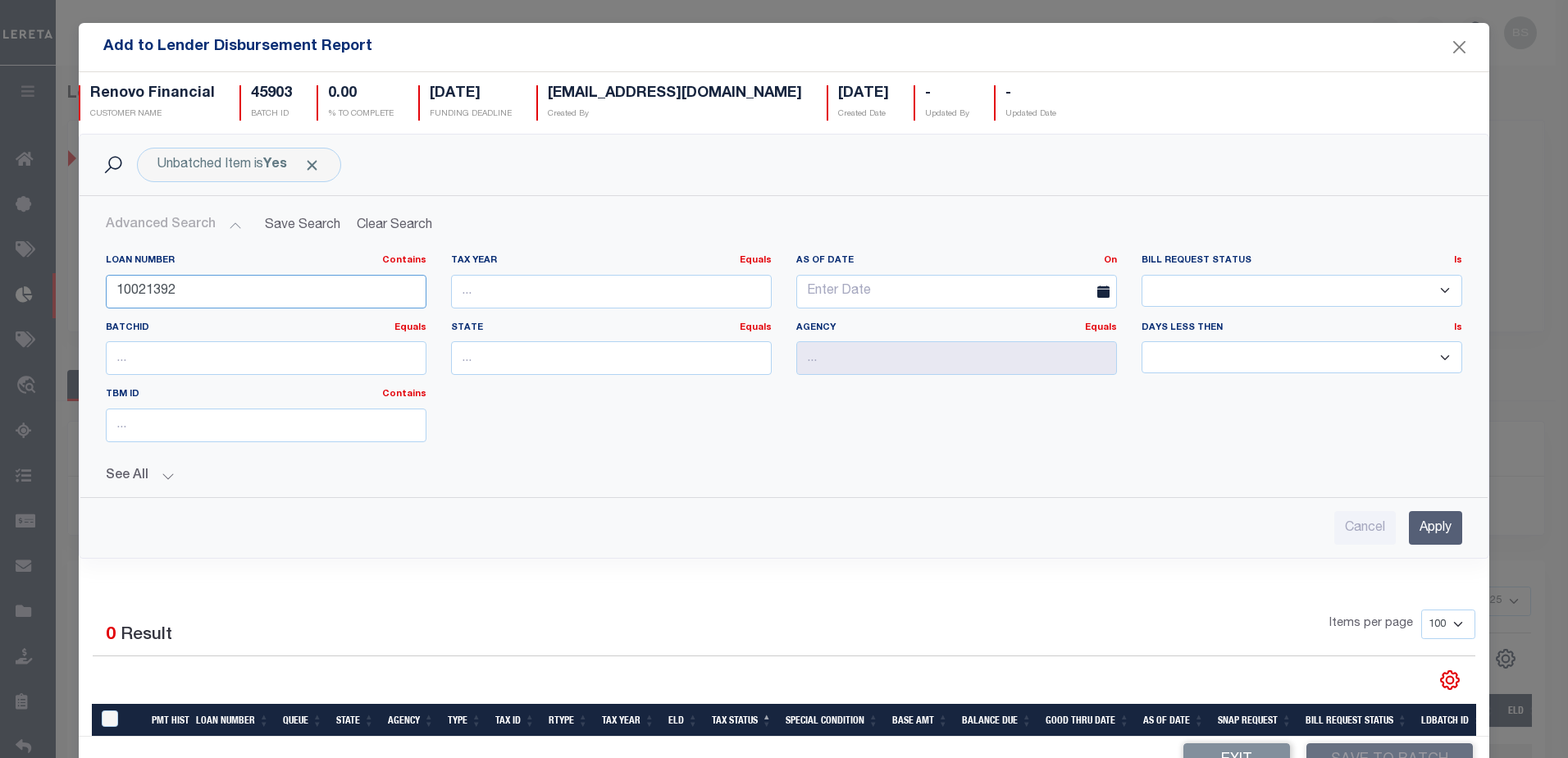
click at [276, 294] on input "10021392" at bounding box center [266, 291] width 320 height 33
type input "1"
type input "90000121"
click at [1409, 532] on input "Apply" at bounding box center [1435, 527] width 53 height 33
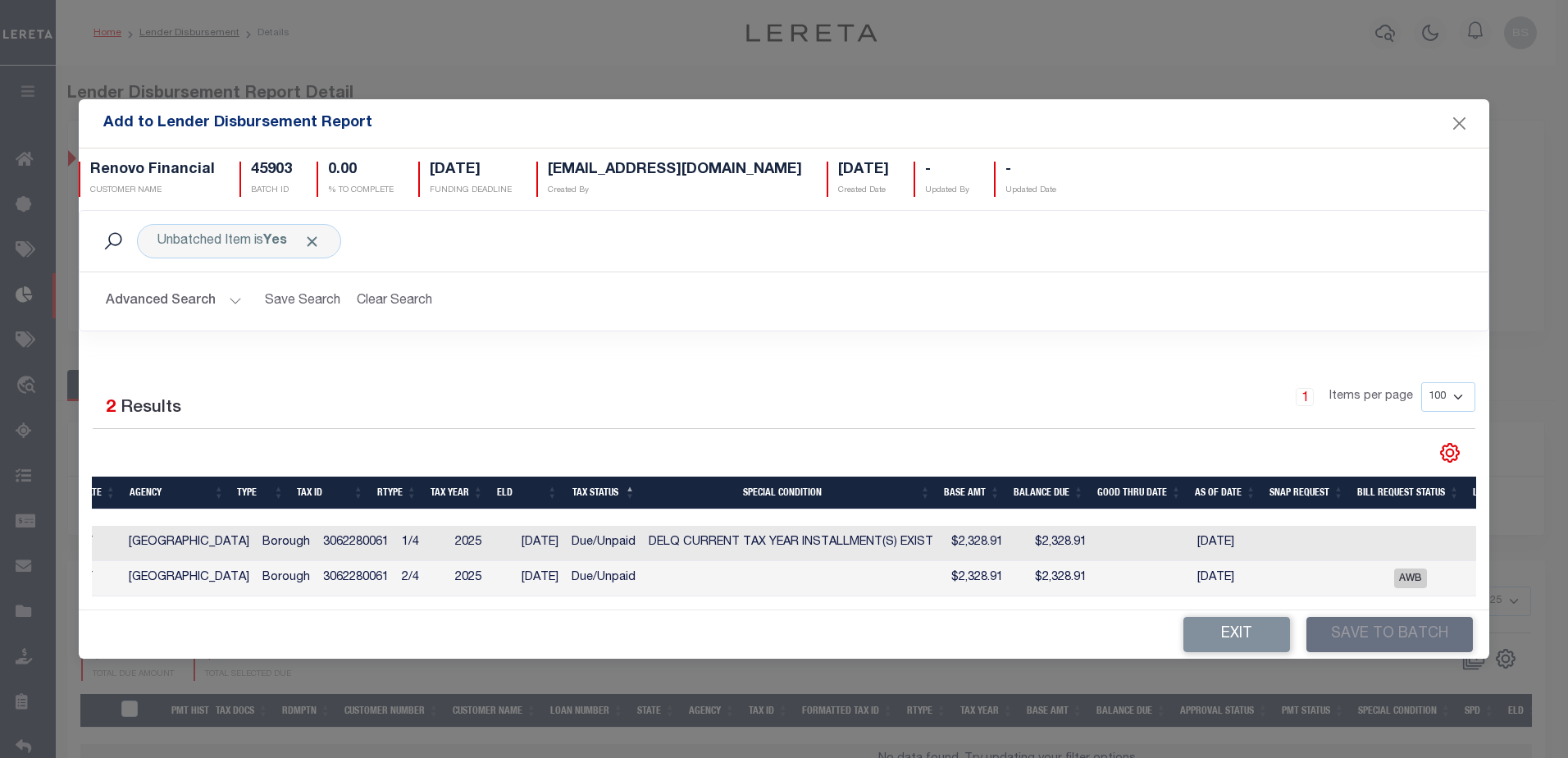
drag, startPoint x: 447, startPoint y: 604, endPoint x: 347, endPoint y: 605, distance: 100.0
click at [347, 605] on div "Selected 2 Results 1 Items per page 100 200 500 1000" at bounding box center [784, 482] width 1411 height 253
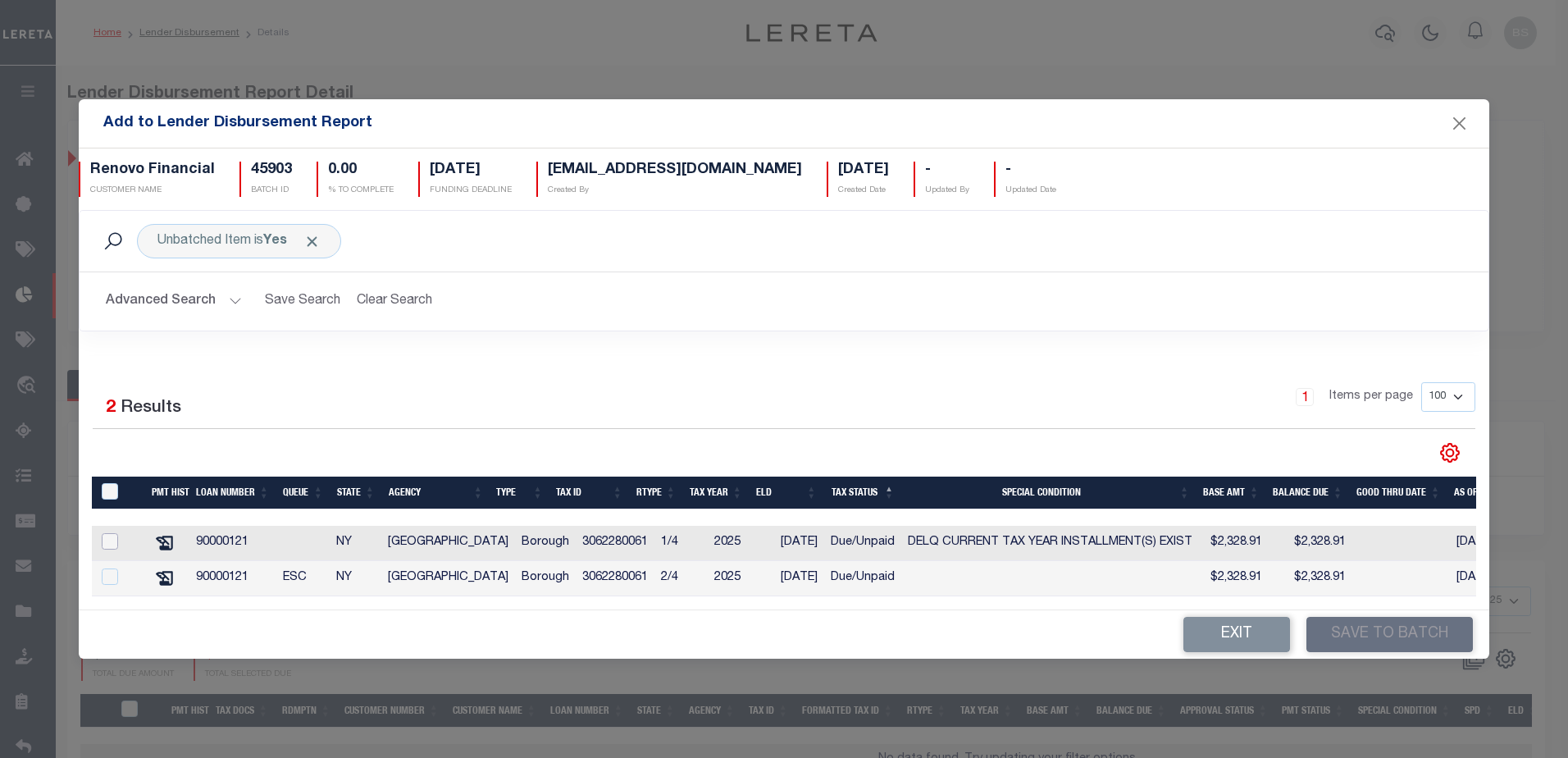
click at [116, 533] on input "checkbox" at bounding box center [109, 540] width 16 height 16
checkbox input "true"
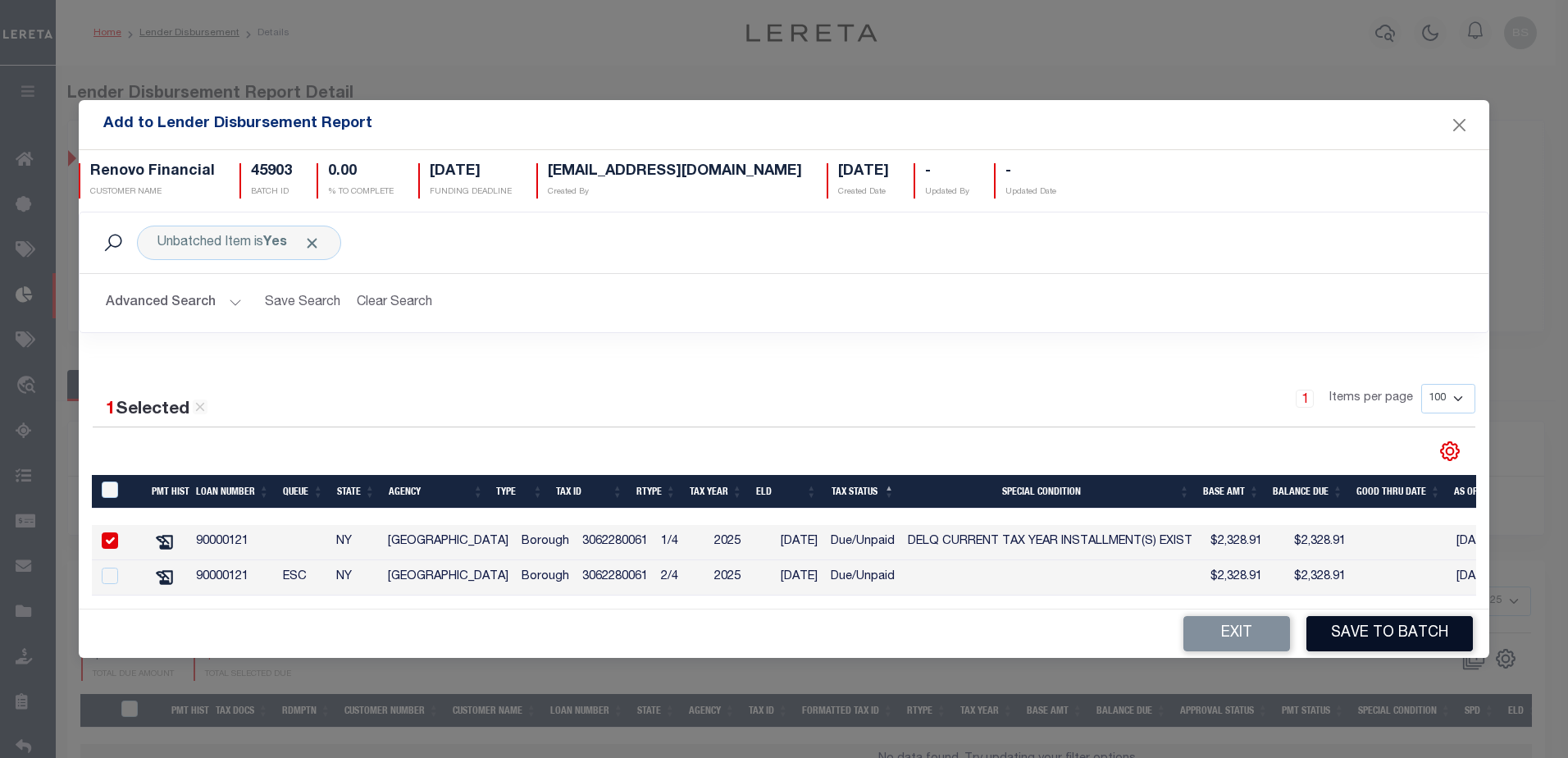
click at [1378, 640] on button "Save to Batch" at bounding box center [1390, 633] width 167 height 35
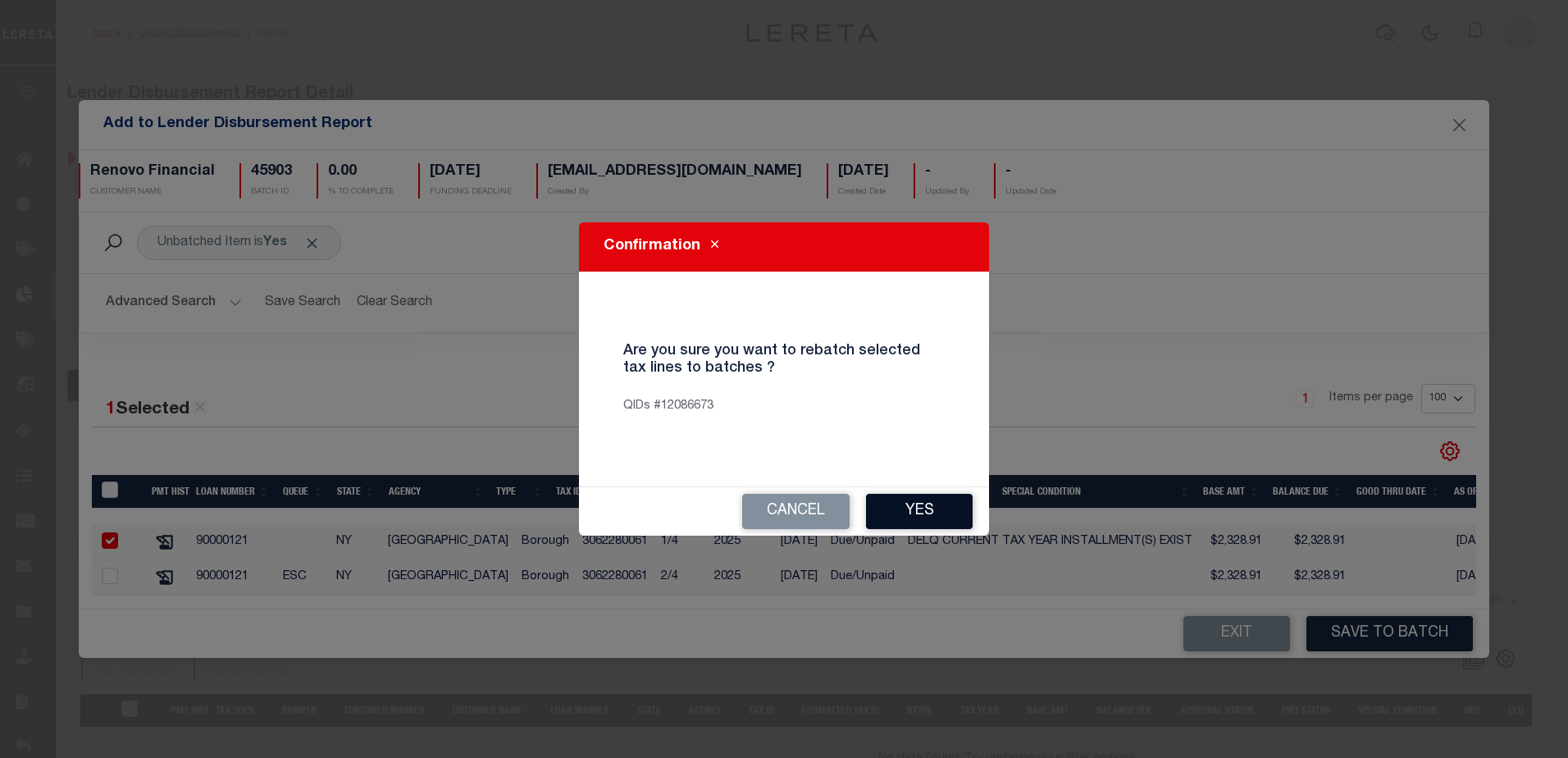
click at [939, 500] on button "Yes" at bounding box center [919, 511] width 106 height 35
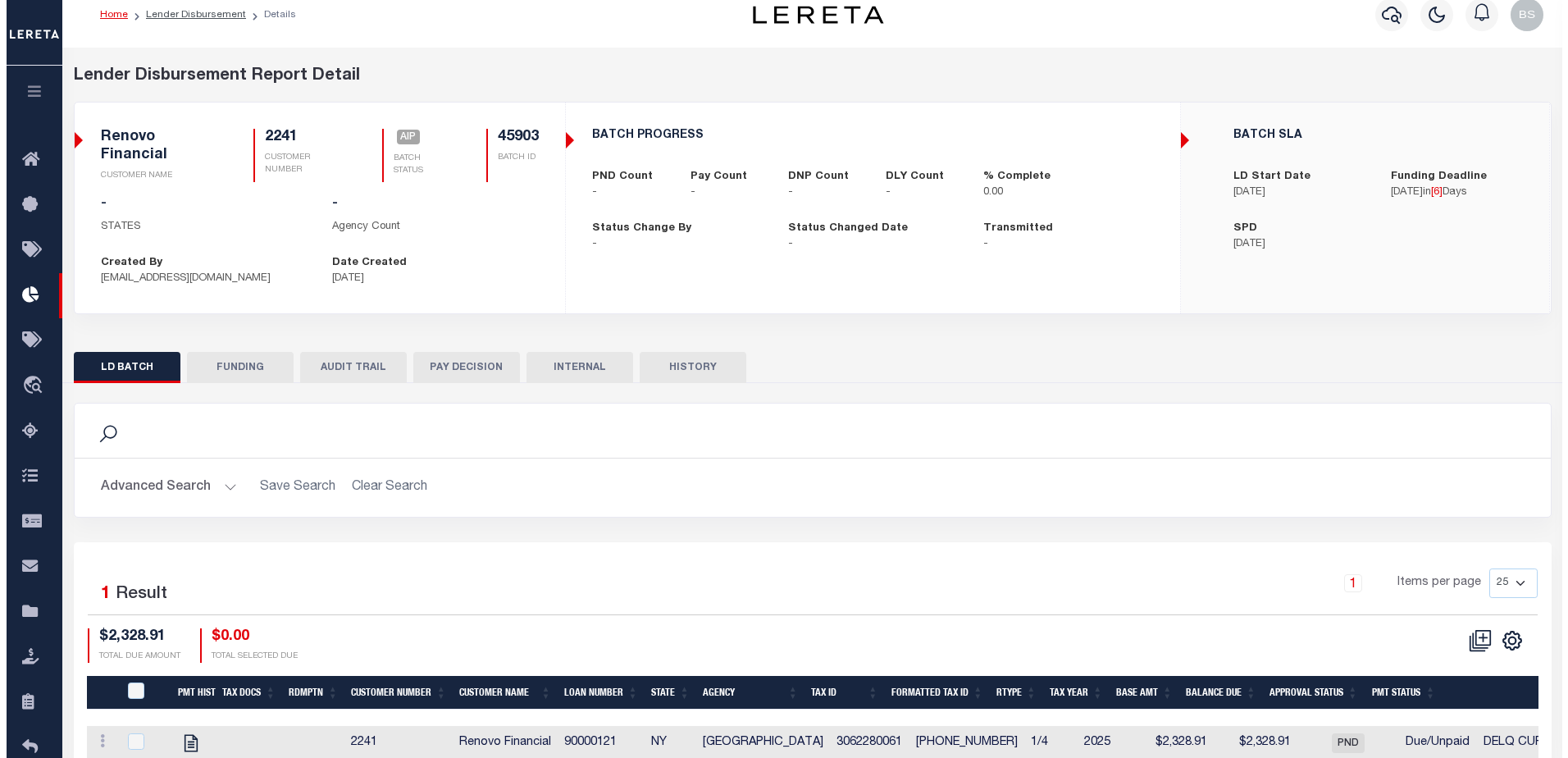
scroll to position [0, 0]
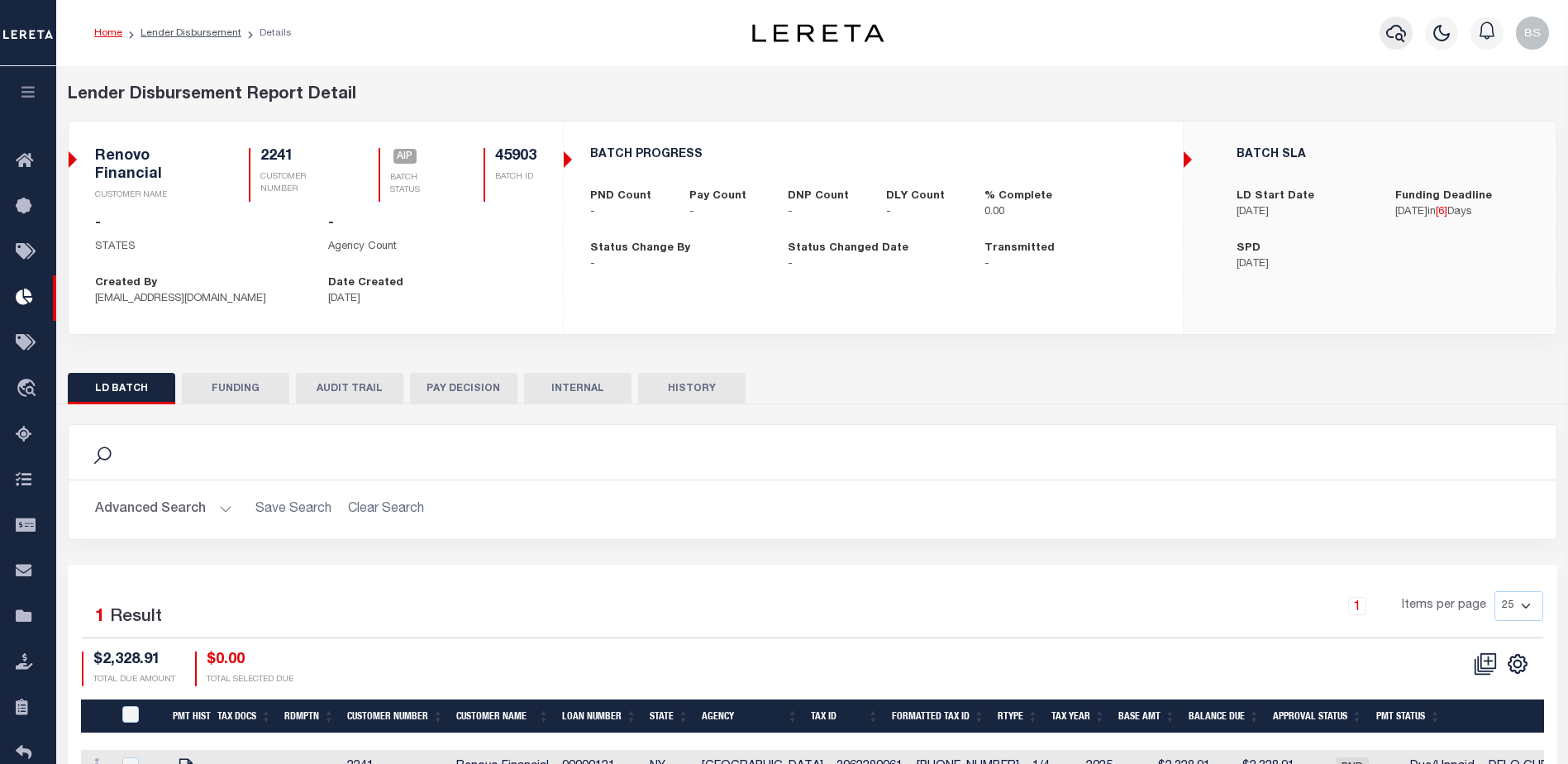
click at [1399, 36] on icon "button" at bounding box center [1395, 32] width 20 height 20
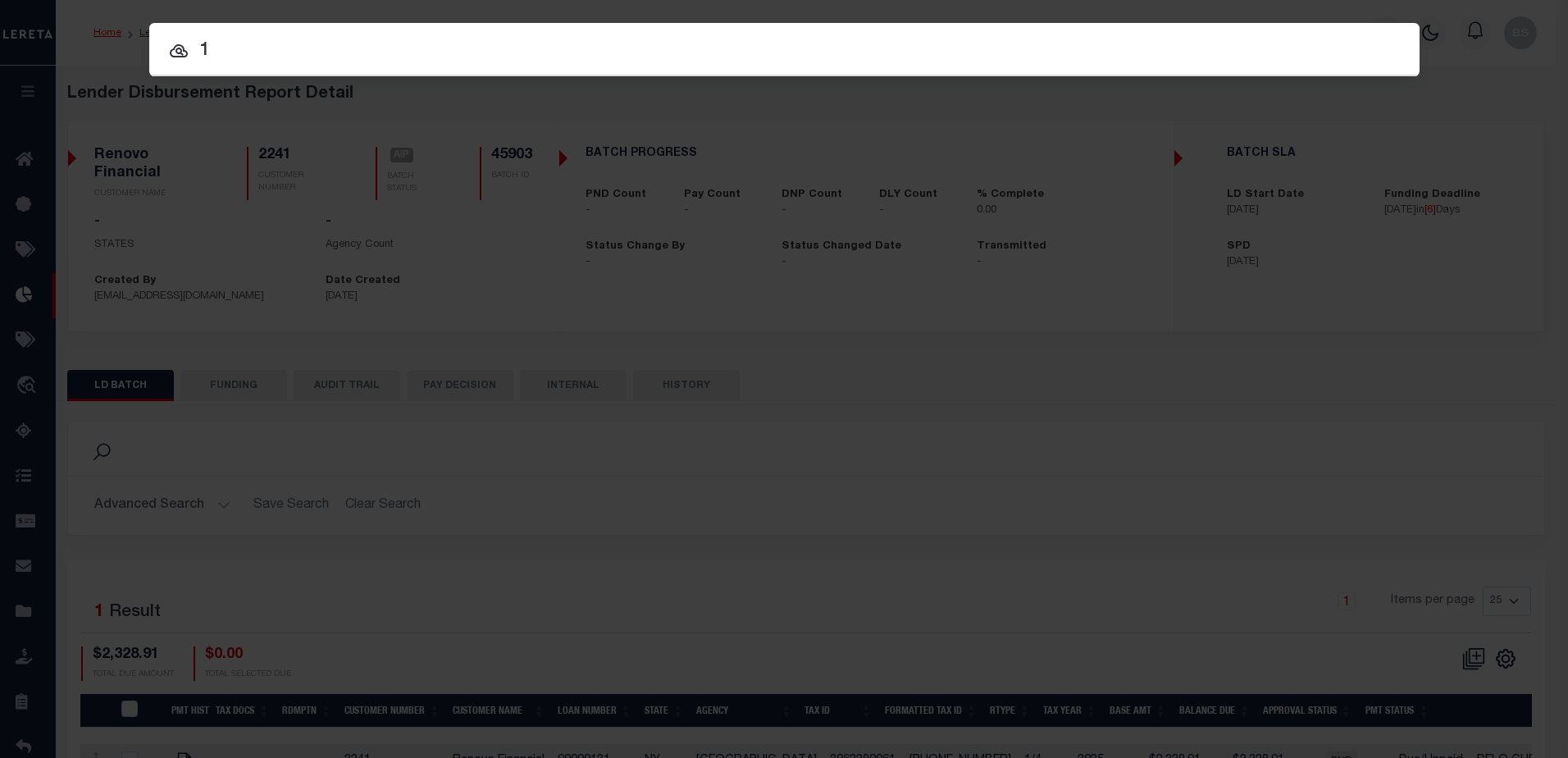
type input "1"
click at [223, 44] on input "text" at bounding box center [784, 51] width 1270 height 28
paste input "1000005500"
type input "1000005500"
